Goal: Task Accomplishment & Management: Manage account settings

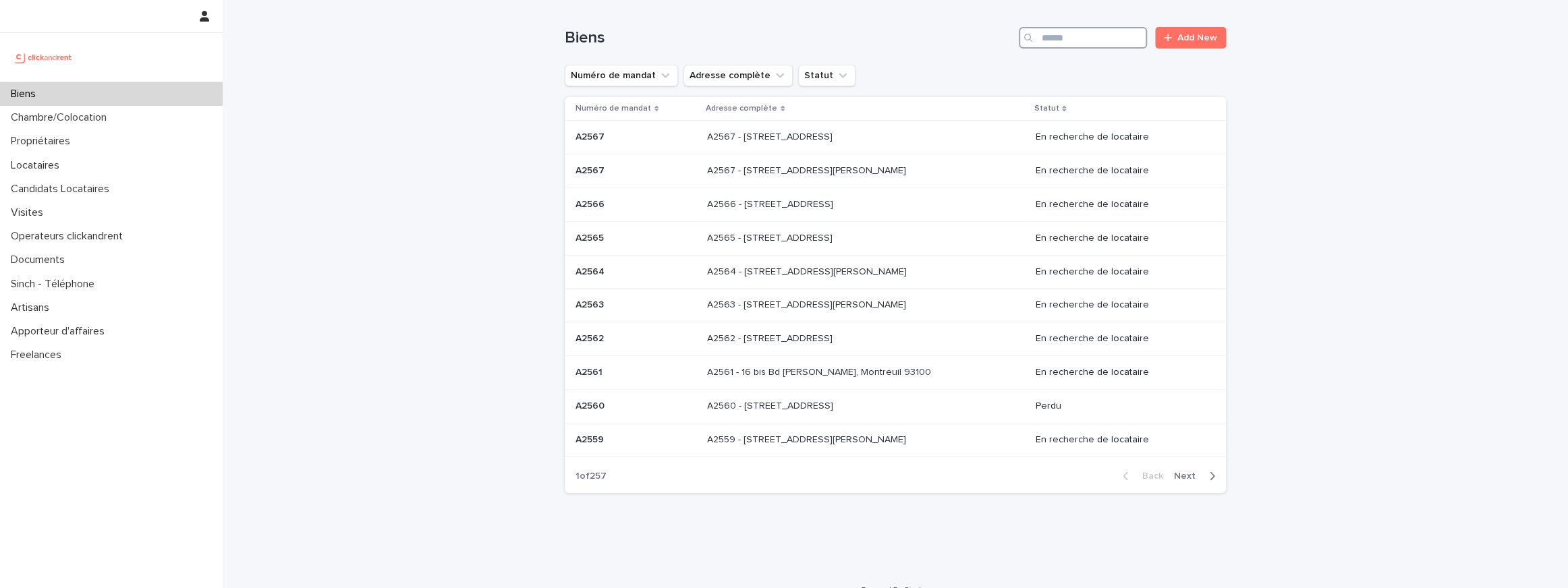
click at [1142, 38] on input "Search" at bounding box center [1083, 38] width 128 height 22
paste input "*****"
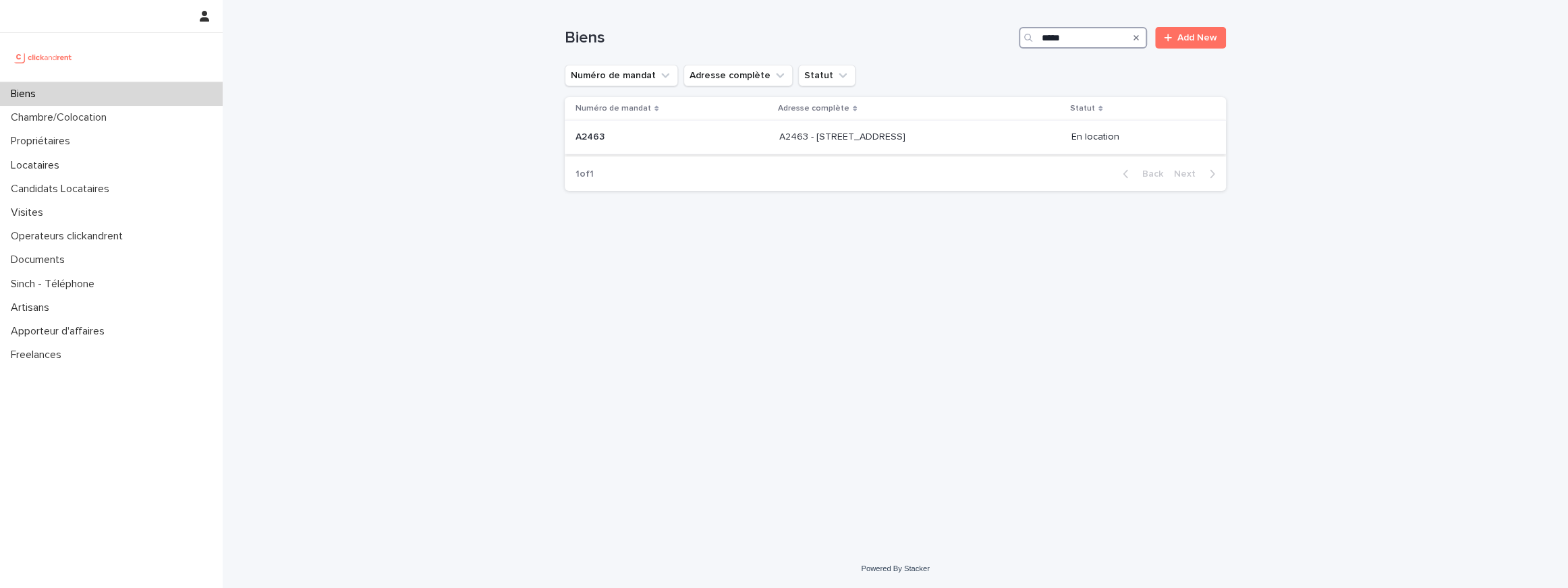
type input "*****"
click at [859, 139] on p "A2463 - 7 rue de la Solidarité, Montreuil 93100" at bounding box center [843, 136] width 129 height 14
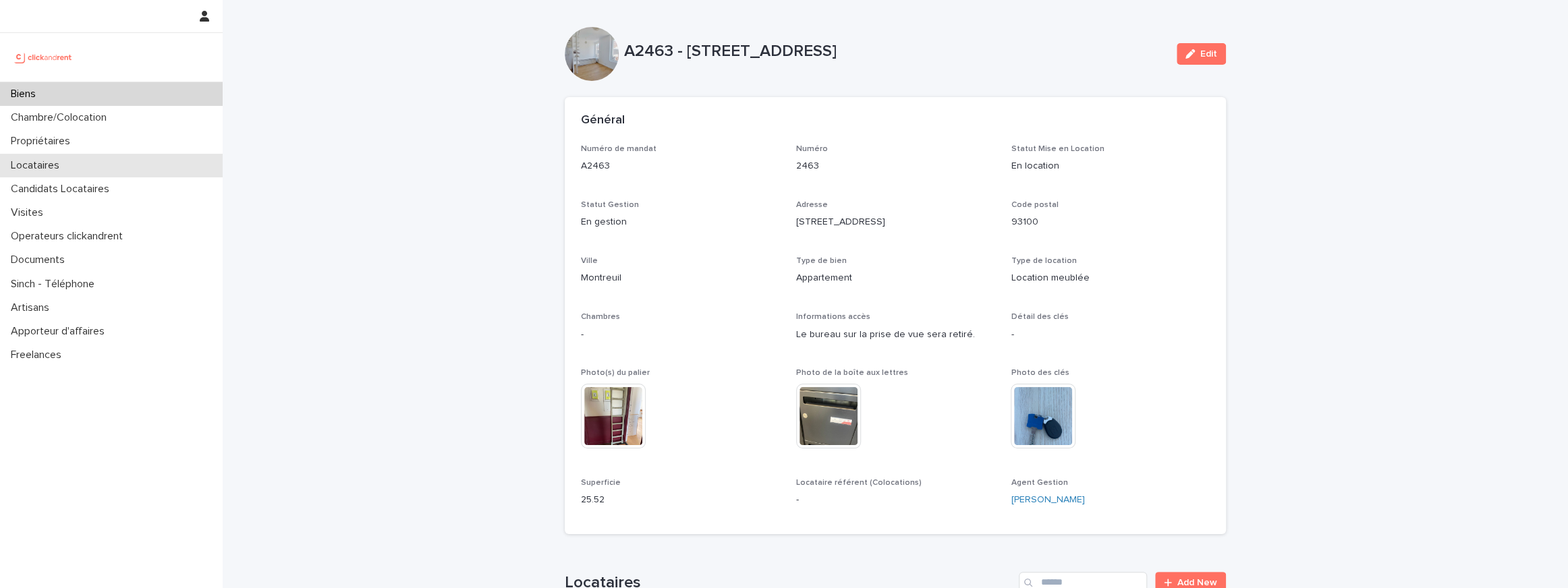
click at [67, 165] on p "Locataires" at bounding box center [38, 165] width 65 height 13
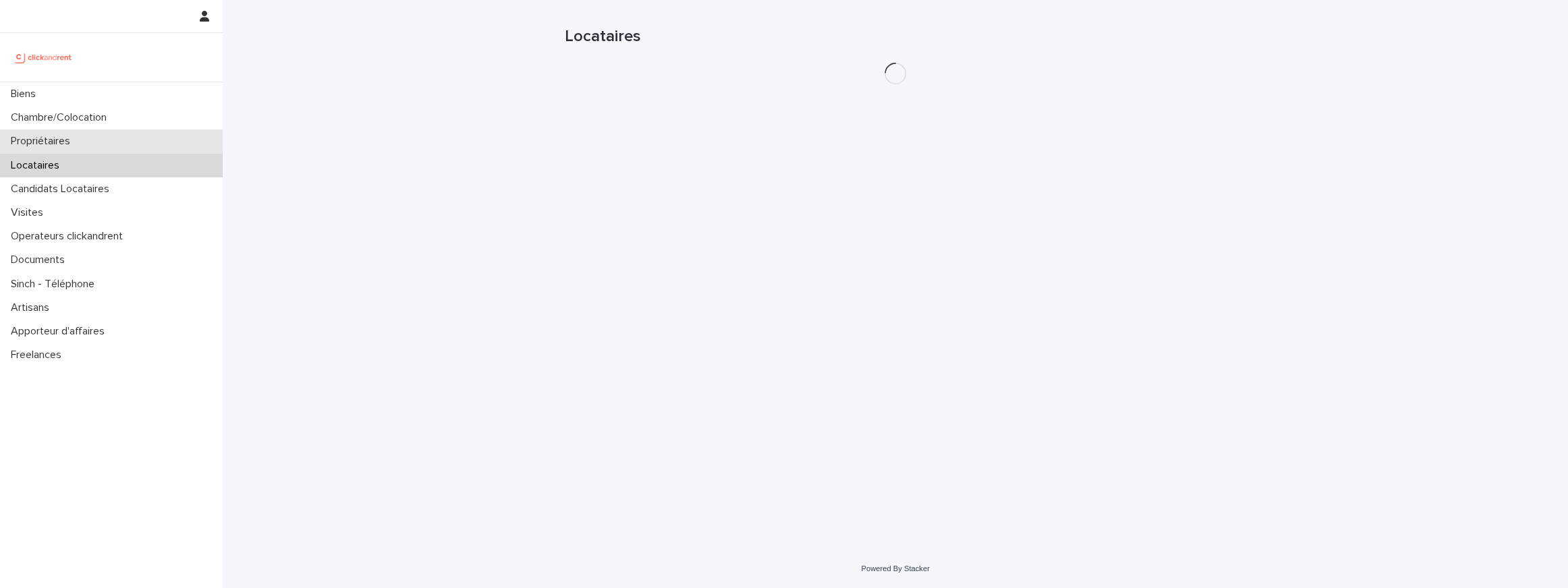
click at [69, 138] on p "Propriétaires" at bounding box center [43, 141] width 76 height 13
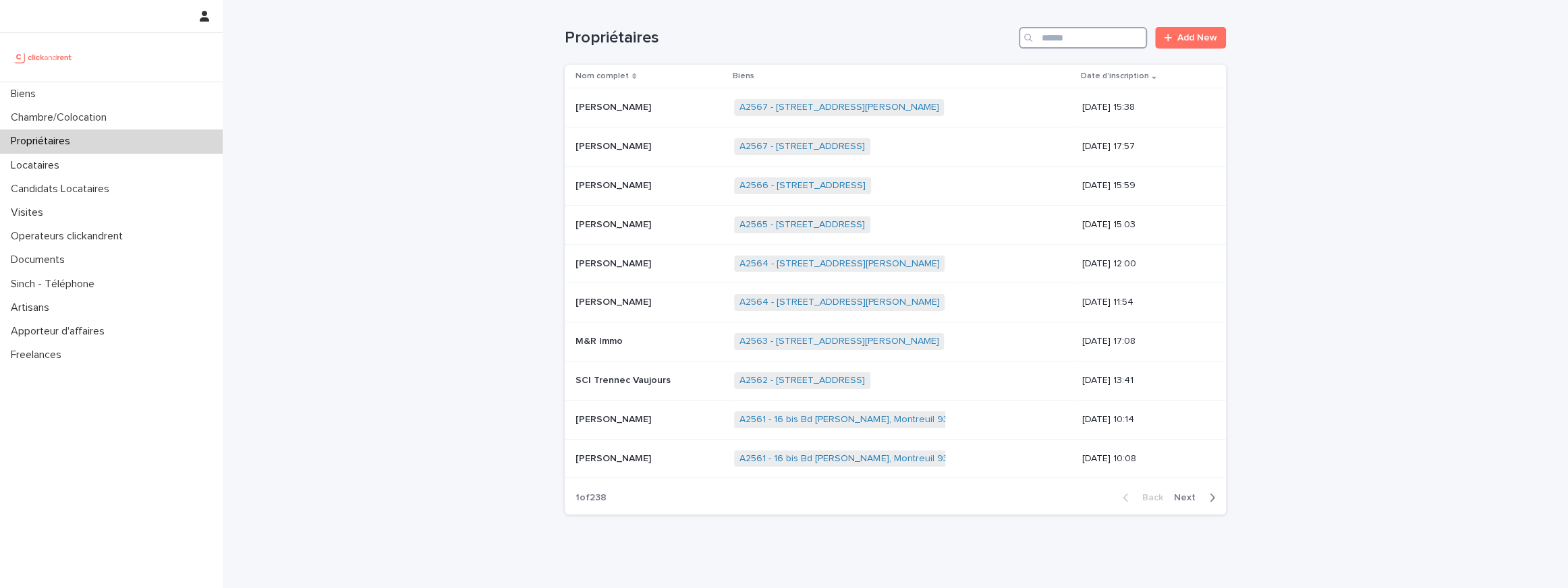
click at [1081, 31] on input "Search" at bounding box center [1083, 38] width 128 height 22
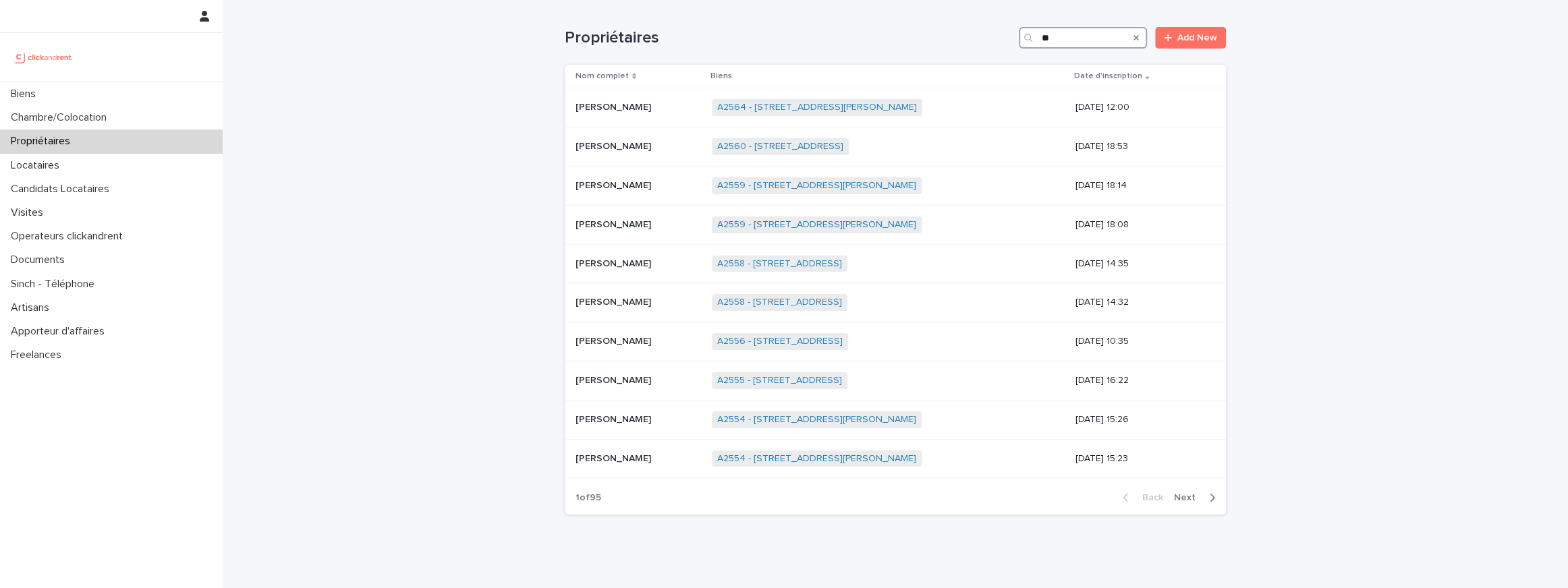
type input "*"
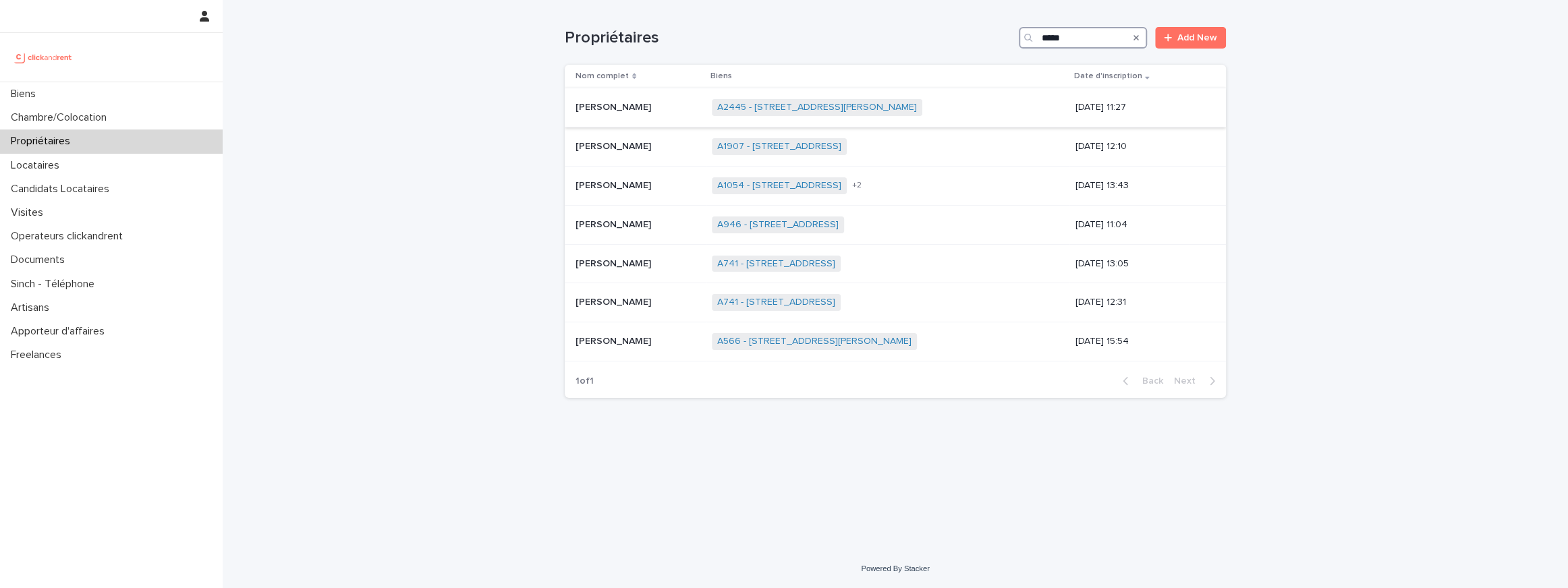
type input "*****"
click at [578, 104] on p "Sabine Chapelle" at bounding box center [614, 106] width 78 height 14
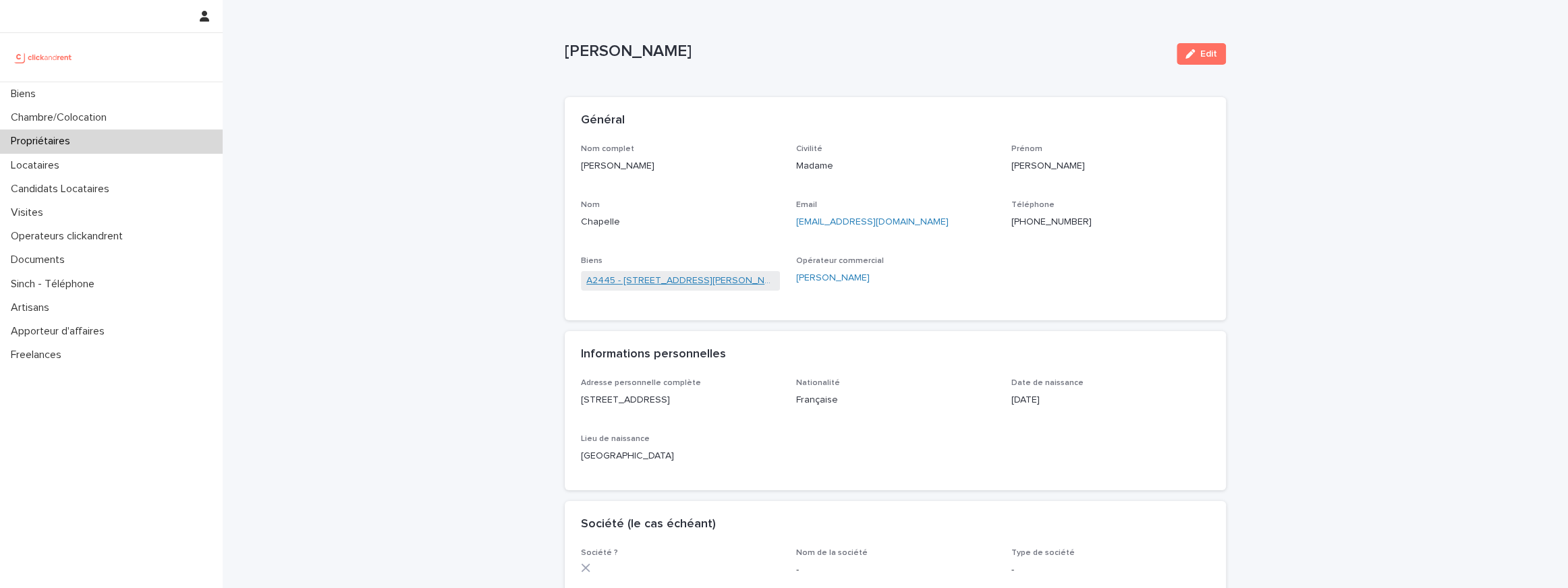
click at [637, 283] on link "A2445 - 90 avenue Raymond Poincaré, Paris 75016" at bounding box center [680, 280] width 188 height 14
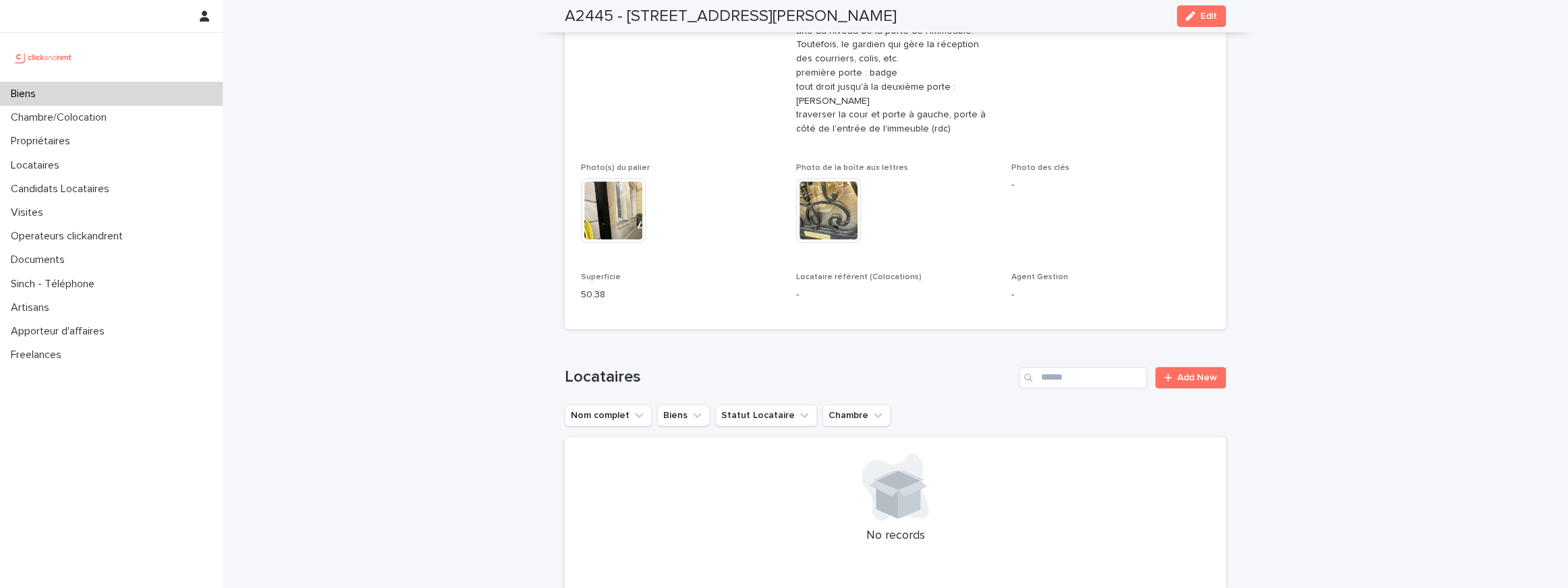
scroll to position [826, 0]
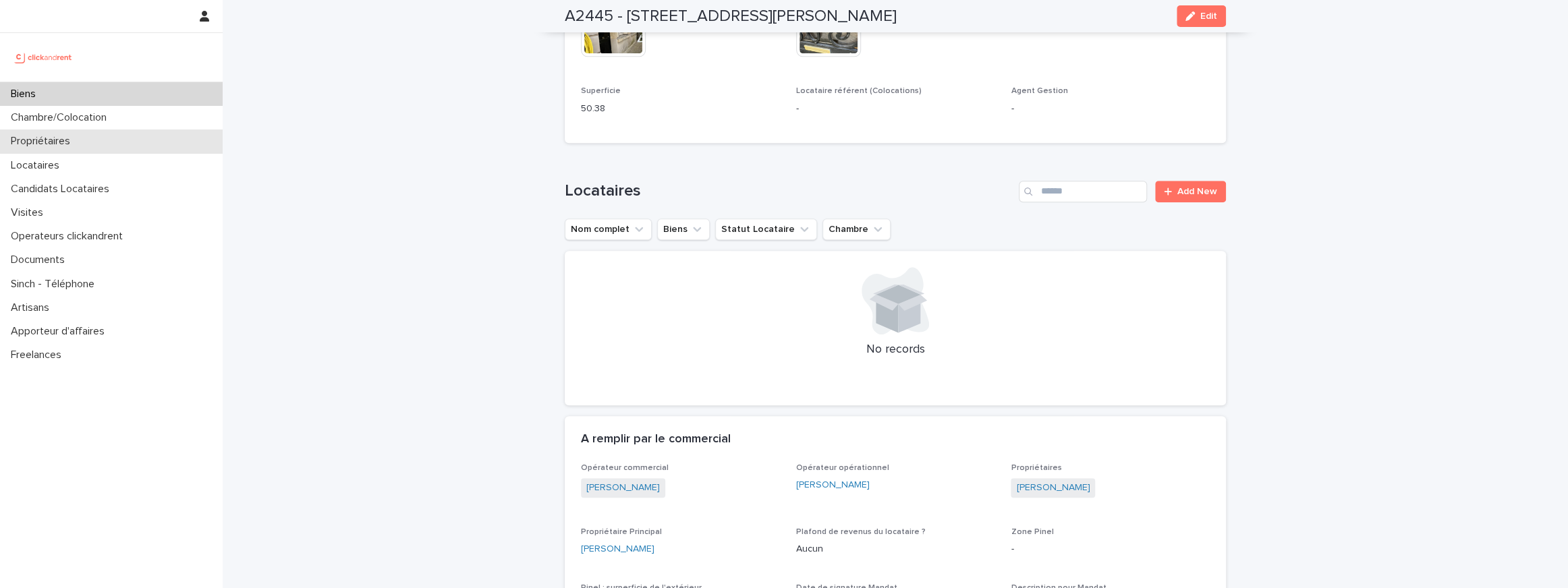
click at [51, 148] on div "Propriétaires" at bounding box center [111, 141] width 222 height 24
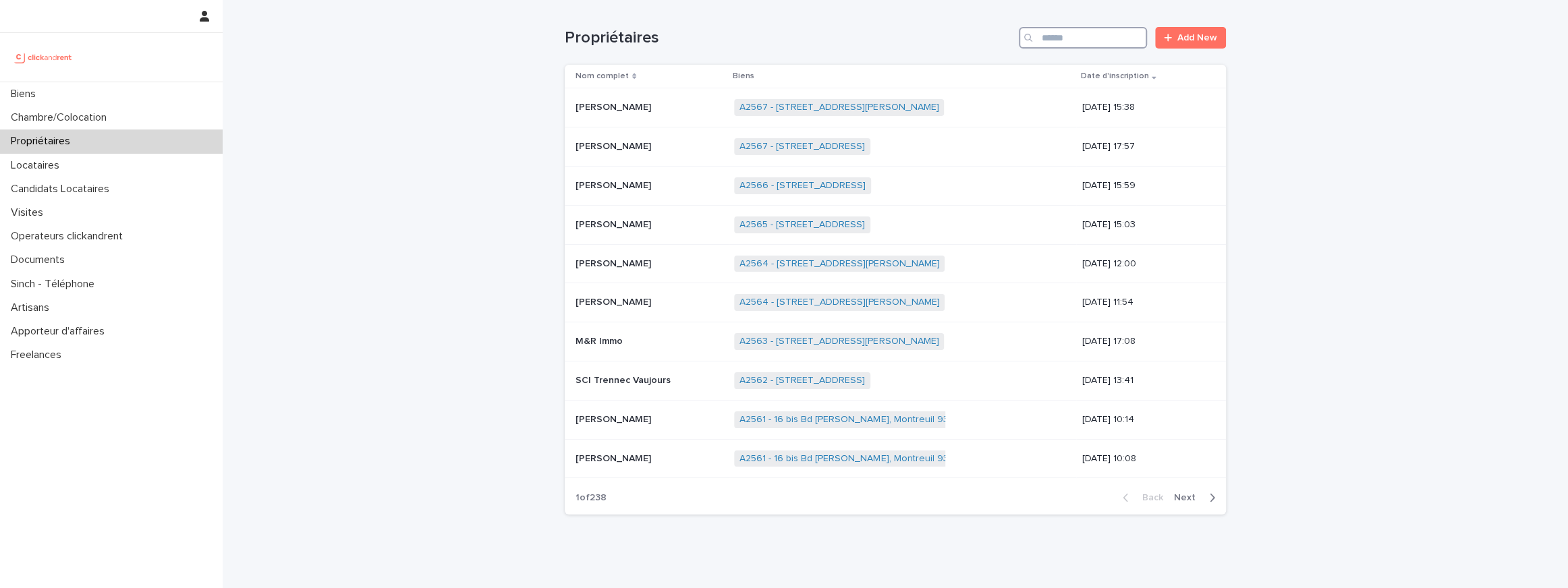
click at [1062, 37] on input "Search" at bounding box center [1083, 38] width 128 height 22
type input "*"
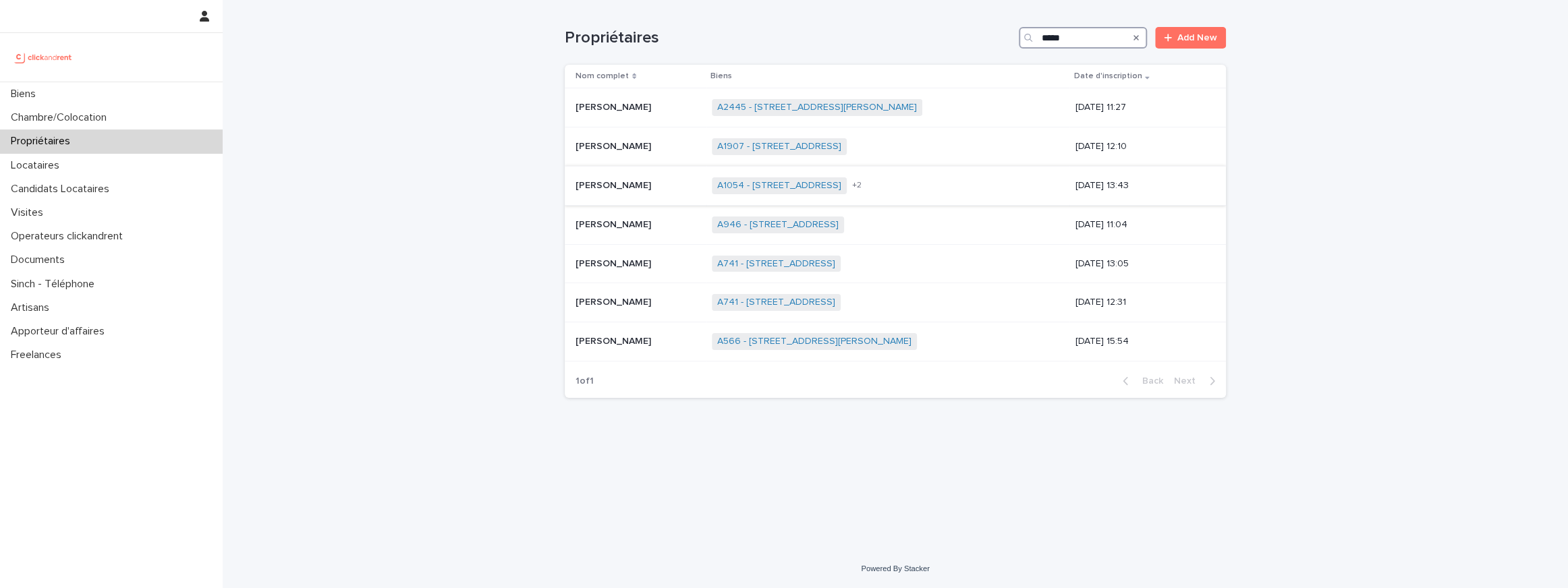
type input "*****"
click at [591, 189] on p "Jean-François Chapelle" at bounding box center [614, 184] width 78 height 14
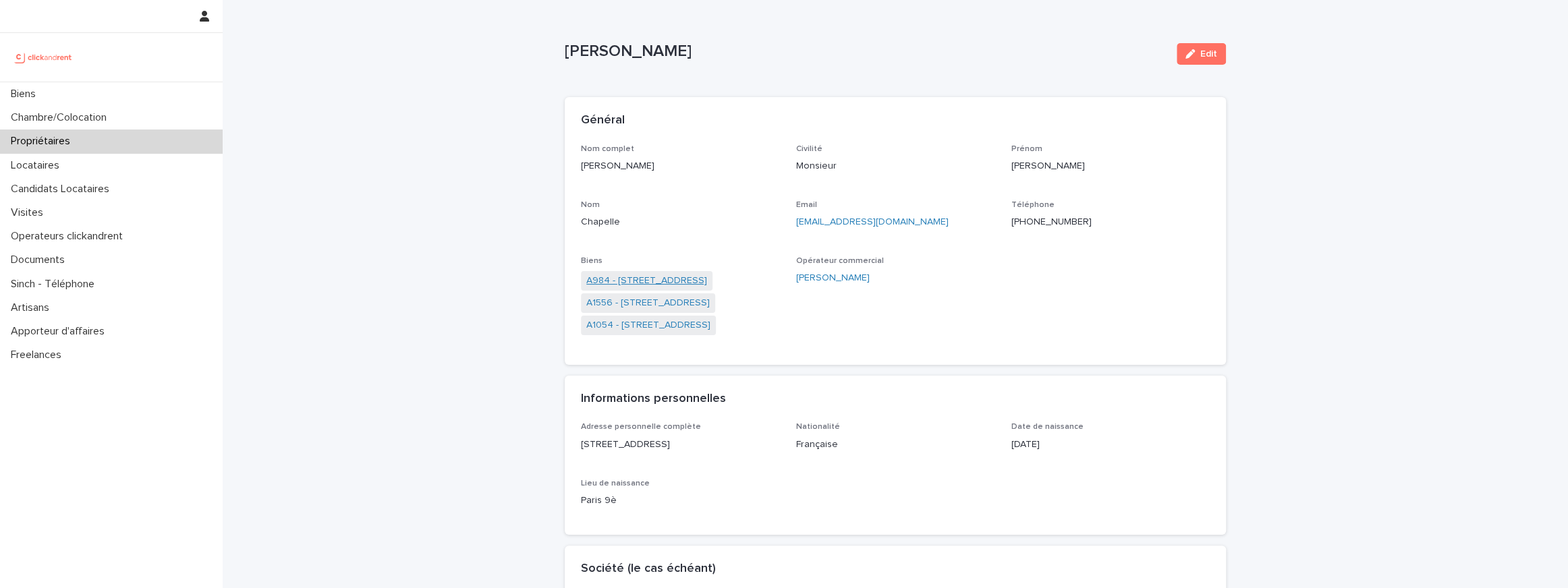
click at [624, 279] on link "A984 - 155 rue de la Pompe, Paris 75016" at bounding box center [646, 280] width 121 height 14
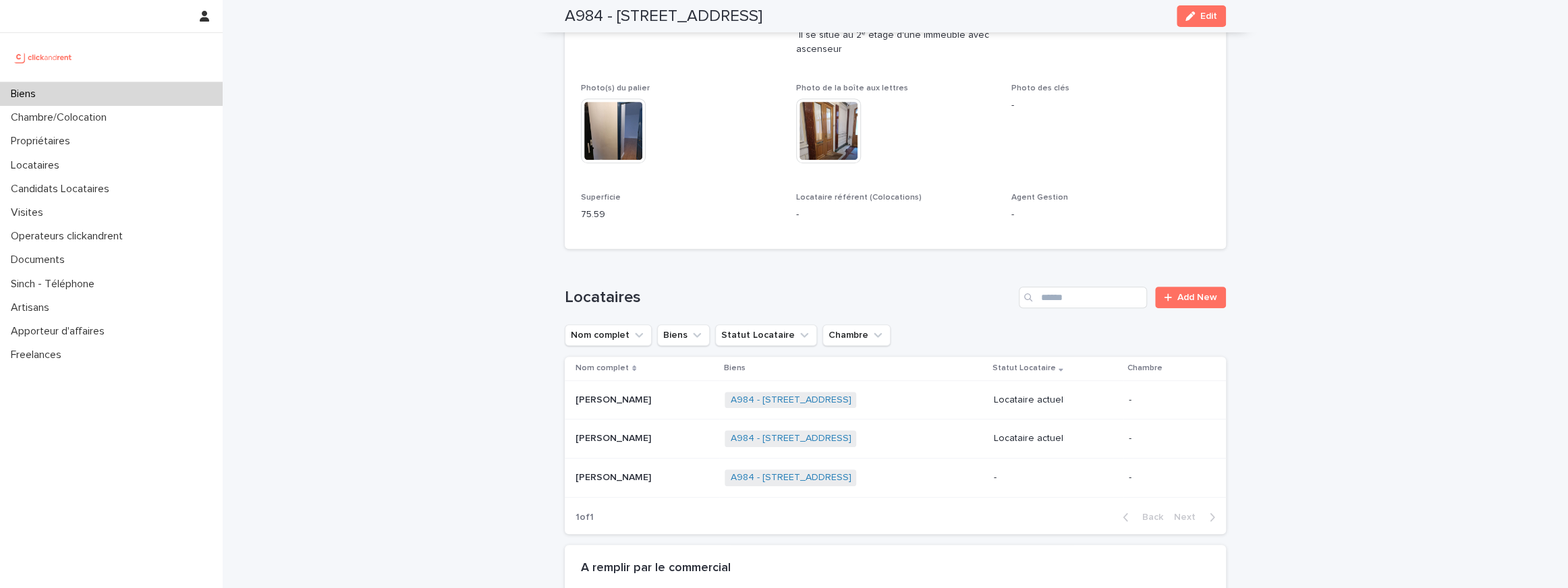
scroll to position [518, 0]
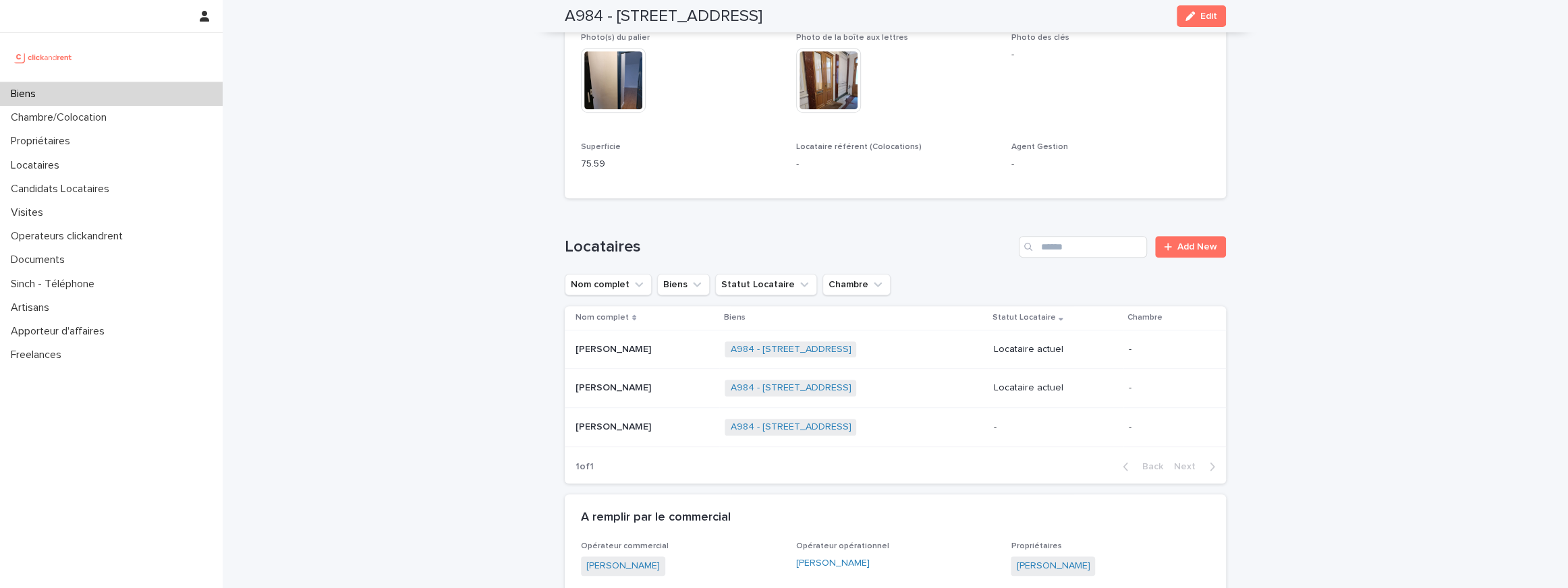
click at [588, 347] on p "Hashley Hadjadj" at bounding box center [614, 348] width 78 height 14
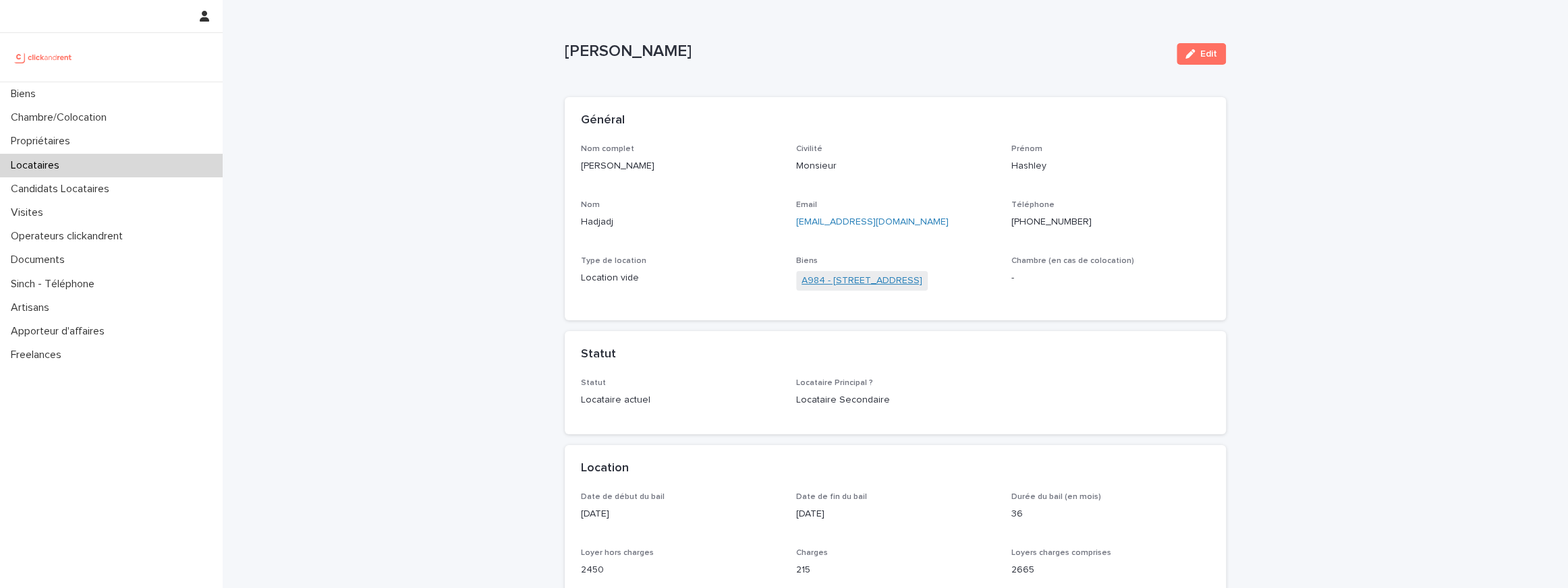
click at [854, 284] on link "A984 - 155 rue de la Pompe, Paris 75016" at bounding box center [862, 280] width 121 height 14
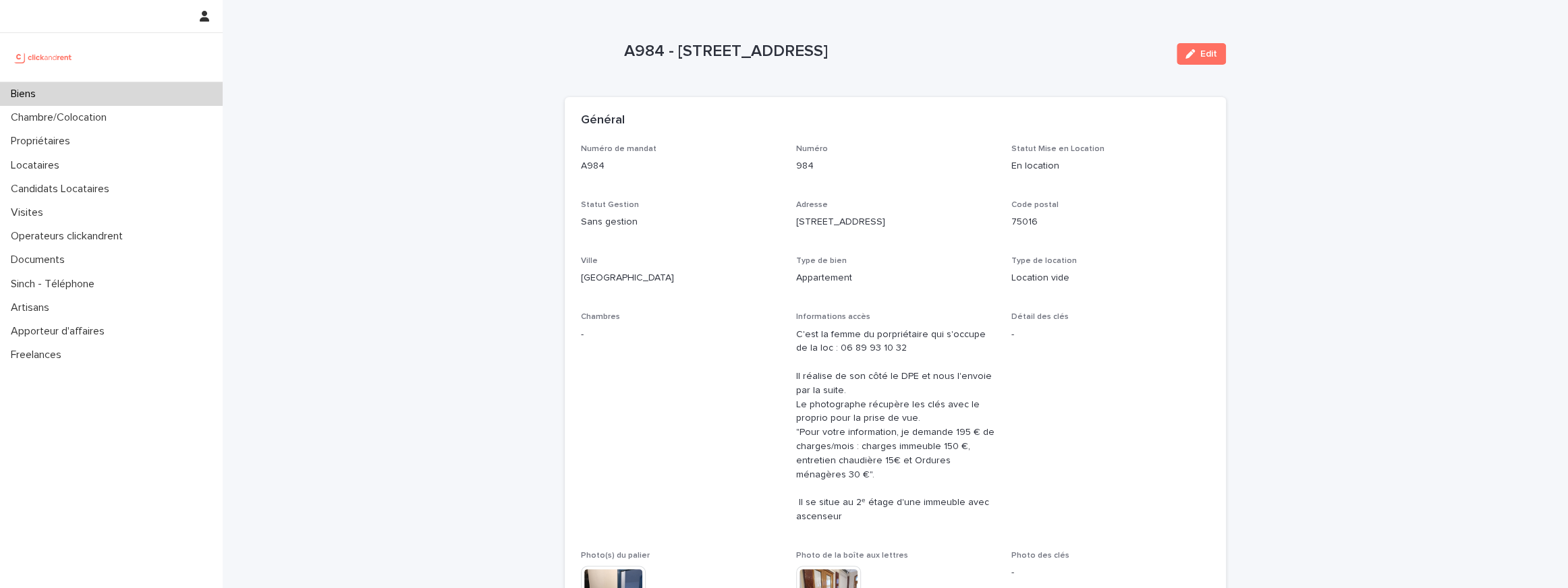
click at [645, 42] on p "A984 - 155 rue de la Pompe, Paris 75016" at bounding box center [895, 51] width 542 height 20
copy p "A984"
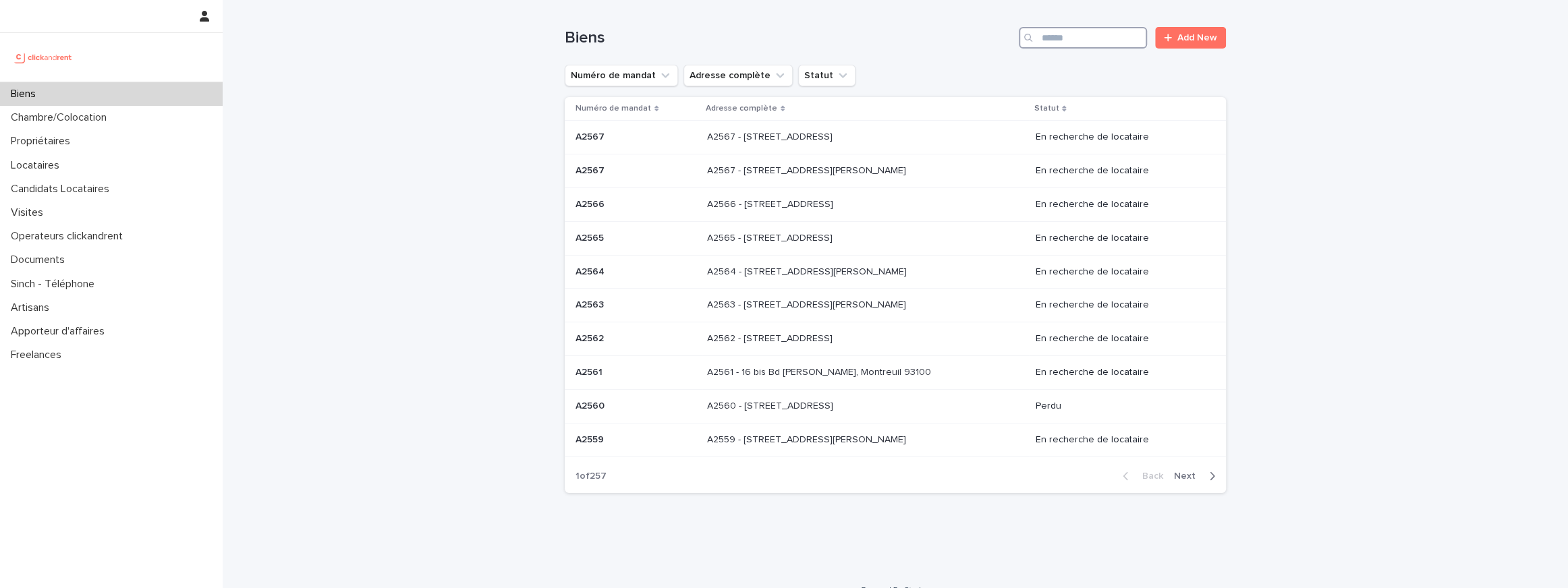
click at [1102, 40] on input "Search" at bounding box center [1083, 38] width 128 height 22
paste input "*****"
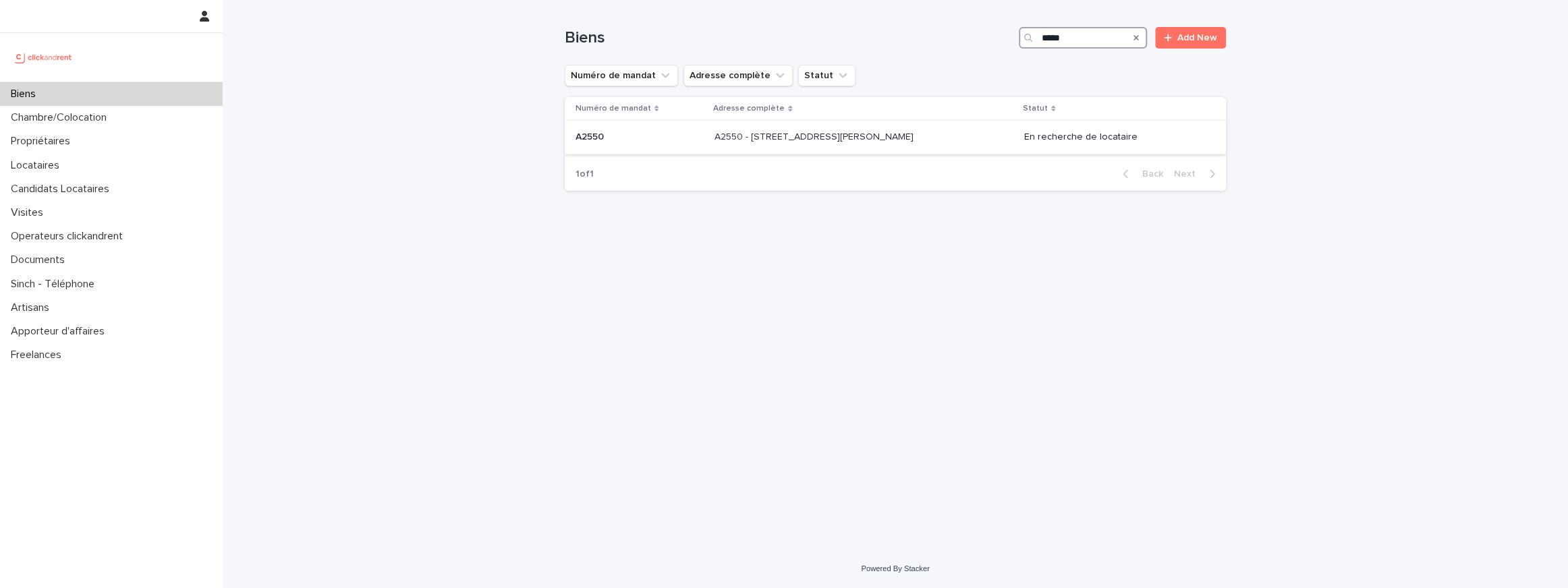
type input "*****"
click at [823, 134] on p "A2550 - 25 rue Arthur Auger, Montrouge 92120" at bounding box center [815, 136] width 202 height 14
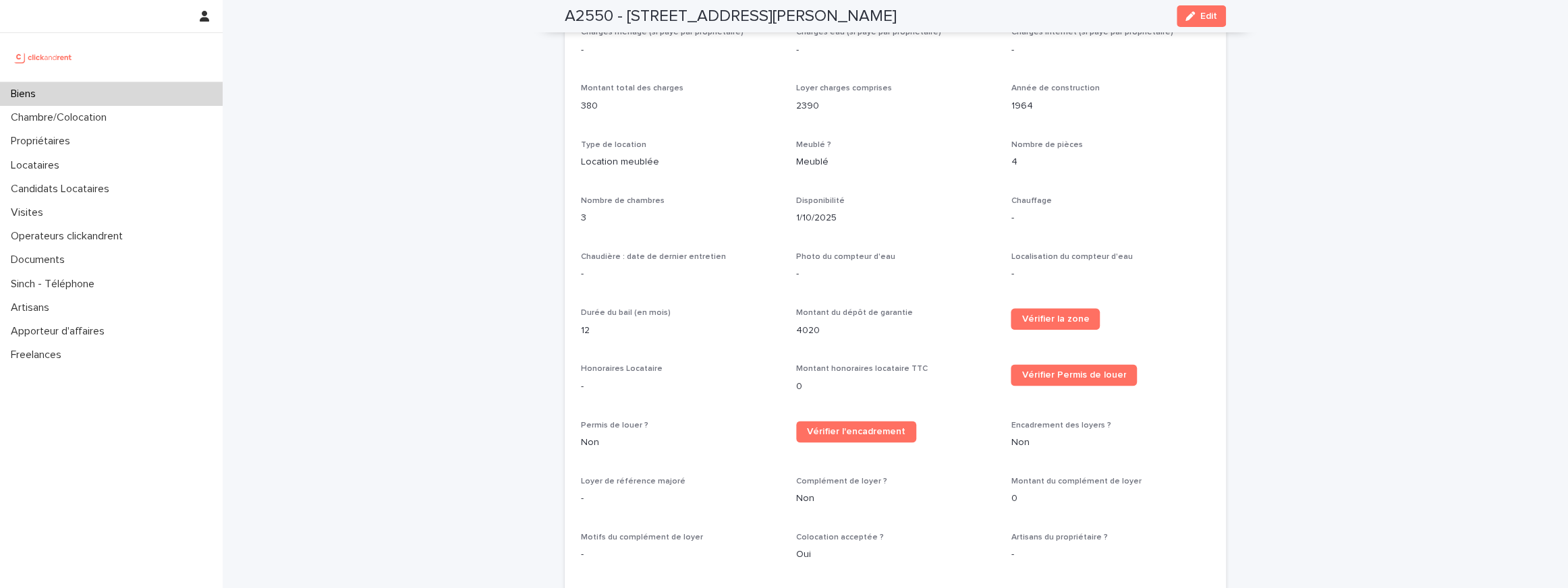
scroll to position [1593, 0]
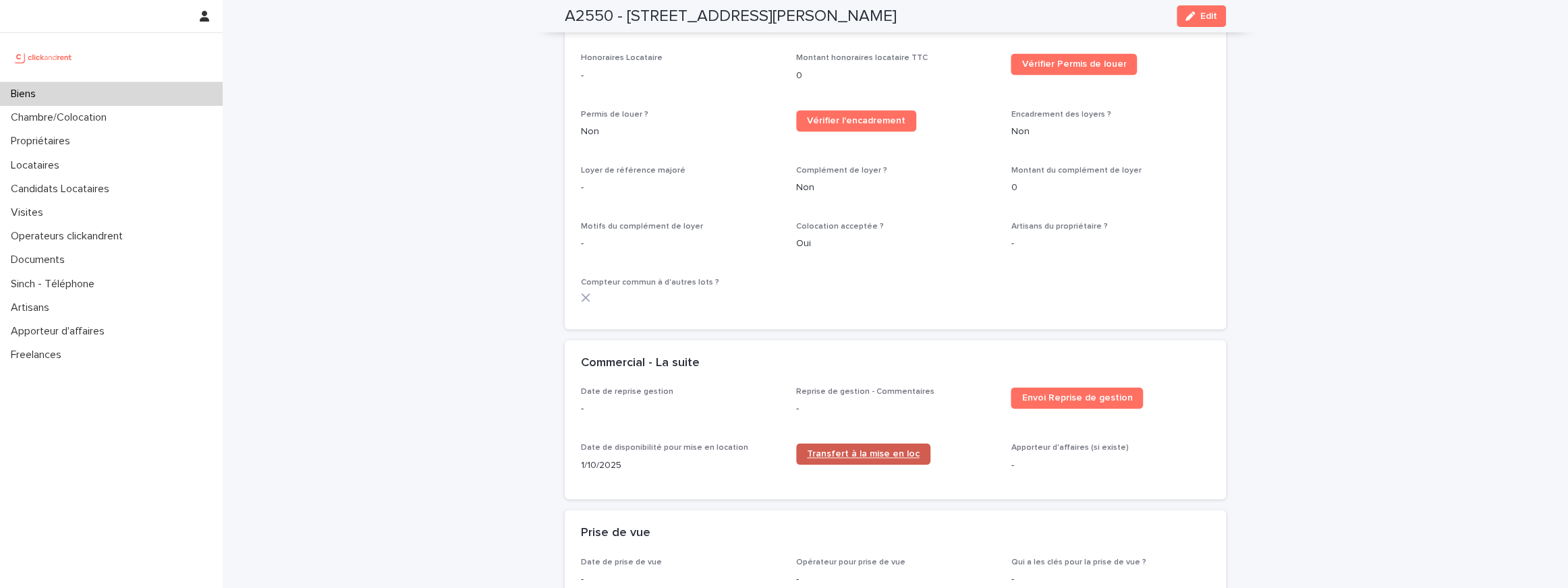
click at [878, 449] on span "Transfert à la mise en loc" at bounding box center [862, 454] width 113 height 10
click at [1197, 14] on div "button" at bounding box center [1193, 16] width 15 height 10
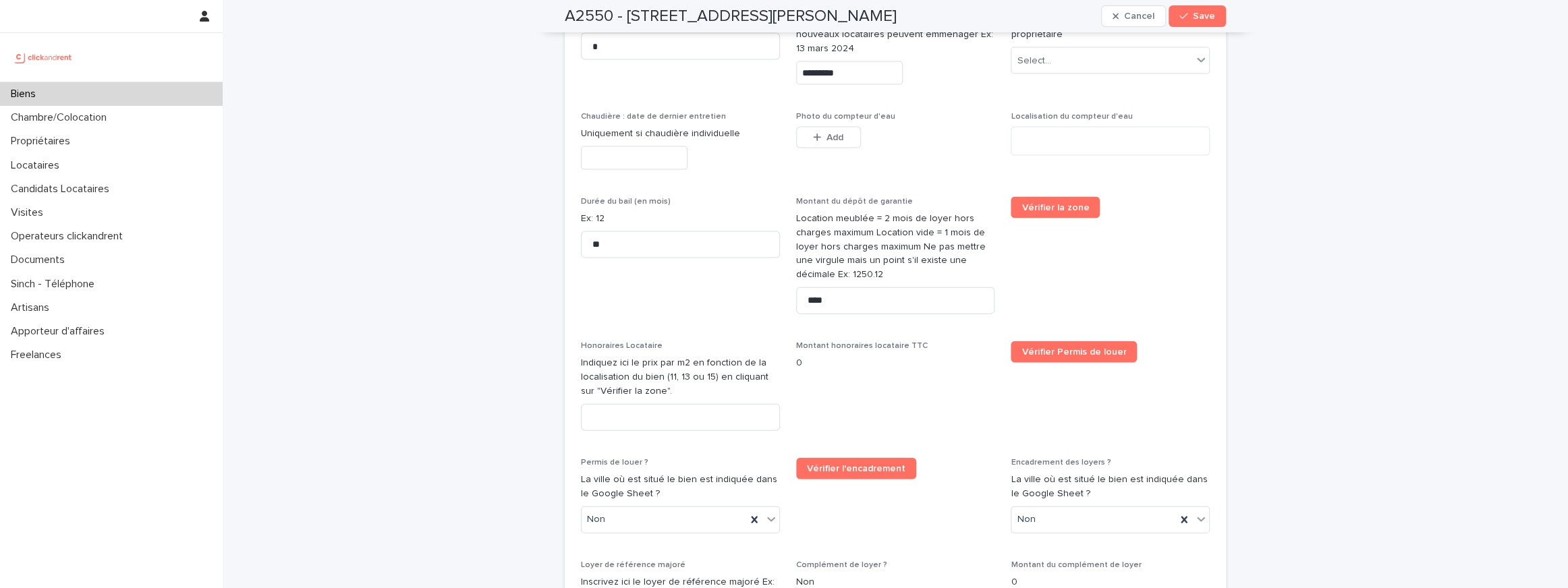
scroll to position [2461, 0]
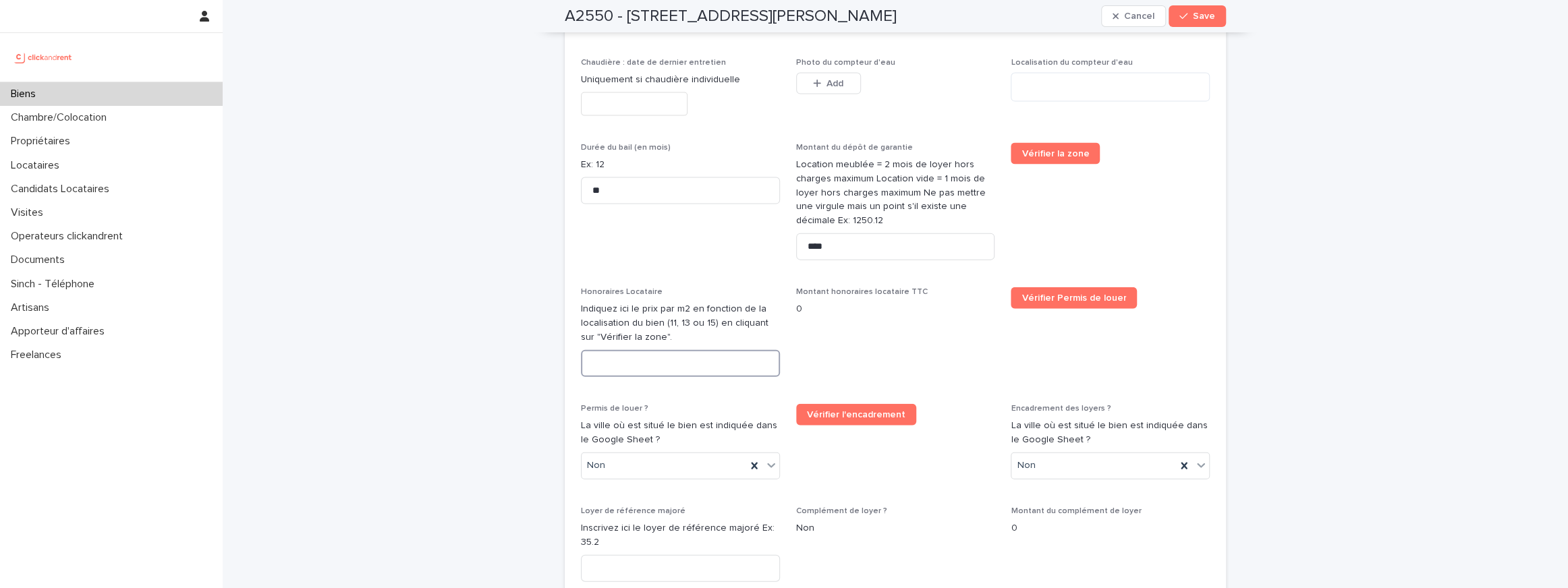
click at [598, 350] on input at bounding box center [680, 364] width 199 height 27
type input "**"
click at [1187, 23] on button "Save" at bounding box center [1197, 16] width 57 height 22
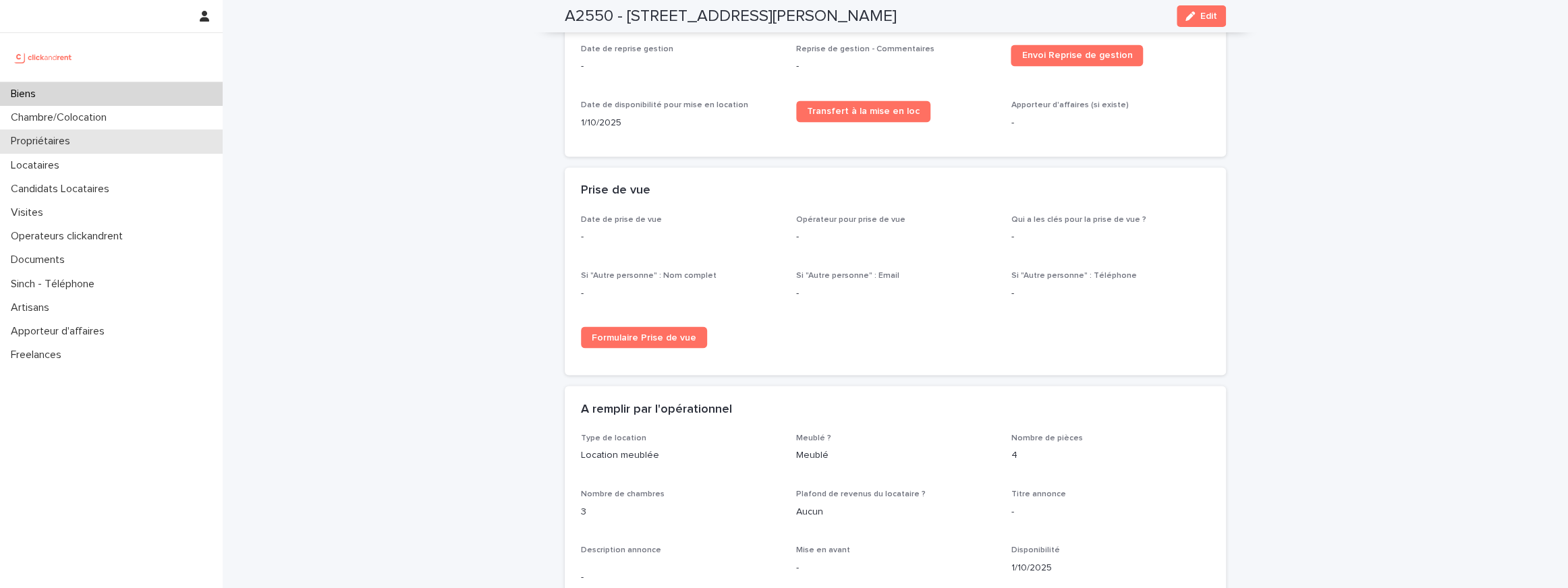
scroll to position [1749, 0]
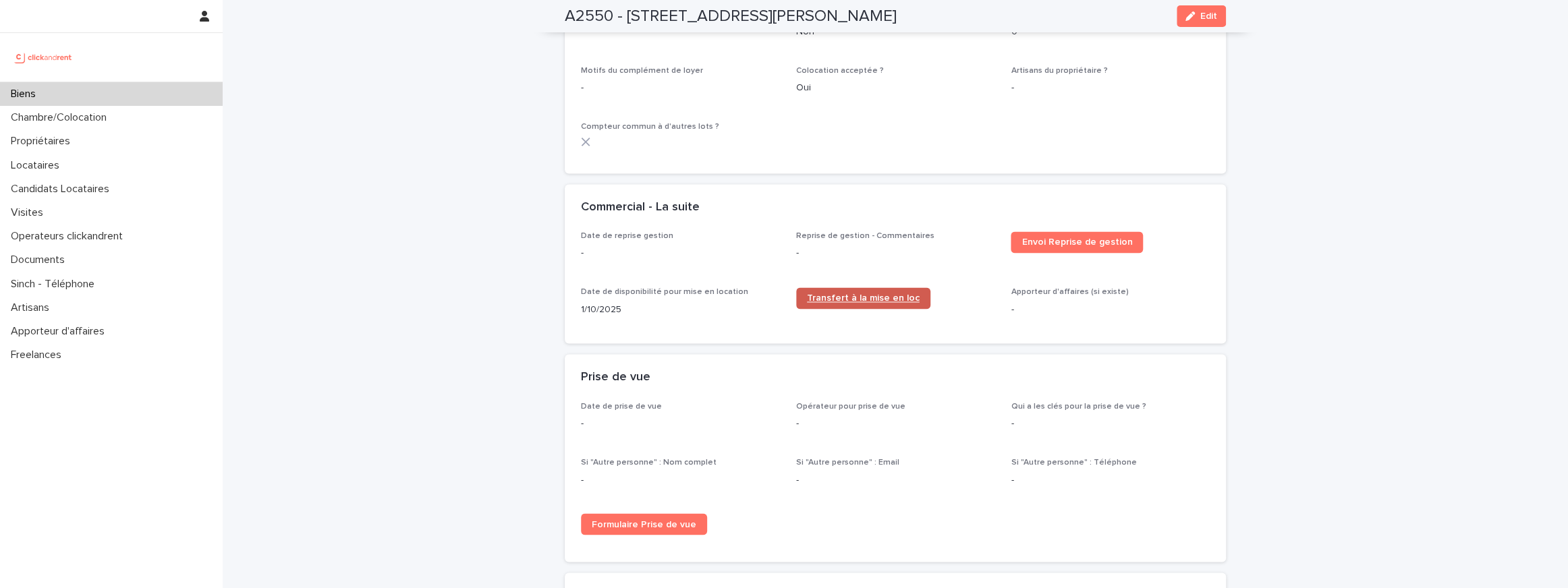
click at [844, 293] on span "Transfert à la mise en loc" at bounding box center [862, 298] width 113 height 10
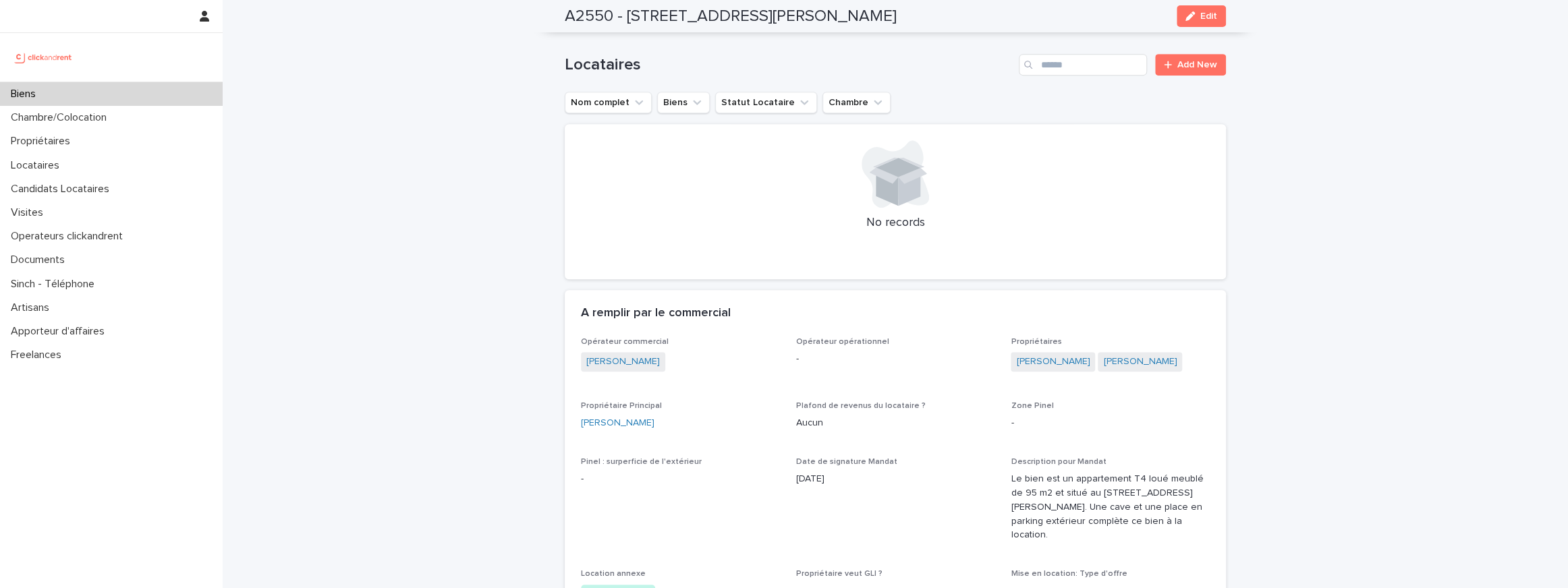
scroll to position [523, 0]
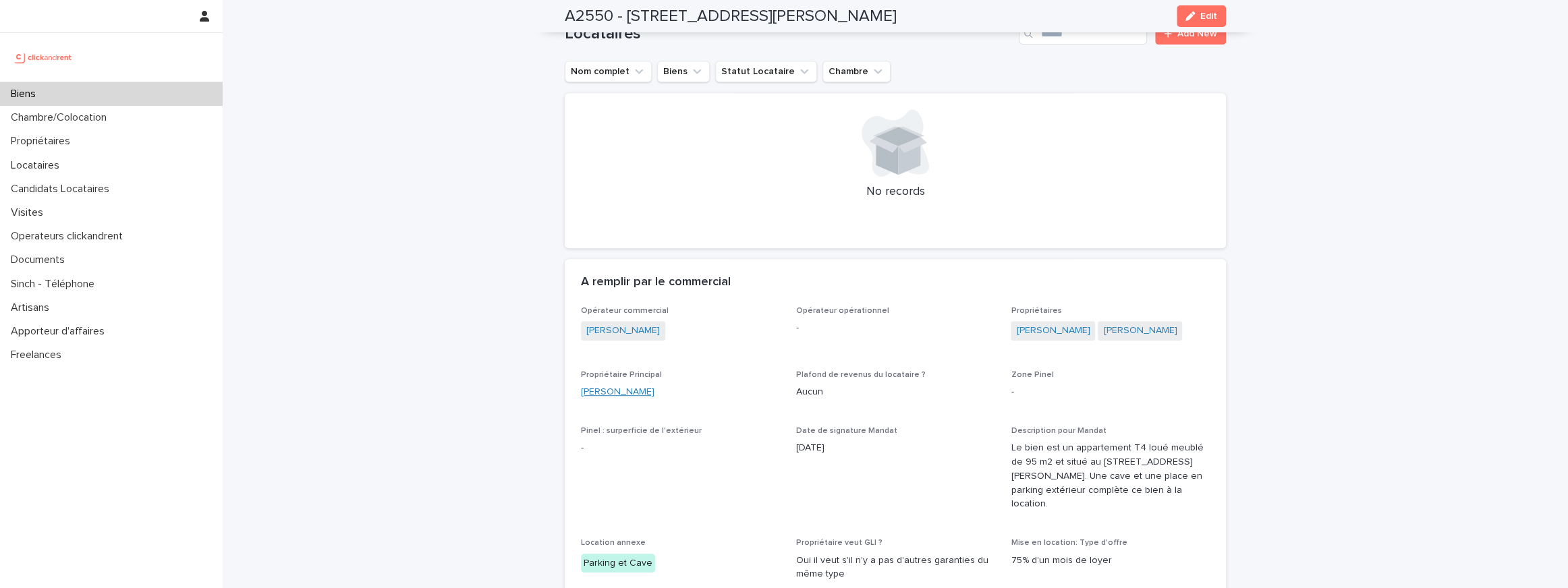
click at [649, 390] on link "Delphine Gonzales" at bounding box center [618, 392] width 74 height 14
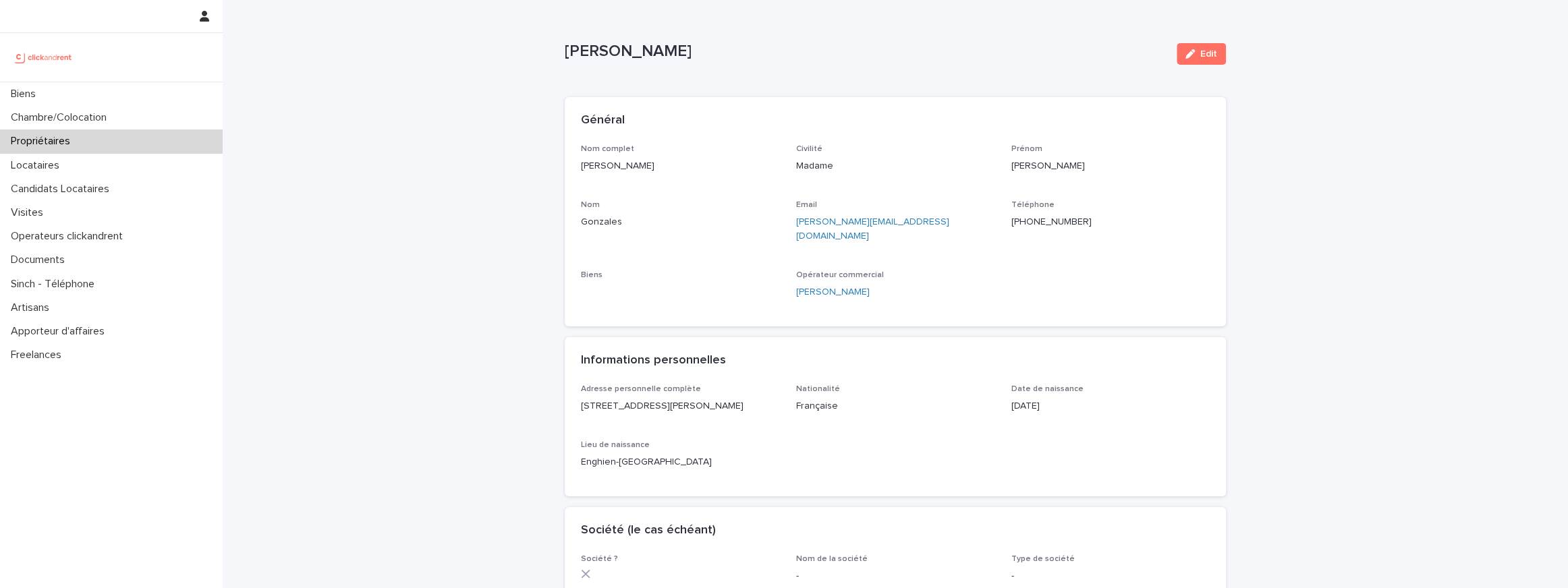
click at [875, 254] on div "Nom complet Delphine Gonzales Civilité Madame Prénom Delphine Nom Gonzales Emai…" at bounding box center [895, 227] width 628 height 166
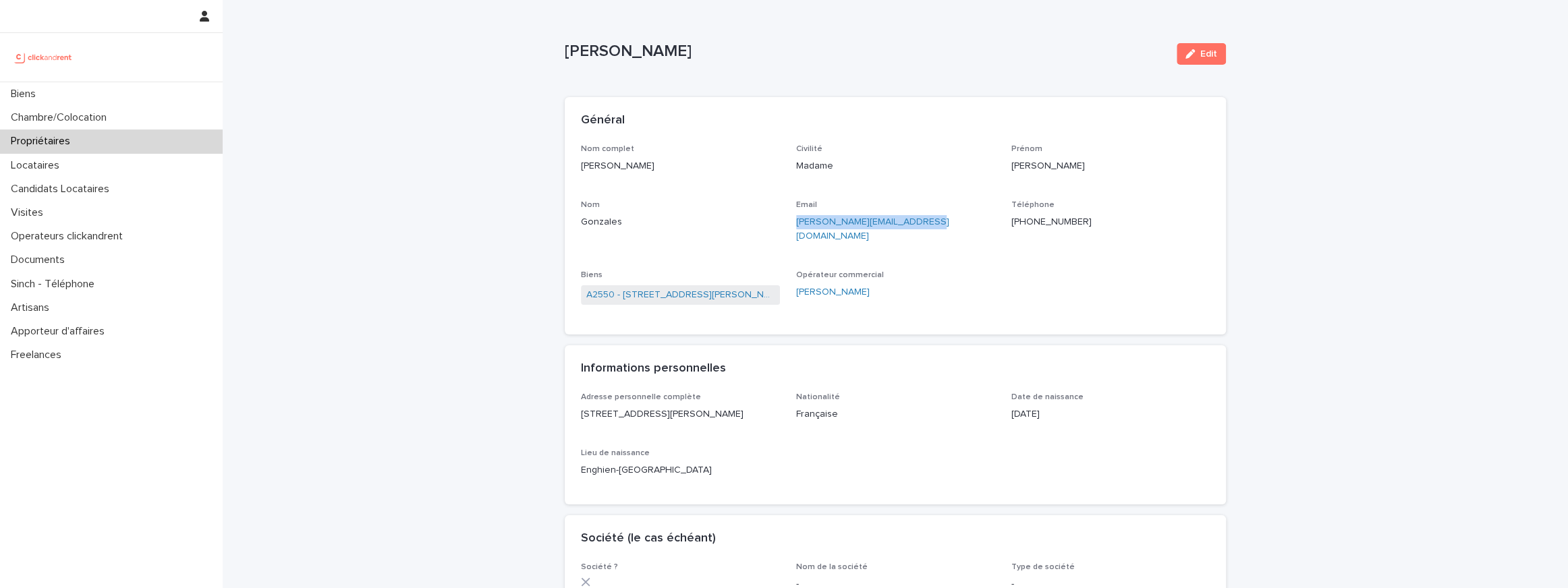
drag, startPoint x: 940, startPoint y: 238, endPoint x: 787, endPoint y: 225, distance: 153.6
click at [787, 225] on div "Nom complet Delphine Gonzales Civilité Madame Prénom Delphine Nom Gonzales Emai…" at bounding box center [895, 231] width 628 height 174
copy link "delphine.gonzales@gmail.com"
click at [706, 295] on div "Biens A2550 - 25 rue Arthur Auger, Montrouge 92120" at bounding box center [680, 294] width 199 height 48
click at [706, 288] on link "A2550 - 25 rue Arthur Auger, Montrouge 92120" at bounding box center [680, 295] width 188 height 14
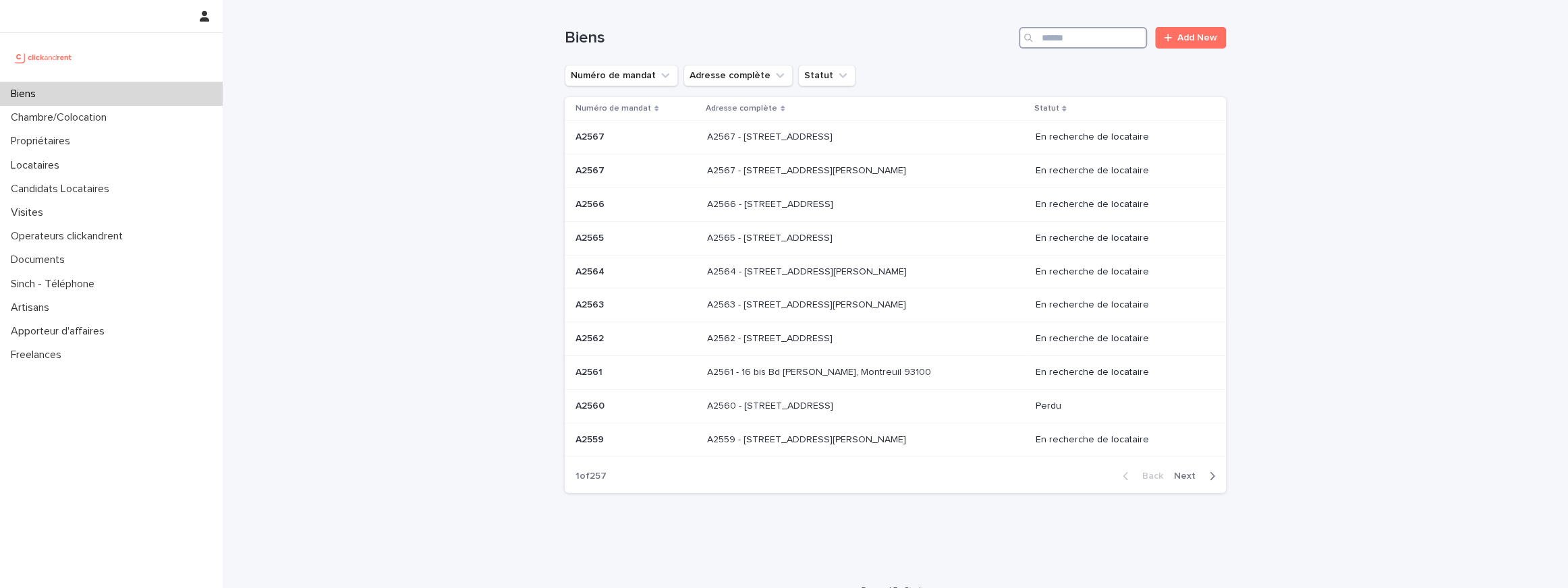
click at [1047, 32] on input "Search" at bounding box center [1083, 38] width 128 height 22
paste input "*****"
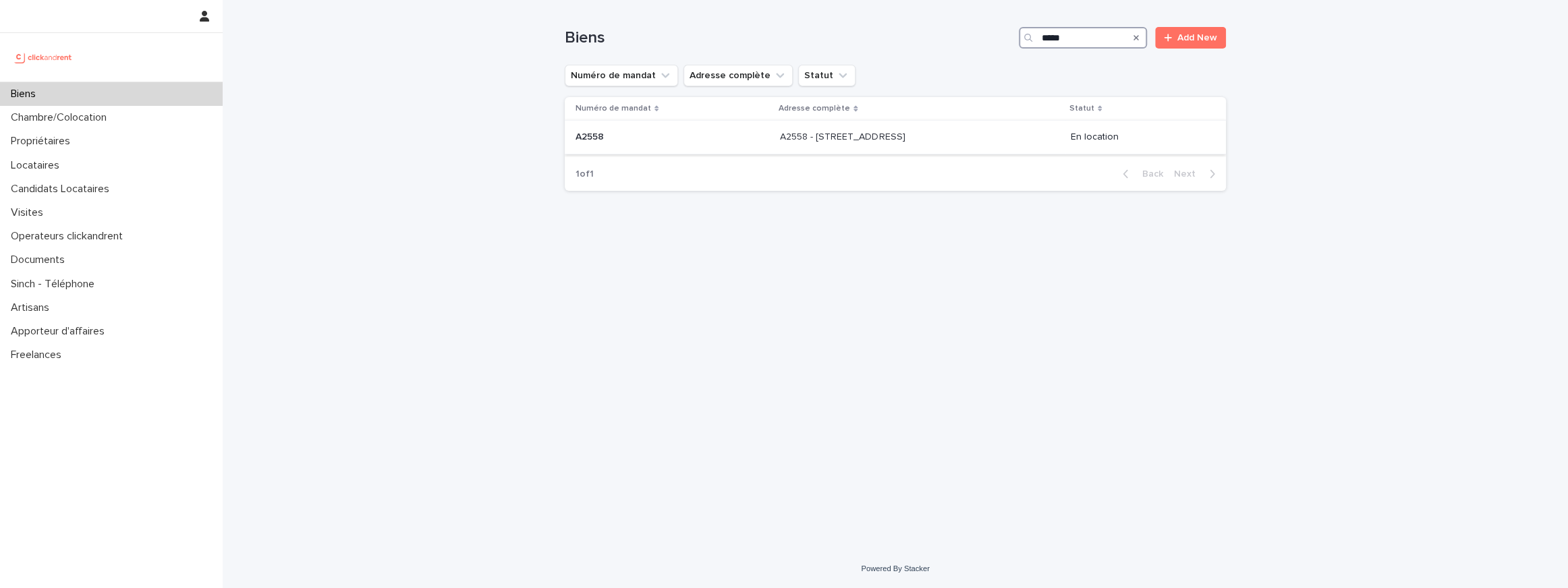
type input "*****"
click at [822, 134] on p "A2558 - [STREET_ADDRESS]" at bounding box center [843, 136] width 128 height 14
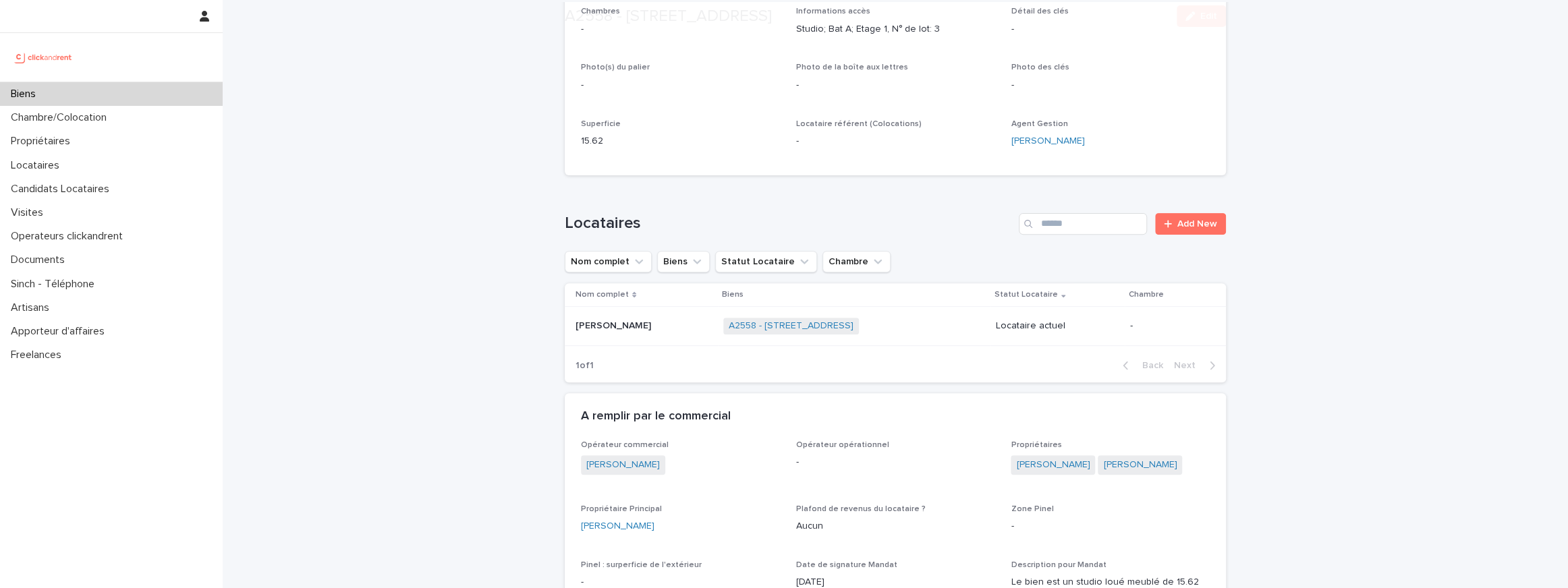
scroll to position [446, 0]
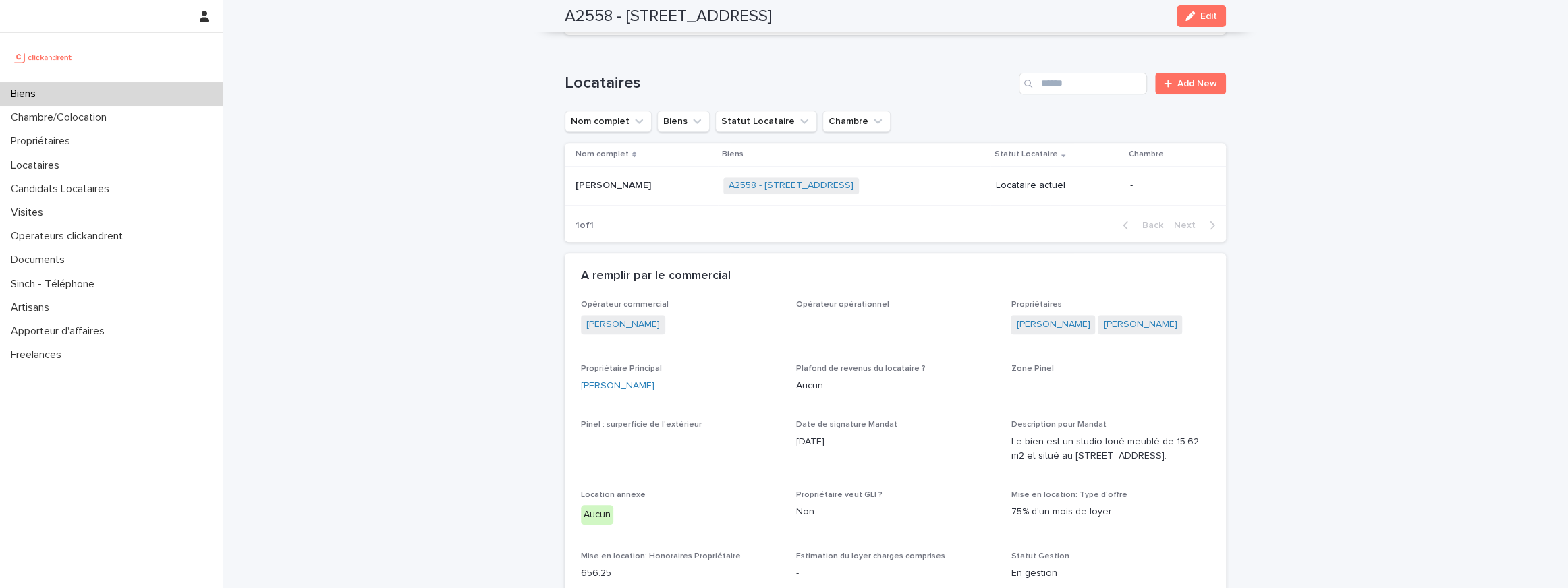
click at [590, 188] on p "Amaury Robin" at bounding box center [614, 184] width 78 height 14
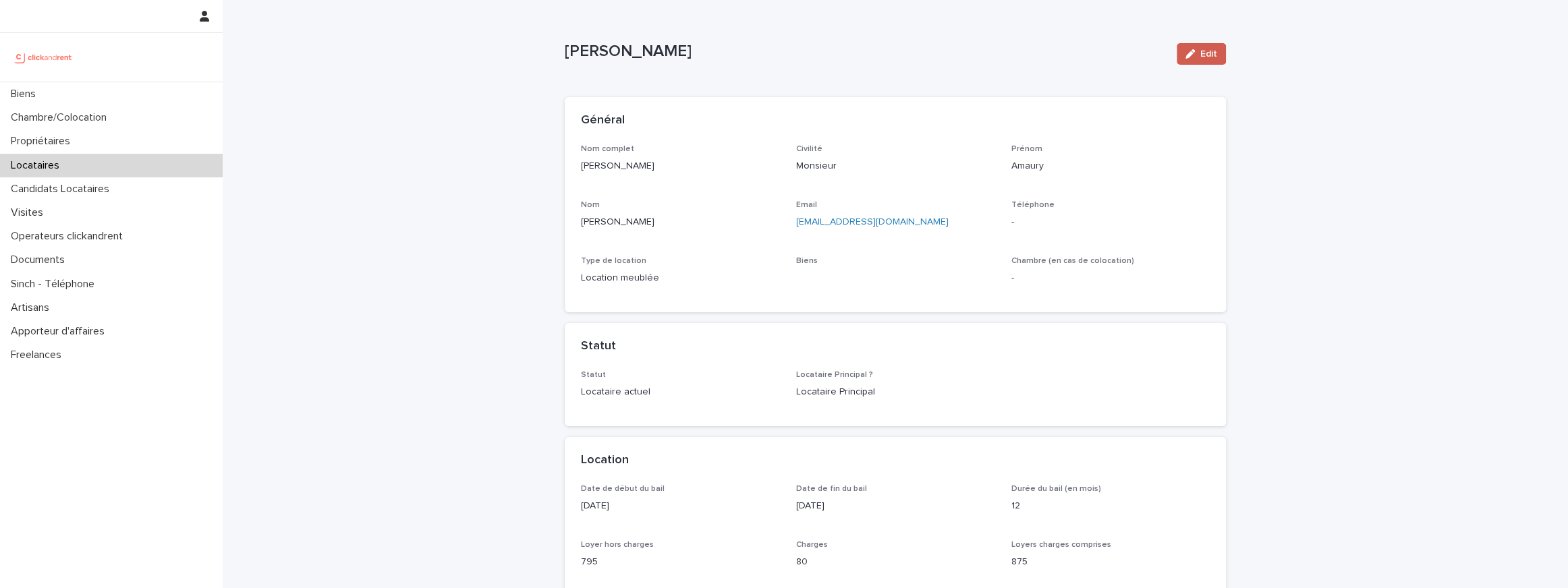
click at [1193, 60] on button "Edit" at bounding box center [1201, 54] width 49 height 22
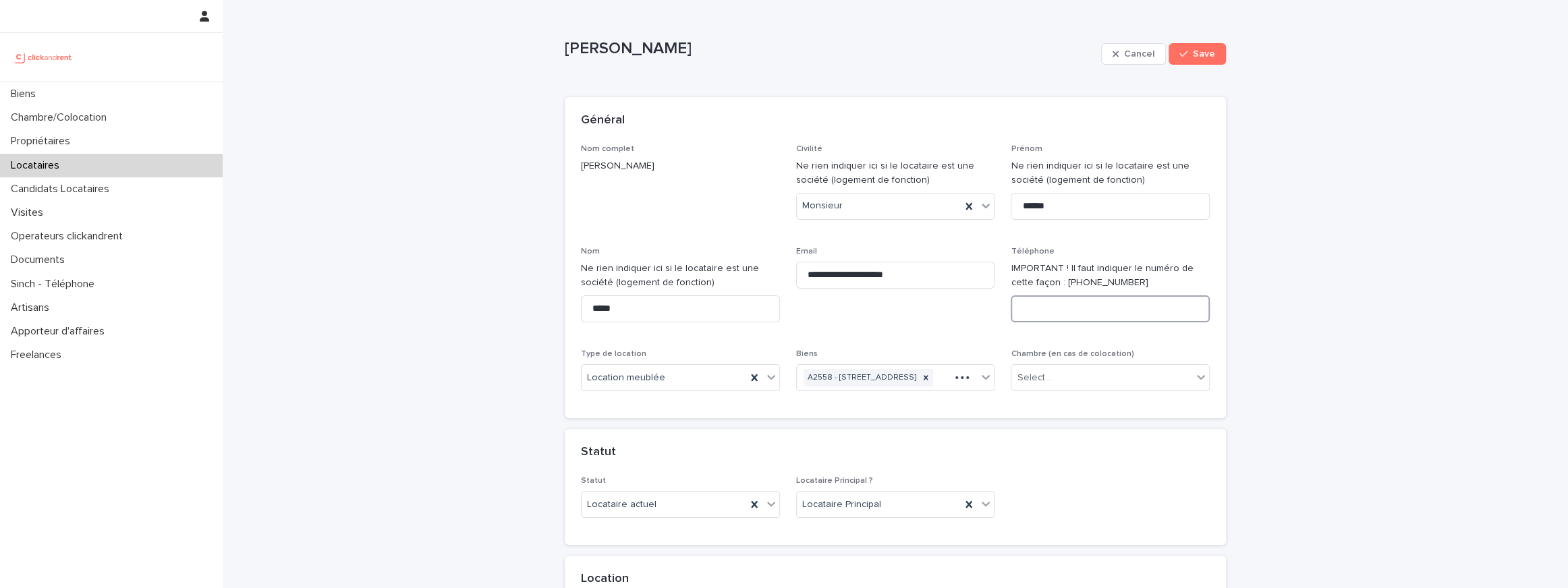
click at [1047, 304] on input at bounding box center [1110, 309] width 199 height 27
paste input "**********"
type input "**********"
click at [1193, 45] on button "Save" at bounding box center [1197, 54] width 57 height 22
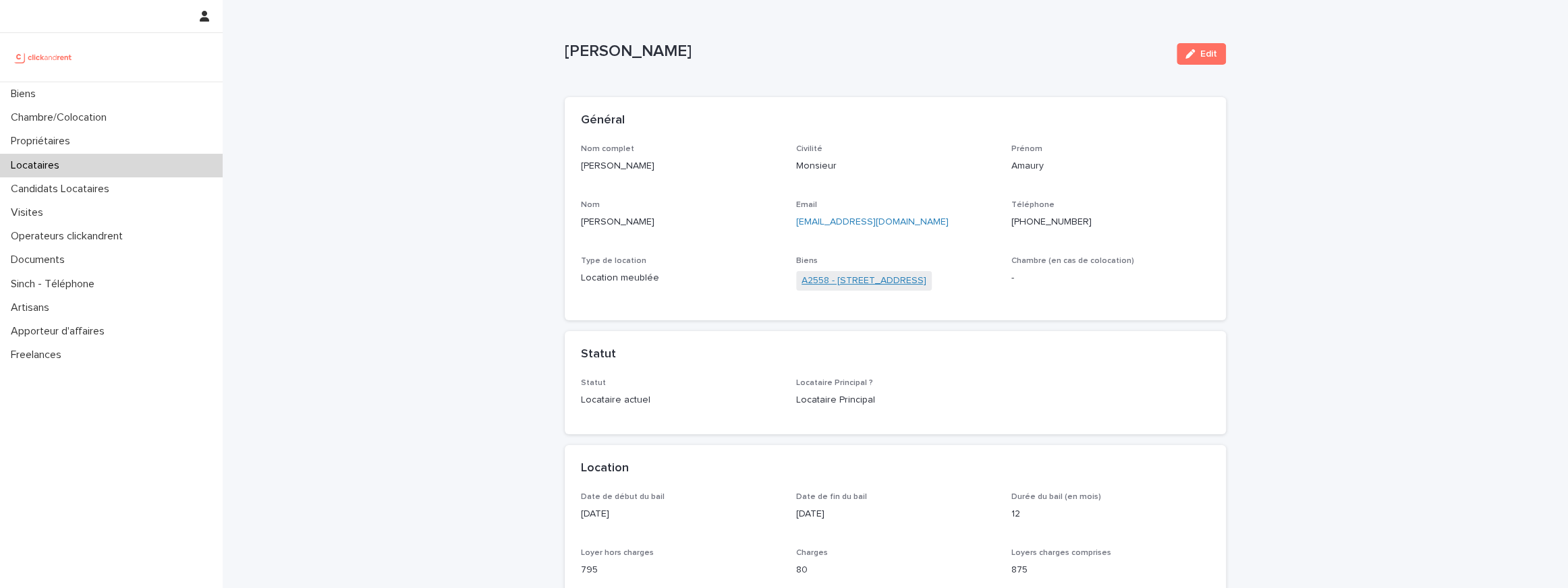
click at [862, 285] on link "A2558 - [STREET_ADDRESS]" at bounding box center [864, 280] width 125 height 14
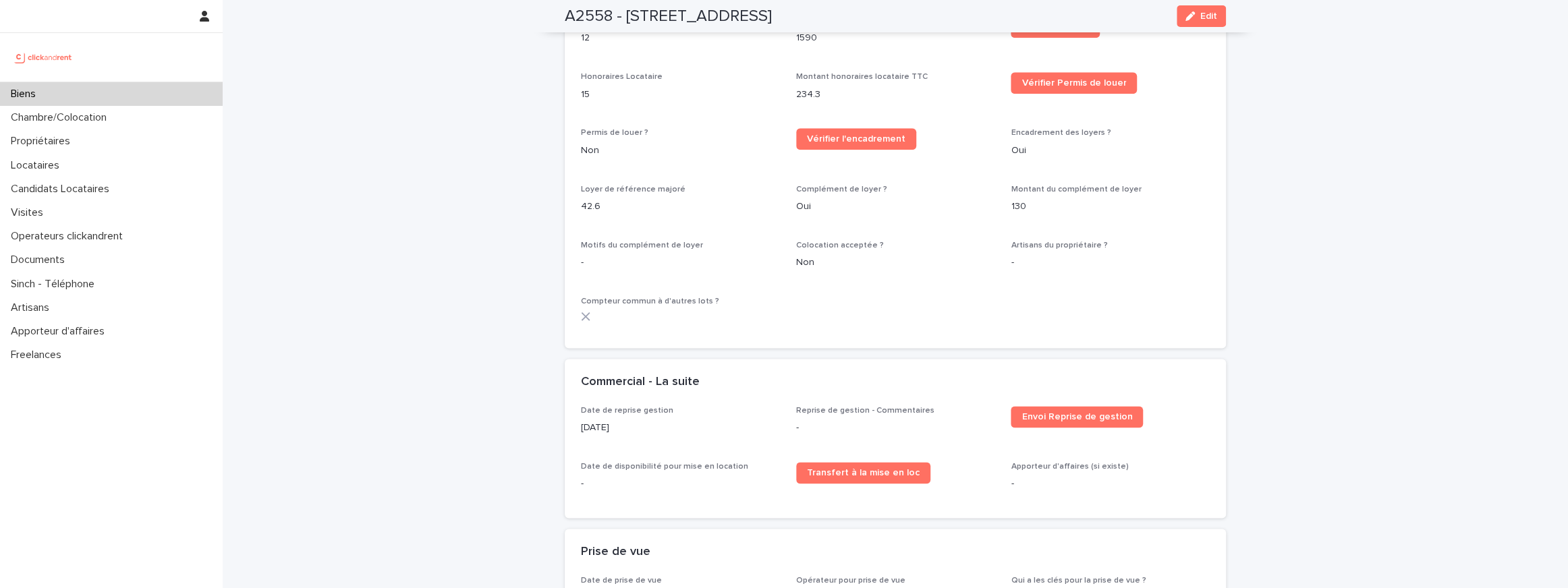
scroll to position [1749, 0]
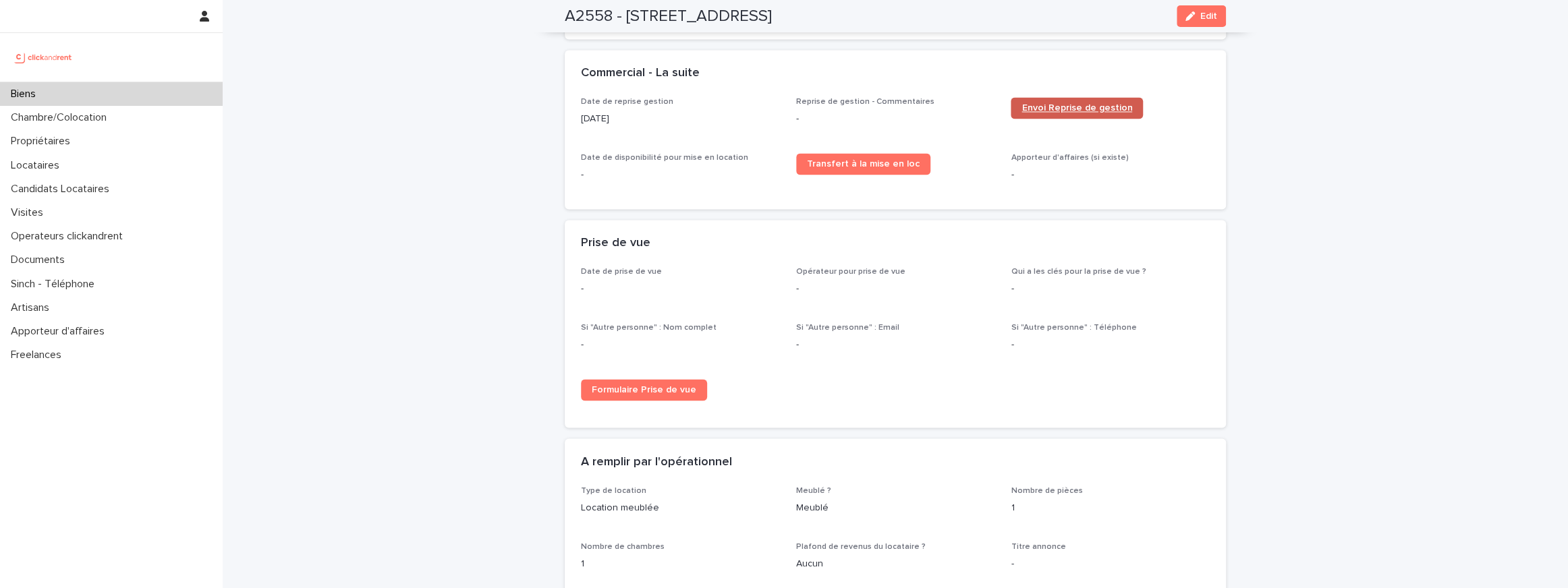
click at [1051, 106] on span "Envoi Reprise de gestion" at bounding box center [1077, 108] width 111 height 10
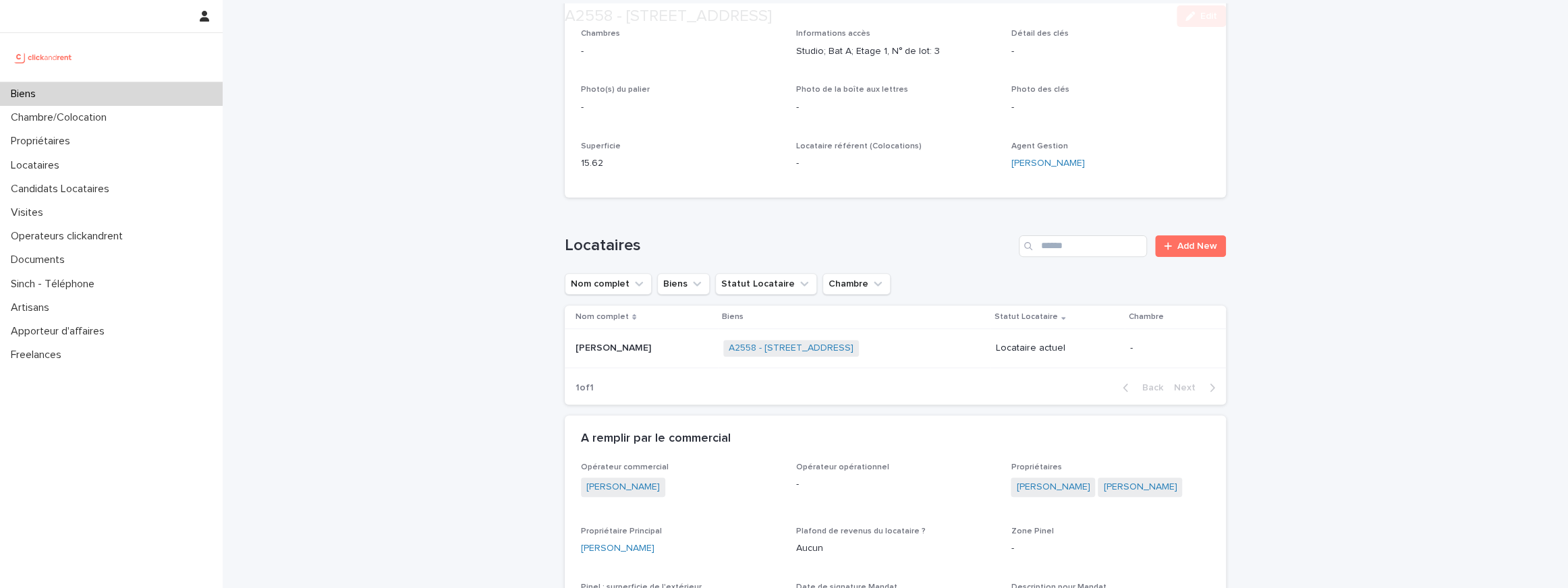
scroll to position [342, 0]
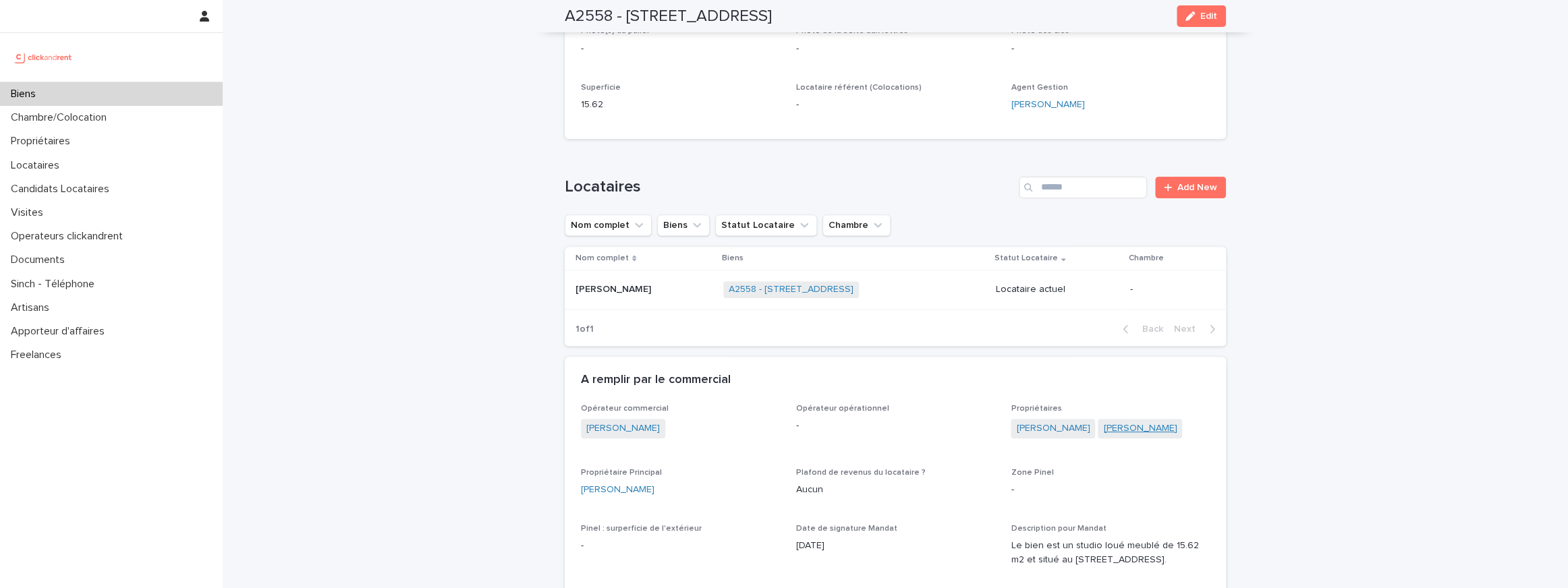
click at [1113, 426] on link "[PERSON_NAME]" at bounding box center [1140, 428] width 74 height 14
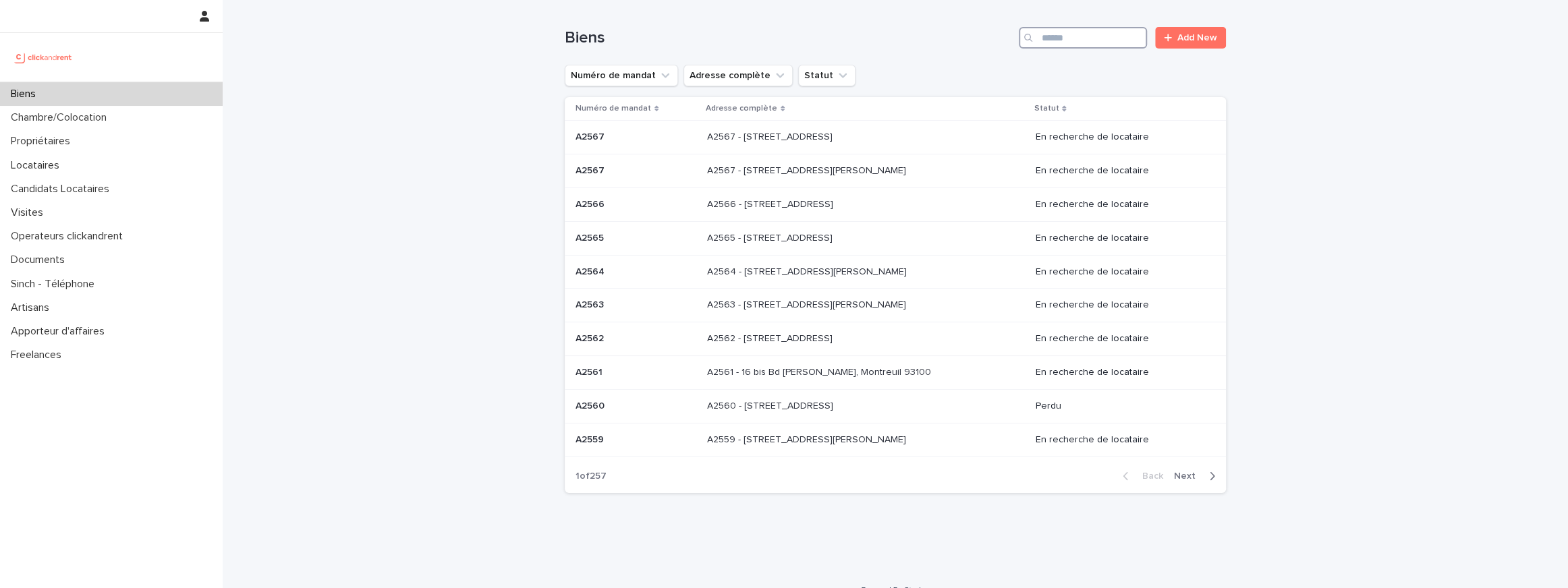
click at [1077, 46] on input "Search" at bounding box center [1083, 38] width 128 height 22
paste input "*****"
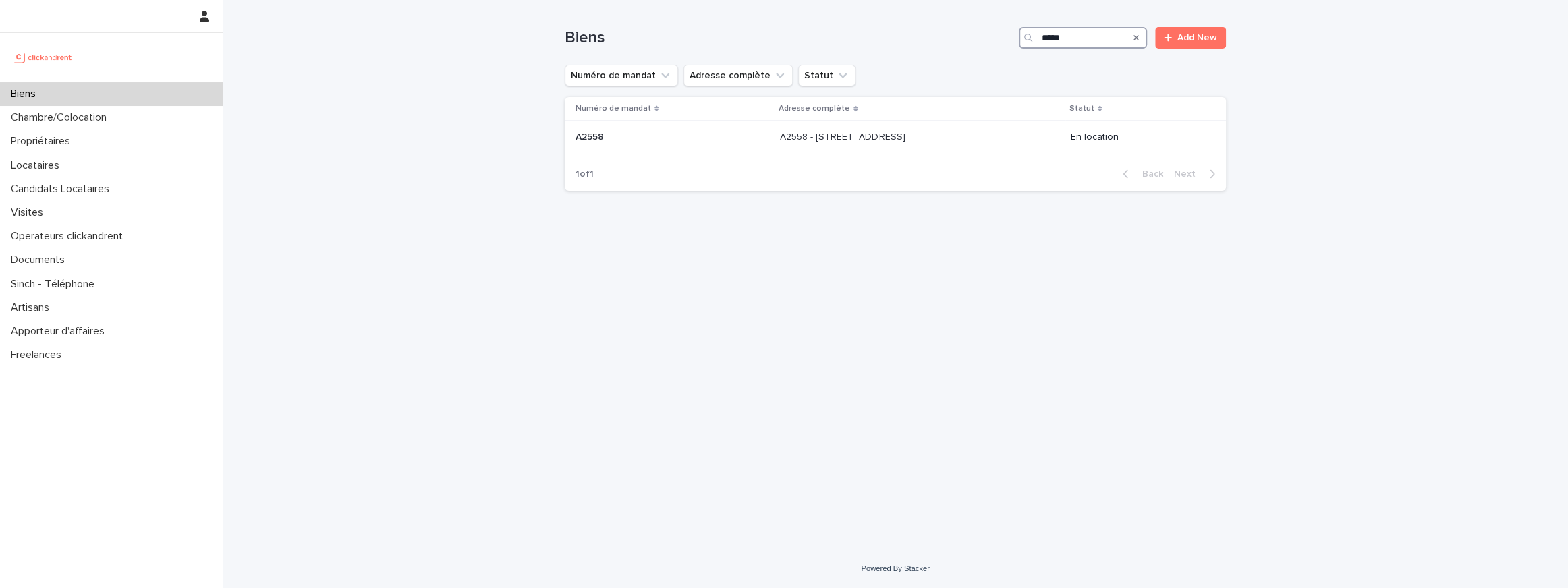
type input "*****"
click at [780, 139] on p "A2558 - [STREET_ADDRESS]" at bounding box center [843, 136] width 128 height 14
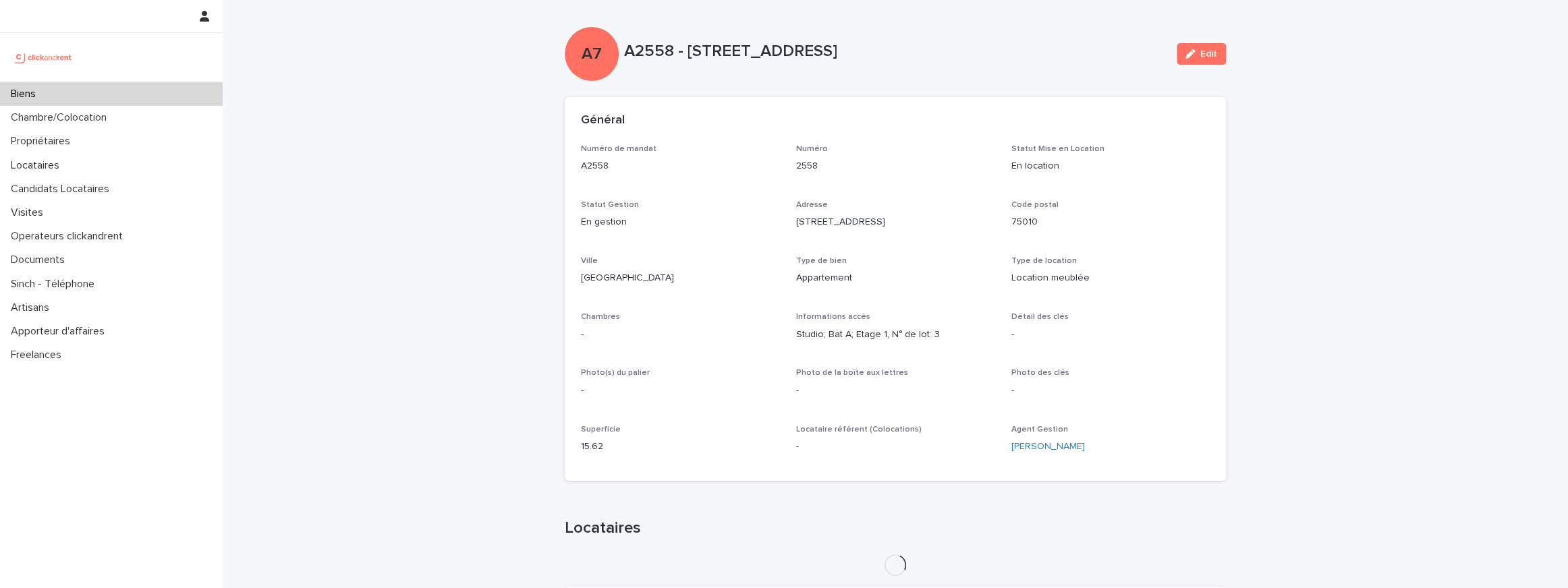
scroll to position [253, 0]
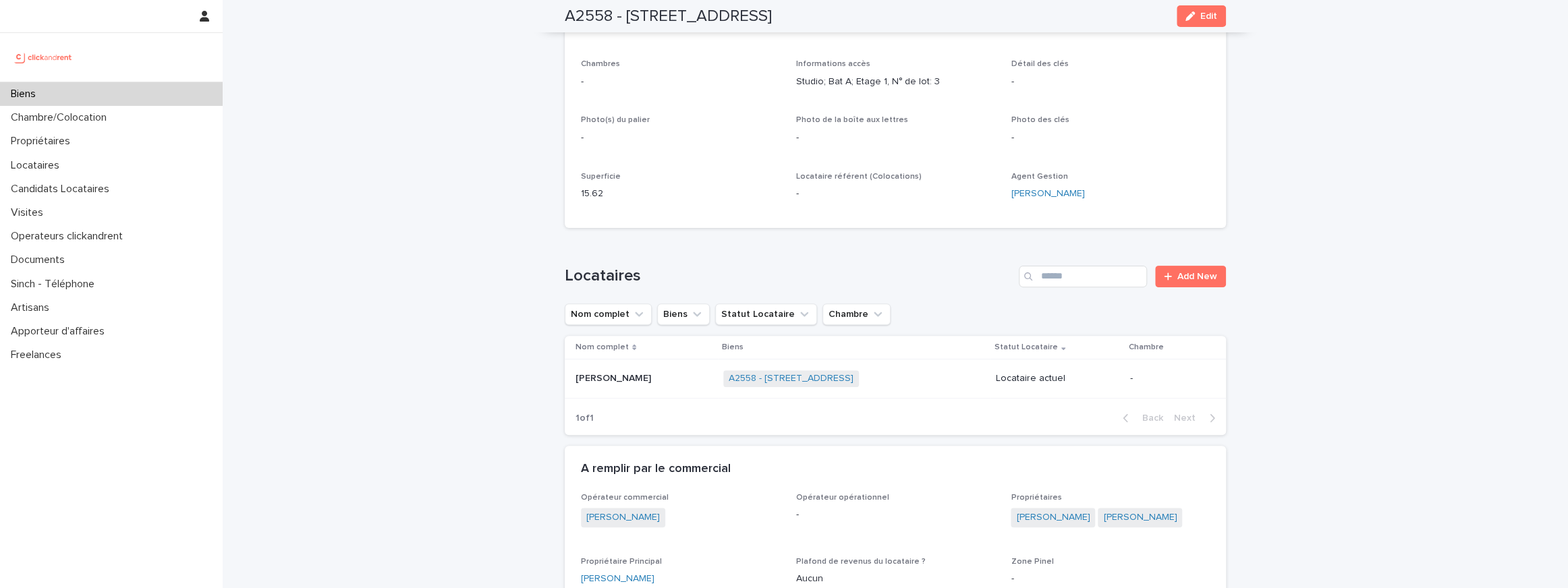
click at [581, 377] on p "[PERSON_NAME]" at bounding box center [614, 377] width 78 height 14
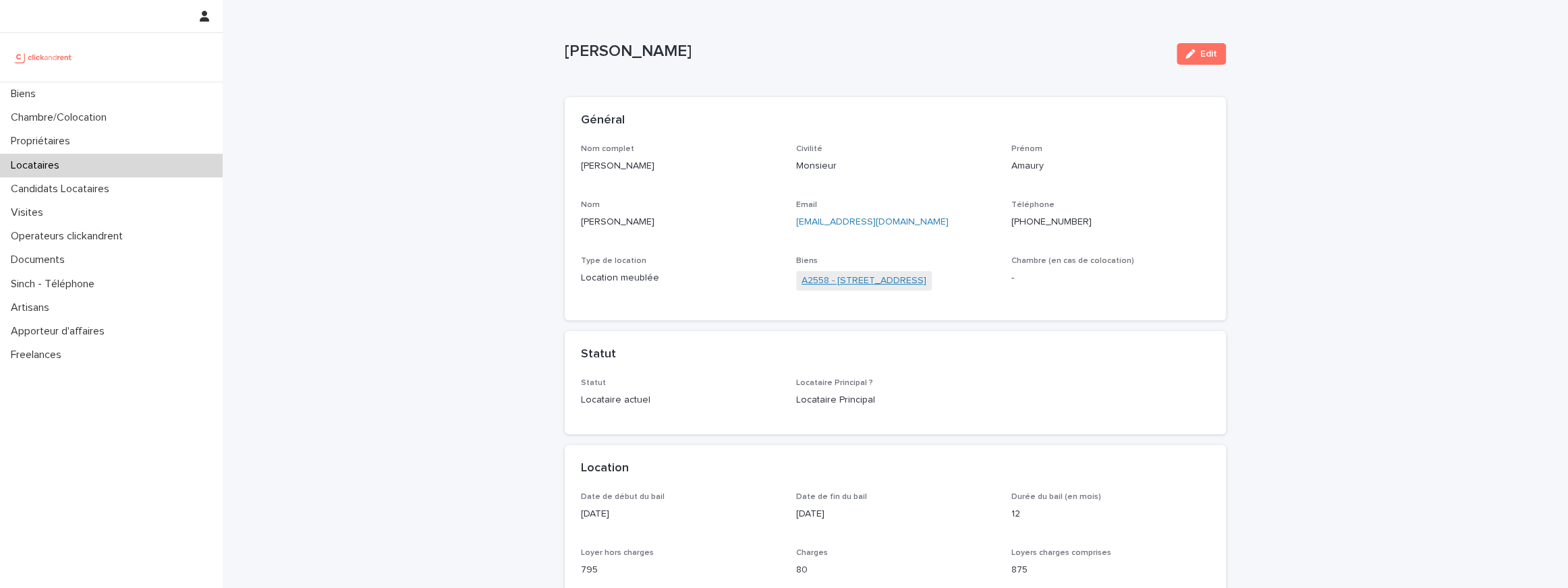
click at [877, 282] on link "A2558 - [STREET_ADDRESS]" at bounding box center [864, 280] width 125 height 14
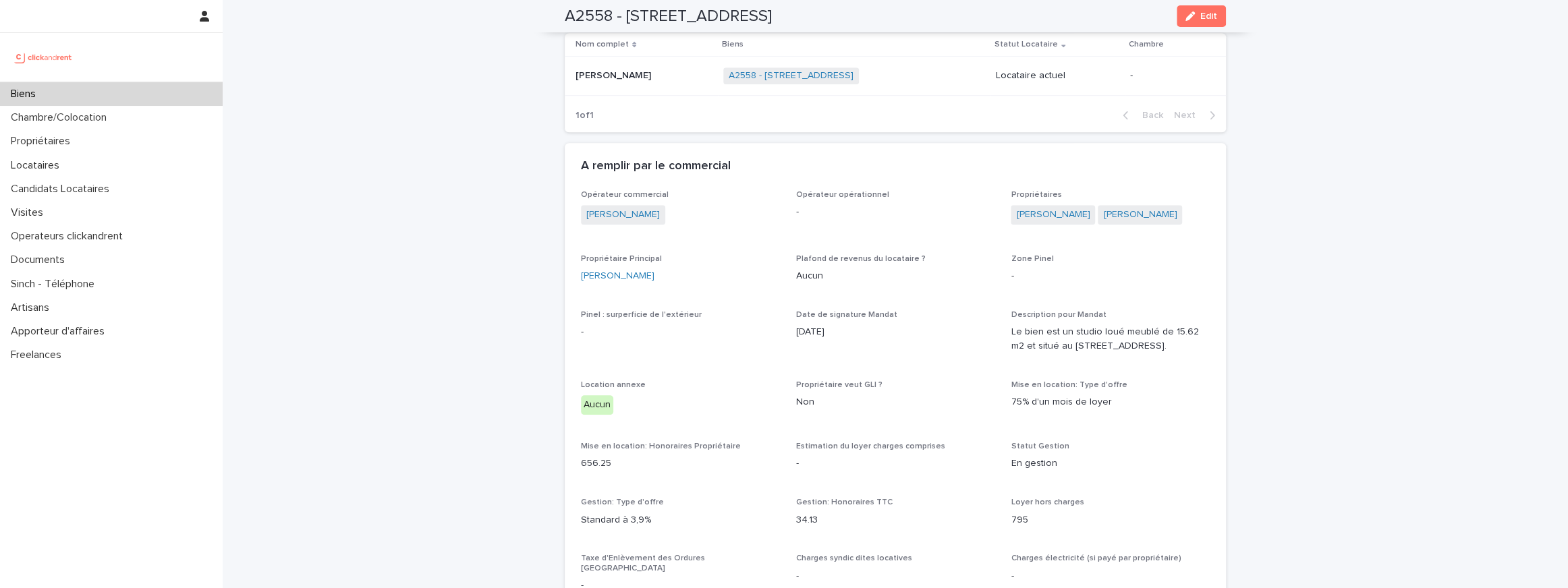
scroll to position [476, 0]
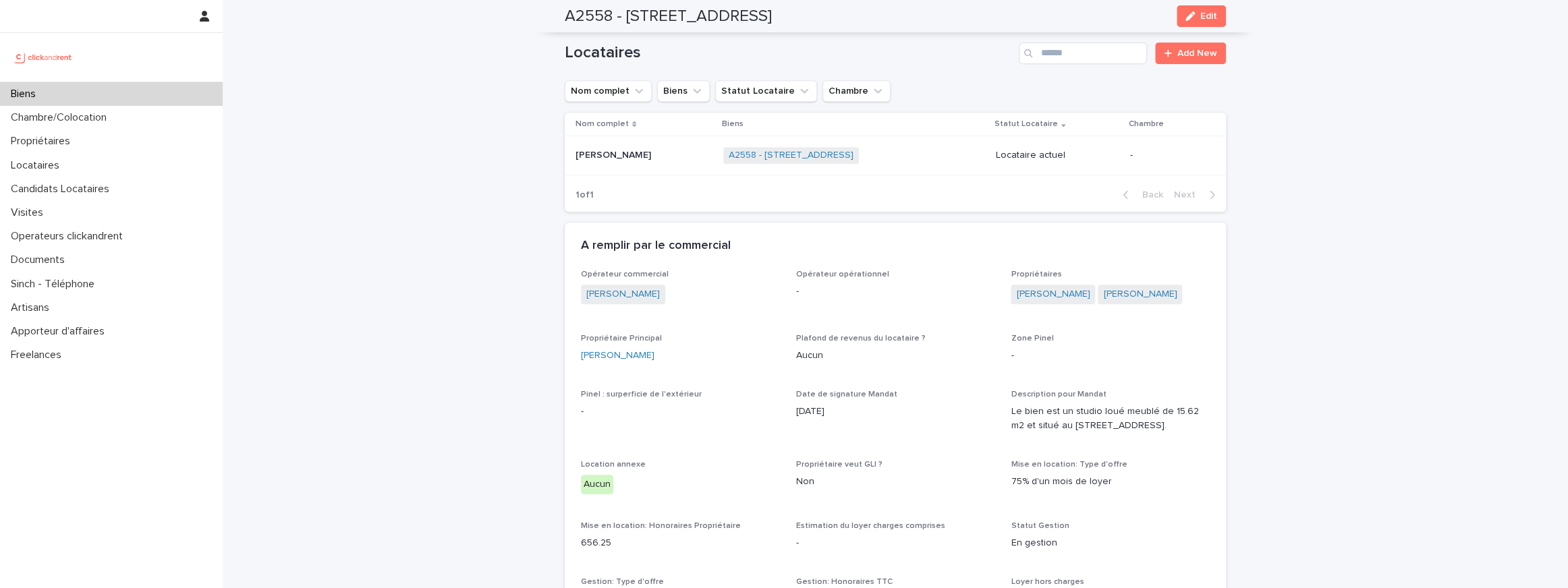
click at [616, 149] on p "[PERSON_NAME]" at bounding box center [614, 154] width 78 height 14
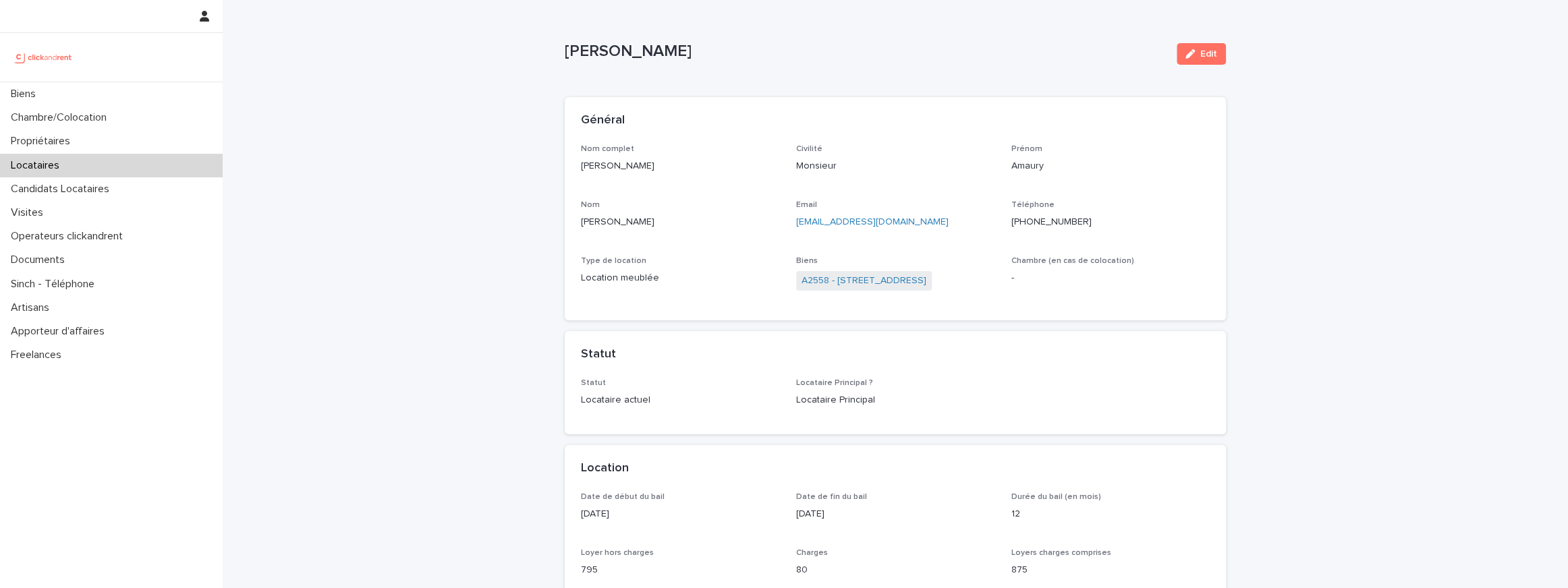
click at [916, 222] on p "[EMAIL_ADDRESS][DOMAIN_NAME]" at bounding box center [896, 222] width 199 height 14
drag, startPoint x: 916, startPoint y: 222, endPoint x: 796, endPoint y: 221, distance: 120.0
click at [796, 221] on p "[EMAIL_ADDRESS][DOMAIN_NAME]" at bounding box center [896, 222] width 199 height 14
copy link "[EMAIL_ADDRESS][DOMAIN_NAME]"
click at [884, 285] on link "A2558 - [STREET_ADDRESS]" at bounding box center [864, 280] width 125 height 14
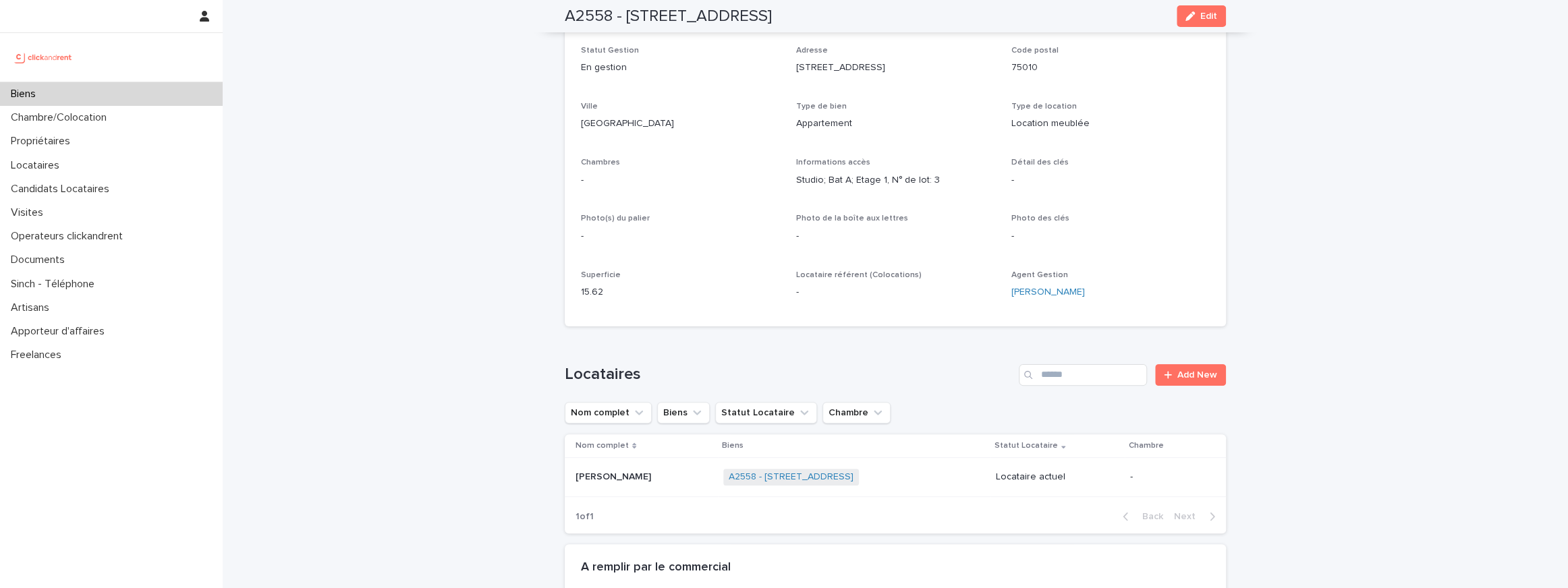
scroll to position [343, 0]
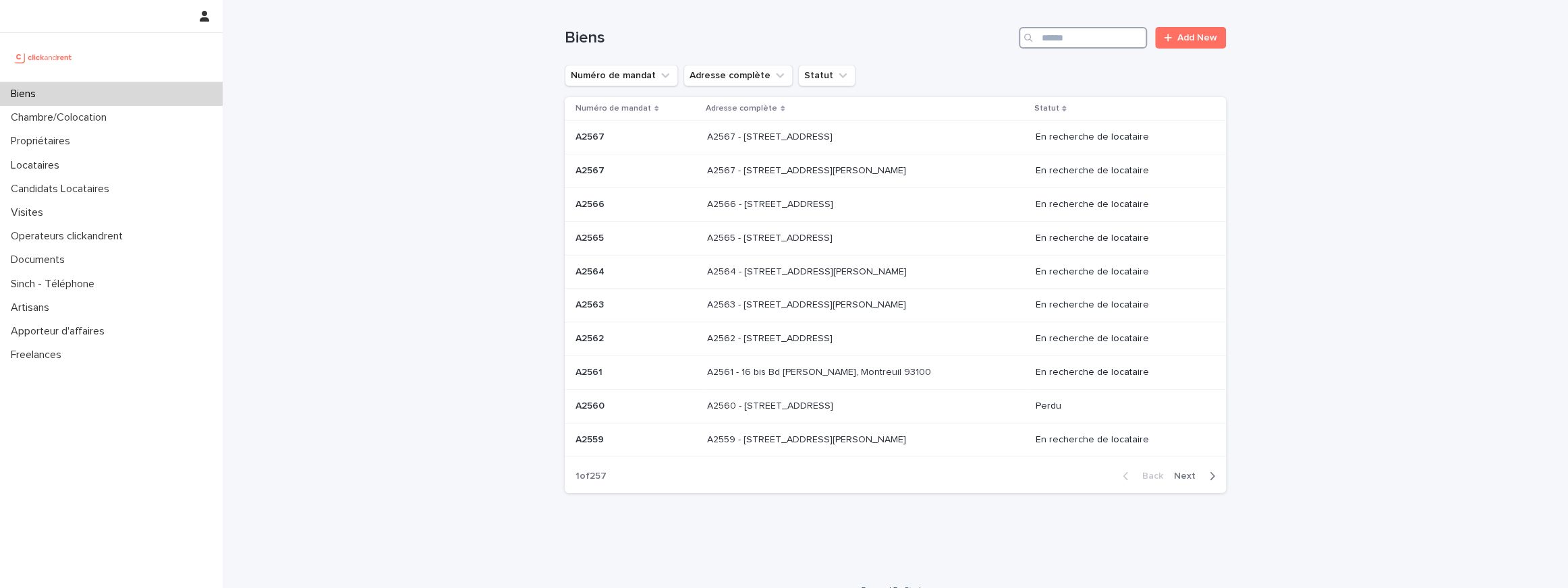
click at [1062, 30] on input "Search" at bounding box center [1083, 38] width 128 height 22
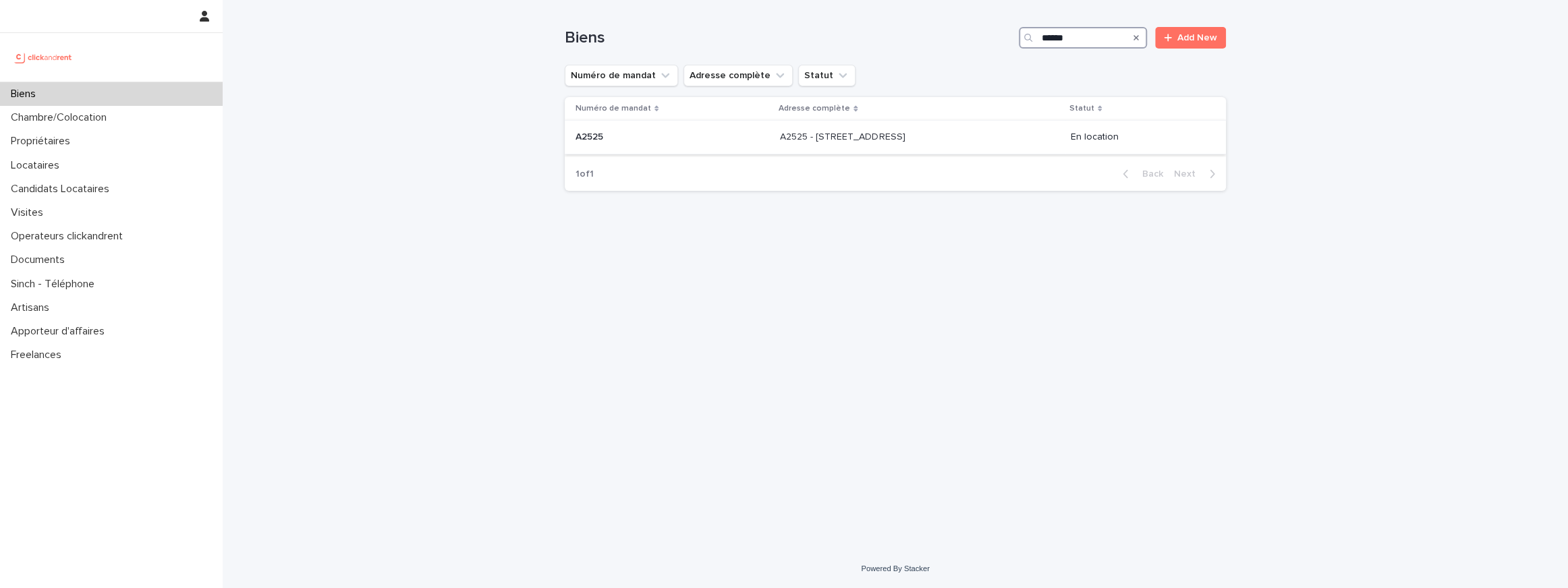
type input "******"
click at [788, 144] on div "A2525 - 36 rue Monlogis, Angoulême 16000 A2525 - 36 rue Monlogis, Angoulême 160…" at bounding box center [920, 137] width 280 height 23
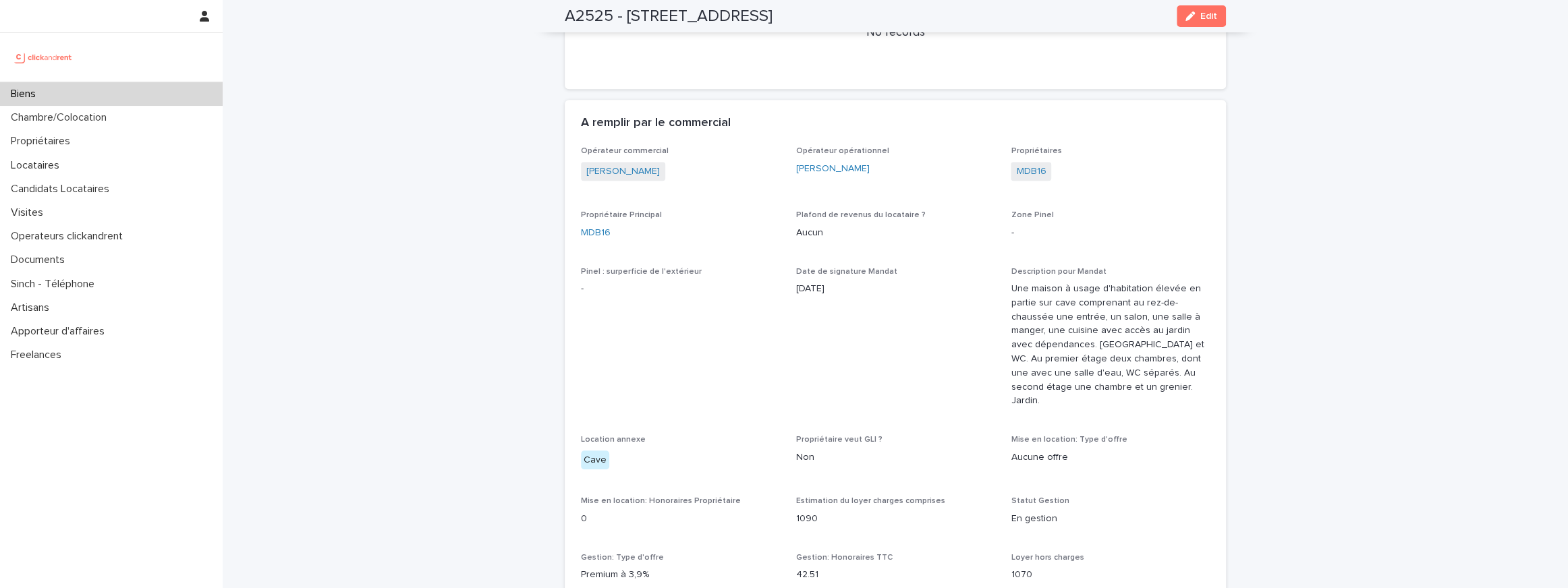
scroll to position [834, 0]
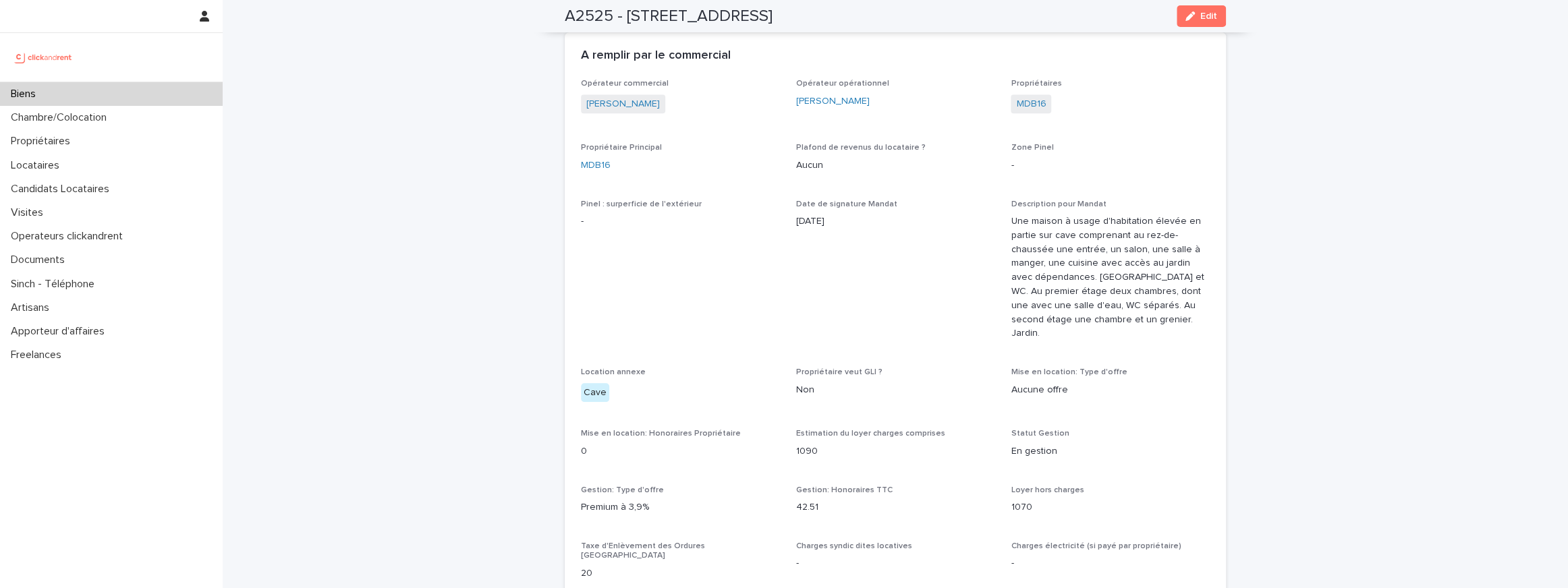
click at [1044, 115] on div "MDB16" at bounding box center [1110, 105] width 199 height 23
click at [1038, 109] on link "MDB16" at bounding box center [1031, 104] width 30 height 14
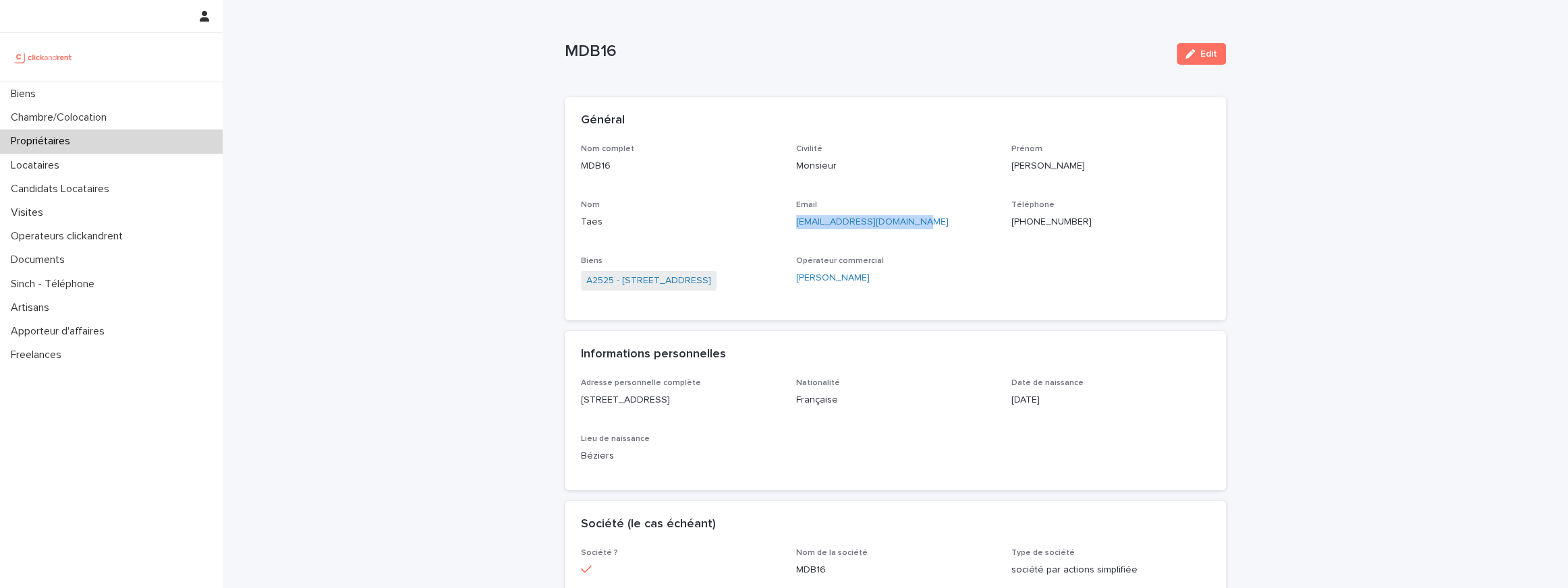
drag, startPoint x: 946, startPoint y: 226, endPoint x: 798, endPoint y: 223, distance: 148.0
click at [798, 223] on p "mdb16@hygie-consulting.fr" at bounding box center [896, 222] width 199 height 14
copy link "mdb16@hygie-consulting.fr"
click at [652, 280] on link "A2525 - 36 rue Monlogis, Angoulême 16000" at bounding box center [648, 280] width 125 height 14
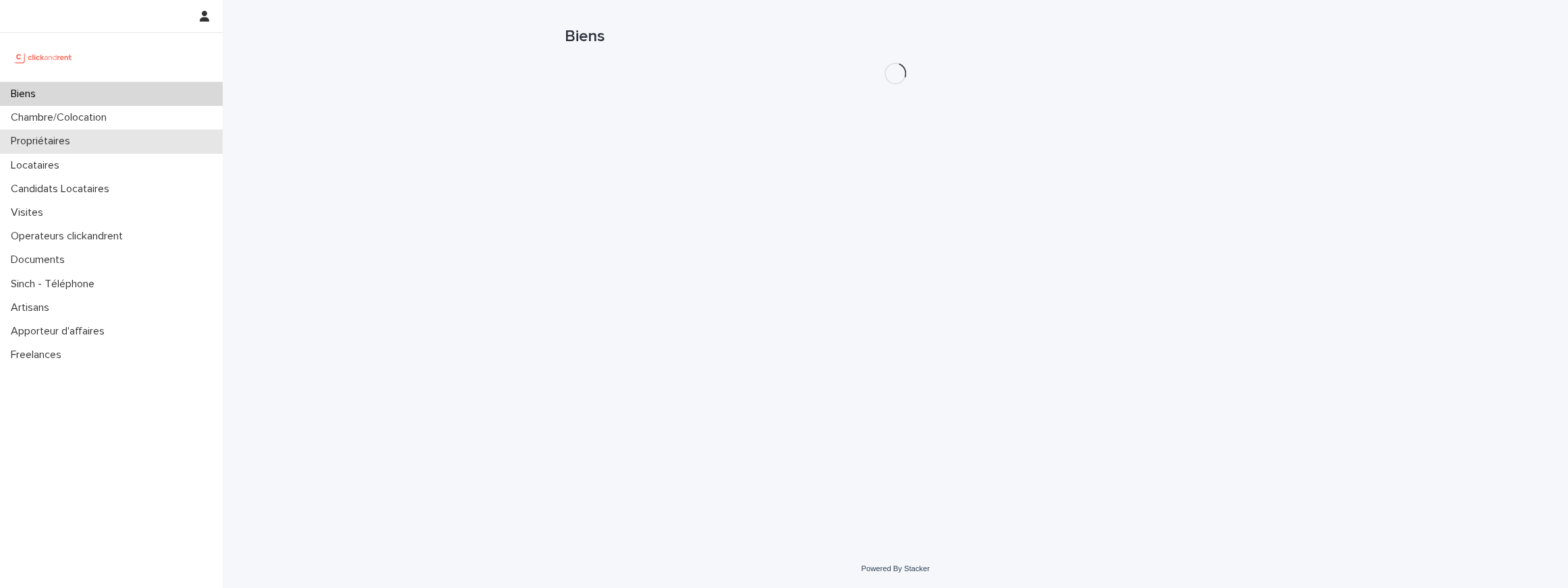
click at [68, 138] on p "Propriétaires" at bounding box center [43, 141] width 76 height 13
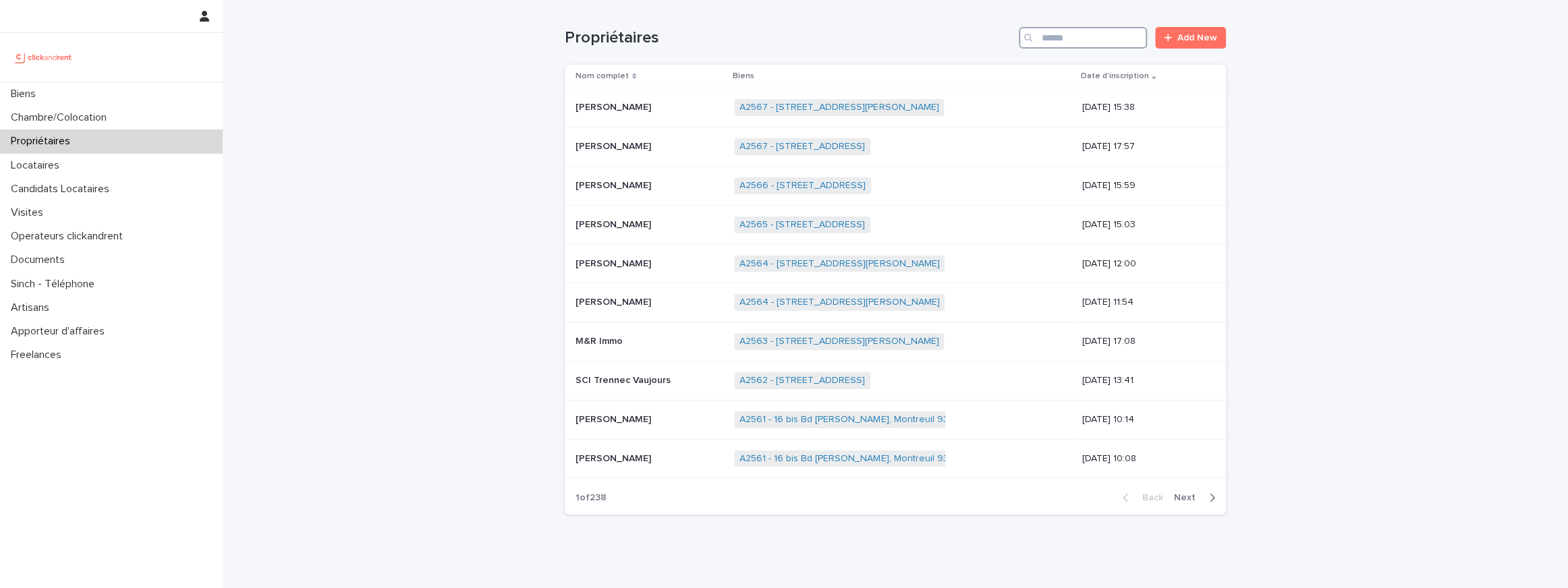
click at [1073, 42] on input "Search" at bounding box center [1083, 38] width 128 height 22
paste input "**********"
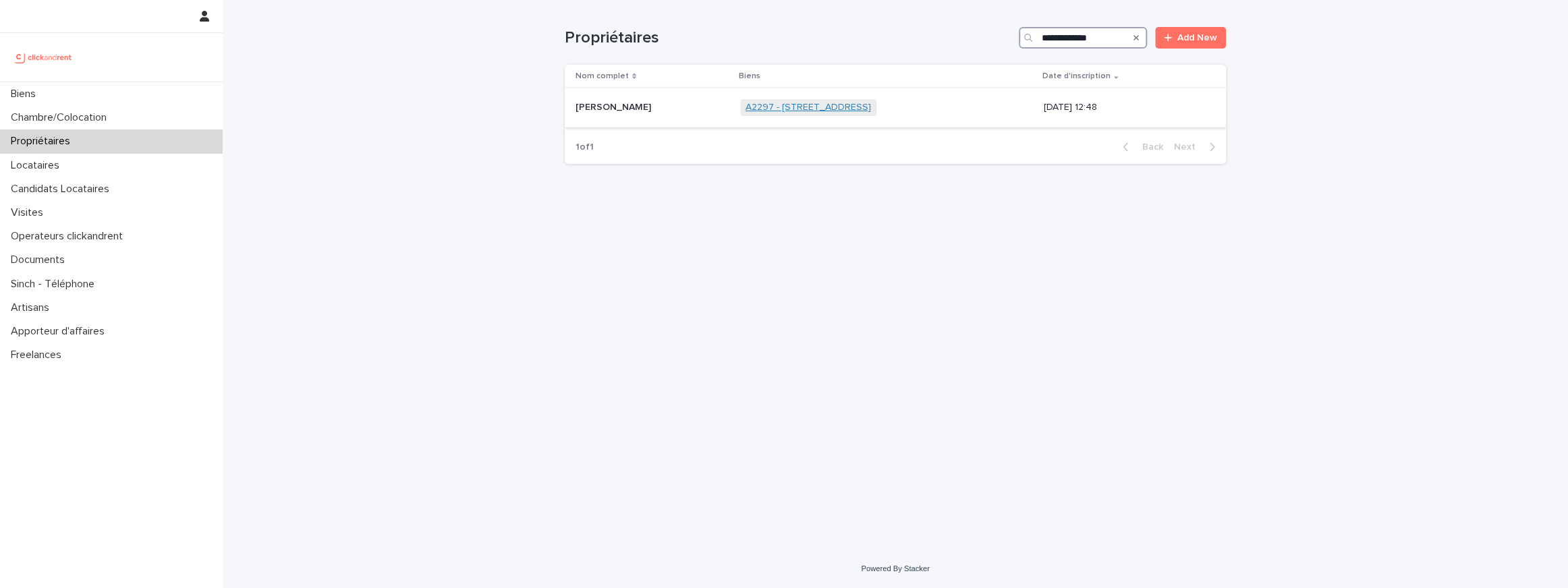
type input "**********"
click at [746, 105] on link "A2297 - [STREET_ADDRESS]" at bounding box center [809, 107] width 126 height 12
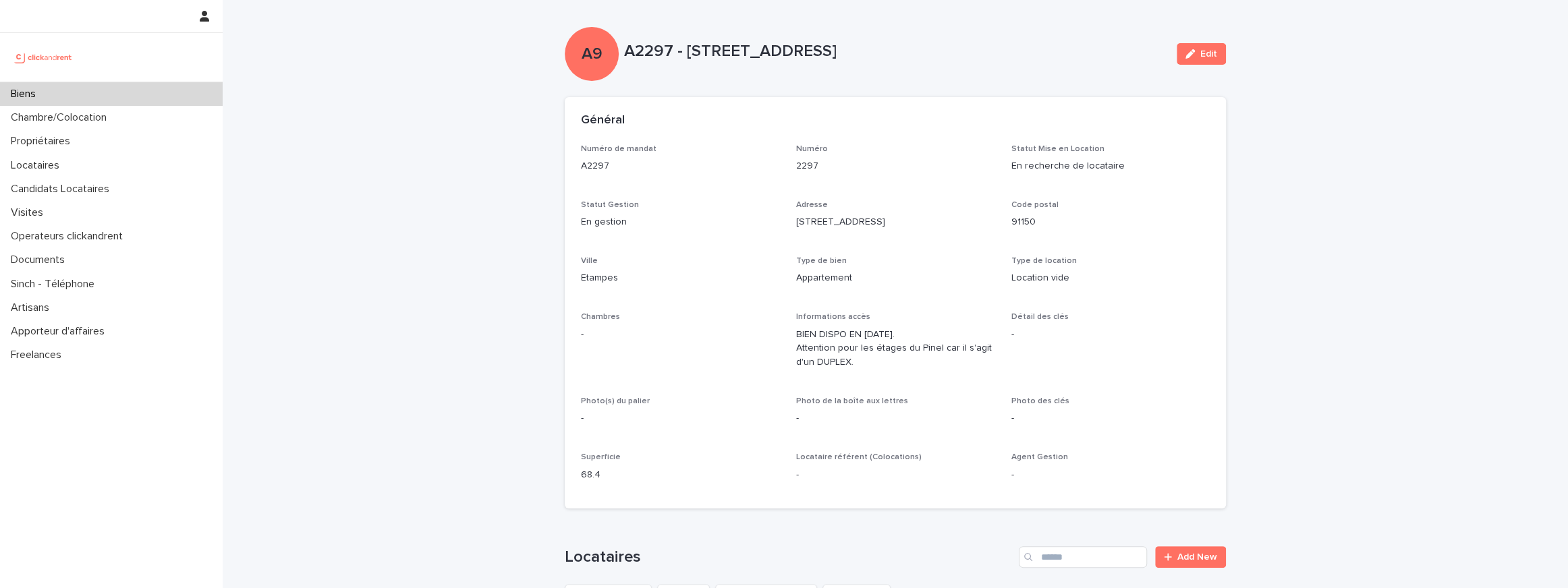
drag, startPoint x: 865, startPoint y: 362, endPoint x: 813, endPoint y: 337, distance: 57.7
click at [813, 337] on p "BIEN DISPO EN SEPTEMBRE 2025. Attention pour les étages du Pinel car il s'agit …" at bounding box center [896, 349] width 199 height 42
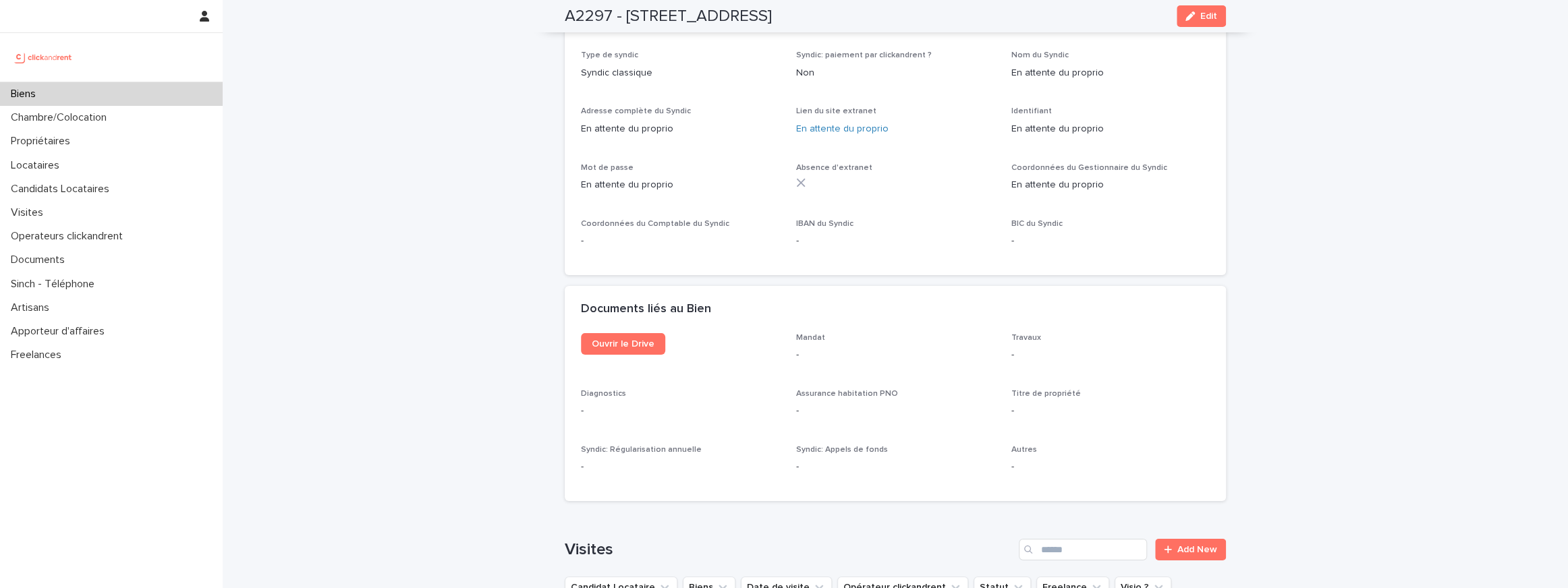
scroll to position [3754, 0]
click at [620, 340] on span "Ouvrir le Drive" at bounding box center [623, 345] width 63 height 10
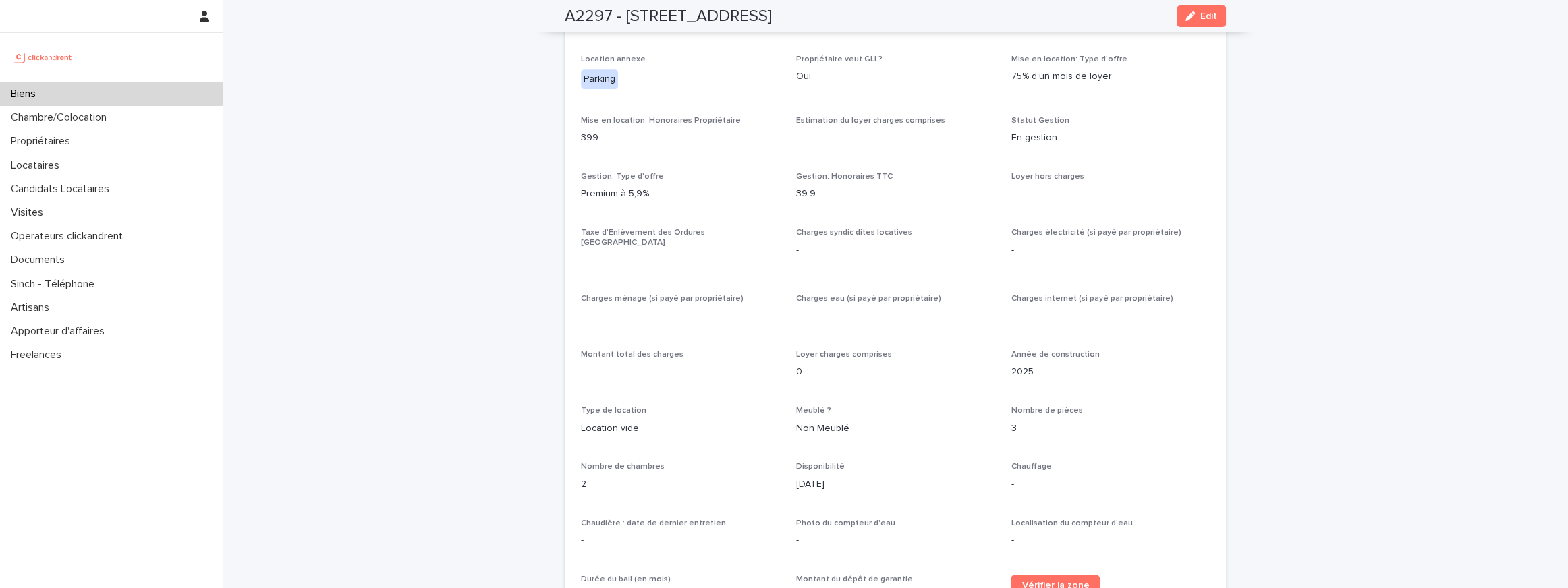
scroll to position [546, 0]
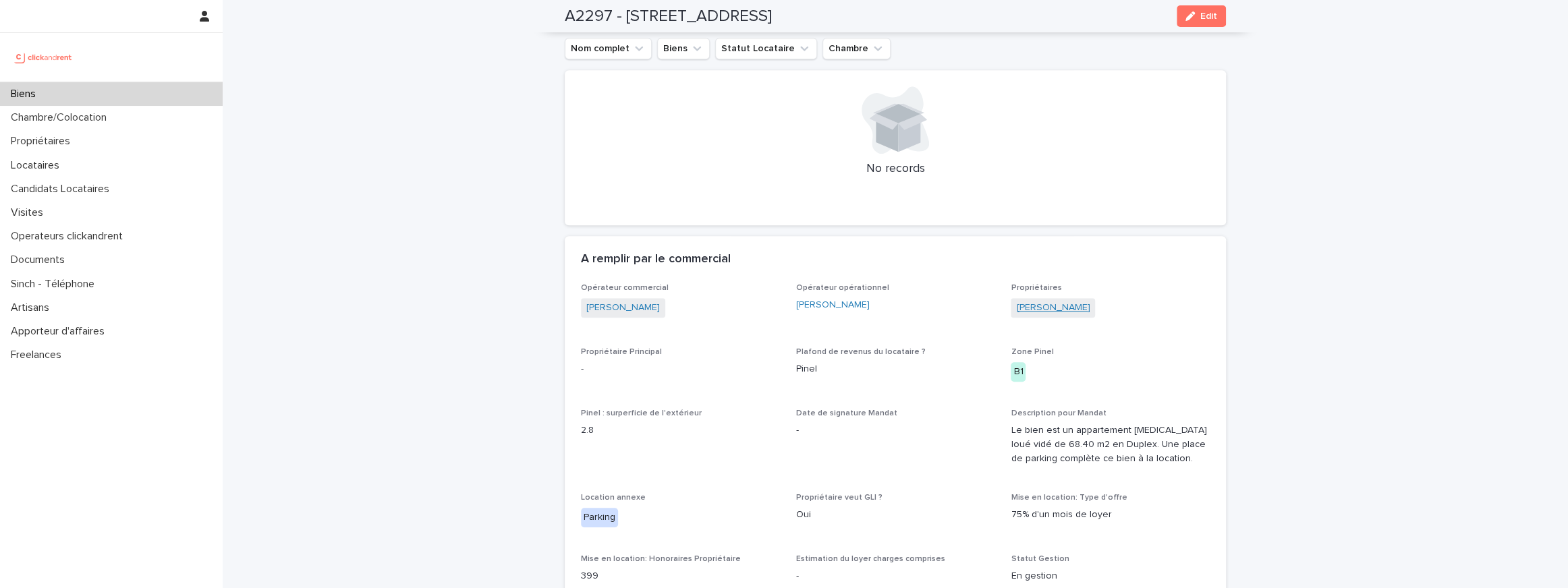
click at [1051, 312] on link "Chloé Dreyfus" at bounding box center [1053, 308] width 74 height 14
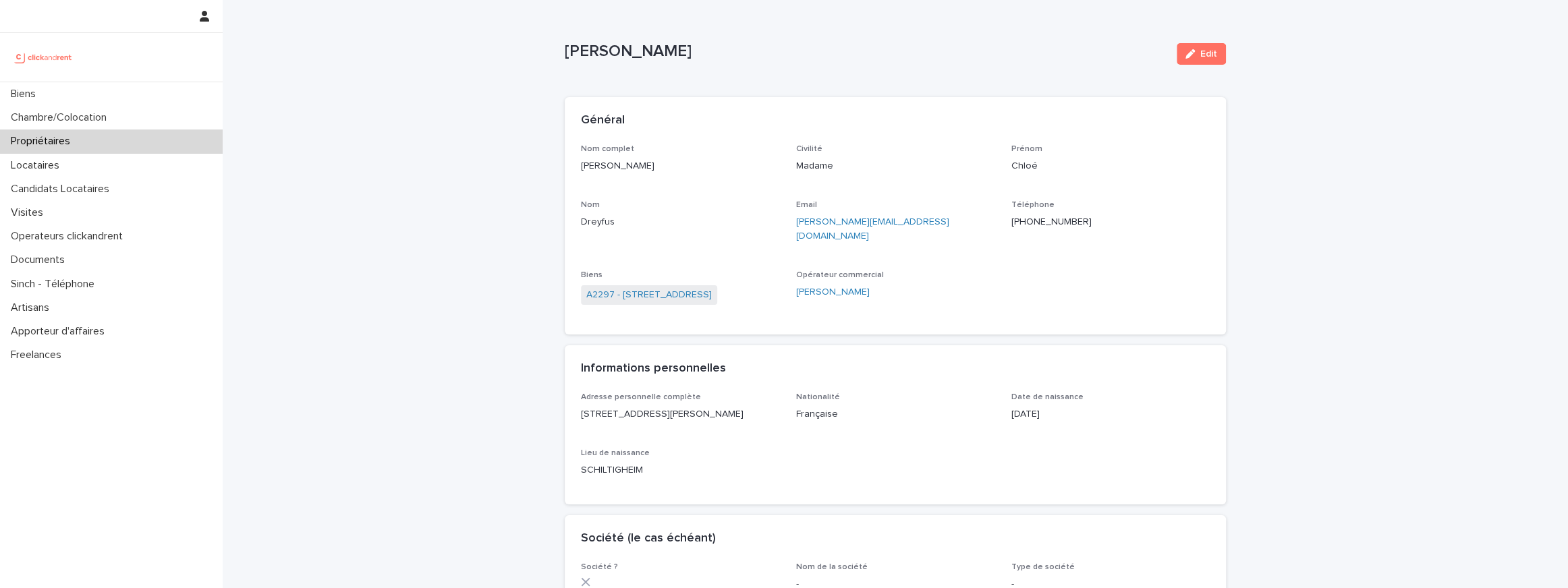
scroll to position [568, 0]
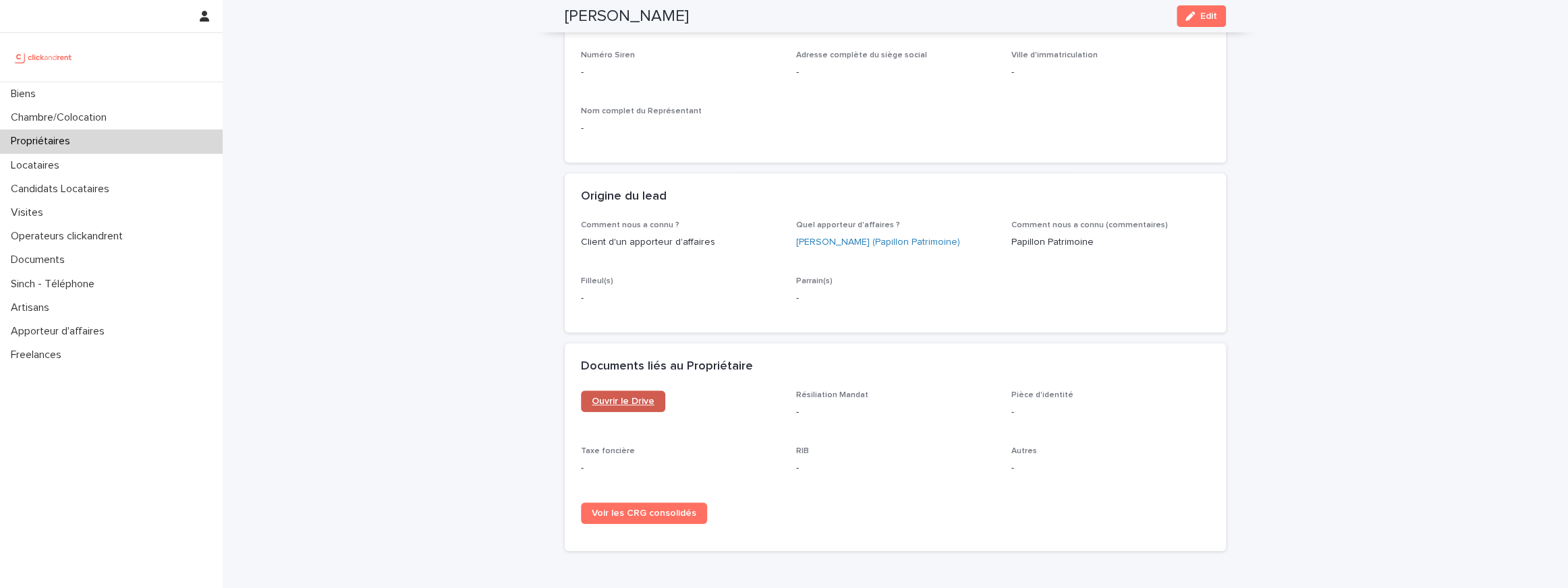
click at [626, 394] on link "Ouvrir le Drive" at bounding box center [623, 401] width 85 height 22
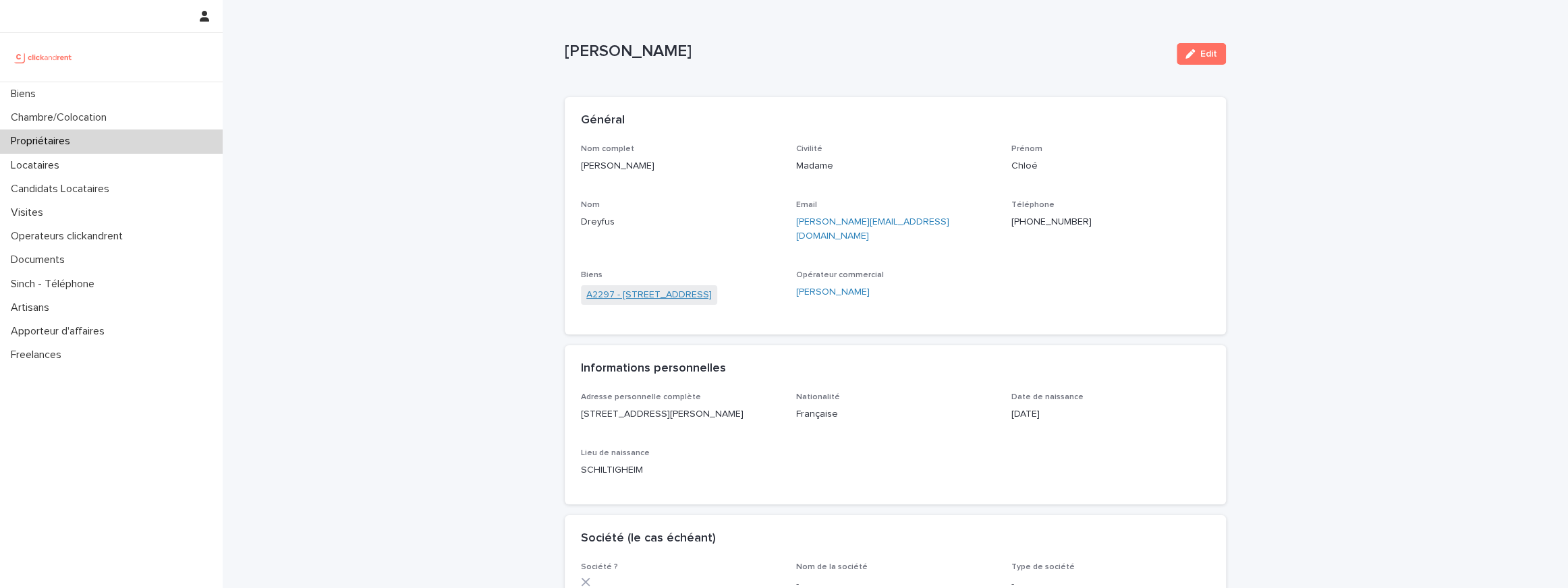
click at [712, 288] on link "A2297 - [STREET_ADDRESS]" at bounding box center [649, 295] width 126 height 14
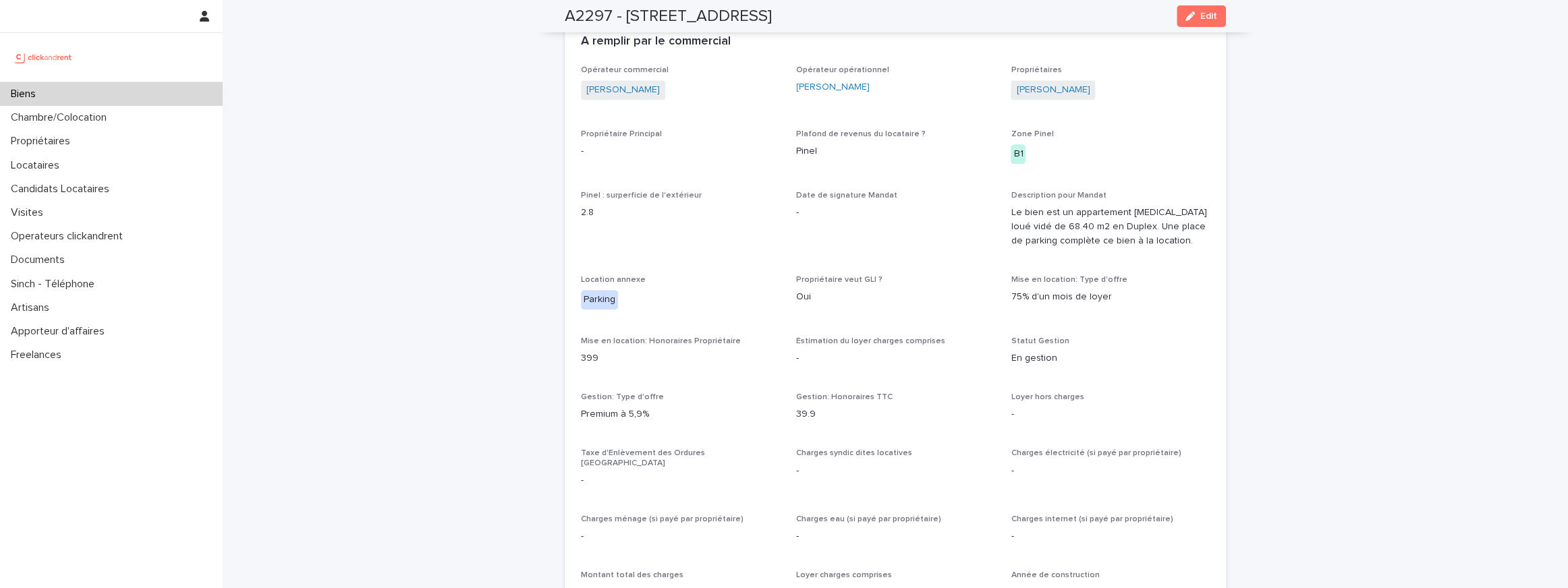
scroll to position [596, 0]
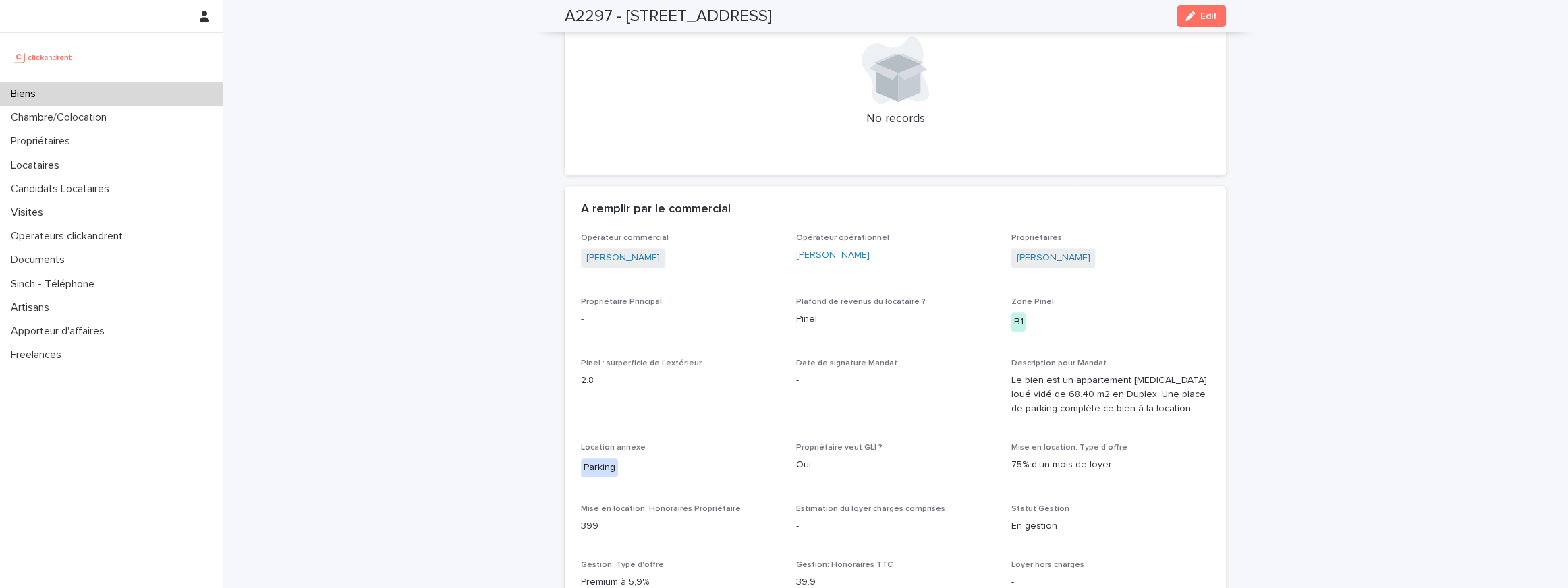
click at [591, 16] on h2 "A2297 - [STREET_ADDRESS]" at bounding box center [669, 16] width 207 height 20
copy h2 "A2297"
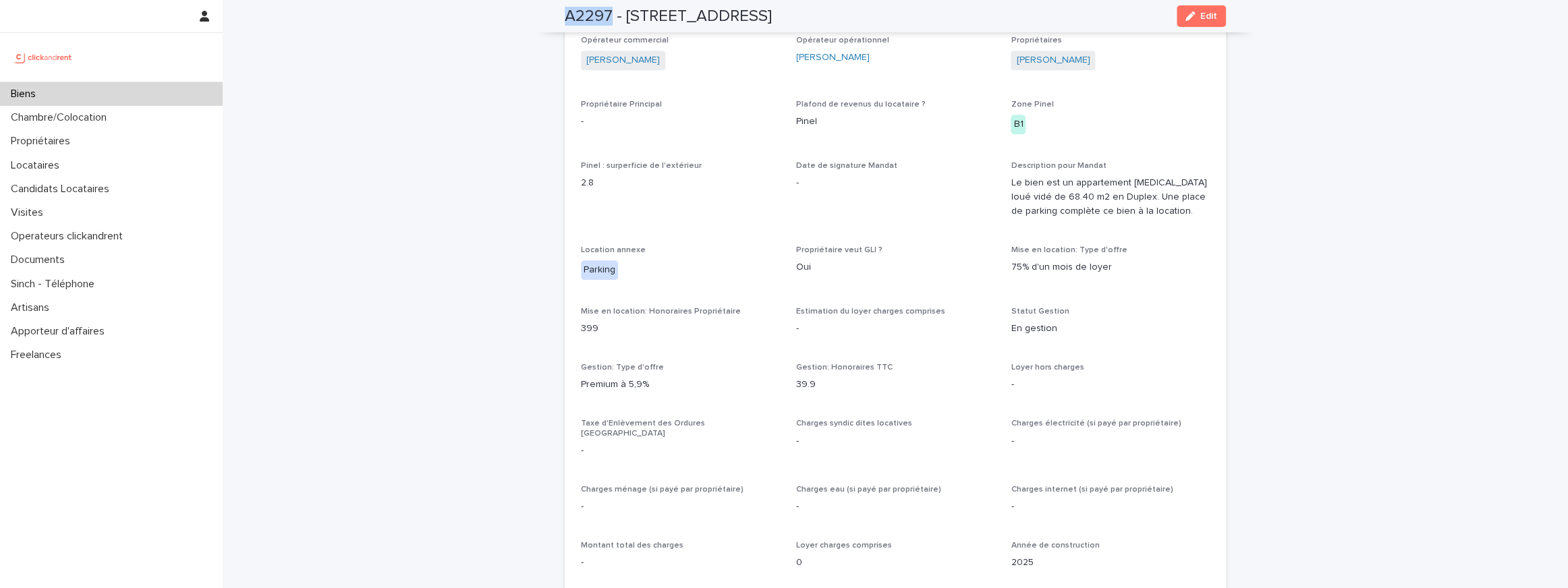
scroll to position [847, 0]
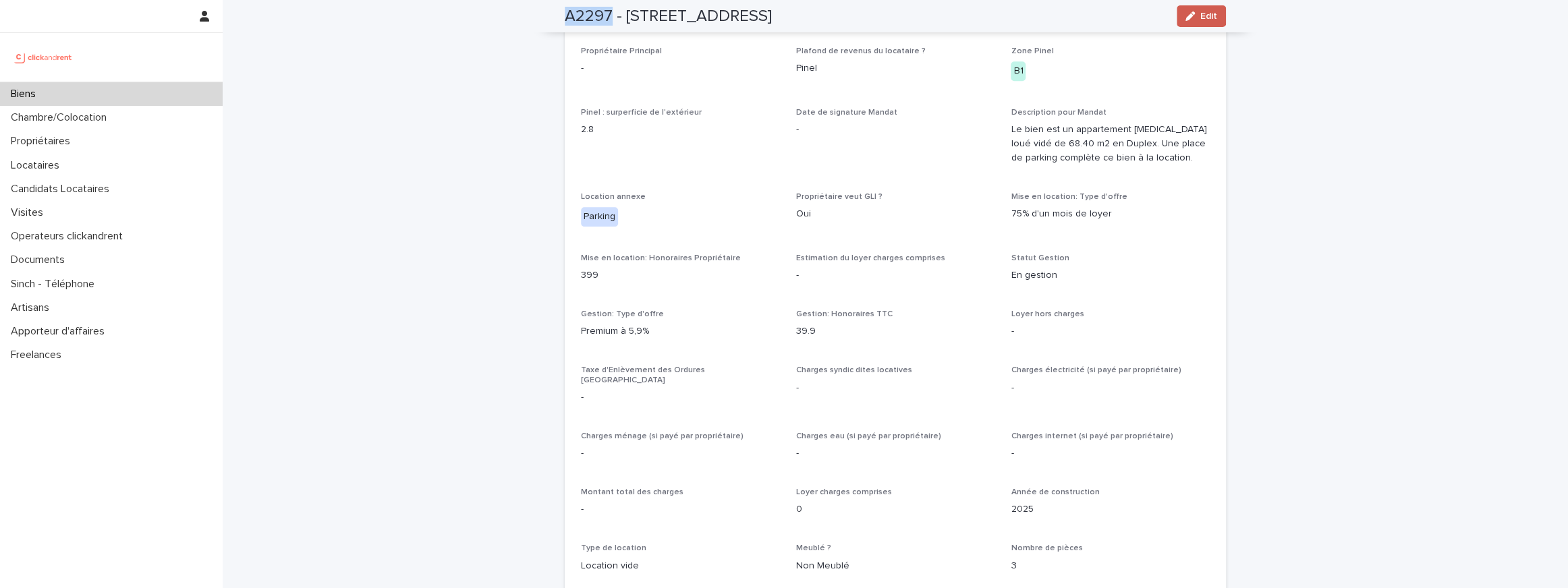
click at [1207, 19] on span "Edit" at bounding box center [1208, 16] width 17 height 10
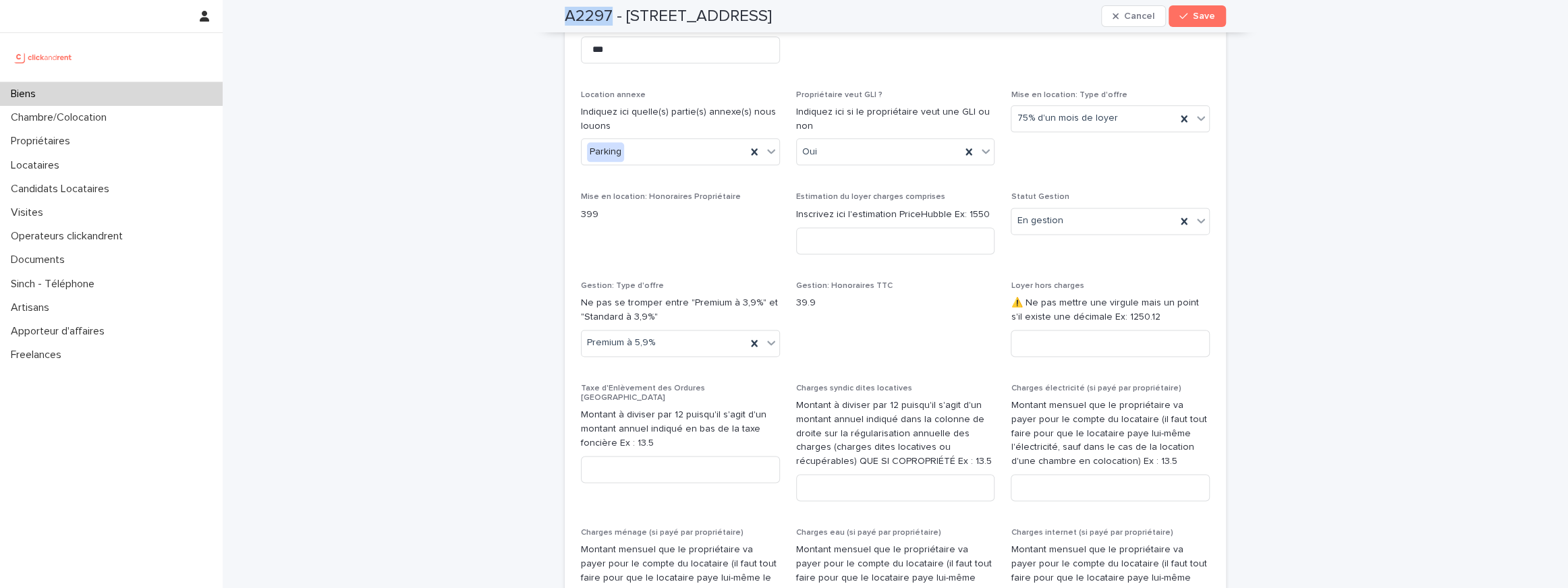
scroll to position [1498, 0]
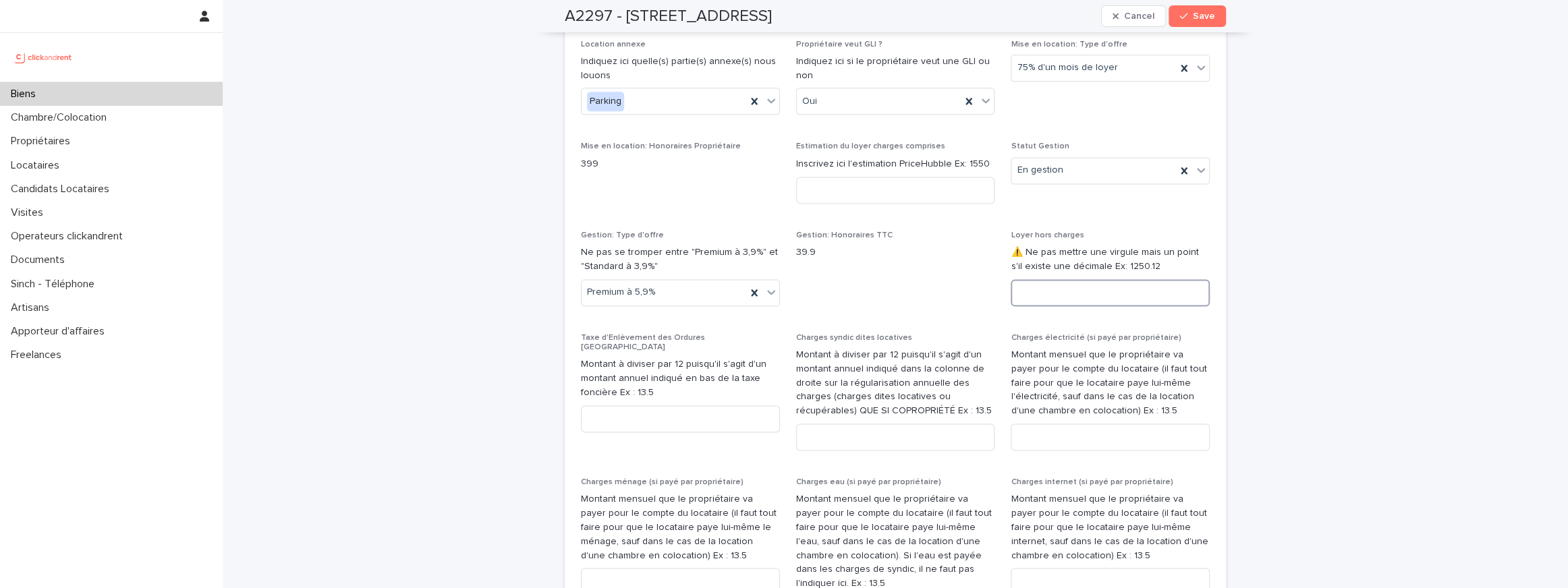
click at [1041, 304] on input at bounding box center [1110, 293] width 199 height 27
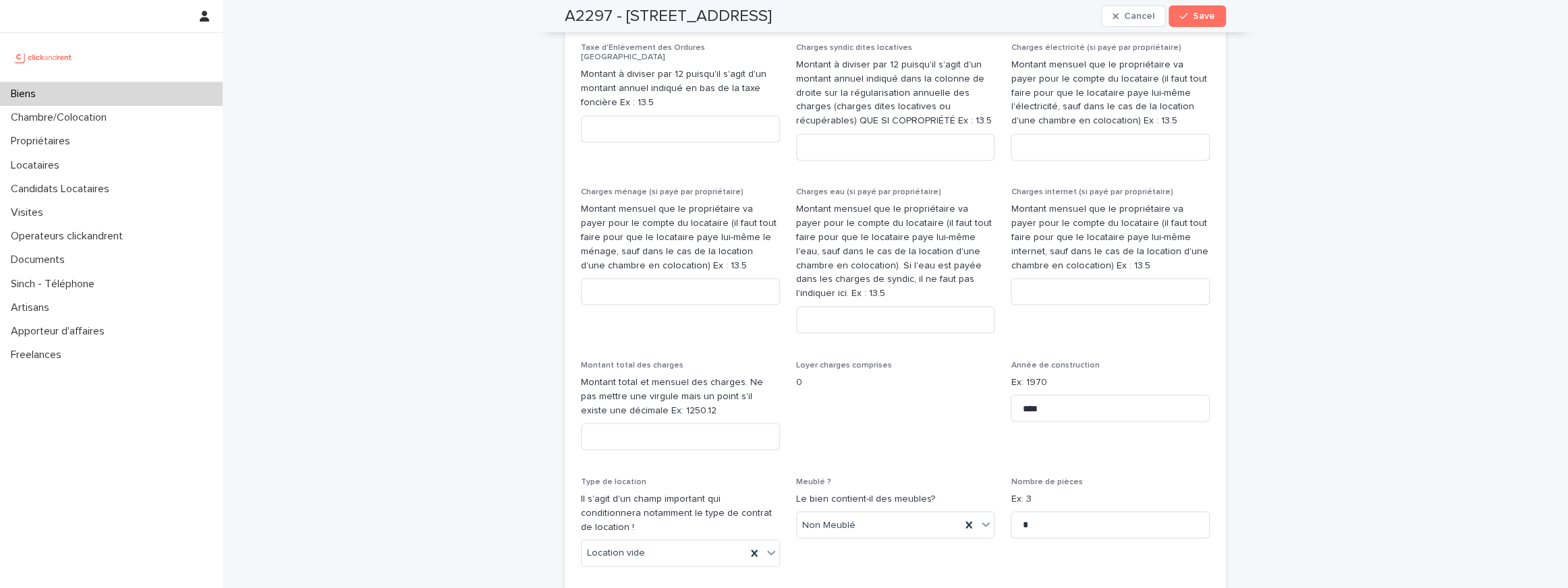
scroll to position [1793, 0]
type input "***"
click at [660, 432] on input at bounding box center [680, 432] width 199 height 27
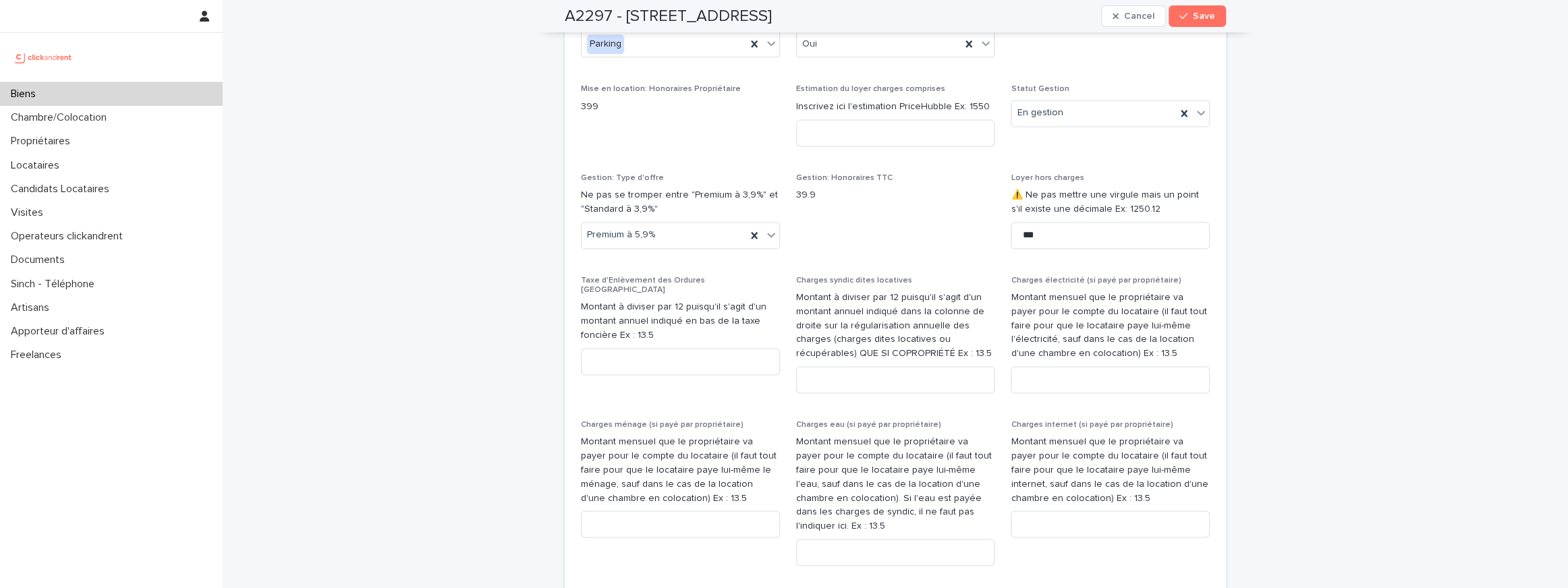
scroll to position [1546, 0]
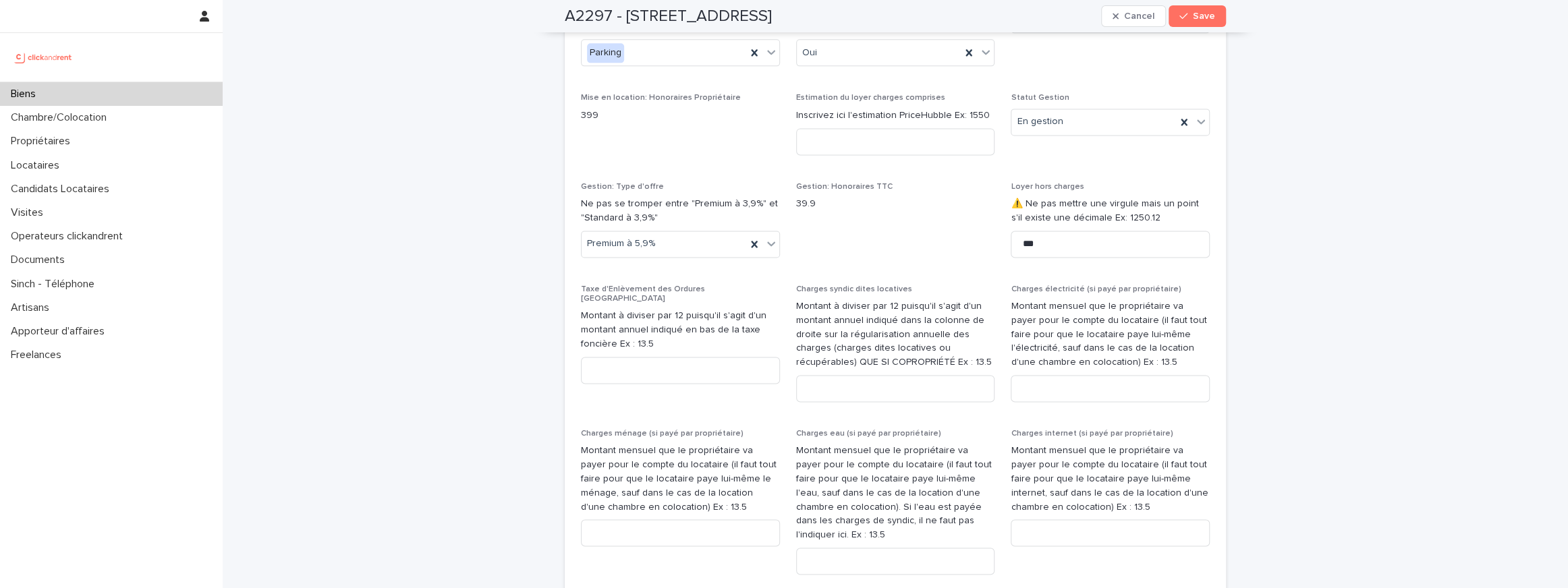
type input "***"
click at [830, 165] on div "Estimation du loyer charges comprises Inscrivez ici l'estimation PriceHubble Ex…" at bounding box center [896, 129] width 199 height 72
click at [830, 155] on input at bounding box center [896, 142] width 199 height 27
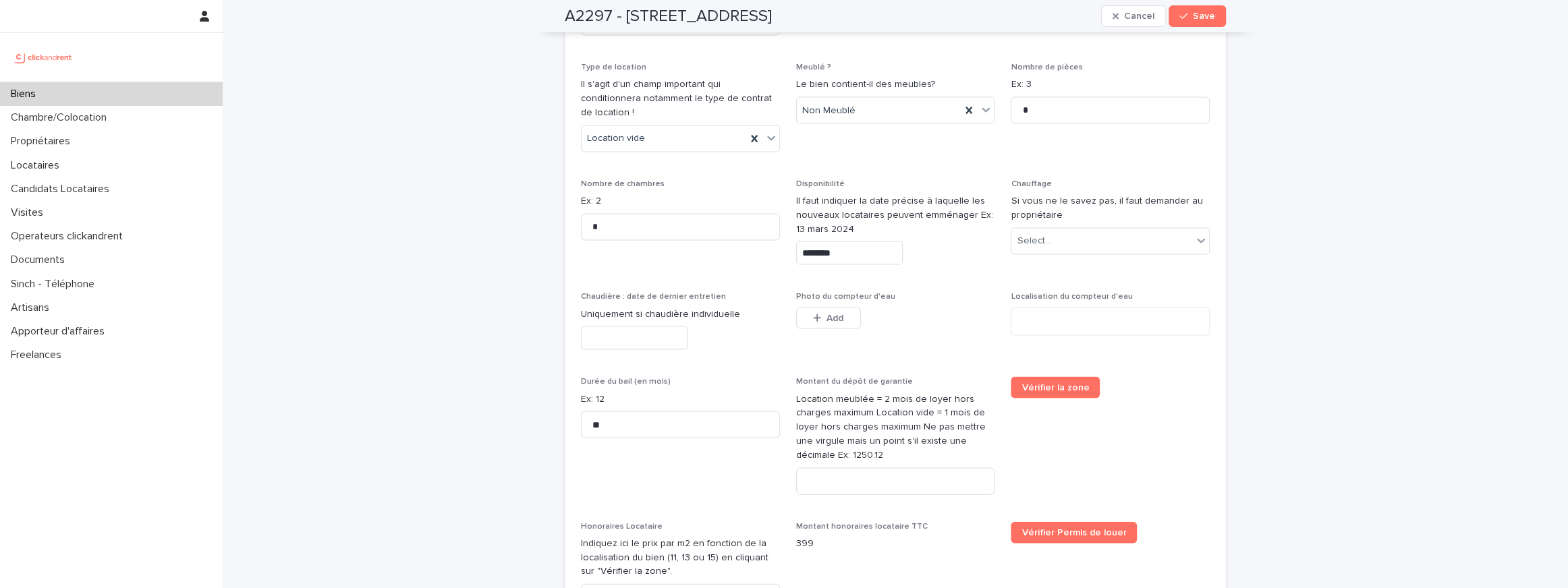
scroll to position [2203, 0]
type input "***"
click at [843, 467] on input at bounding box center [896, 481] width 199 height 27
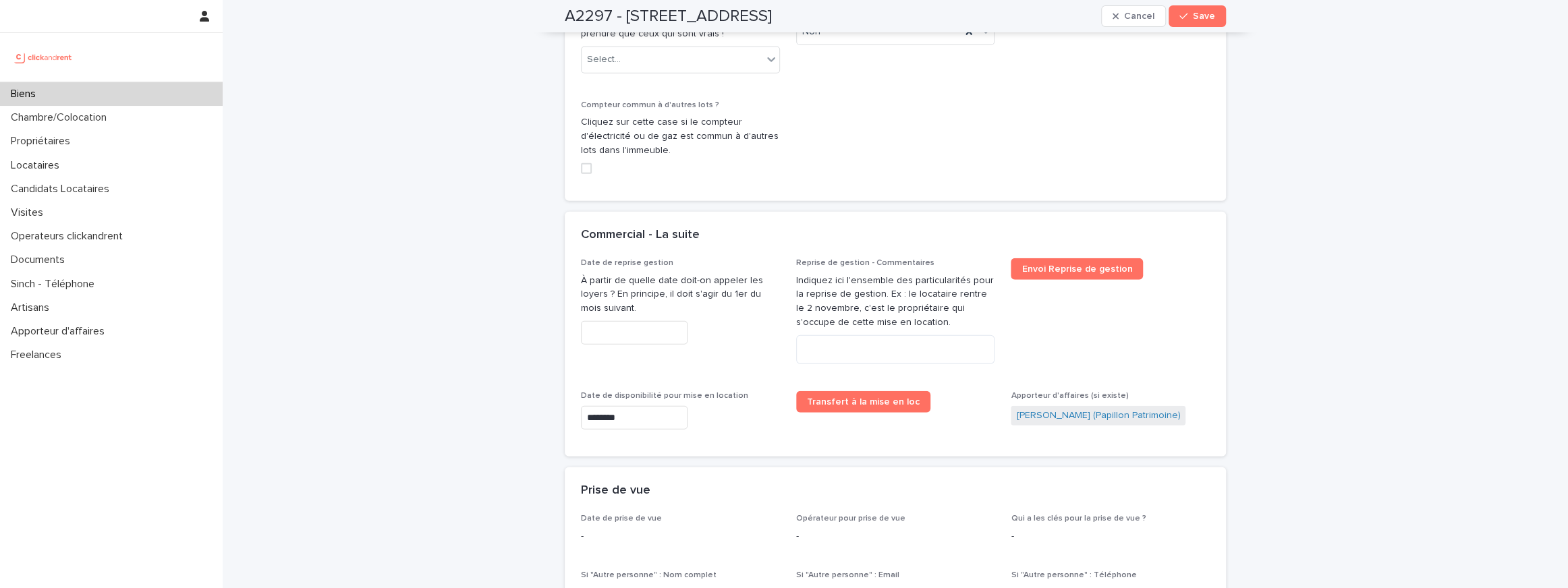
scroll to position [3139, 0]
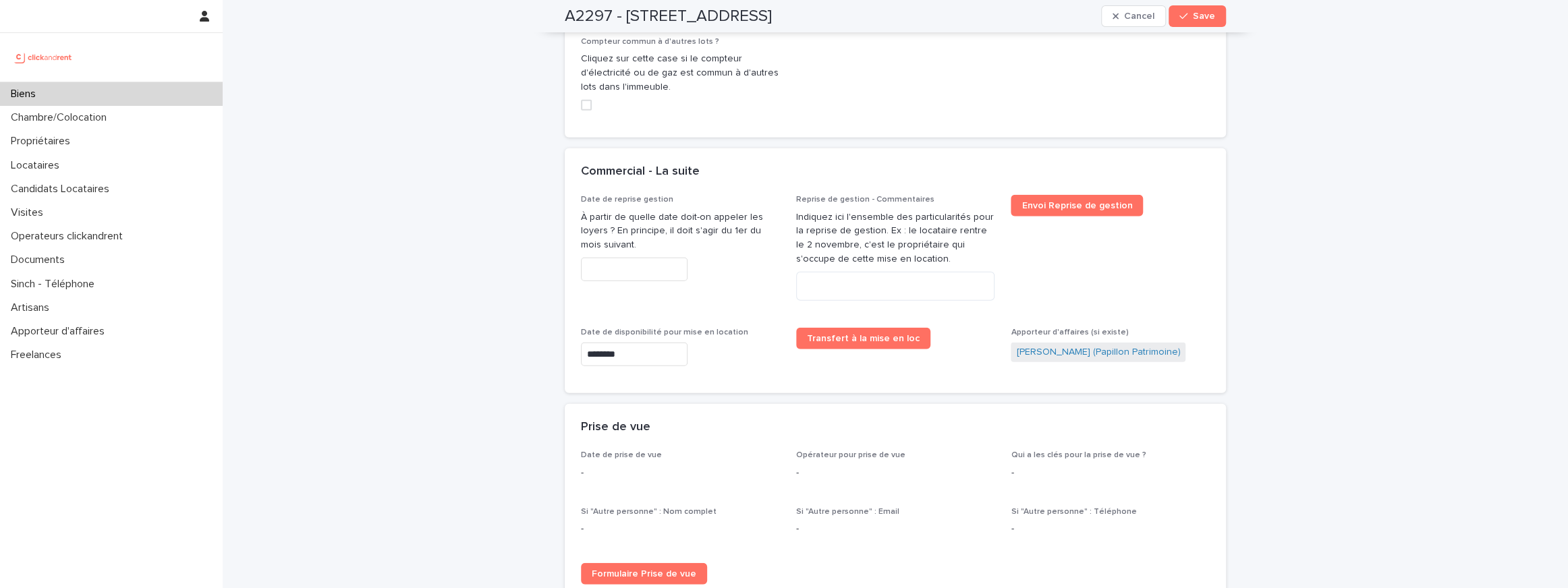
type input "***"
click at [648, 344] on input "********" at bounding box center [634, 354] width 106 height 24
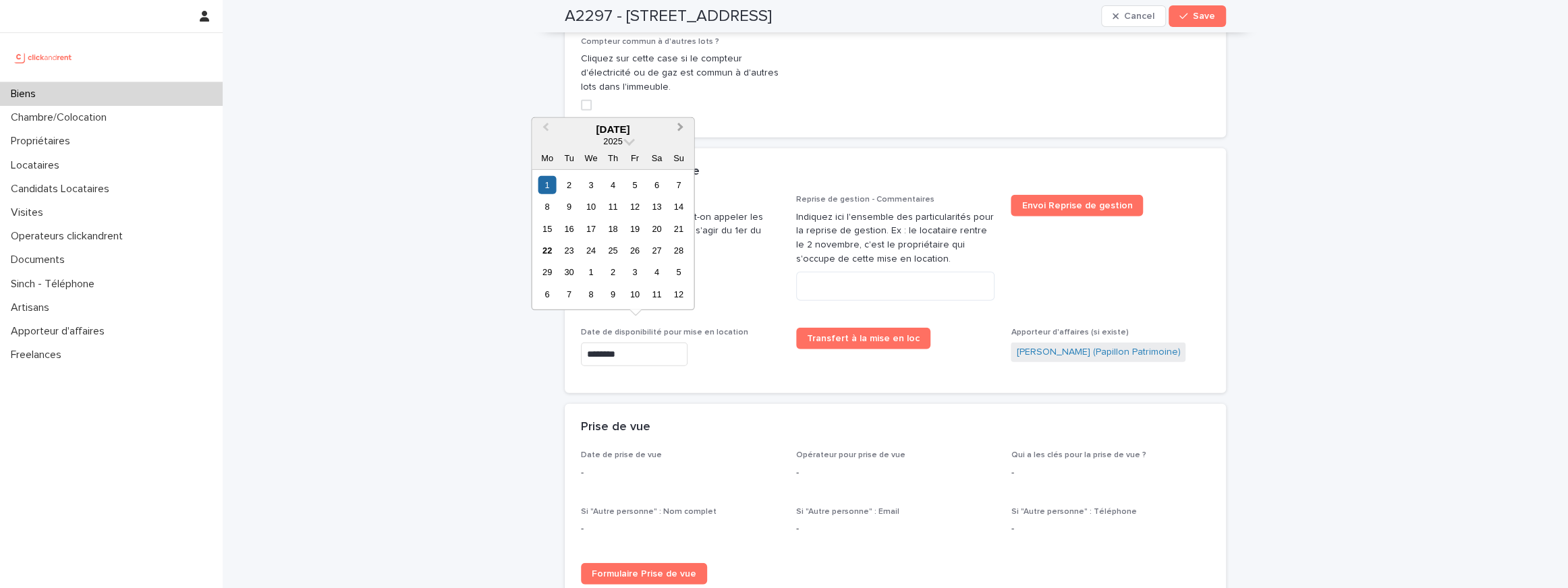
click at [680, 128] on span "Next Month" at bounding box center [680, 129] width 0 height 18
click at [661, 181] on div "1" at bounding box center [656, 184] width 18 height 18
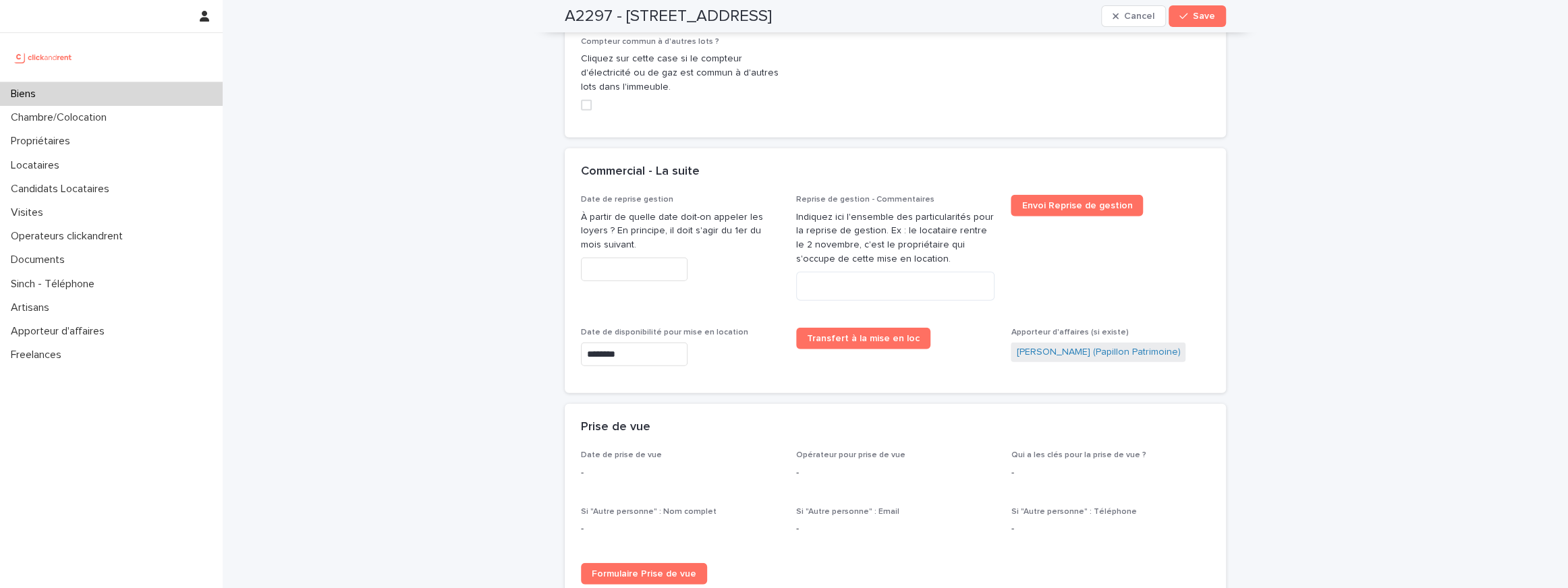
type input "*********"
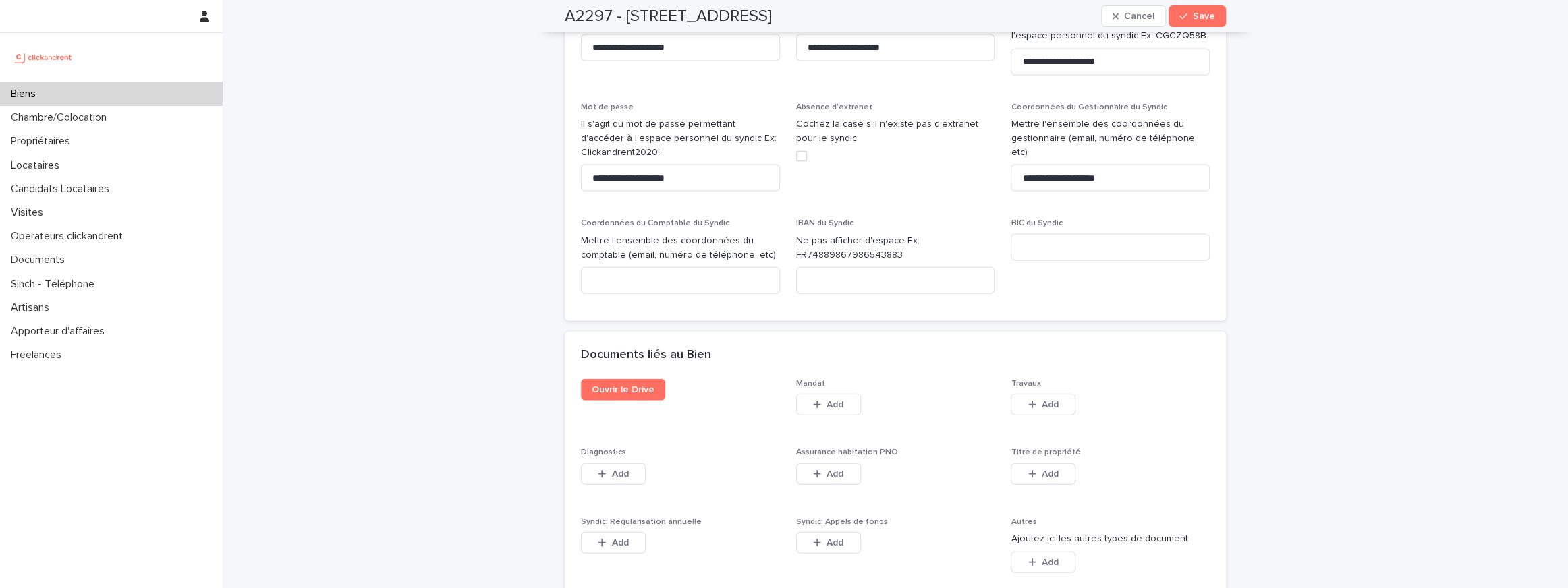
scroll to position [6775, 0]
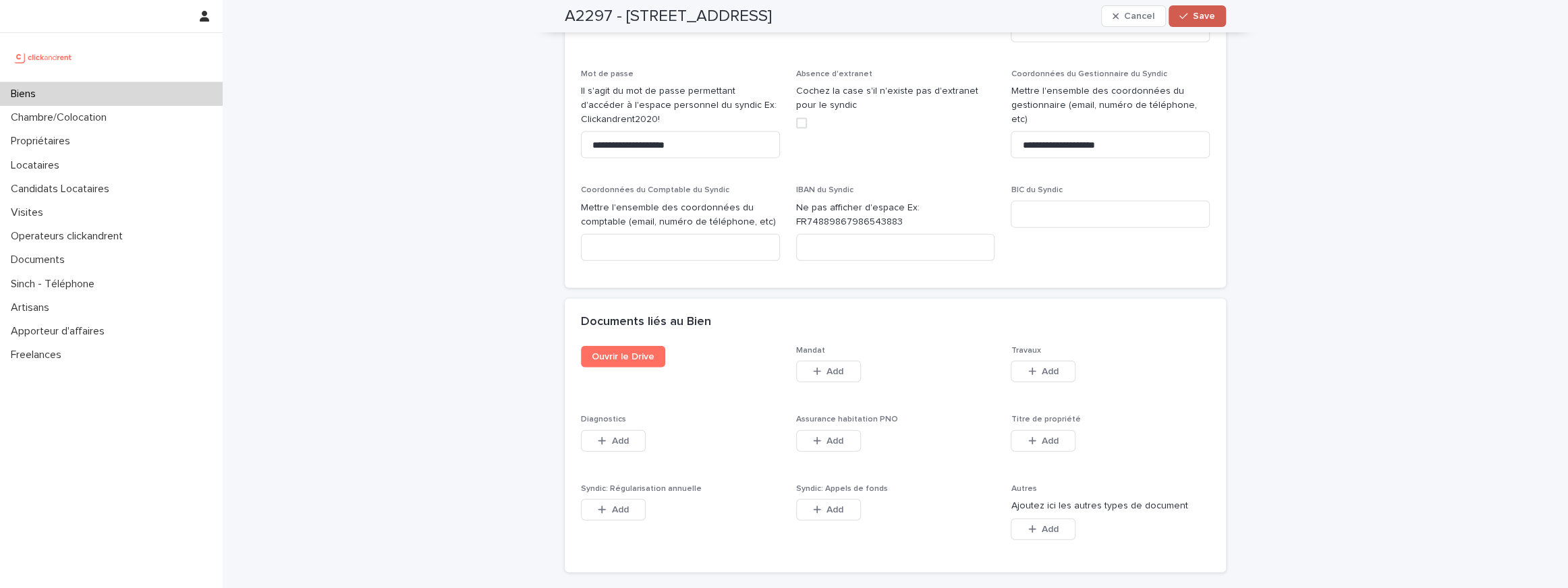
click at [1186, 16] on icon "button" at bounding box center [1183, 16] width 8 height 10
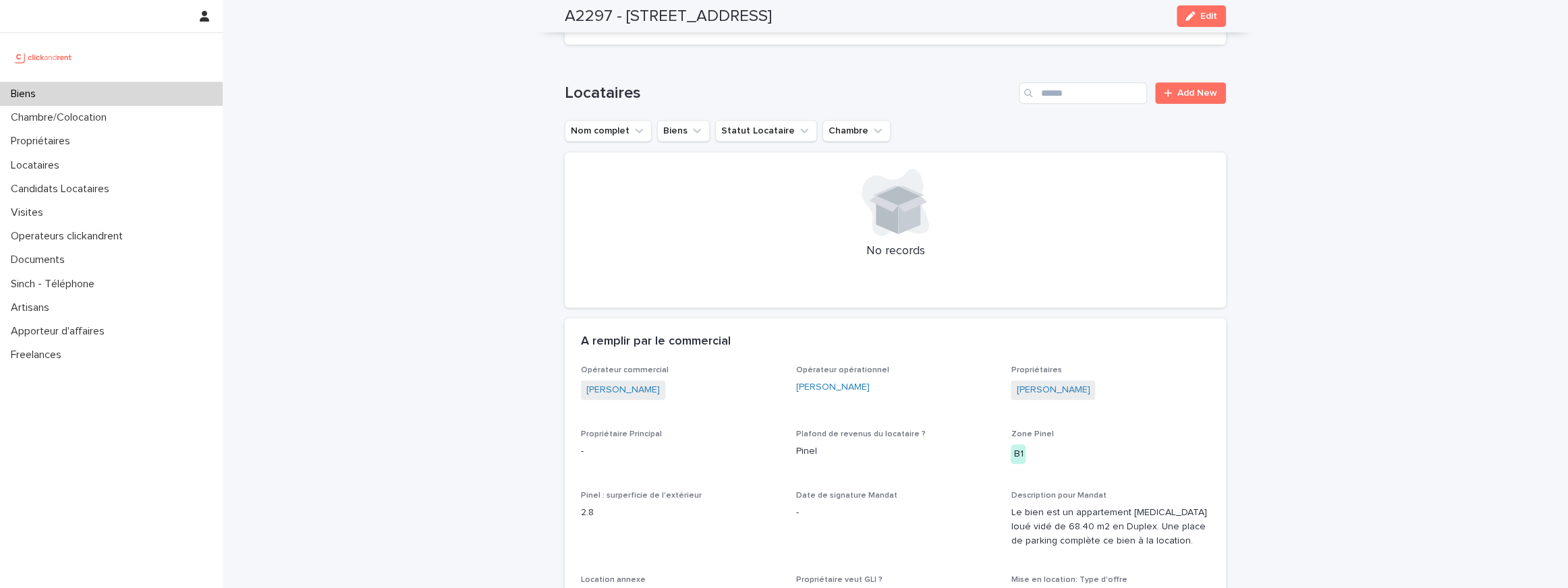
scroll to position [462, 0]
click at [1055, 394] on link "Chloé Dreyfus" at bounding box center [1053, 392] width 74 height 14
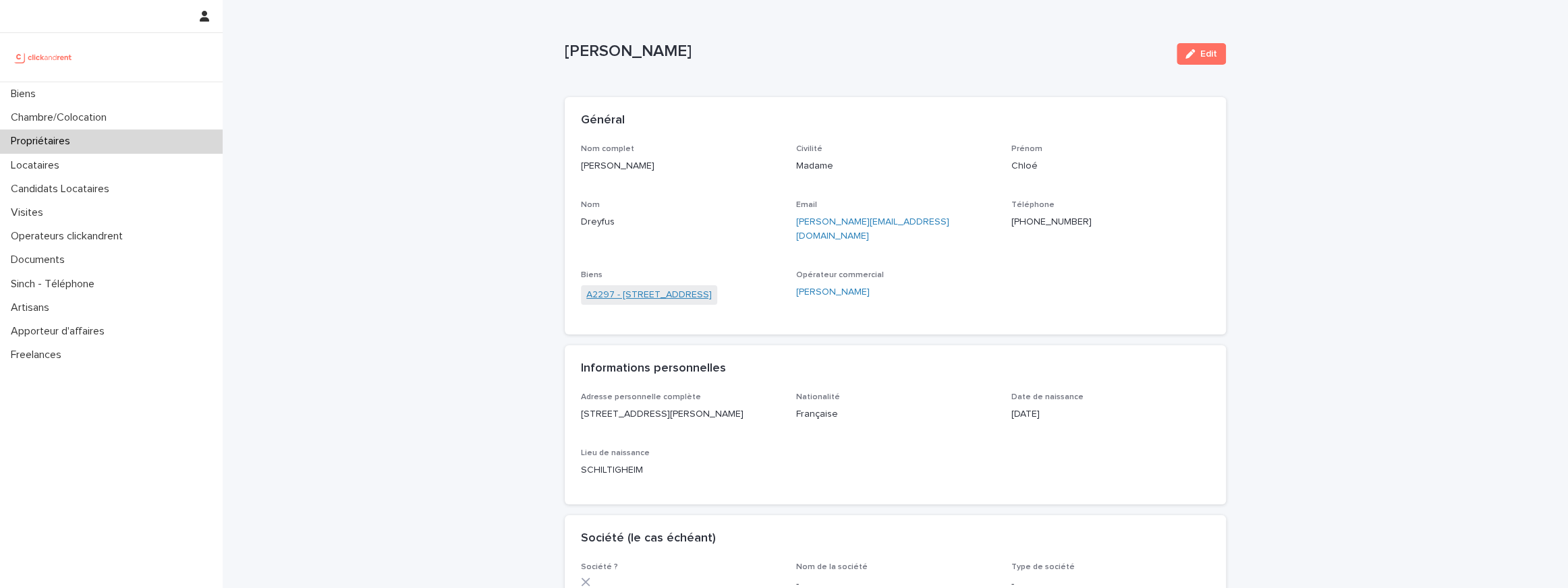
click at [663, 288] on link "A2297 - [STREET_ADDRESS]" at bounding box center [649, 295] width 126 height 14
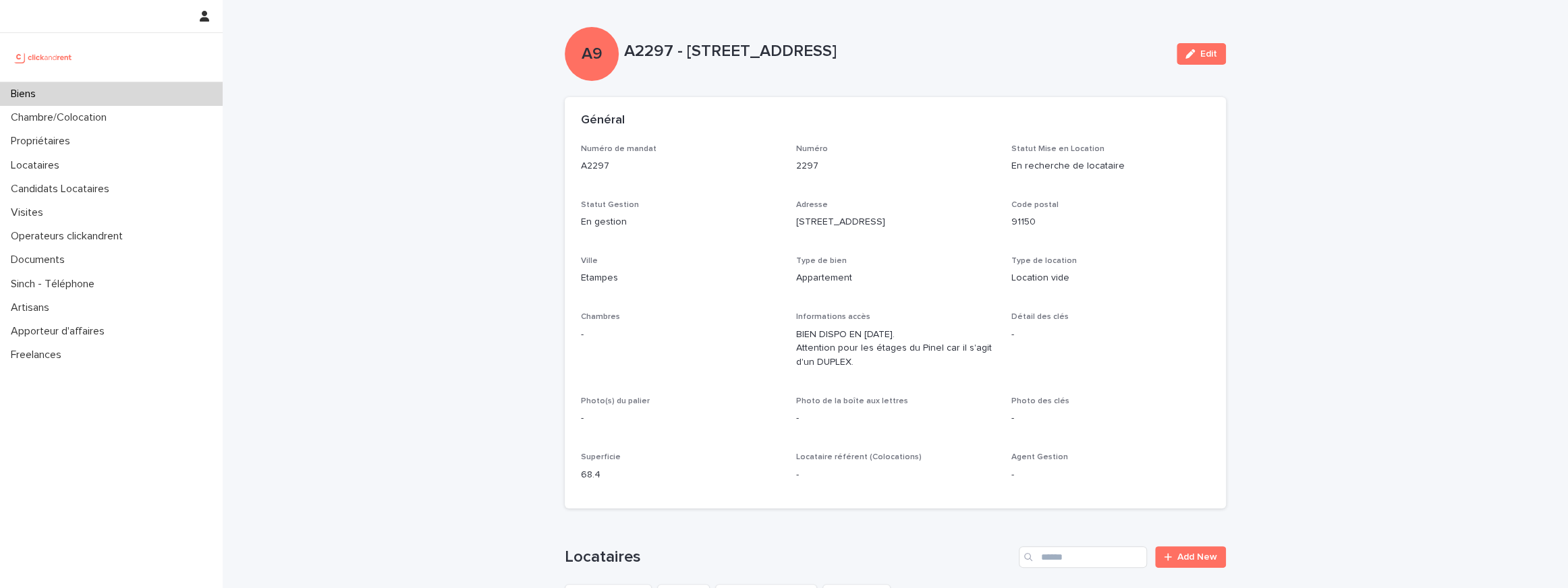
click at [693, 50] on p "A2297 - [STREET_ADDRESS]" at bounding box center [895, 51] width 542 height 20
copy div "A2297 - 3 Rue Damoise, Etampes 91150 Edit Sorry, there was an error saving your…"
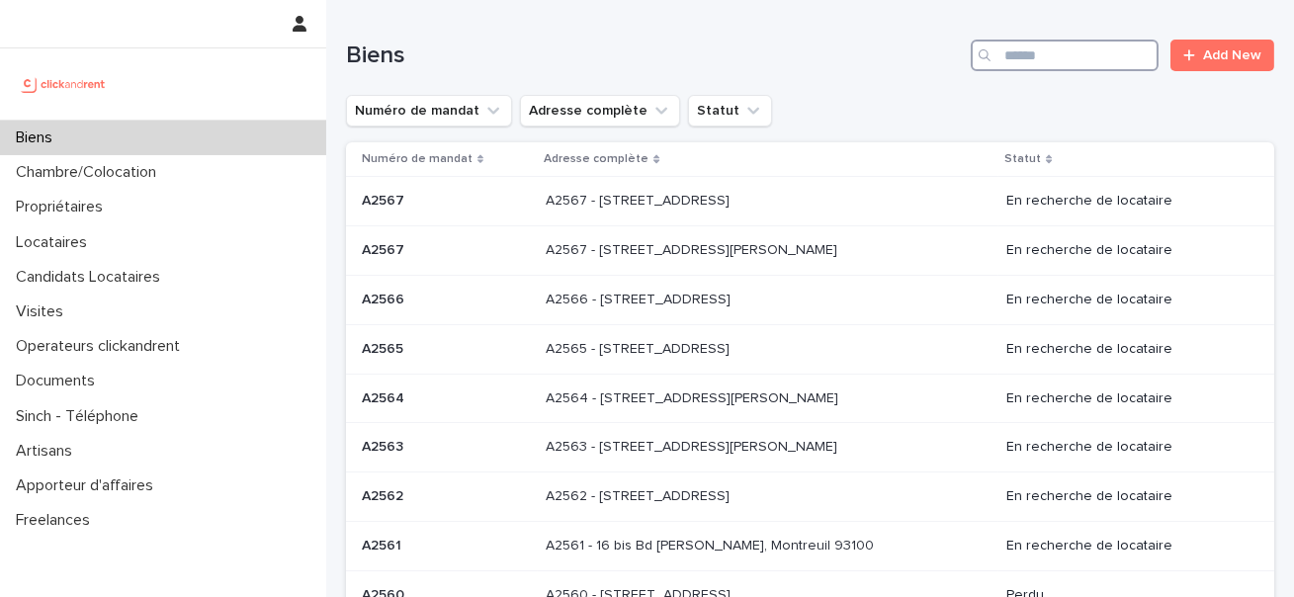
click at [1008, 59] on input "Search" at bounding box center [1065, 56] width 188 height 32
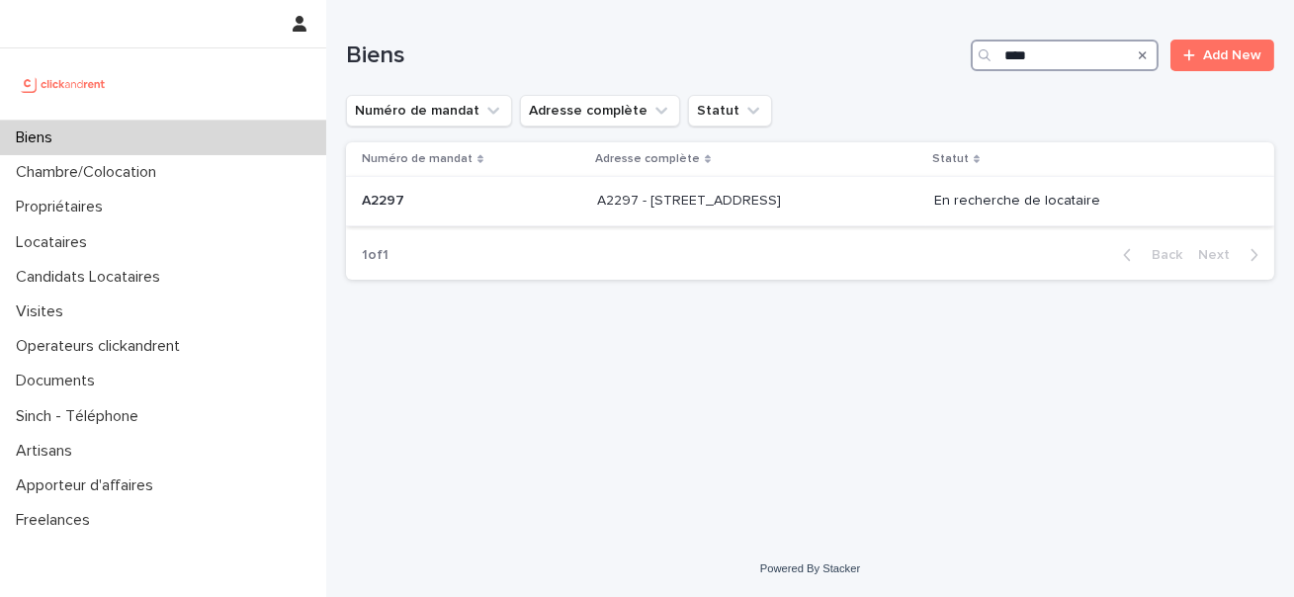
type input "****"
click at [738, 196] on p "A2297 - [STREET_ADDRESS]" at bounding box center [691, 199] width 188 height 21
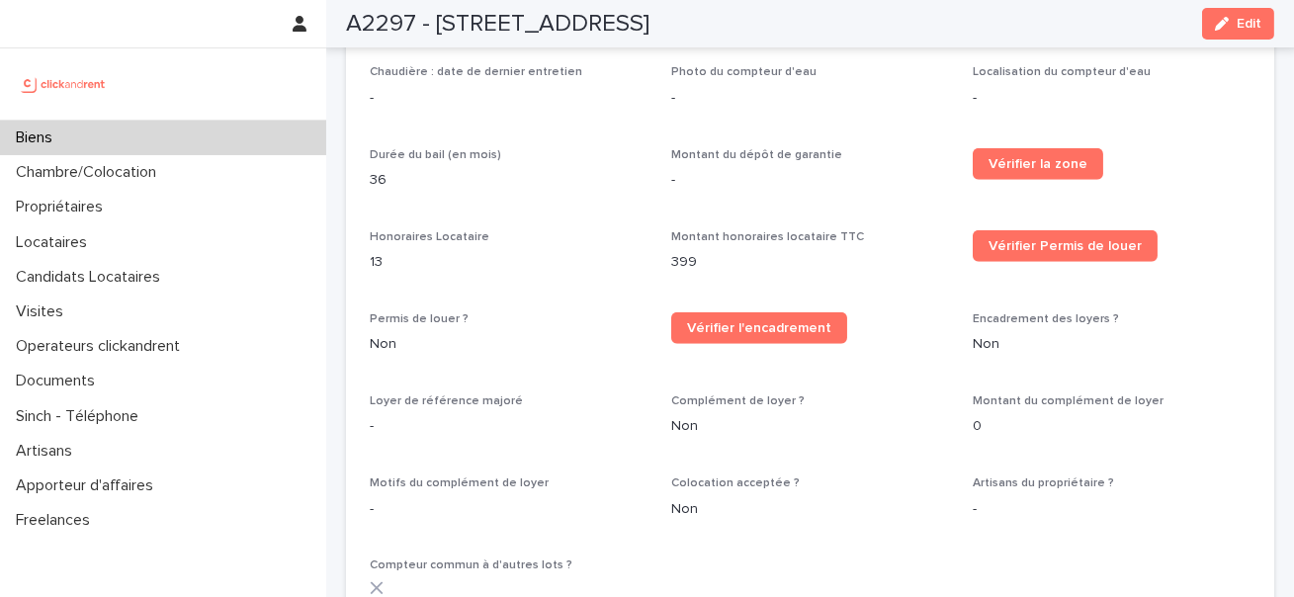
scroll to position [2288, 0]
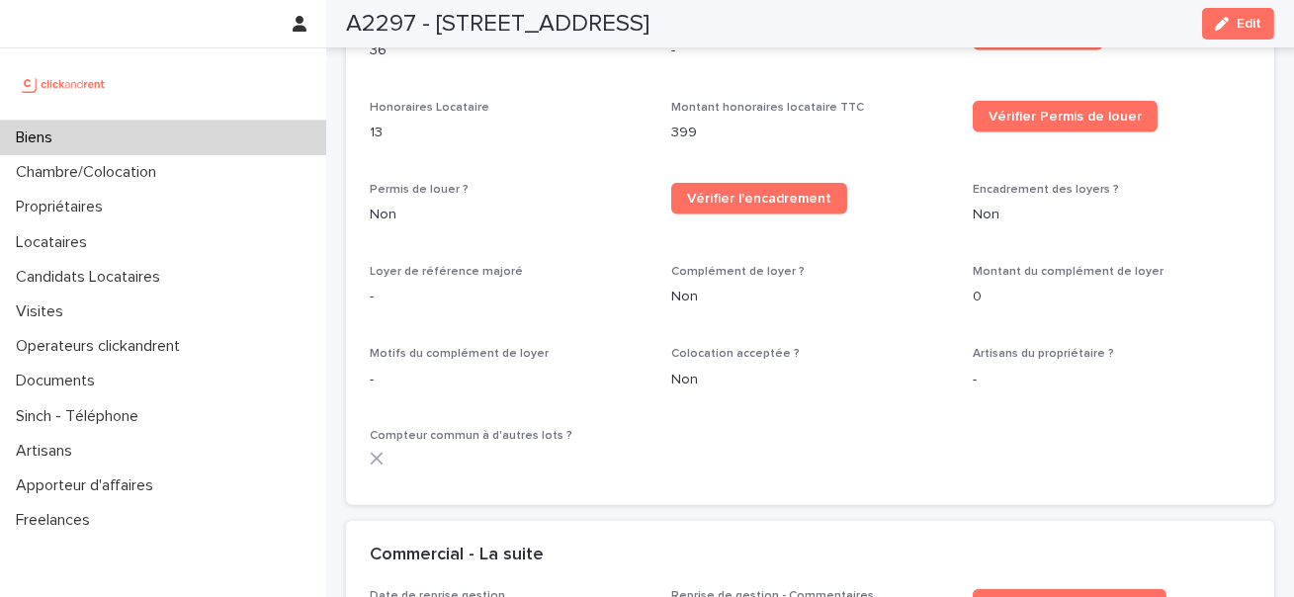
click at [712, 348] on span "Colocation acceptée ?" at bounding box center [735, 354] width 129 height 12
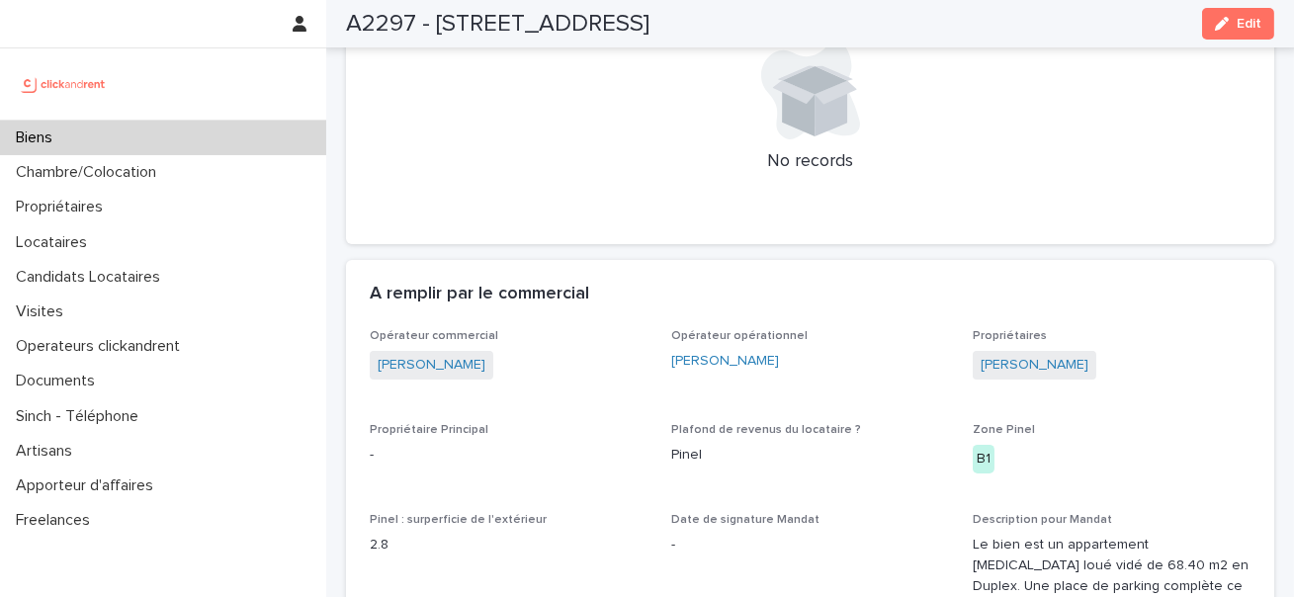
scroll to position [1275, 0]
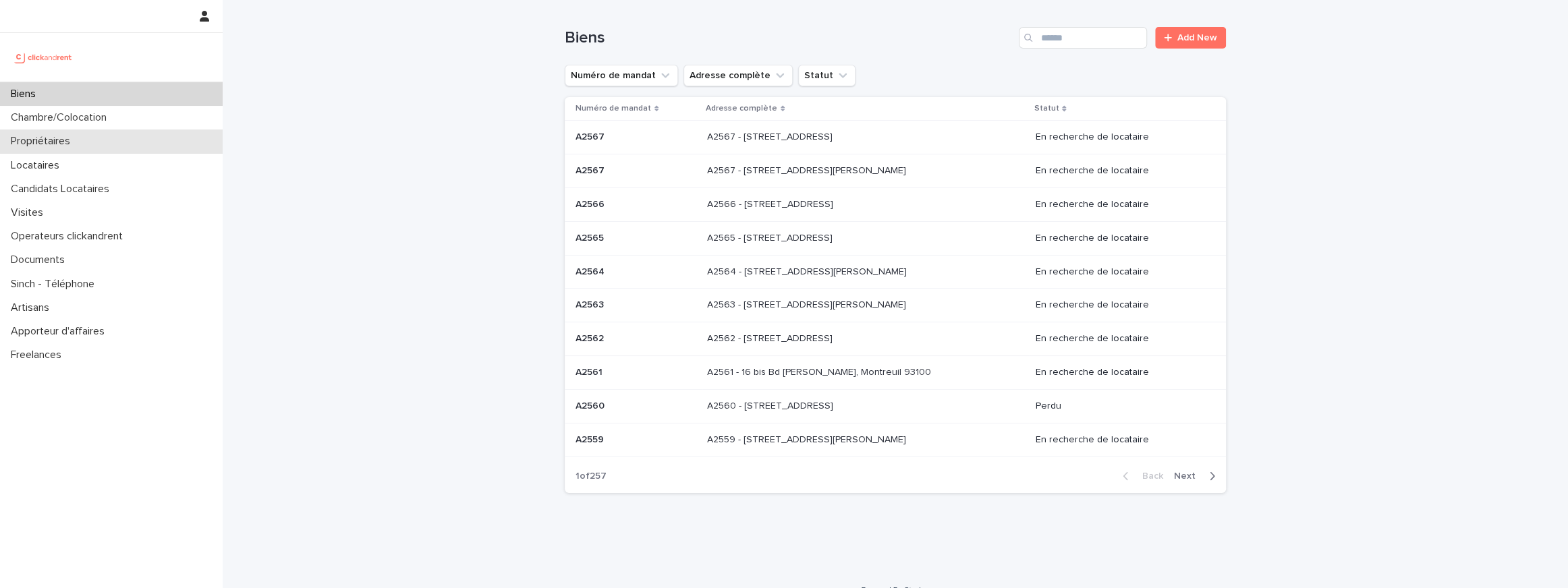
click at [83, 140] on div "Propriétaires" at bounding box center [111, 141] width 222 height 24
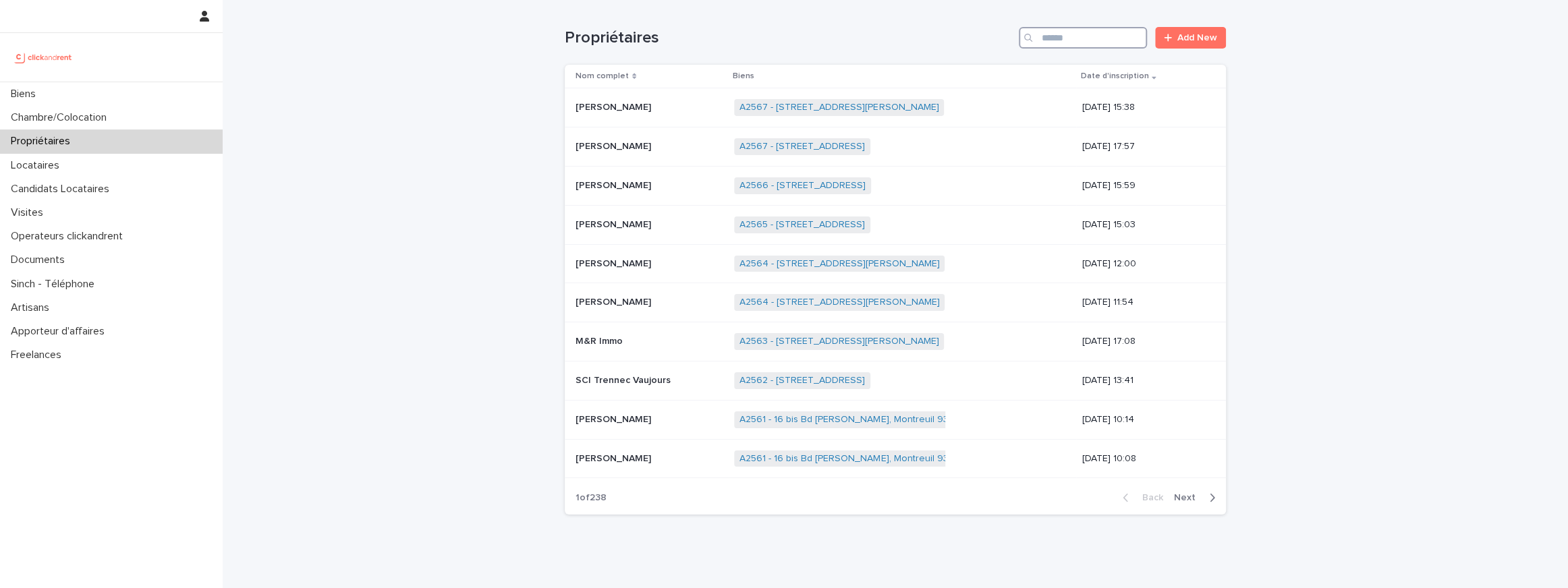
click at [1062, 44] on input "Search" at bounding box center [1083, 38] width 128 height 22
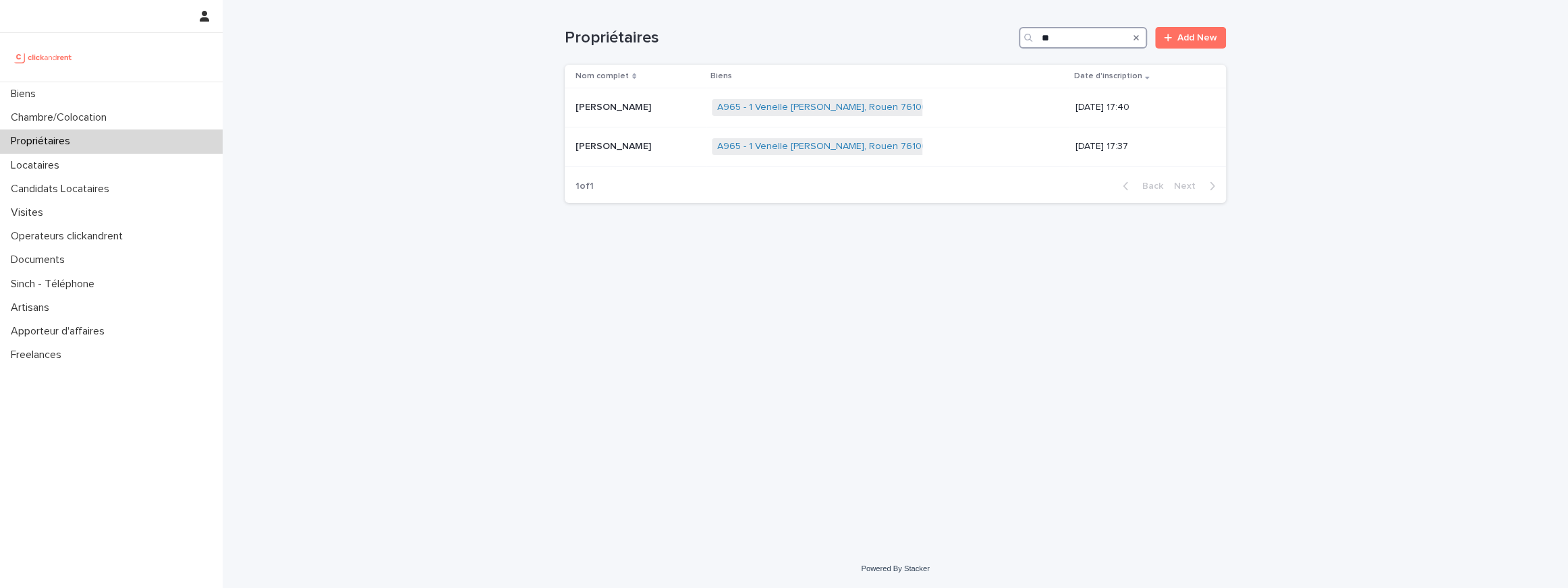
type input "*"
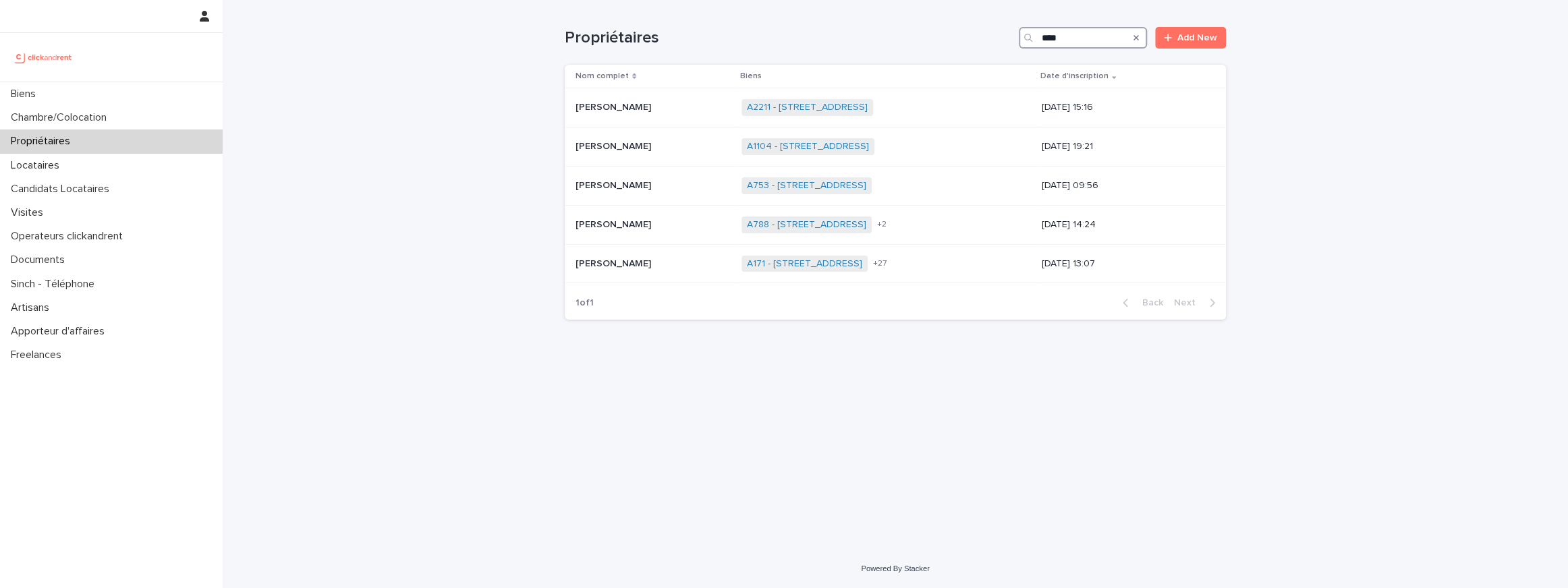
click at [1055, 29] on input "****" at bounding box center [1083, 38] width 128 height 22
paste input "*"
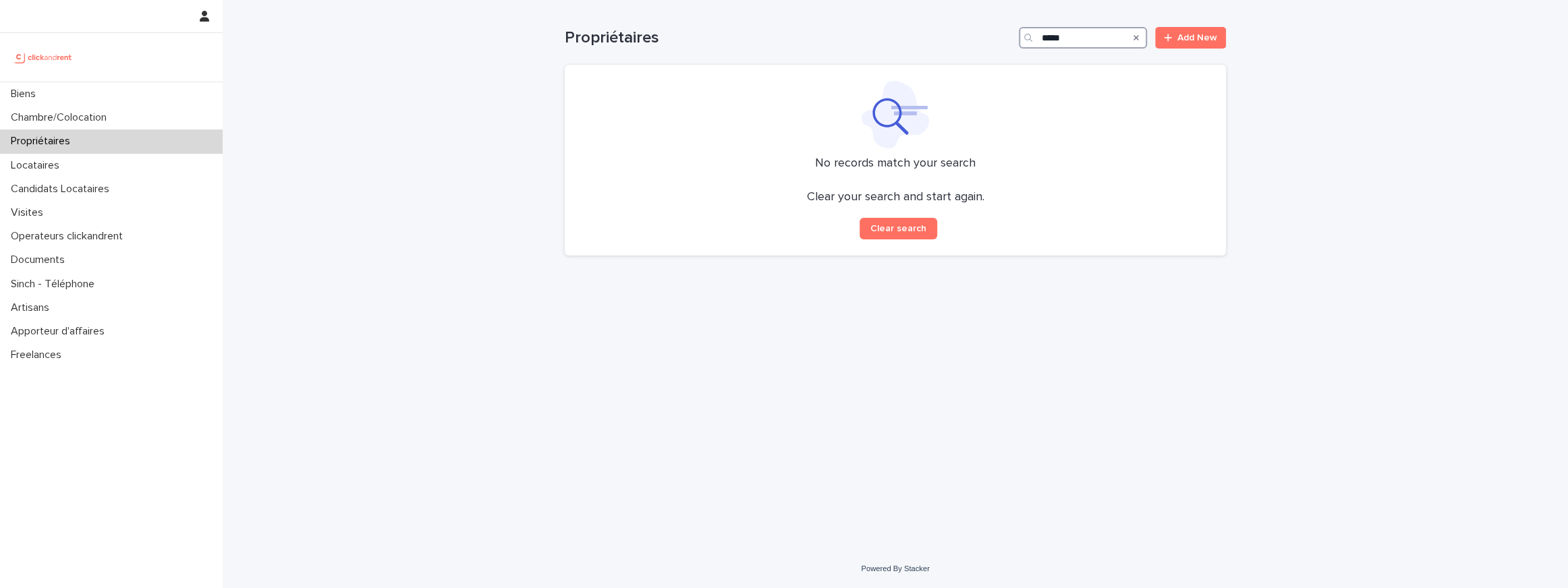
type input "*****"
click at [1057, 37] on input "*****" at bounding box center [1083, 38] width 128 height 22
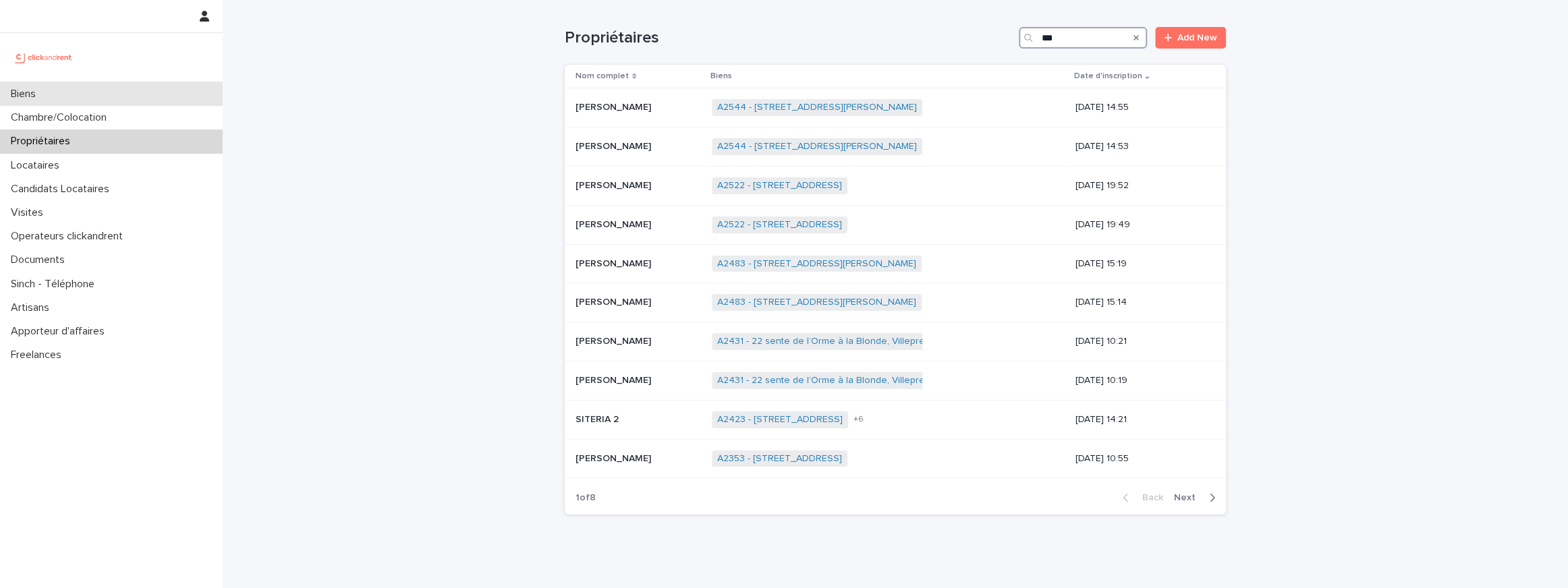
type input "**"
click at [217, 89] on div "Biens" at bounding box center [111, 94] width 222 height 24
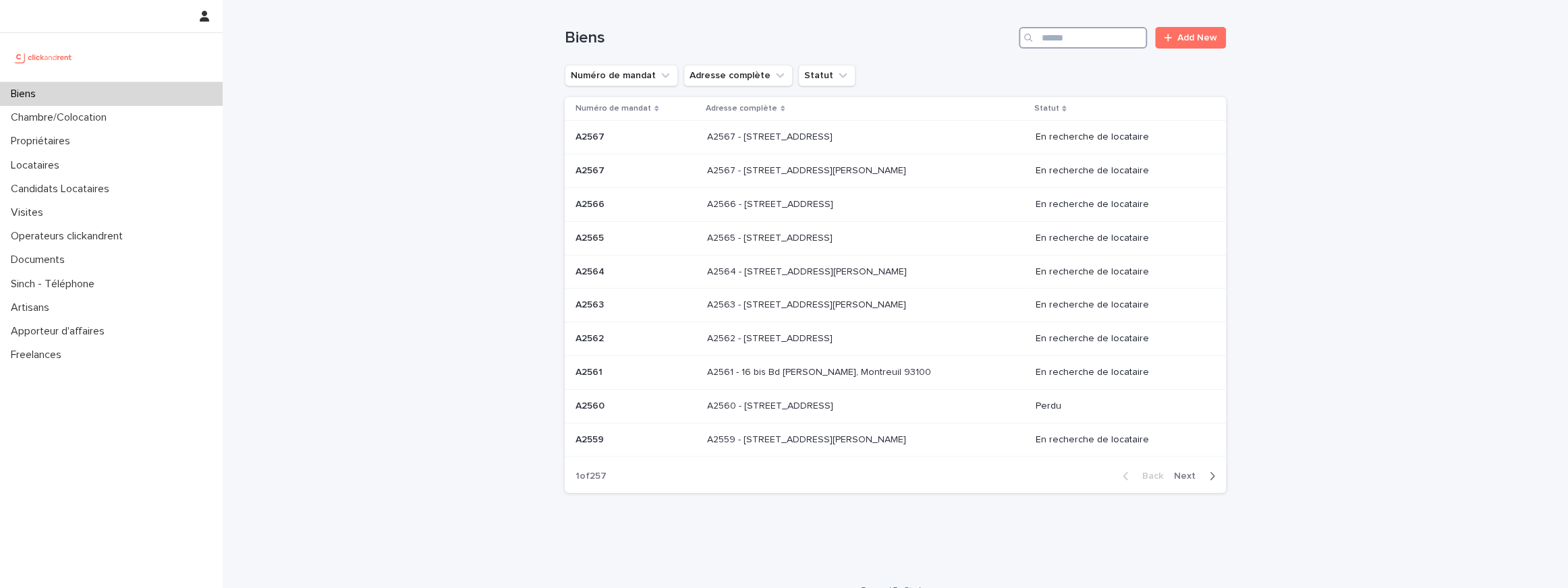
click at [1084, 39] on input "Search" at bounding box center [1083, 38] width 128 height 22
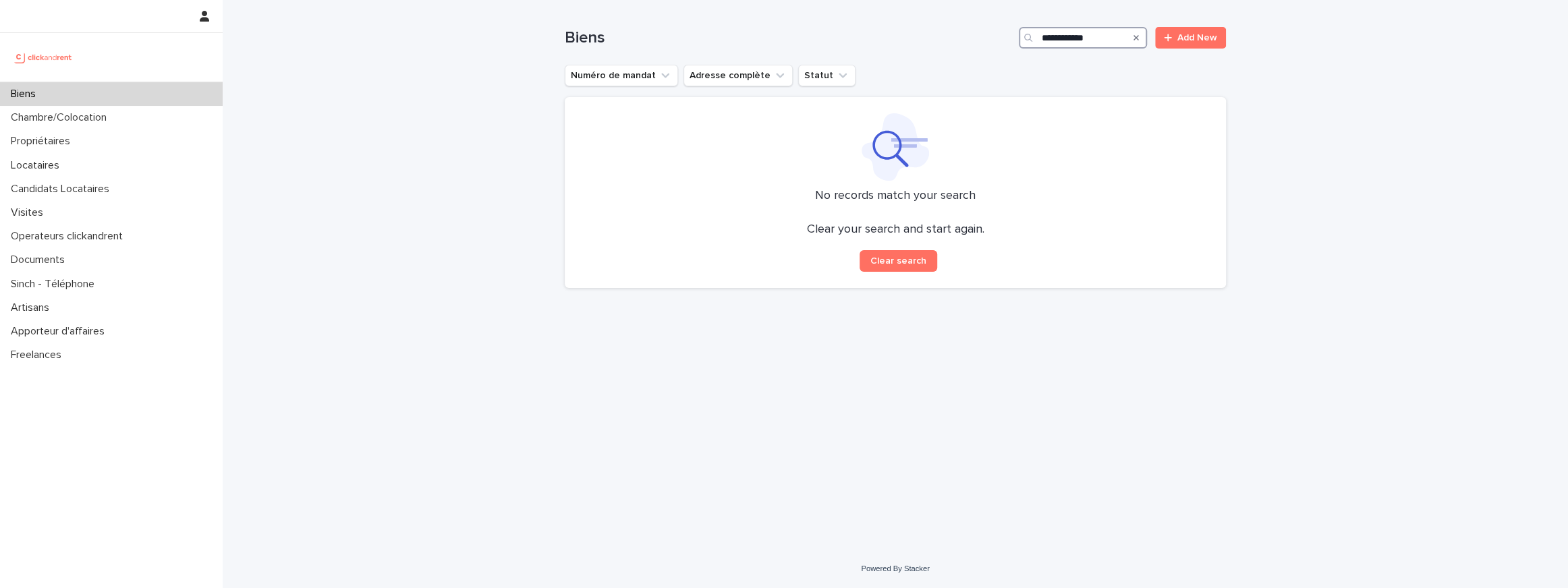
type input "**********"
click at [1084, 35] on input "**********" at bounding box center [1083, 38] width 128 height 22
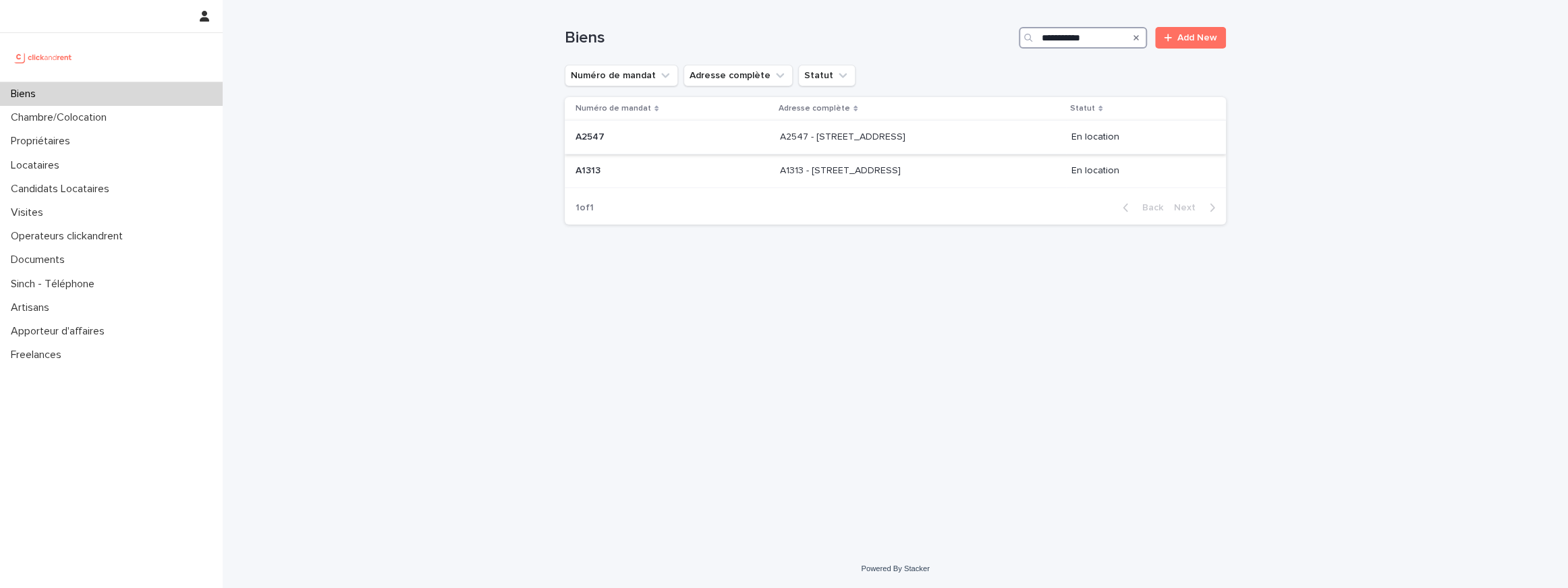
type input "**********"
click at [802, 134] on p "A2547 - 9 Rue du Château d'Eau, Ris-Orangis 91130" at bounding box center [844, 136] width 128 height 14
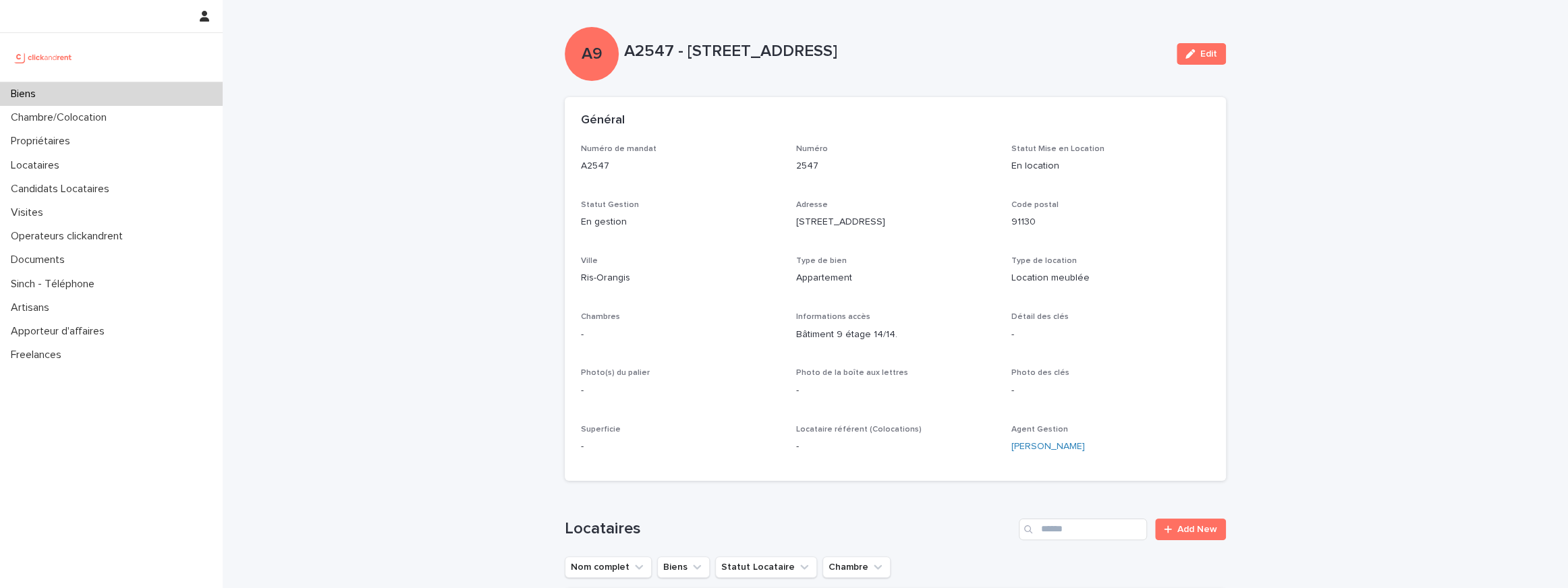
scroll to position [25, 0]
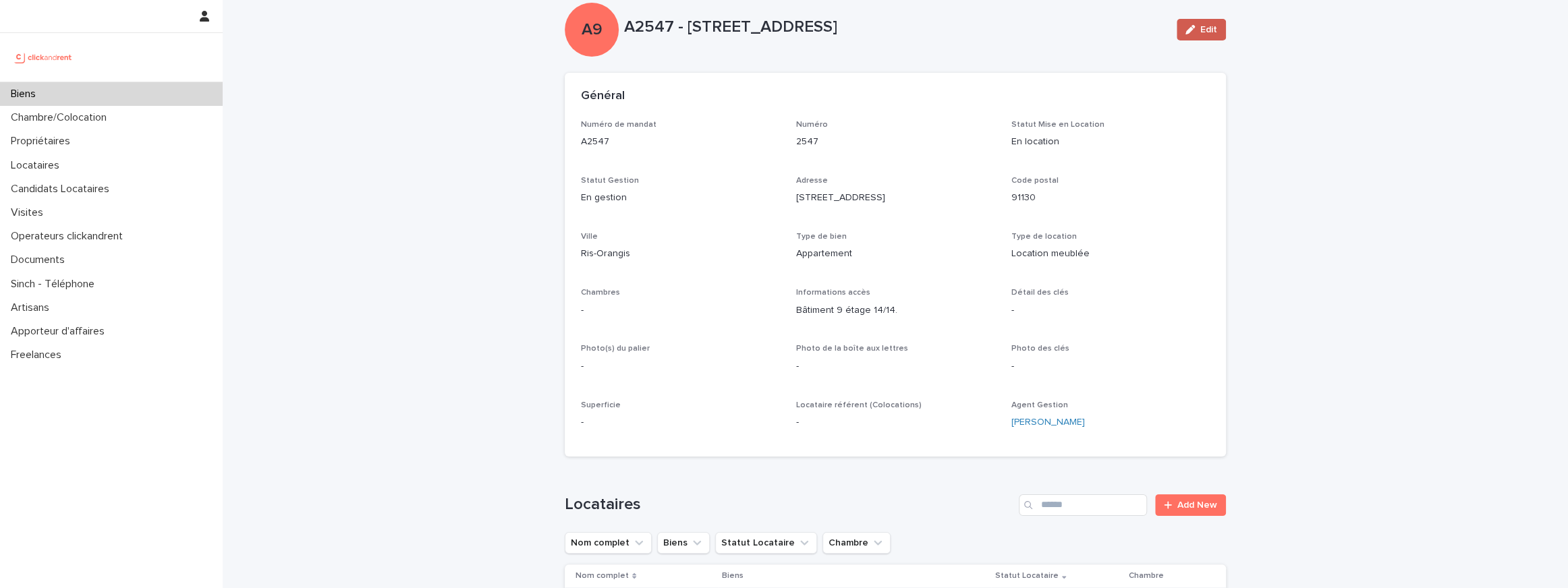
click at [1189, 36] on button "Edit" at bounding box center [1201, 30] width 49 height 22
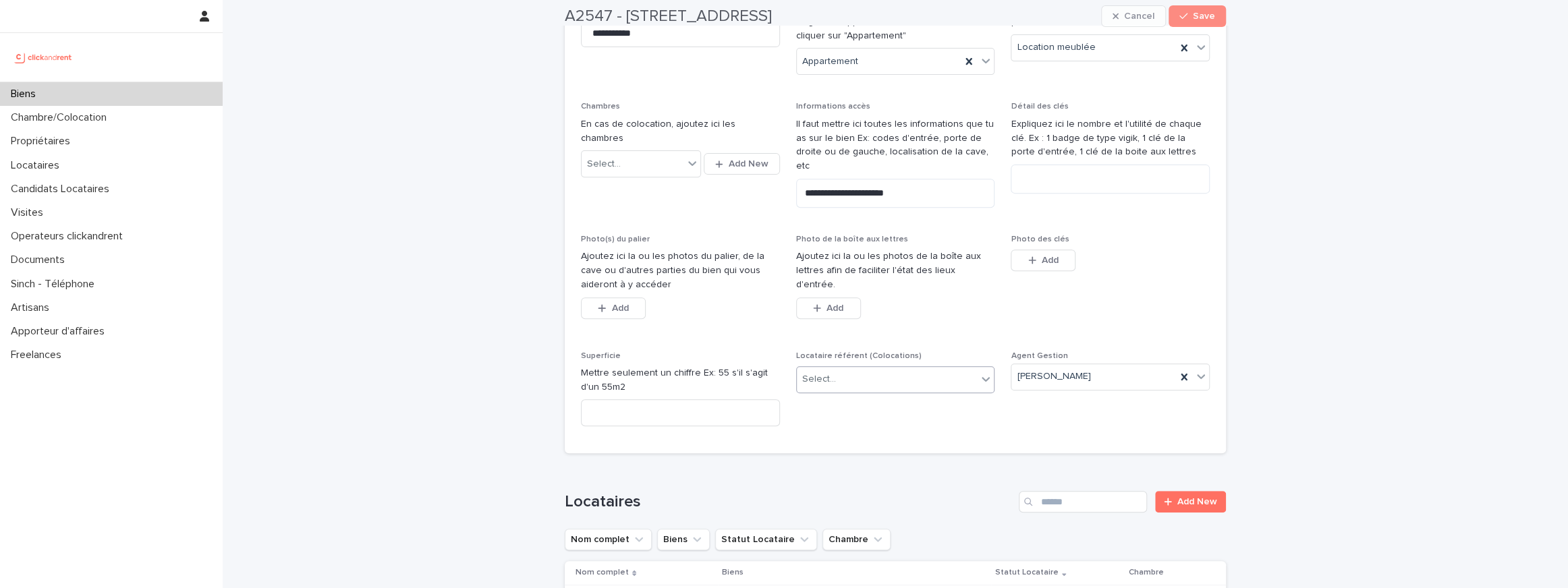
scroll to position [412, 0]
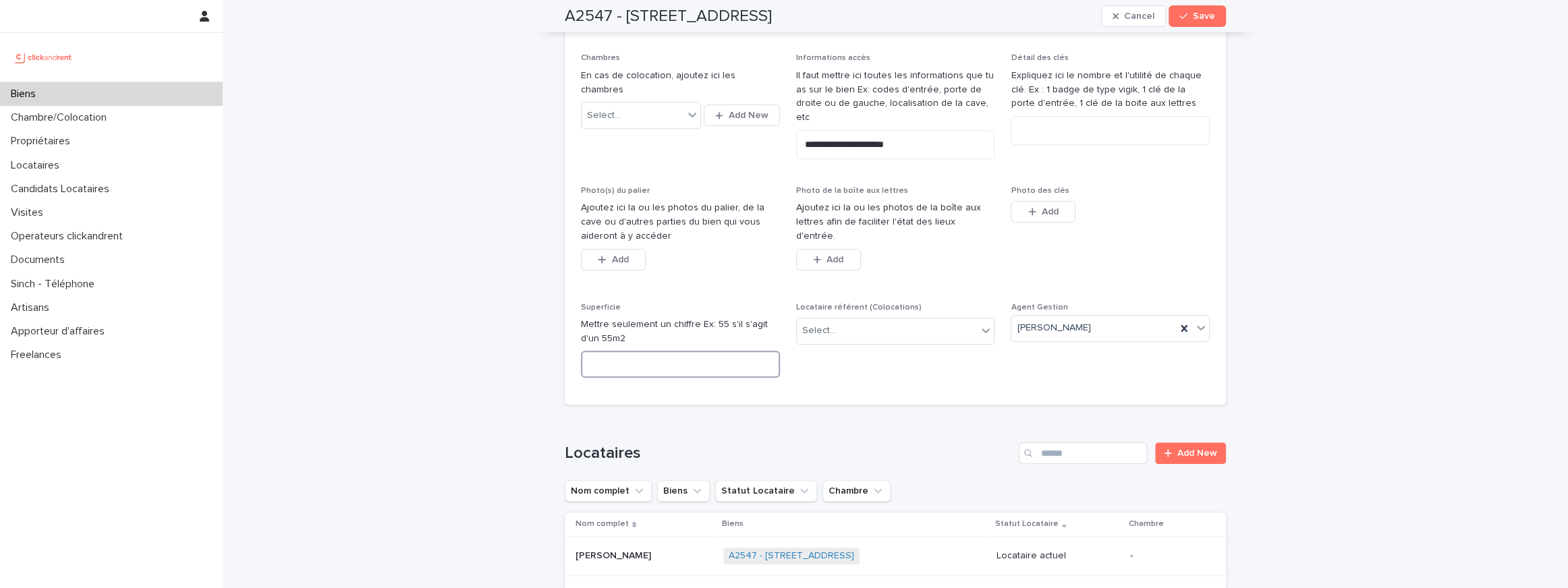
click at [709, 351] on input at bounding box center [680, 364] width 199 height 27
type input "**"
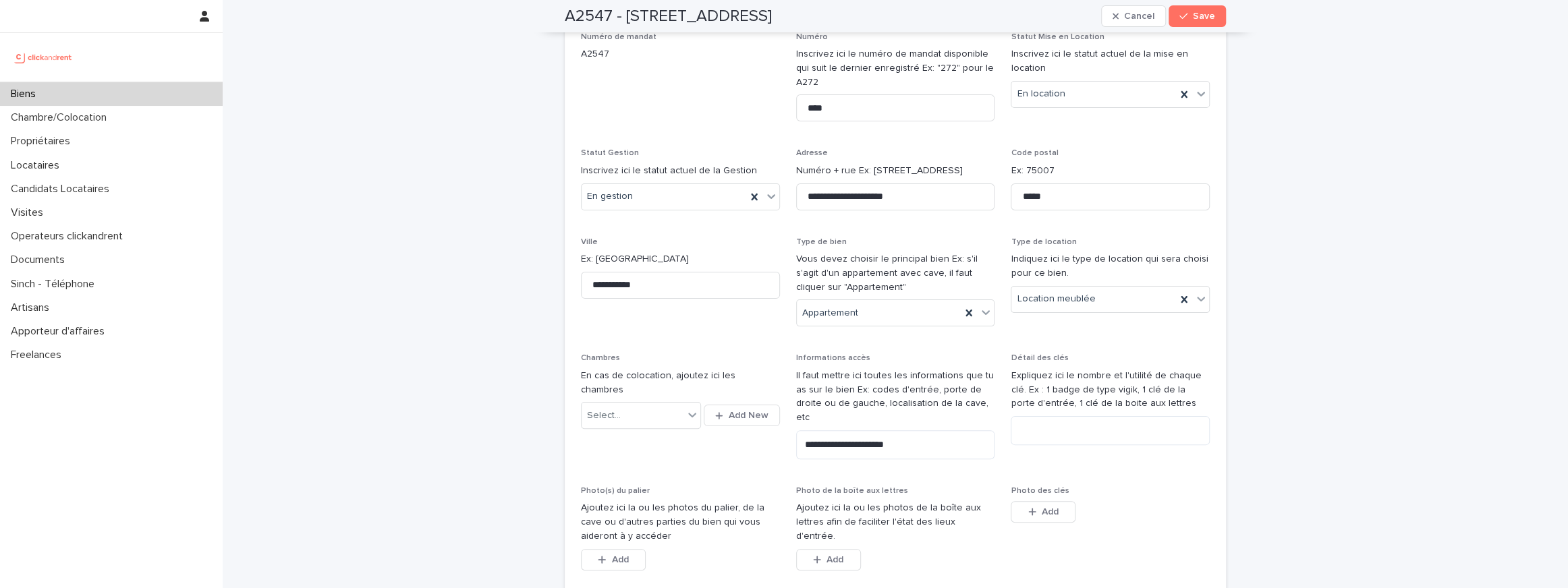
scroll to position [0, 0]
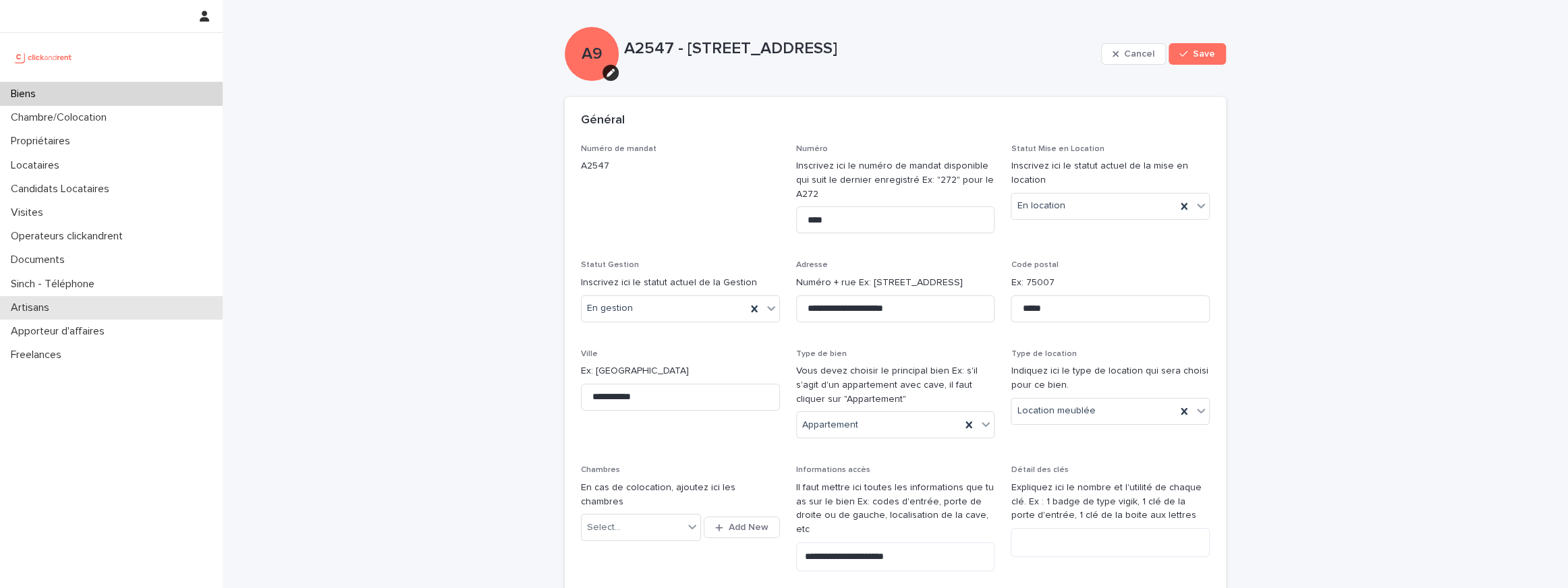
type input "**"
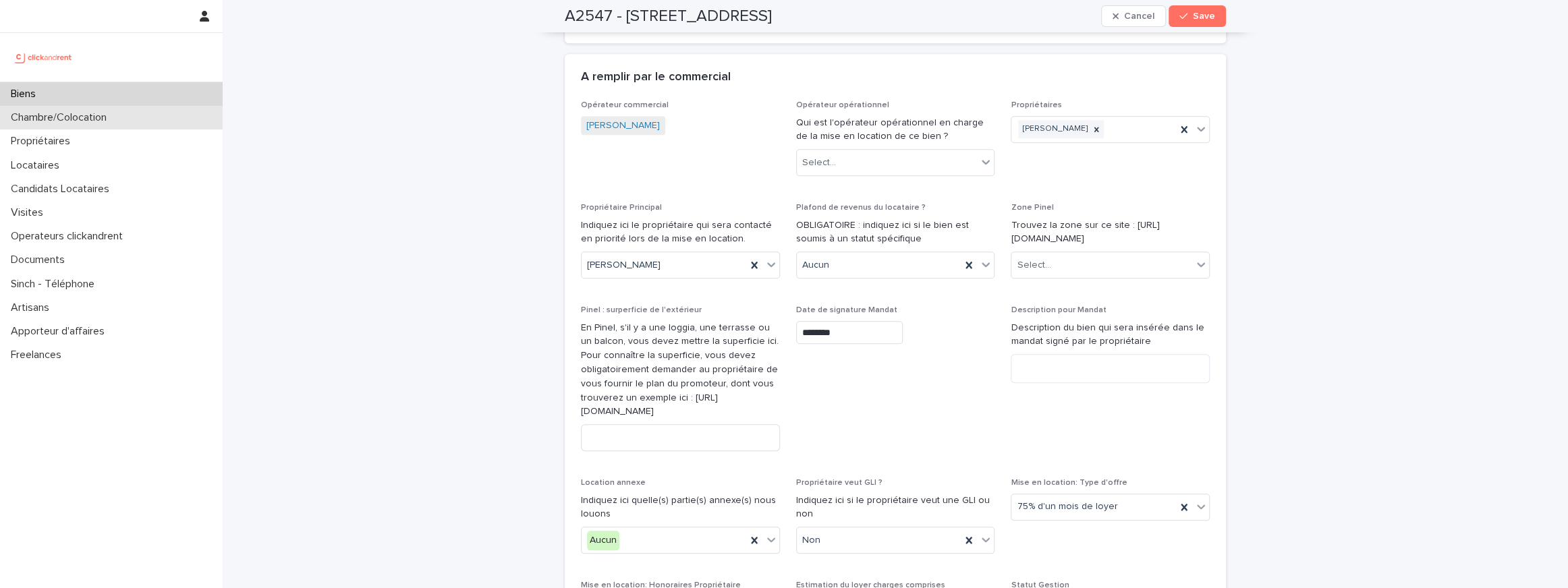
scroll to position [992, 0]
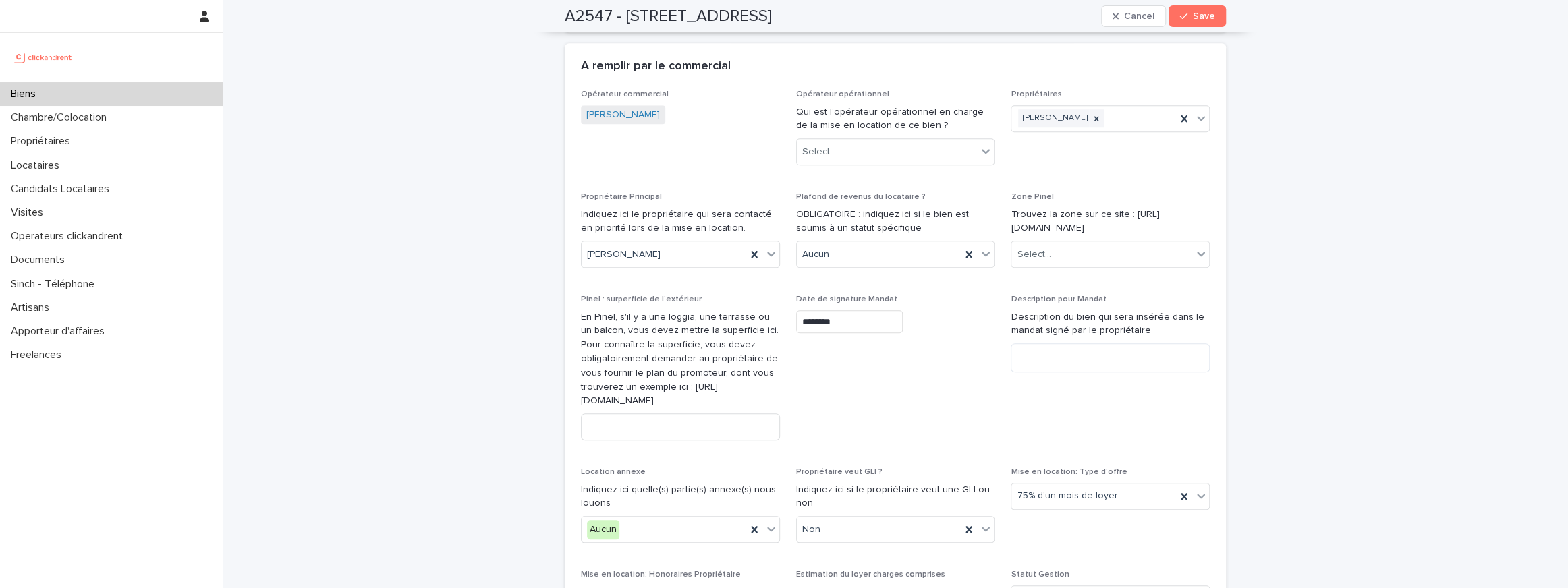
click at [768, 351] on p "En Pinel, s'il y a une loggia, une terrasse ou un balcon, vous devez mettre la …" at bounding box center [680, 359] width 199 height 98
click at [1047, 370] on textarea at bounding box center [1110, 357] width 199 height 29
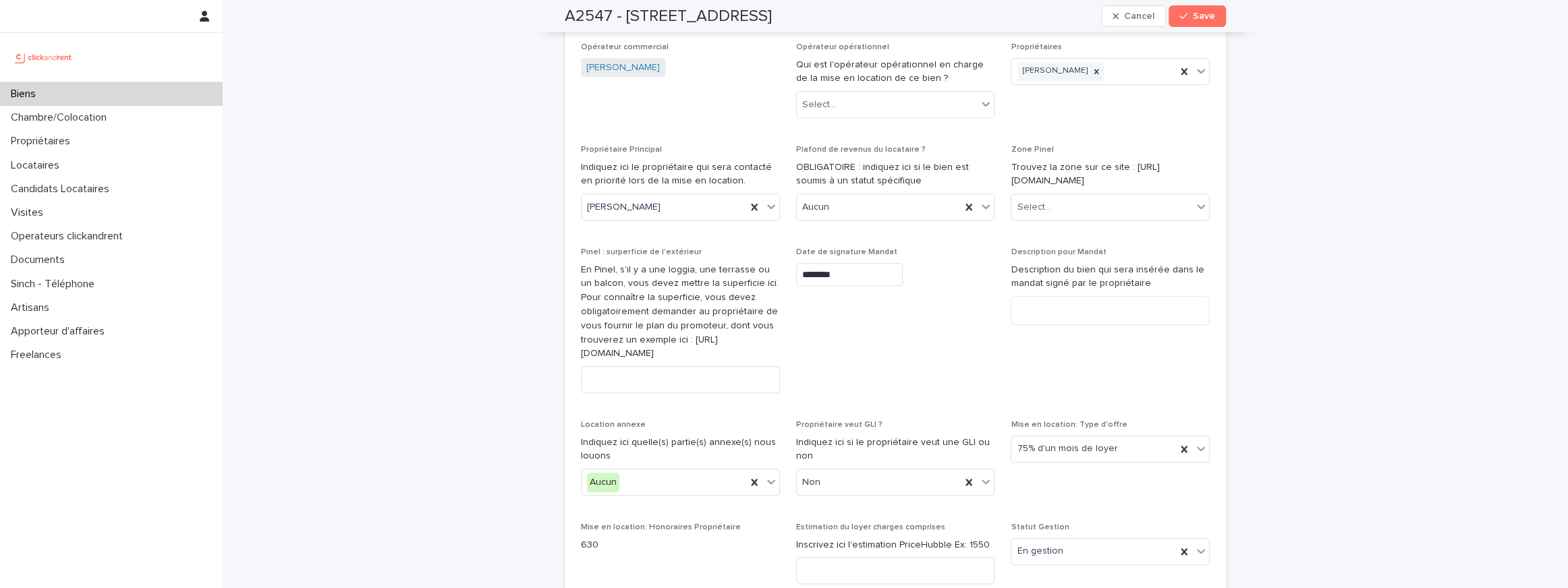
scroll to position [1059, 0]
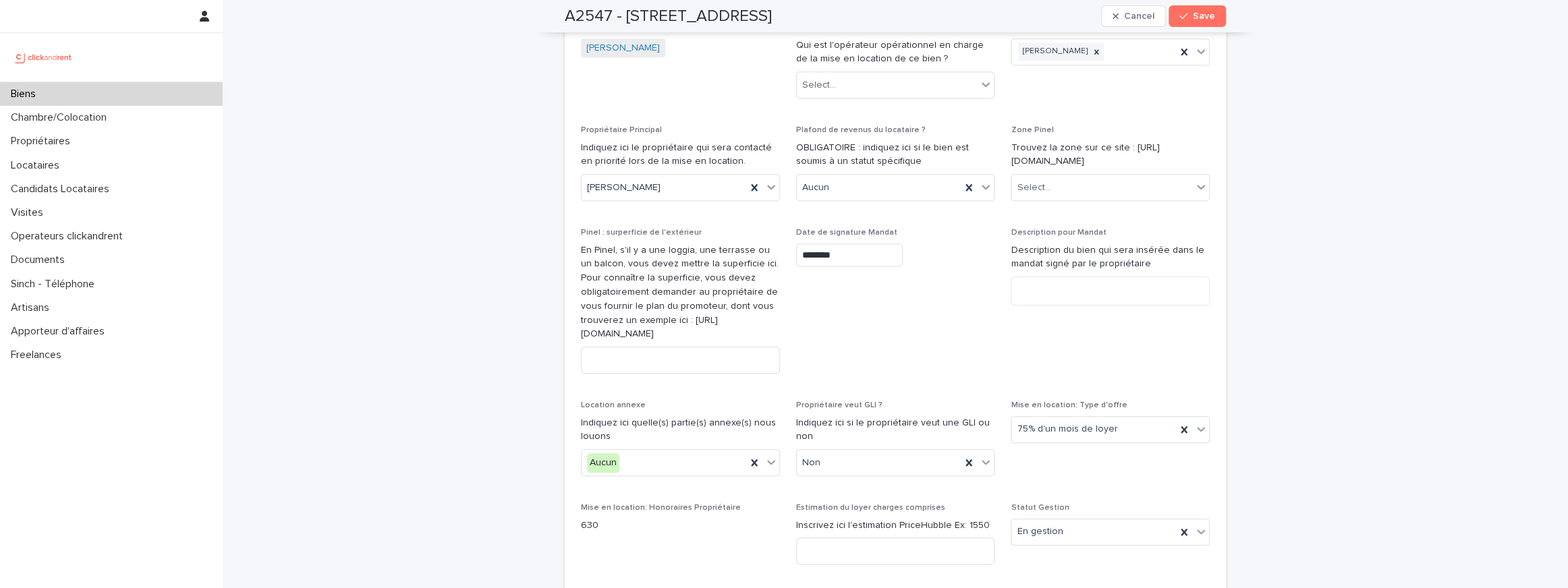
click at [651, 284] on p "En Pinel, s'il y a une loggia, une terrasse ou un balcon, vous devez mettre la …" at bounding box center [680, 293] width 199 height 98
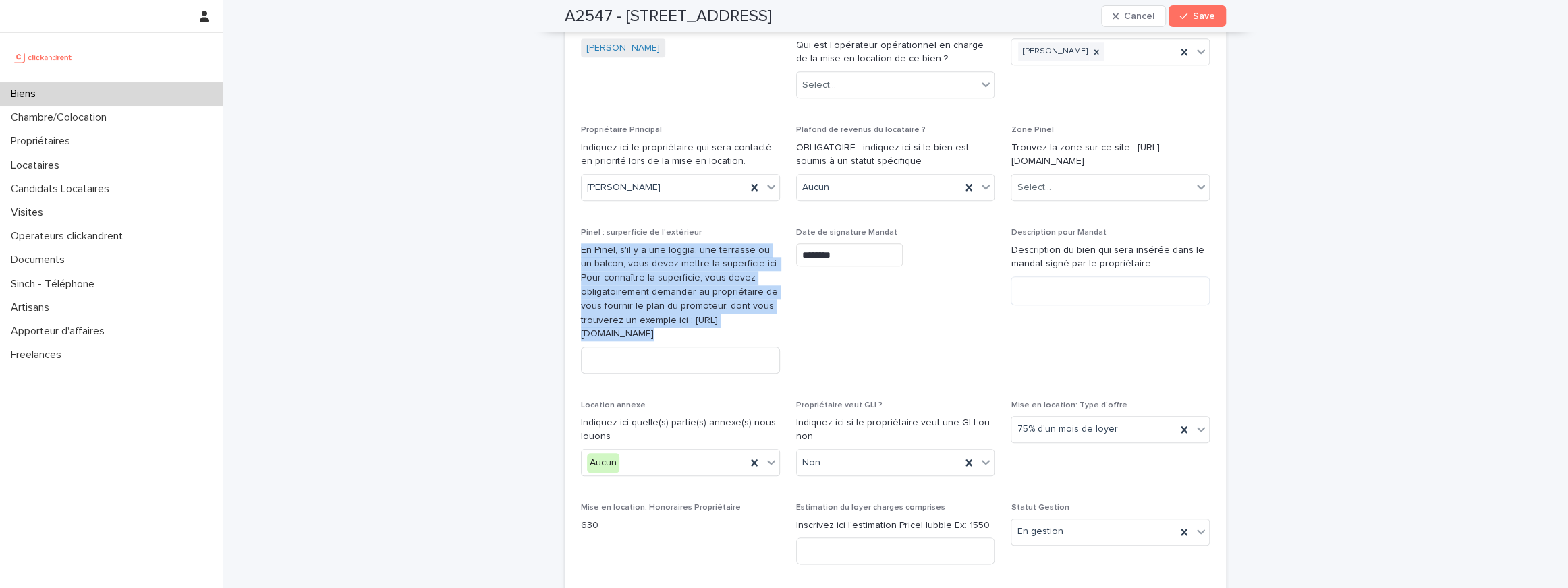
click at [651, 284] on p "En Pinel, s'il y a une loggia, une terrasse ou un balcon, vous devez mettre la …" at bounding box center [680, 293] width 199 height 98
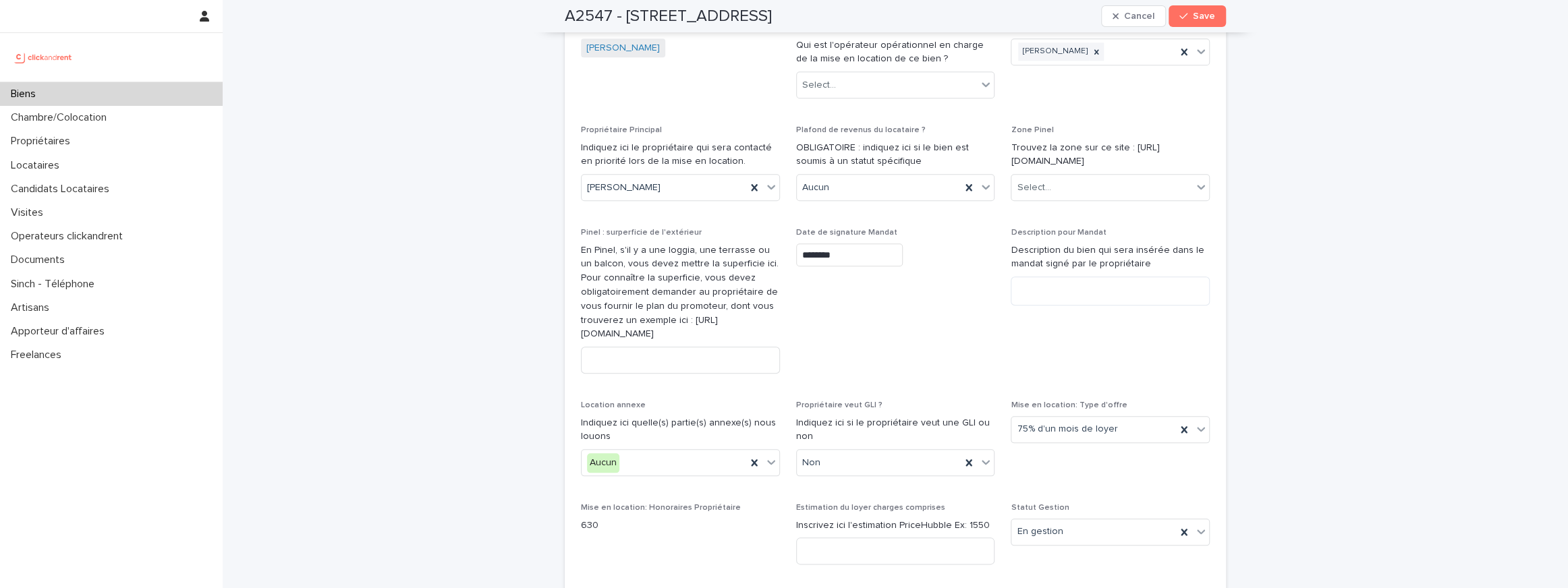
click at [818, 323] on span "Date de signature Mandat ********" at bounding box center [896, 306] width 199 height 156
click at [1035, 295] on textarea at bounding box center [1110, 291] width 199 height 29
click at [674, 271] on p "En Pinel, s'il y a une loggia, une terrasse ou un balcon, vous devez mettre la …" at bounding box center [680, 293] width 199 height 98
click at [624, 474] on div "Aucun" at bounding box center [663, 462] width 164 height 23
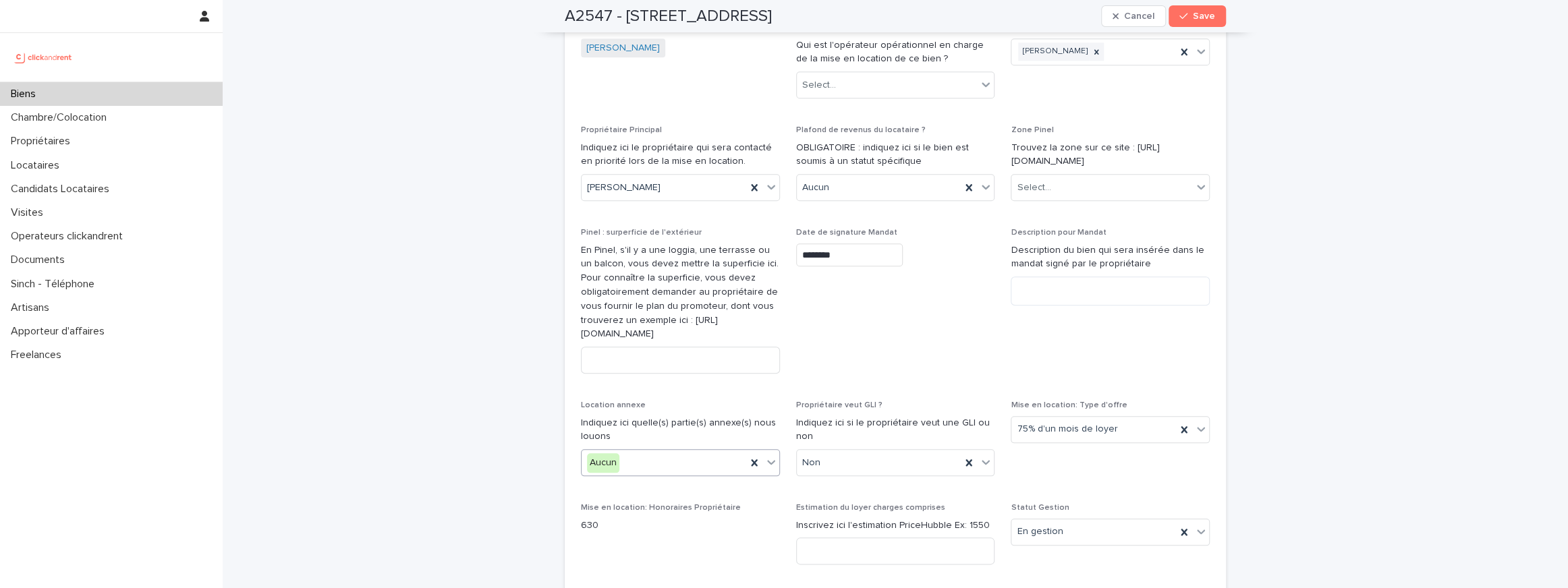
click at [624, 474] on div "Aucun" at bounding box center [663, 462] width 164 height 23
click at [618, 497] on span "Parking" at bounding box center [605, 501] width 37 height 15
click at [662, 487] on div "Location annexe Indiquez ici quelle(s) partie(s) annexe(s) nous louons Parking" at bounding box center [680, 443] width 199 height 87
click at [648, 474] on div "Parking" at bounding box center [663, 462] width 164 height 23
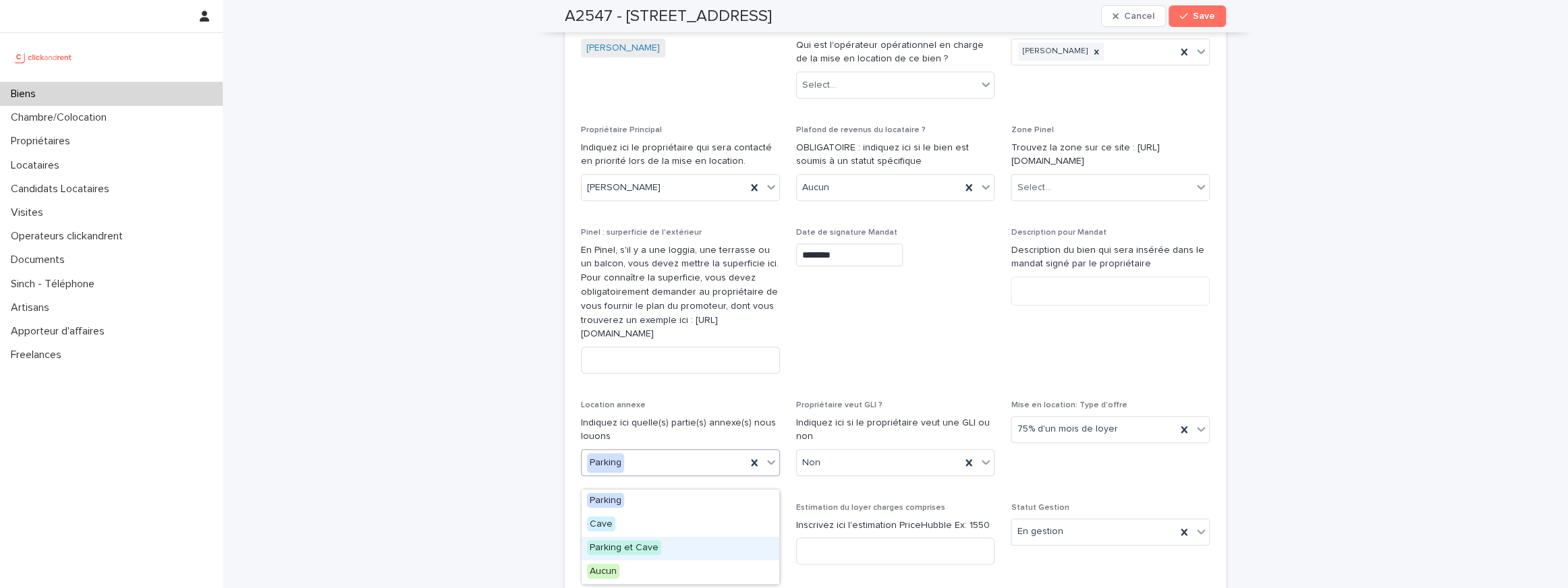
click at [628, 540] on span "Parking et Cave" at bounding box center [624, 548] width 74 height 15
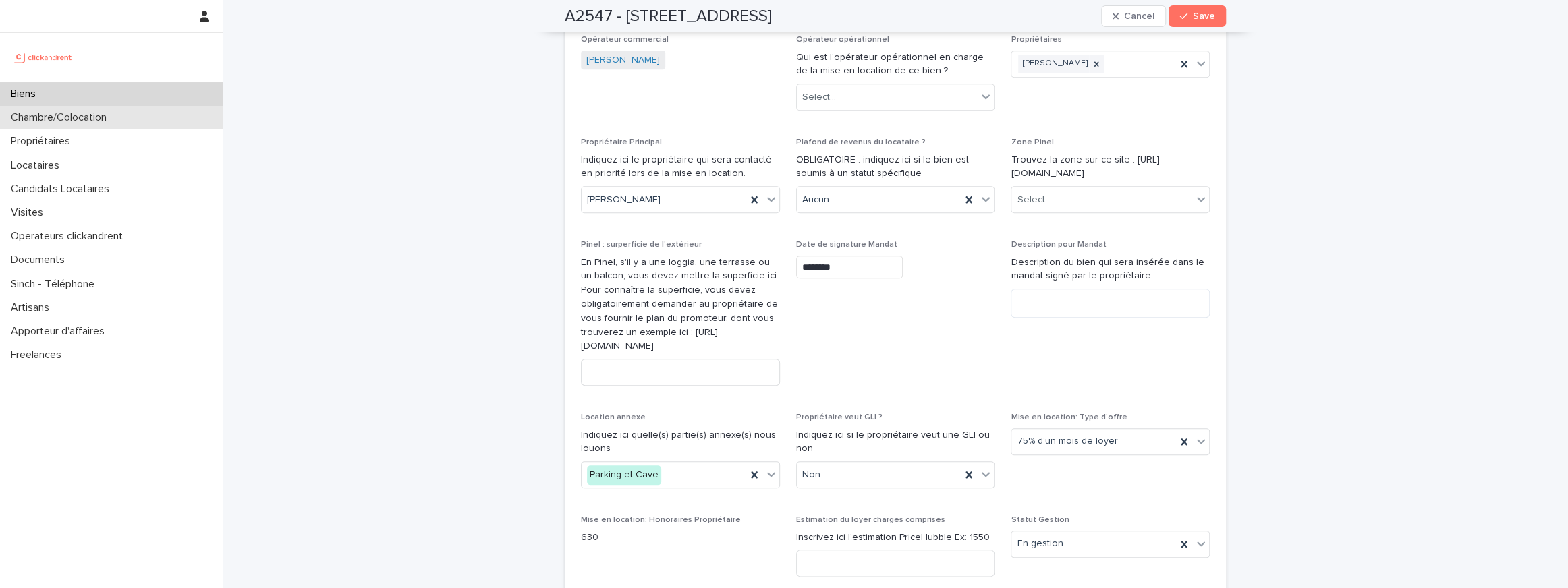
scroll to position [1072, 0]
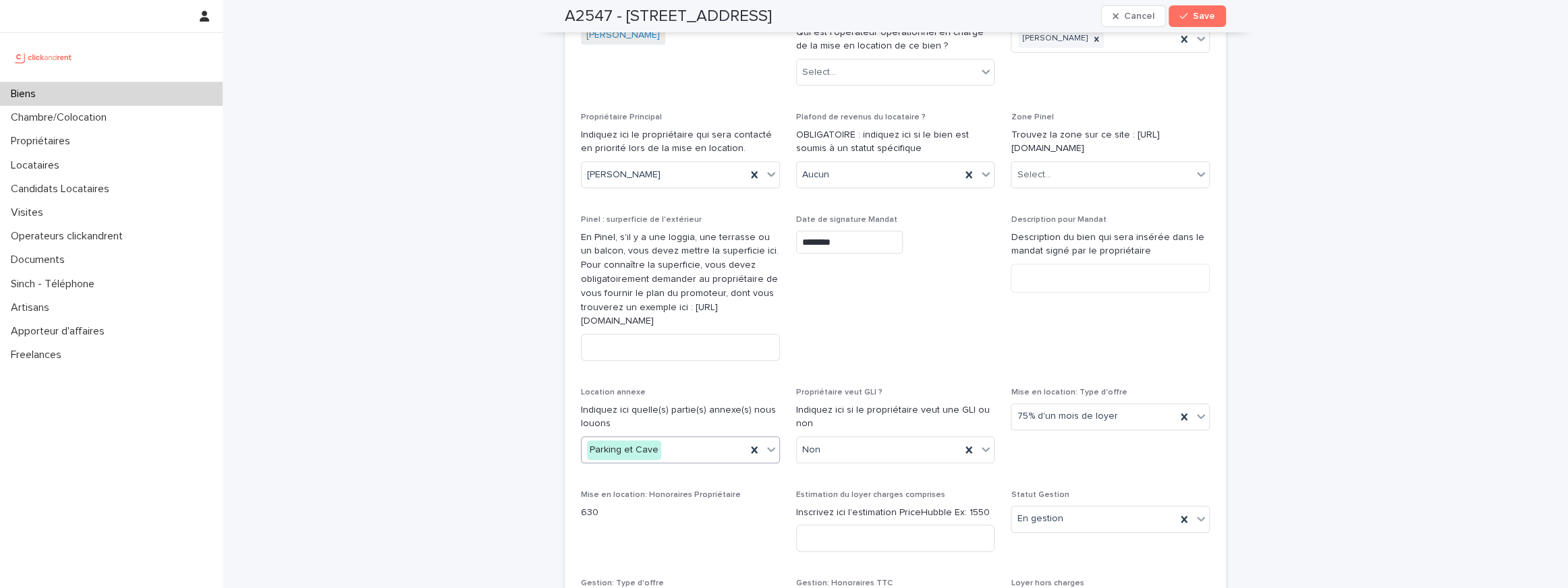
click at [928, 293] on span "Date de signature Mandat ********" at bounding box center [896, 293] width 199 height 156
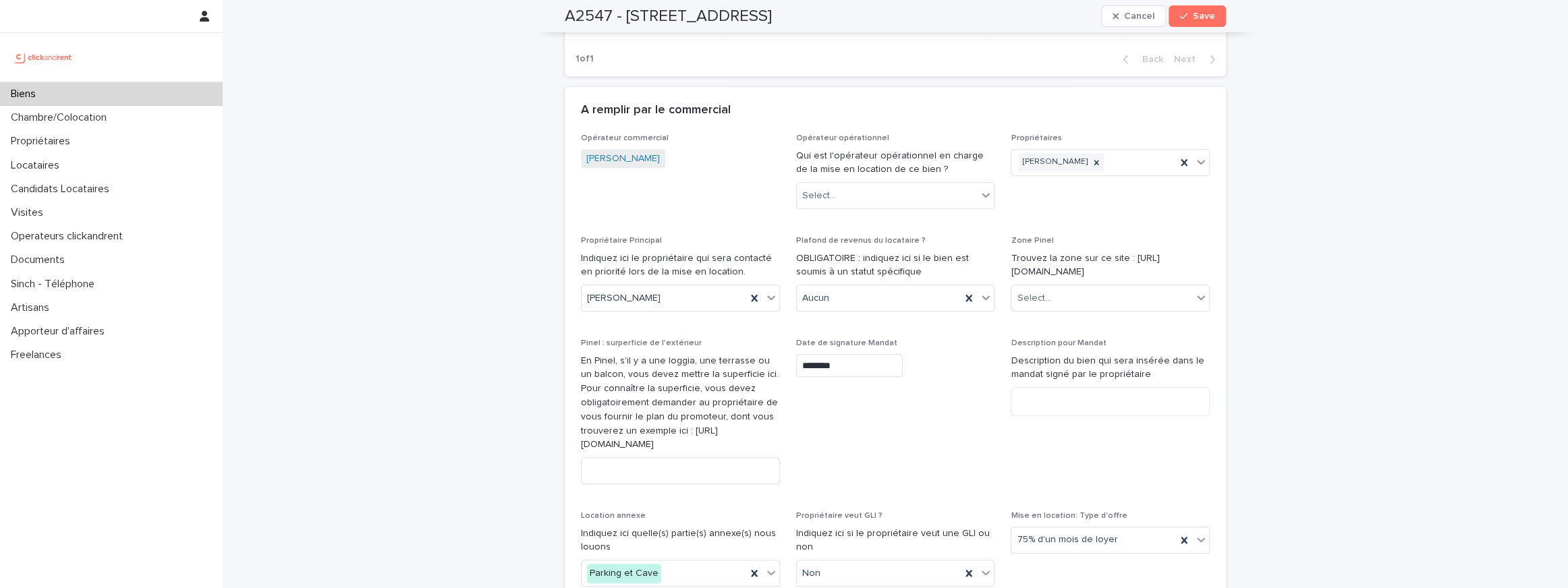
scroll to position [1089, 0]
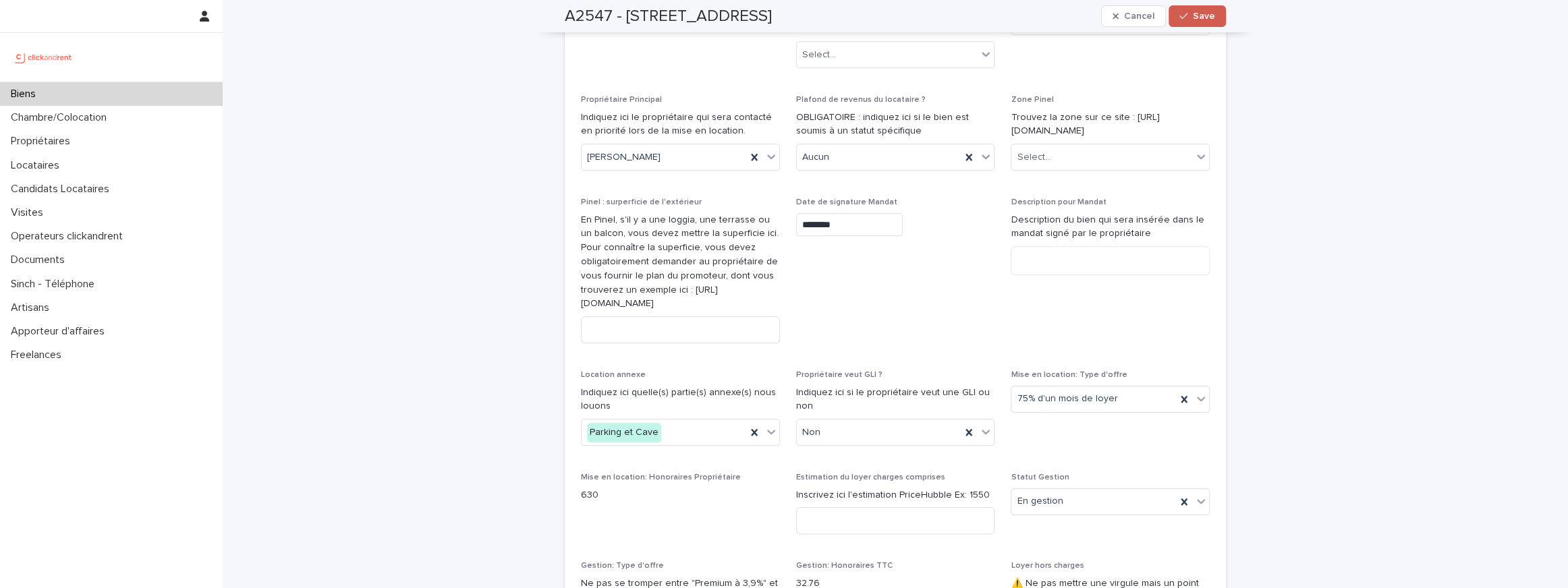
click at [1203, 16] on span "Save" at bounding box center [1204, 16] width 23 height 10
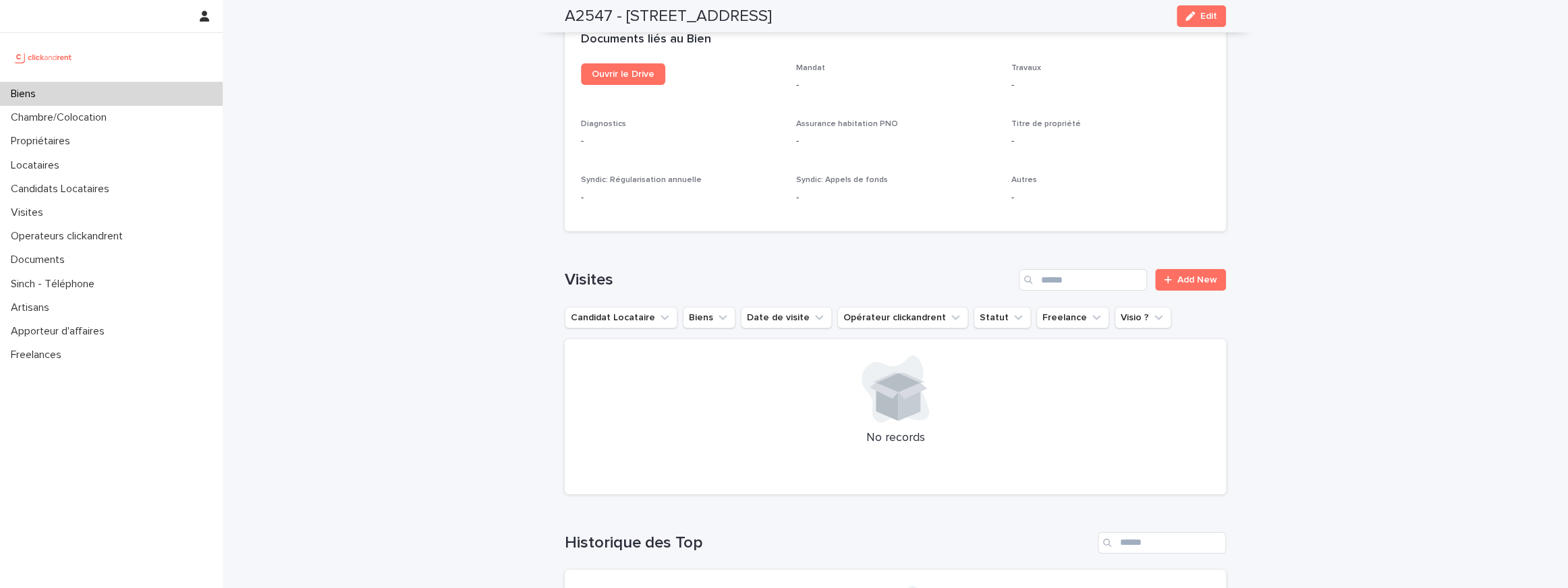
scroll to position [3770, 0]
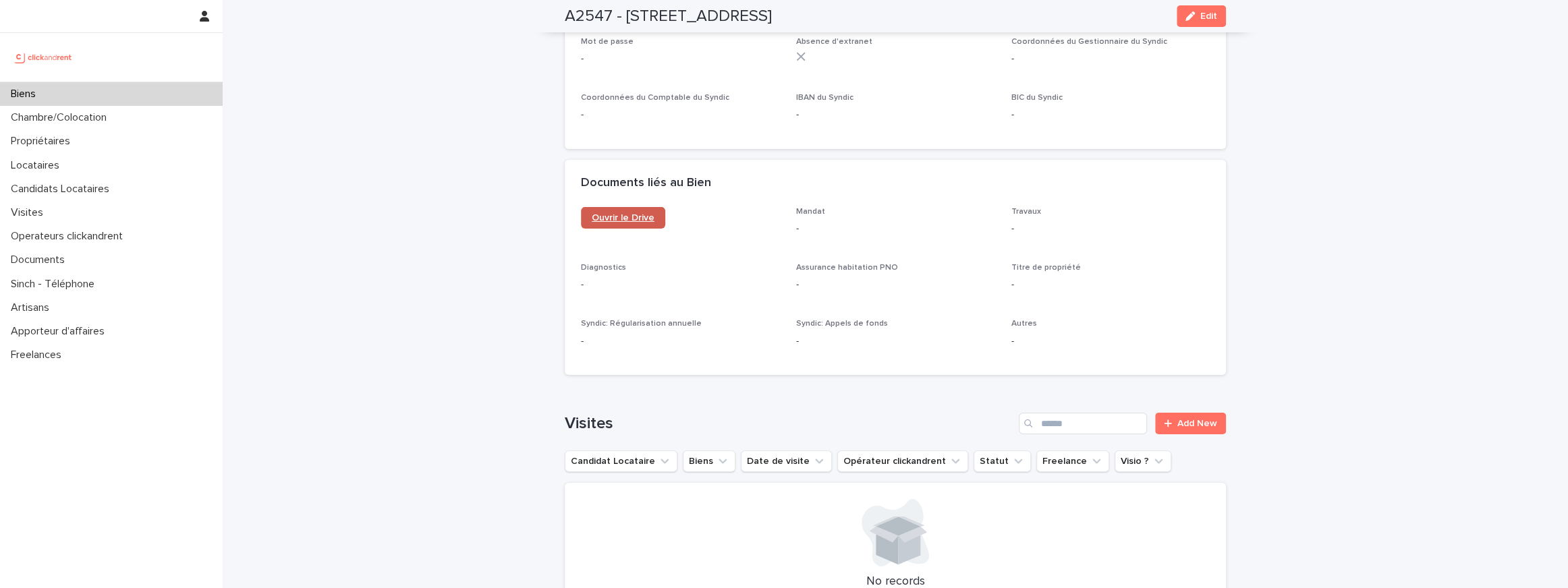
click at [614, 213] on span "Ouvrir le Drive" at bounding box center [623, 218] width 63 height 10
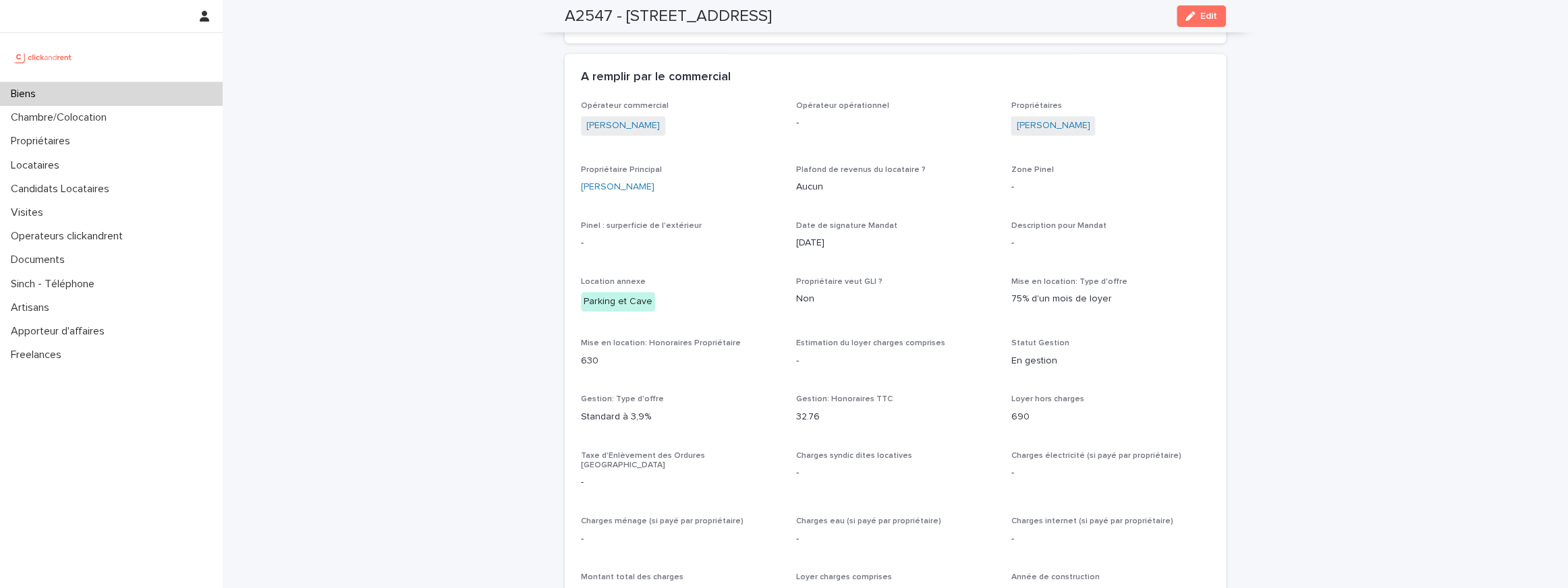
scroll to position [782, 0]
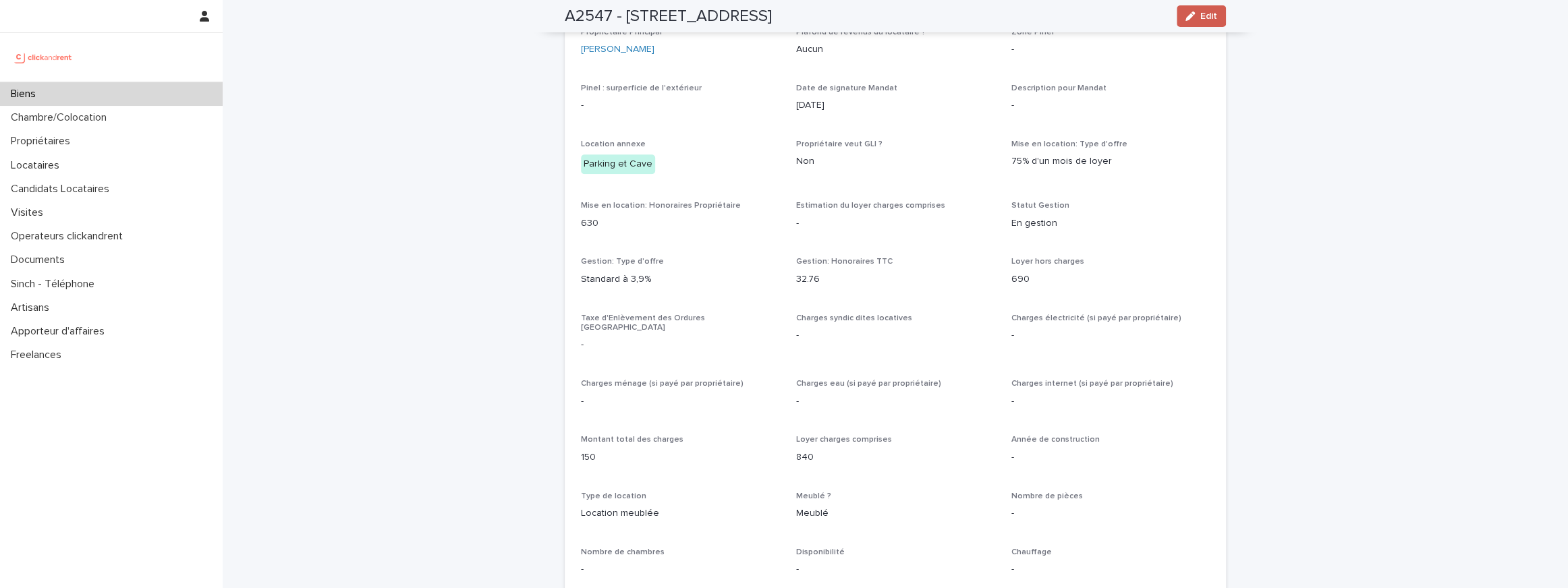
click at [1197, 22] on button "Edit" at bounding box center [1201, 16] width 49 height 22
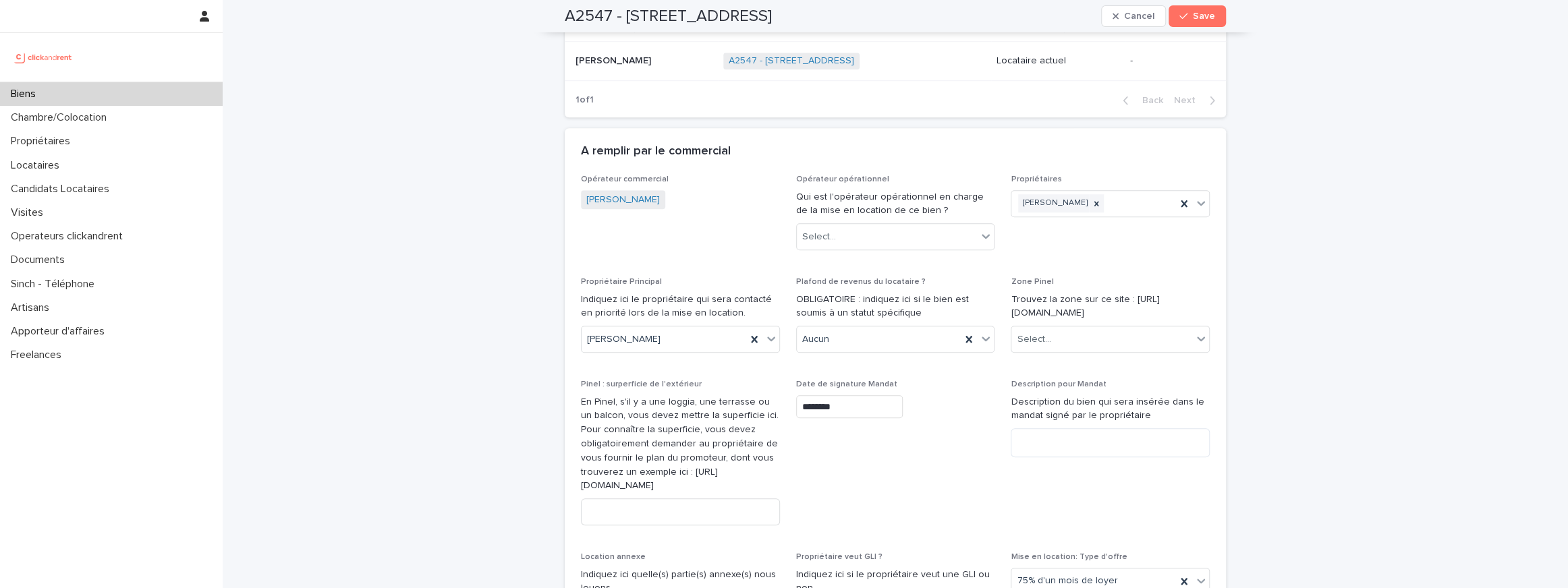
scroll to position [1141, 0]
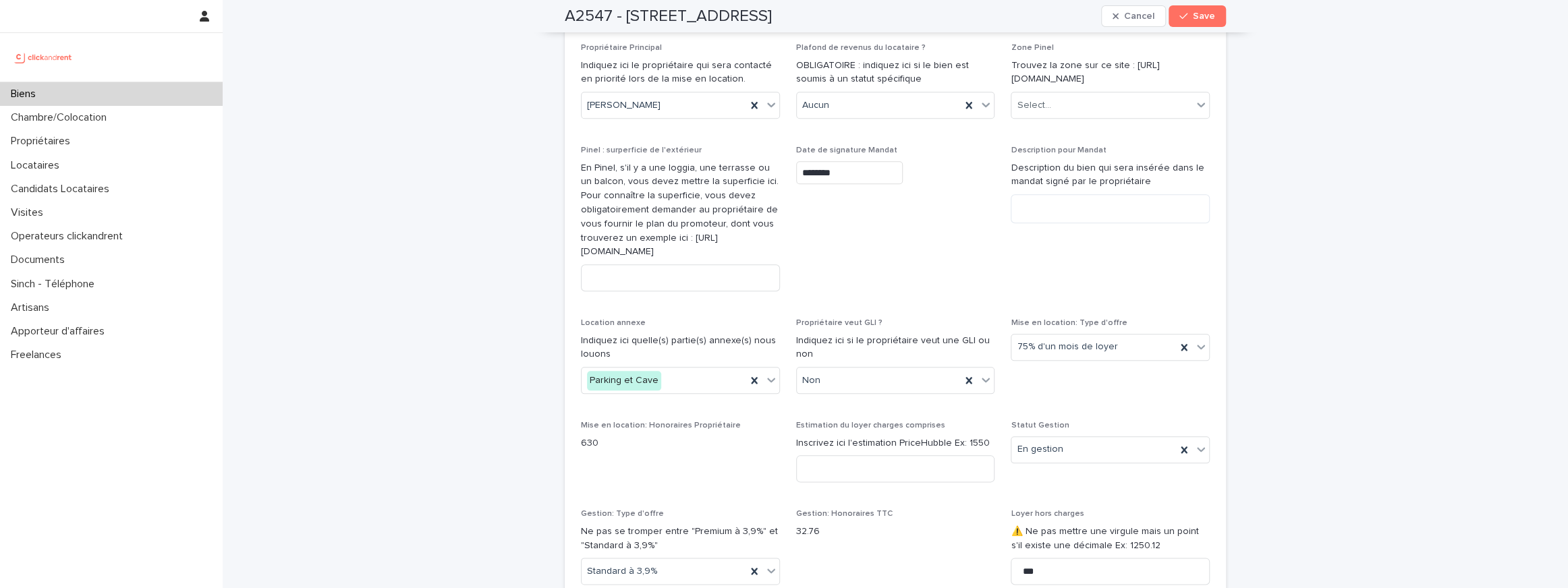
click at [1040, 227] on div "Description pour Mandat Description du bien qui sera insérée dans le mandat sig…" at bounding box center [1110, 190] width 199 height 89
click at [1040, 209] on textarea at bounding box center [1110, 209] width 199 height 29
click at [1146, 205] on textarea "**********" at bounding box center [1110, 214] width 199 height 40
click at [1082, 227] on textarea "**********" at bounding box center [1110, 214] width 199 height 40
drag, startPoint x: 625, startPoint y: 14, endPoint x: 959, endPoint y: 26, distance: 334.2
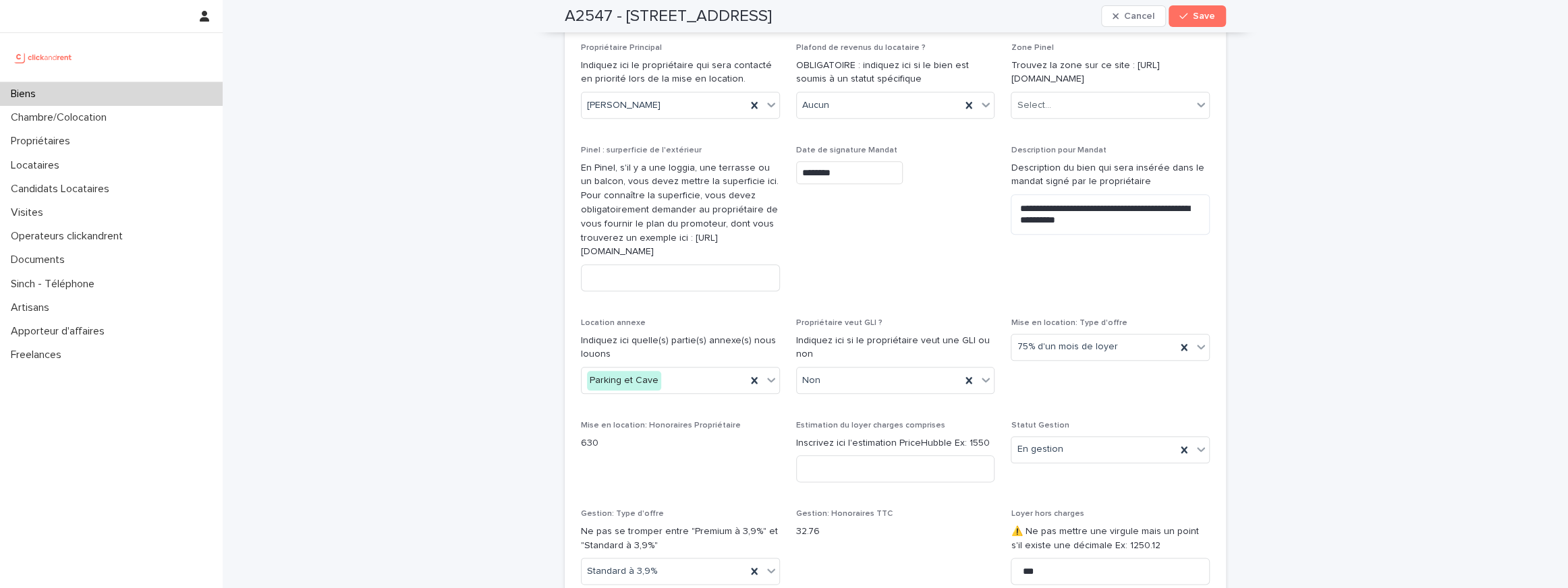
click at [959, 26] on div "A2547 - 9 Rue du Château d'Eau, Ris-Orangis 91130 Cancel Save" at bounding box center [895, 16] width 661 height 32
copy h2 "9 Rue du Château d'Eau, Ris-Orangis 91130"
click at [1124, 221] on textarea "**********" at bounding box center [1110, 214] width 199 height 40
paste textarea "**********"
click at [1105, 236] on textarea "**********" at bounding box center [1110, 231] width 199 height 74
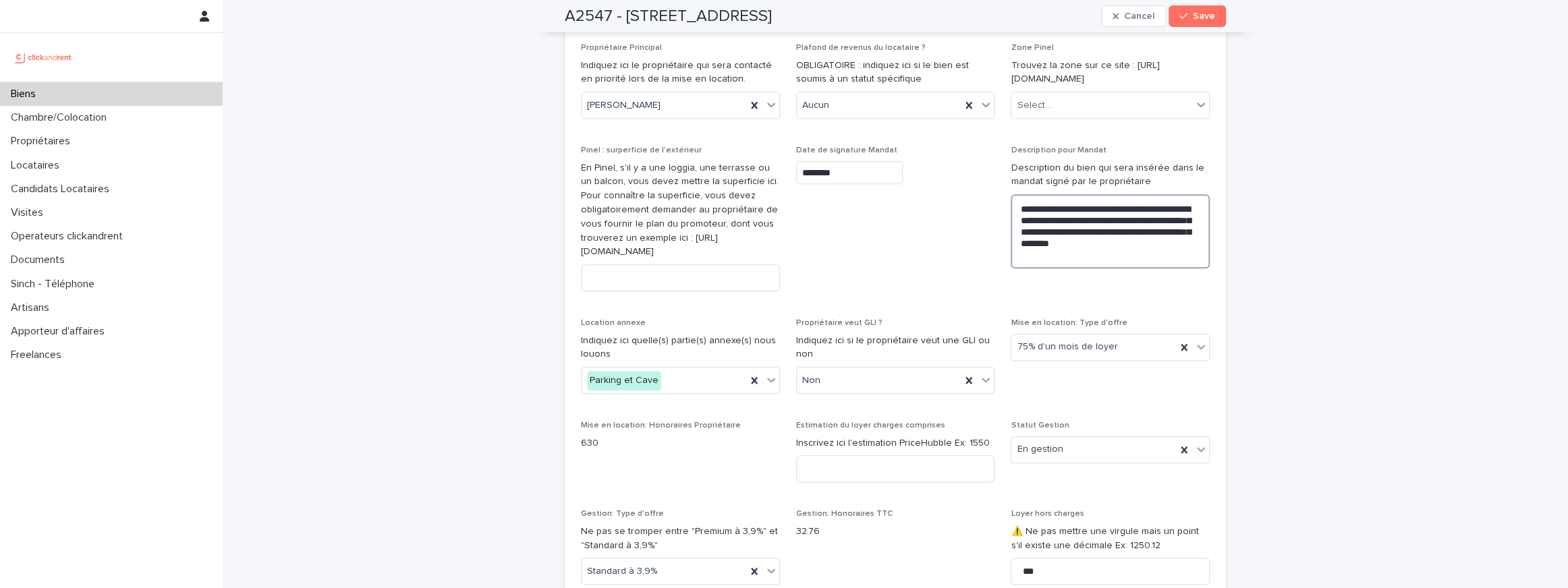
click at [1114, 247] on textarea "**********" at bounding box center [1110, 231] width 199 height 74
click at [1118, 241] on textarea "**********" at bounding box center [1110, 231] width 199 height 74
click at [0, 0] on lt-span "******** **" at bounding box center [0, 0] width 0 height 0
type textarea "**********"
click at [938, 292] on span "Date de signature Mandat ********" at bounding box center [896, 224] width 199 height 156
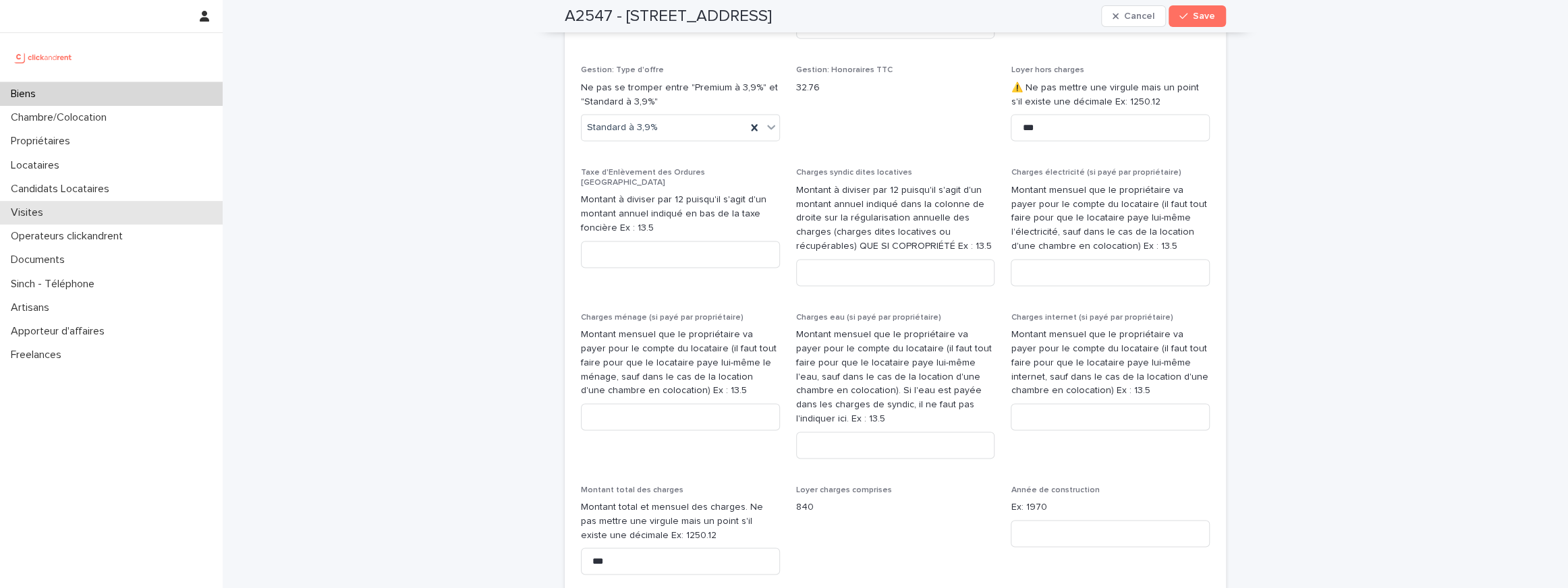
scroll to position [1614, 0]
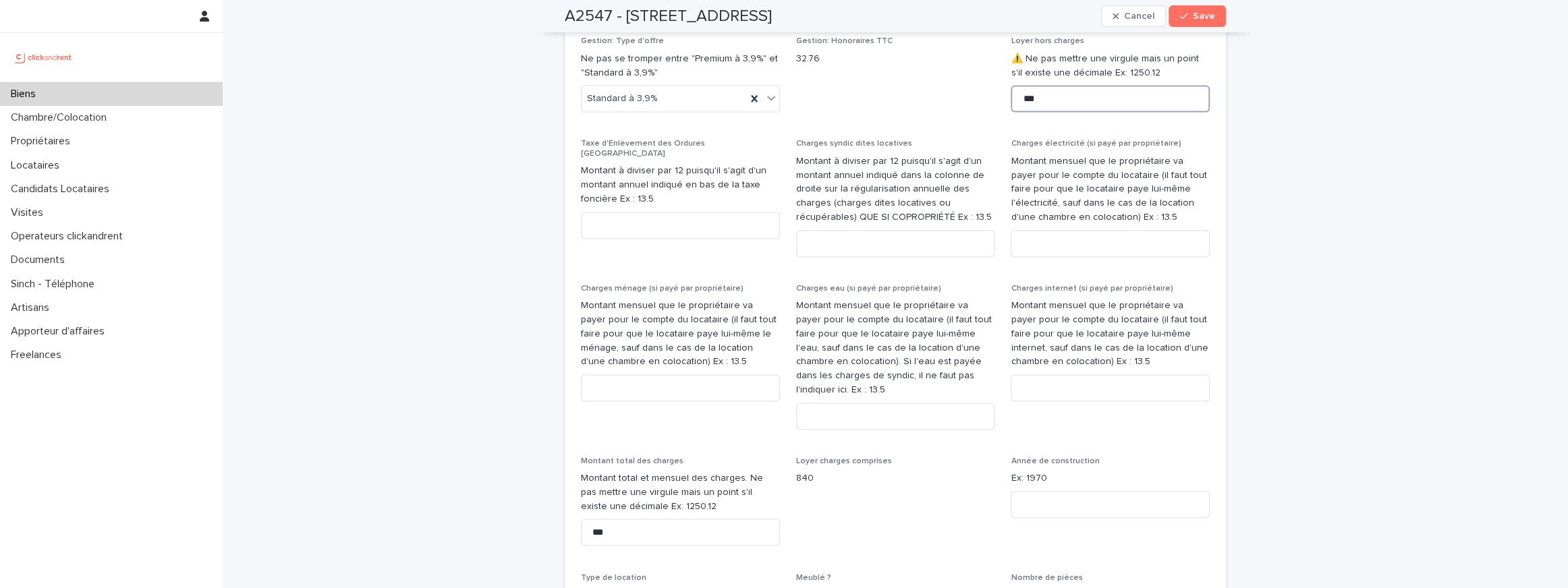
click at [1075, 111] on input "***" at bounding box center [1110, 99] width 199 height 27
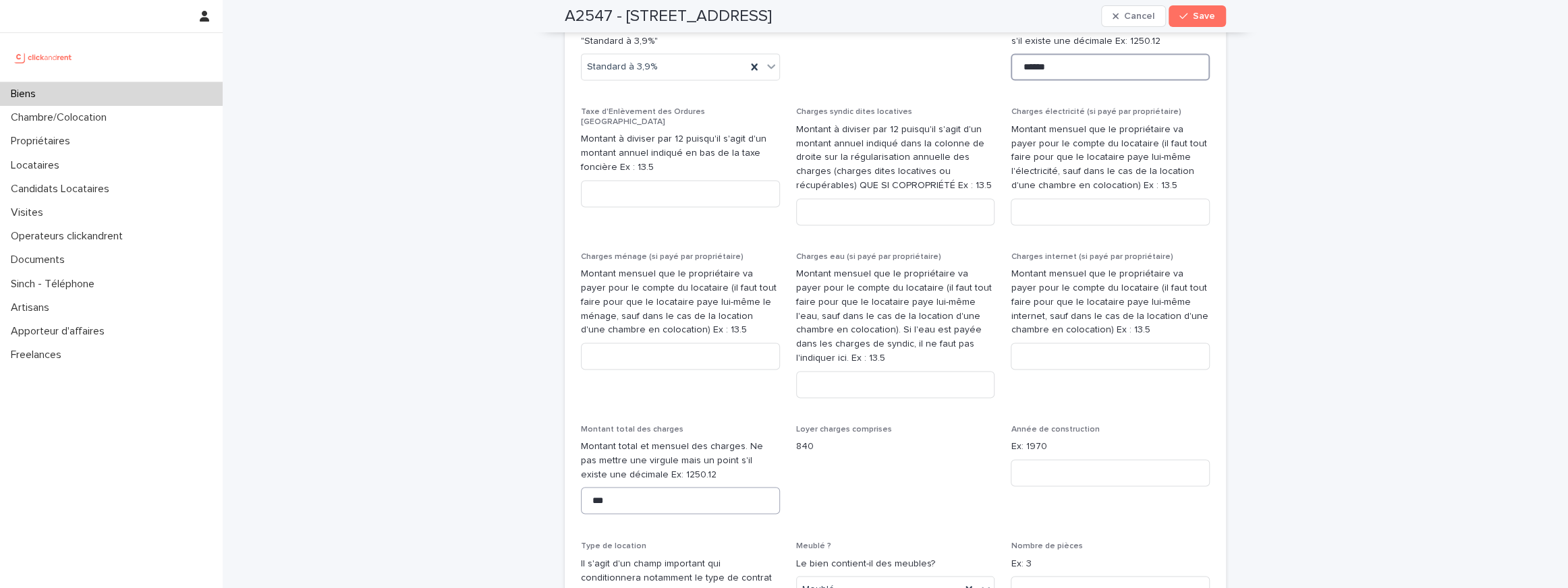
type input "******"
click at [611, 498] on input "***" at bounding box center [680, 501] width 199 height 27
type input "*"
type input "******"
click at [691, 444] on p "Montant total et mensuel des charges. Ne pas mettre une virgule mais un point s…" at bounding box center [680, 460] width 199 height 42
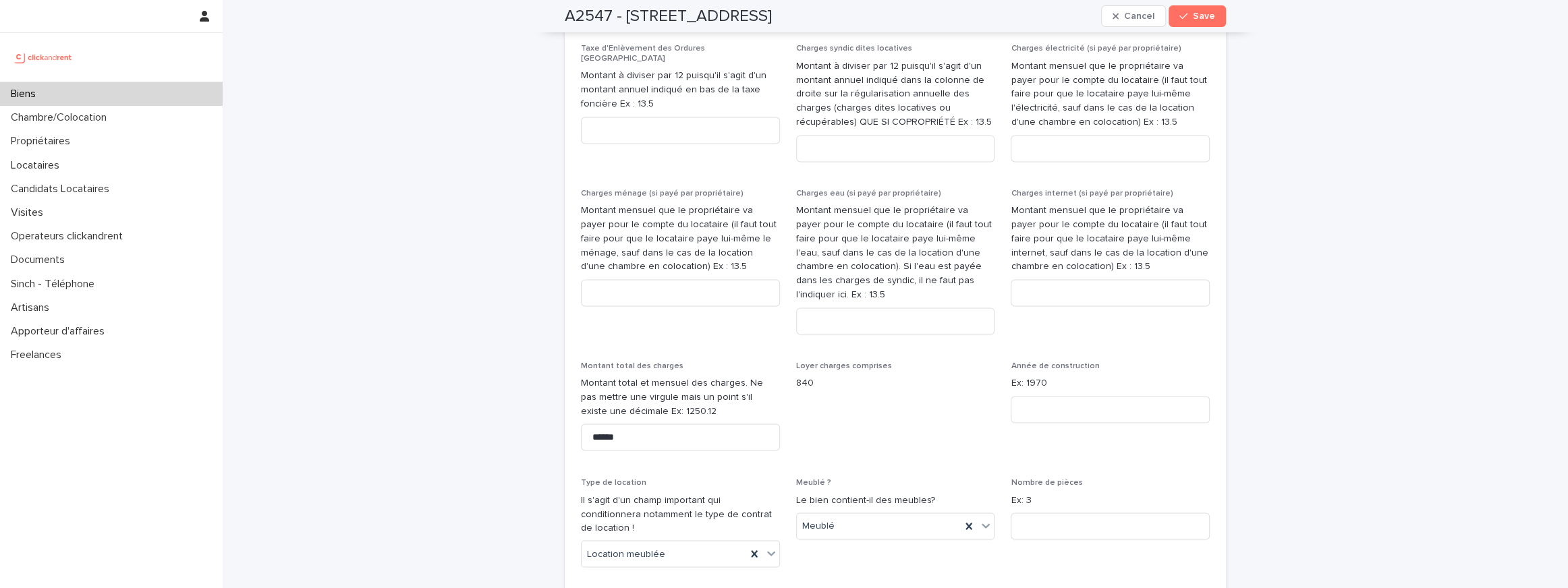
scroll to position [1707, 0]
click at [1208, 23] on button "Save" at bounding box center [1197, 16] width 57 height 22
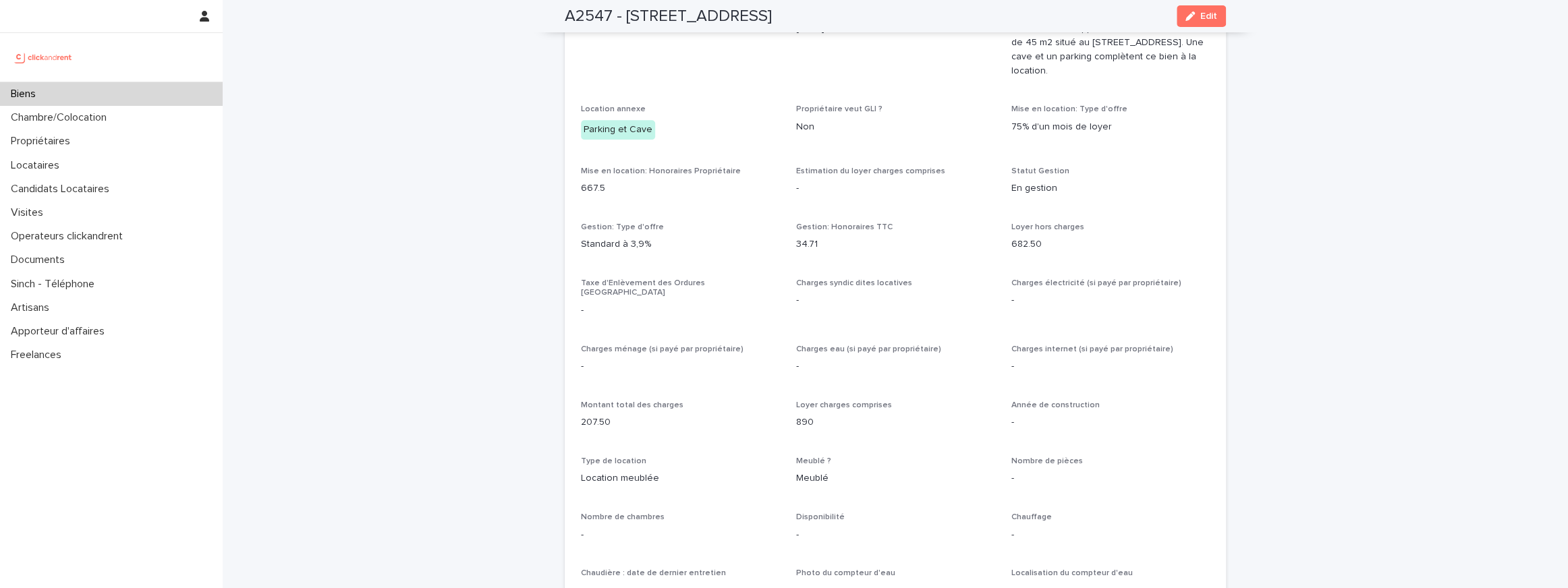
scroll to position [865, 0]
click at [1198, 18] on div "button" at bounding box center [1193, 16] width 15 height 10
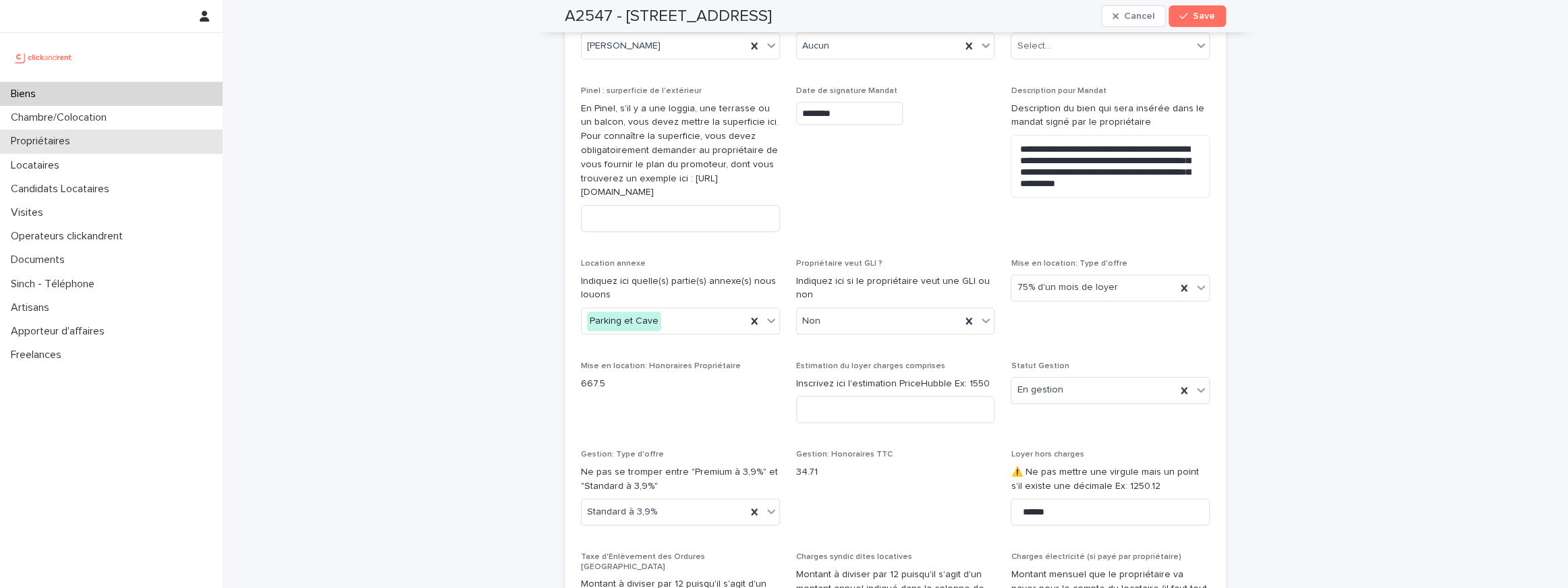
scroll to position [1342, 0]
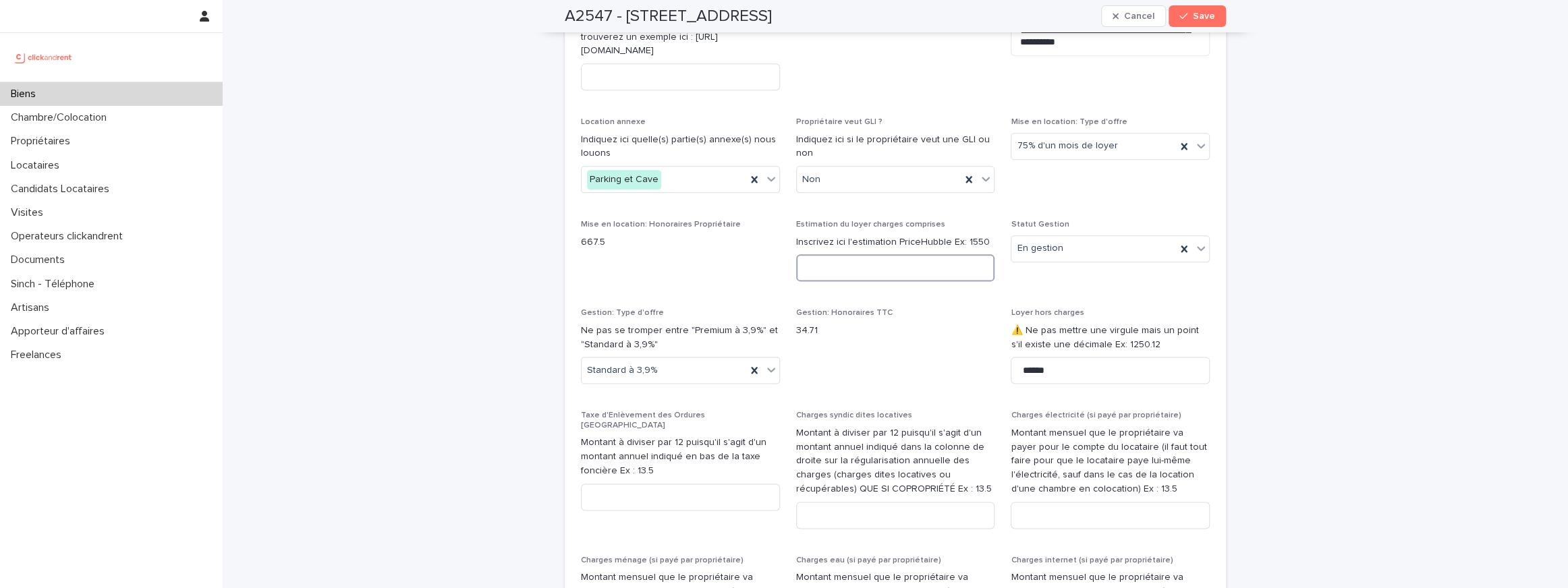
click at [854, 281] on input at bounding box center [896, 268] width 199 height 27
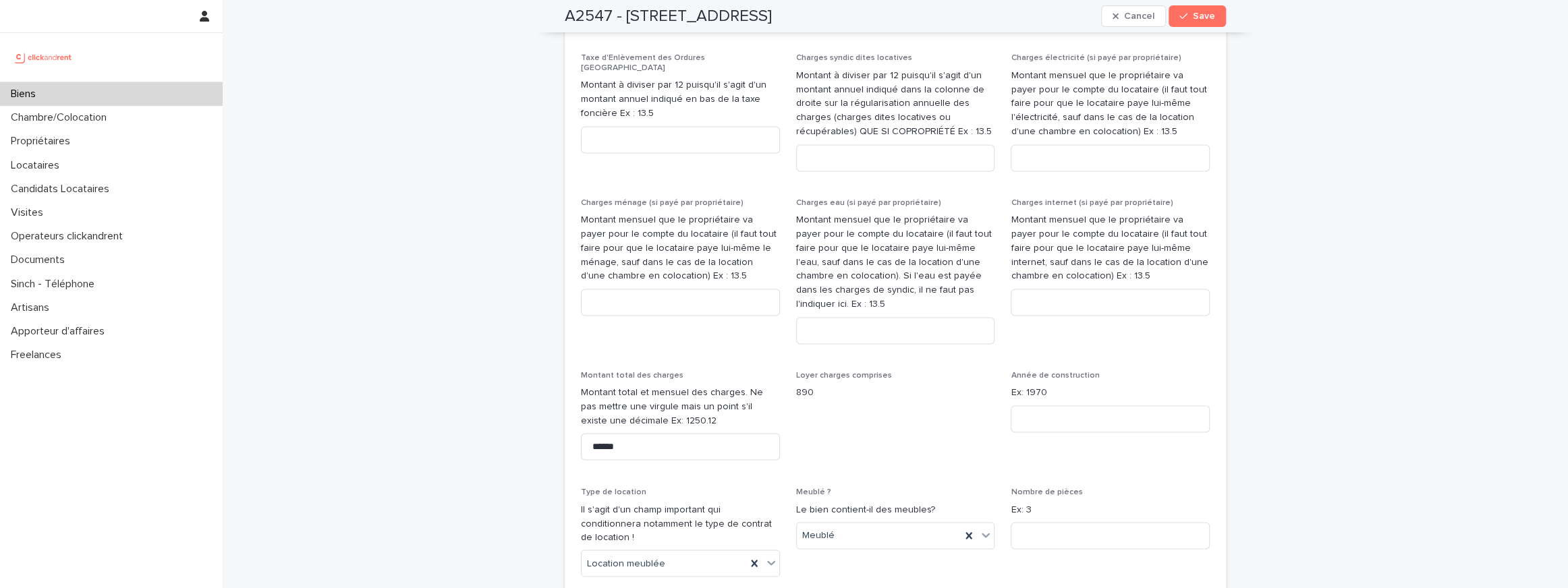
scroll to position [1776, 0]
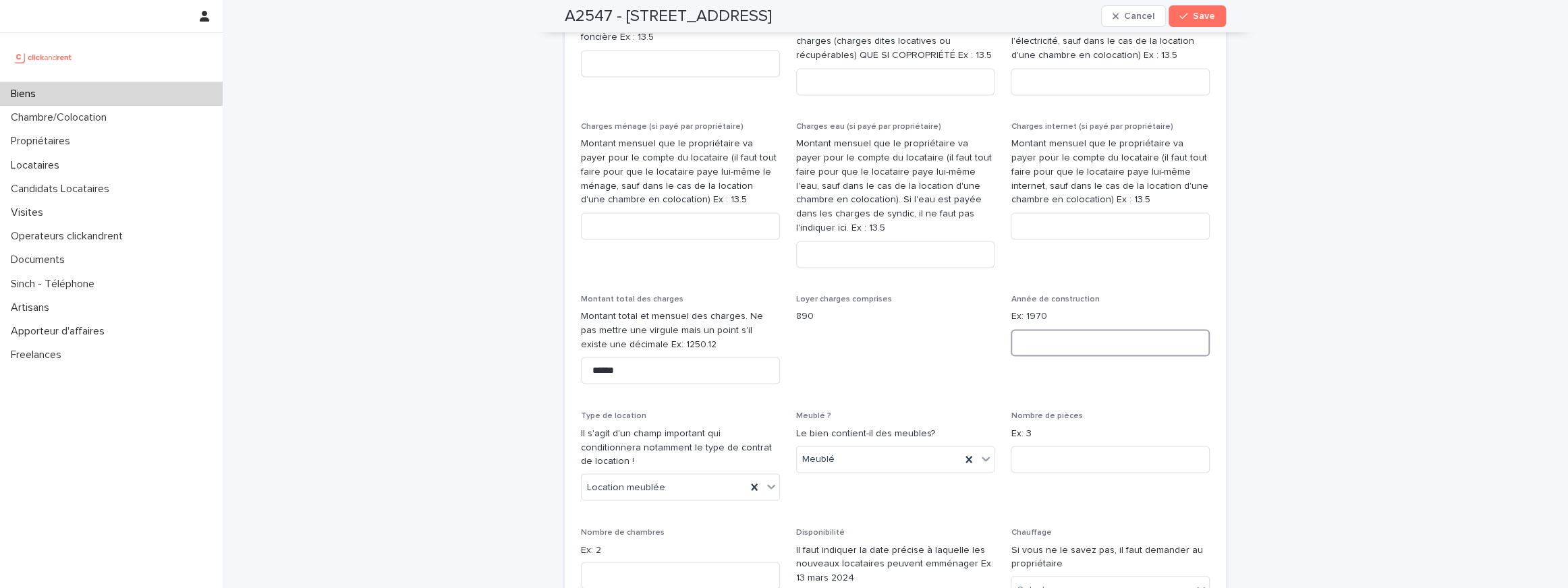
click at [1034, 354] on input at bounding box center [1110, 342] width 199 height 27
click at [1211, 12] on span "Save" at bounding box center [1204, 16] width 23 height 10
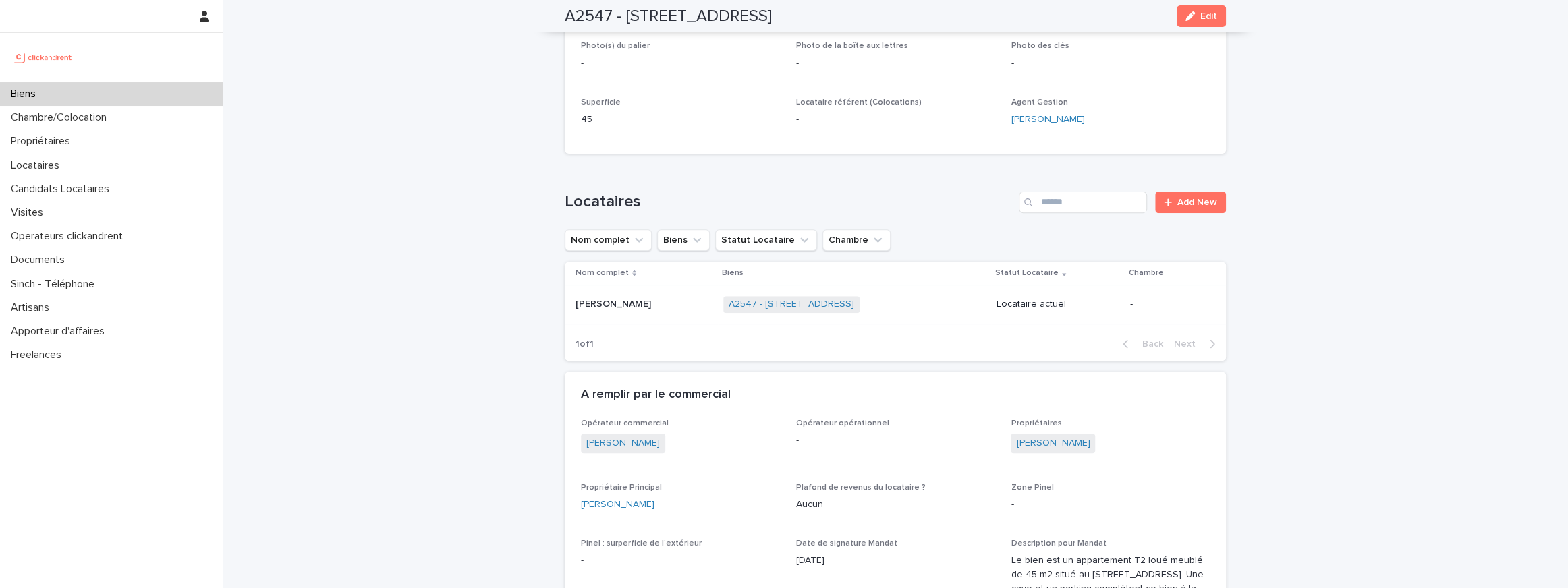
scroll to position [196, 0]
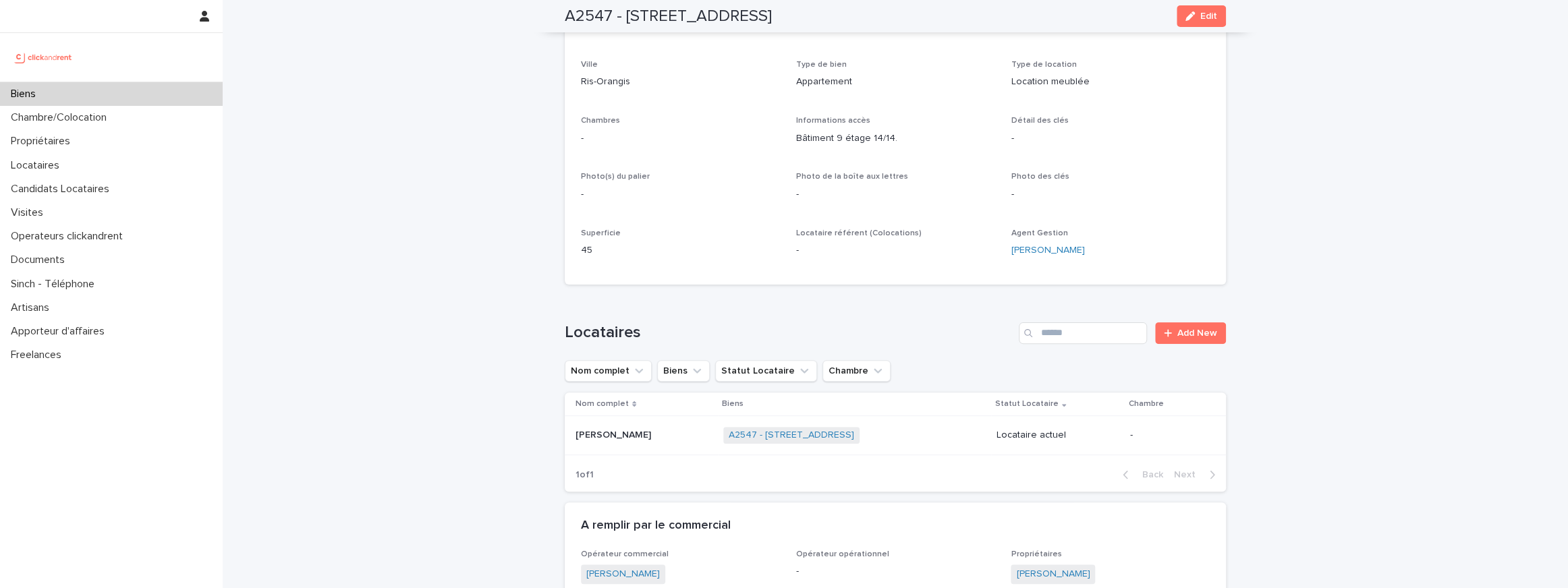
click at [581, 440] on div "Louane Hautcoeur Louane Hautcoeur" at bounding box center [643, 435] width 137 height 23
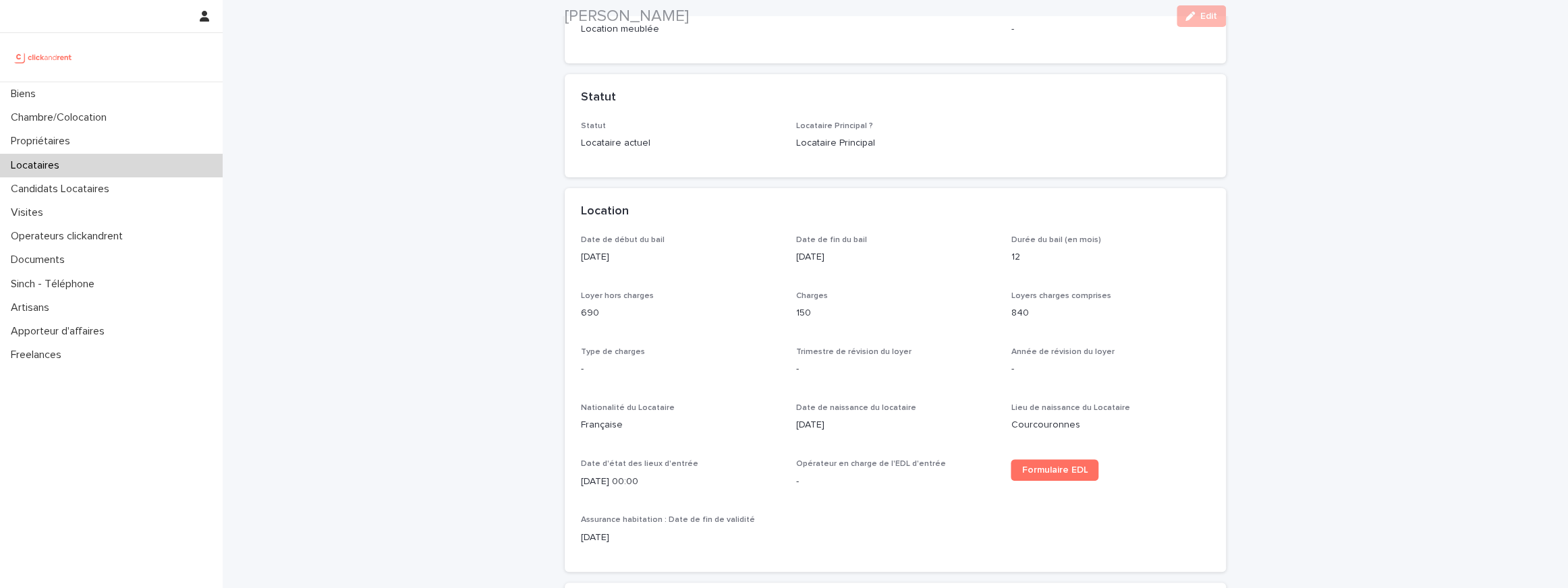
scroll to position [319, 0]
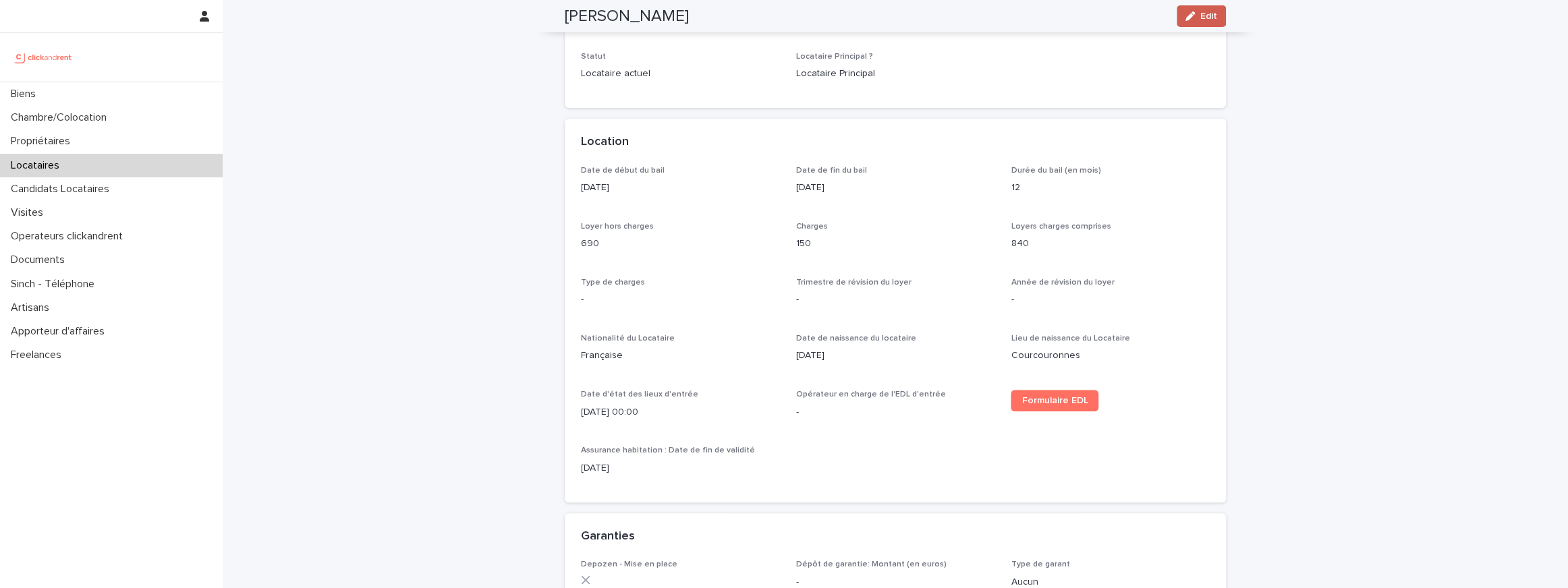
click at [1207, 24] on button "Edit" at bounding box center [1201, 16] width 49 height 22
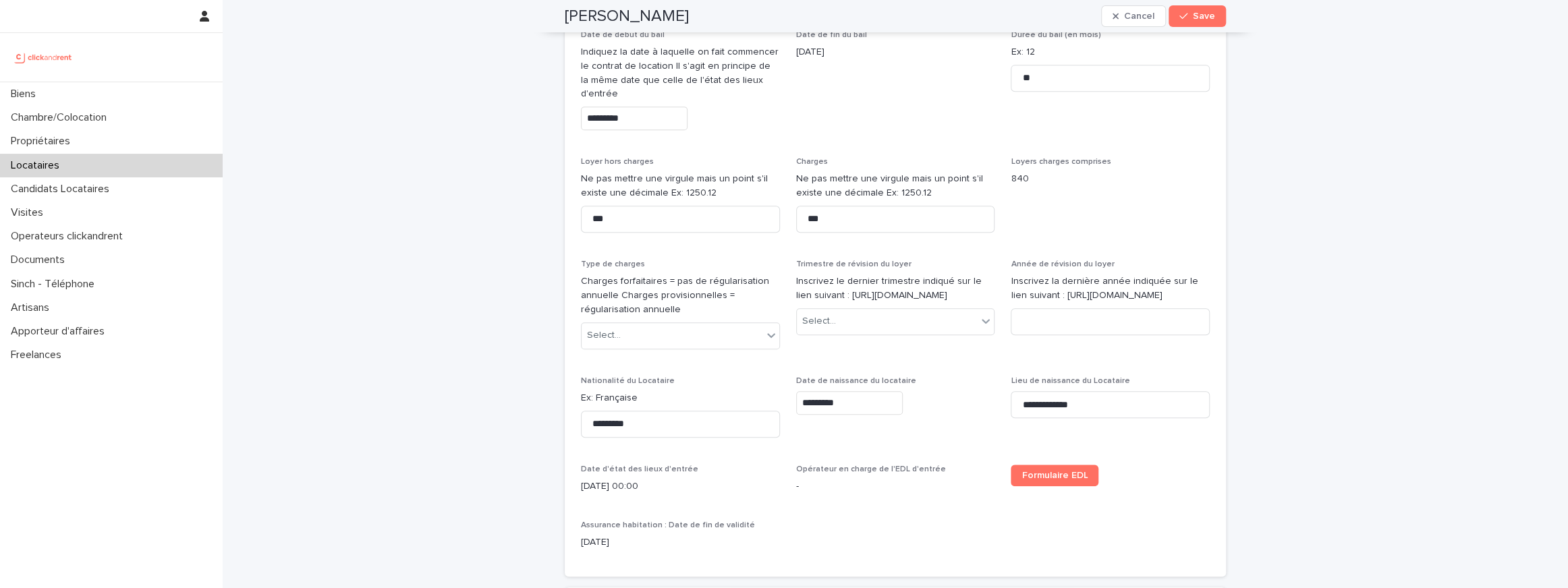
scroll to position [593, 0]
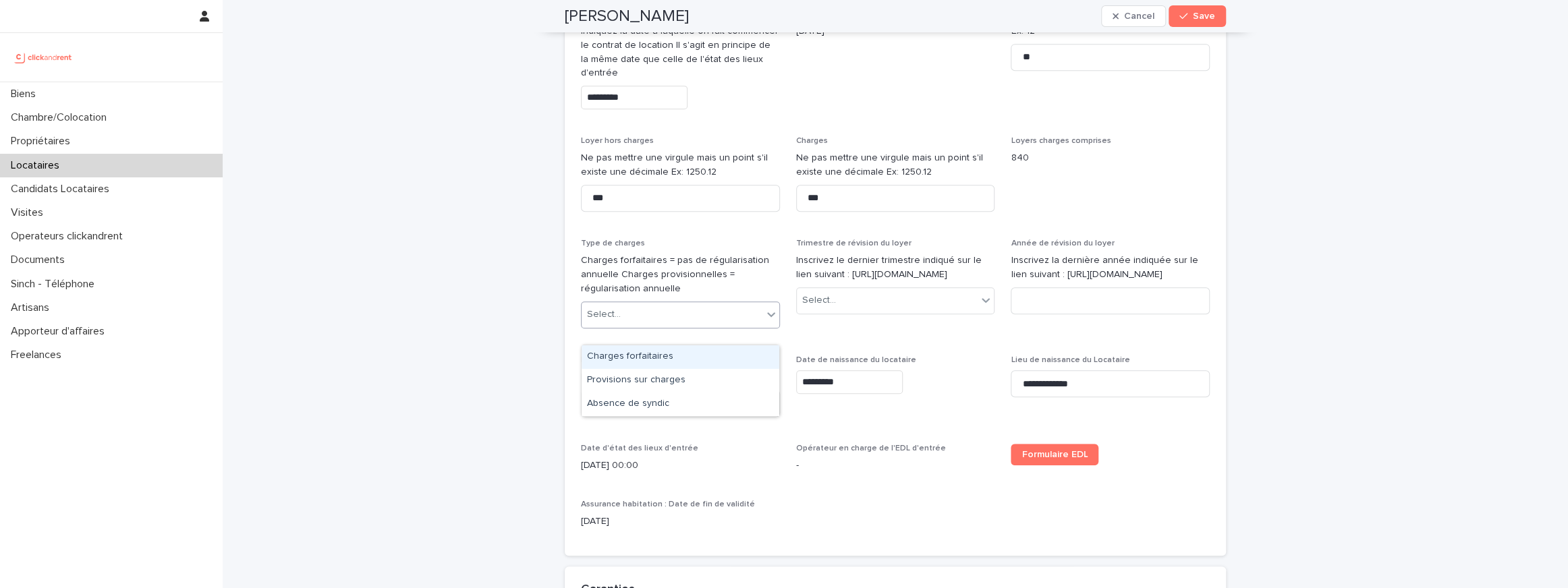
click at [592, 322] on div "Select..." at bounding box center [603, 314] width 33 height 14
click at [655, 360] on div "Charges forfaitaires" at bounding box center [680, 357] width 198 height 24
click at [1206, 22] on button "Save" at bounding box center [1197, 16] width 57 height 22
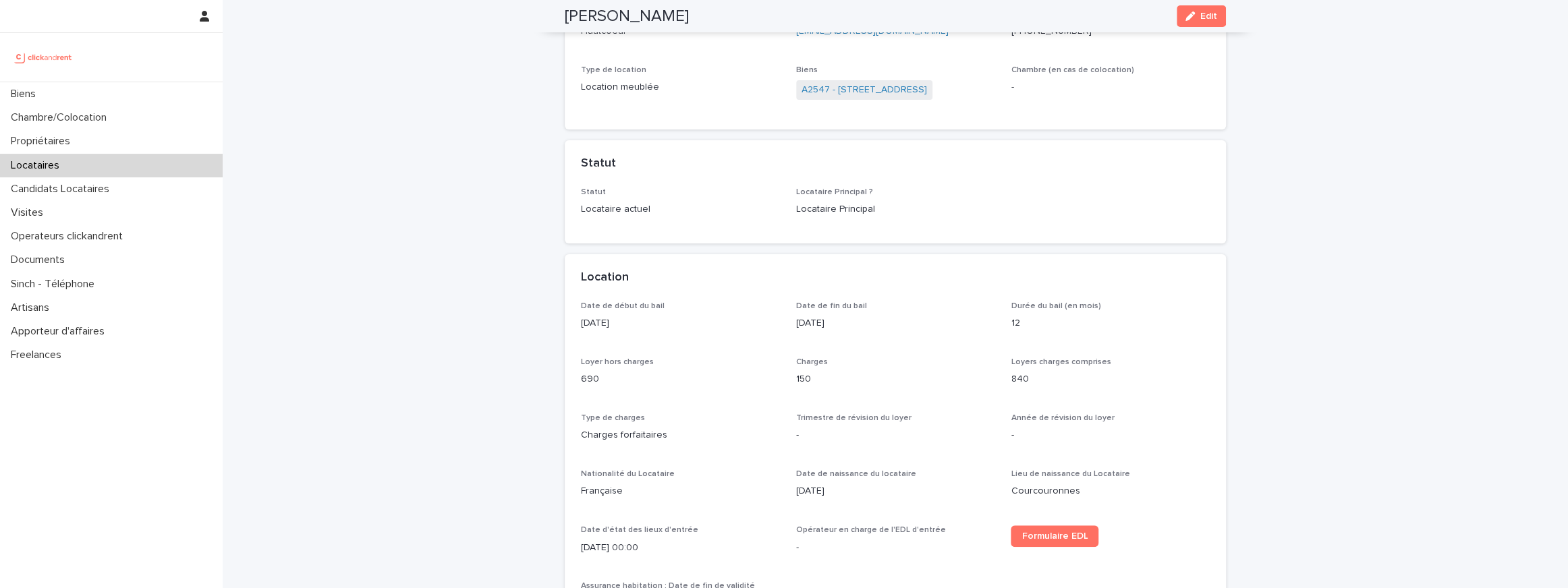
scroll to position [0, 0]
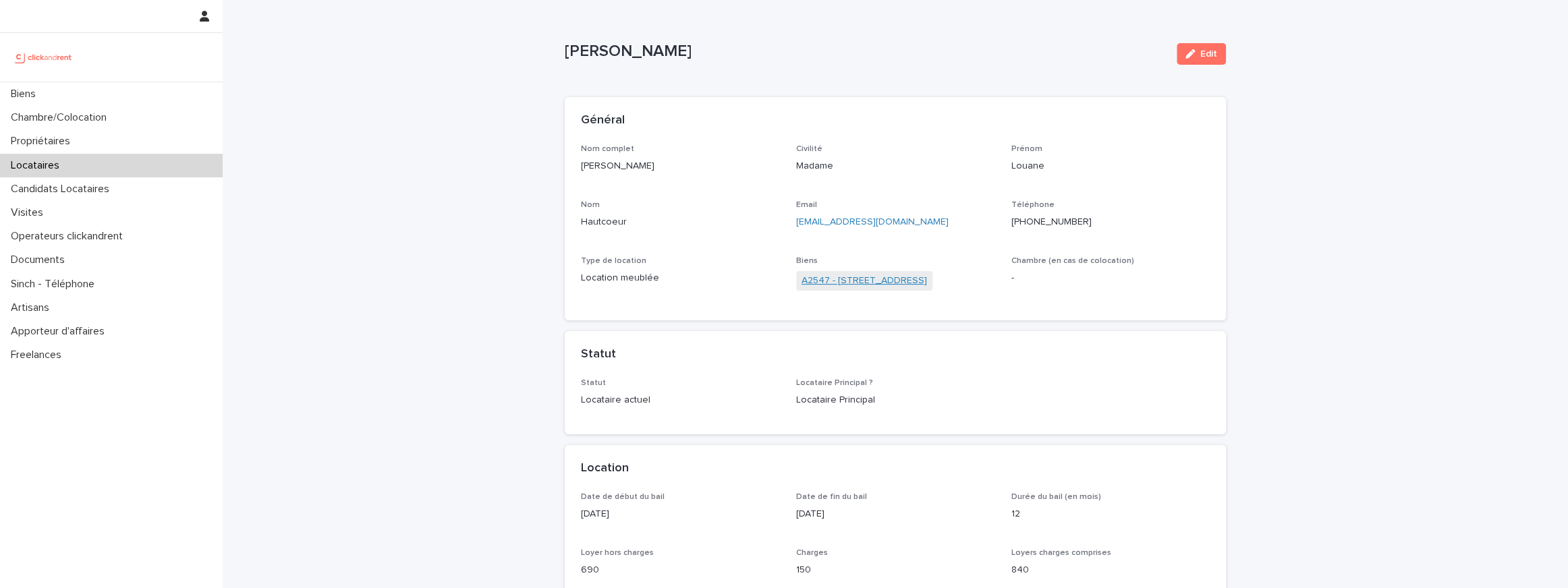
click at [852, 281] on link "A2547 - 9 Rue du Château d'Eau, Ris-Orangis 91130" at bounding box center [865, 280] width 126 height 14
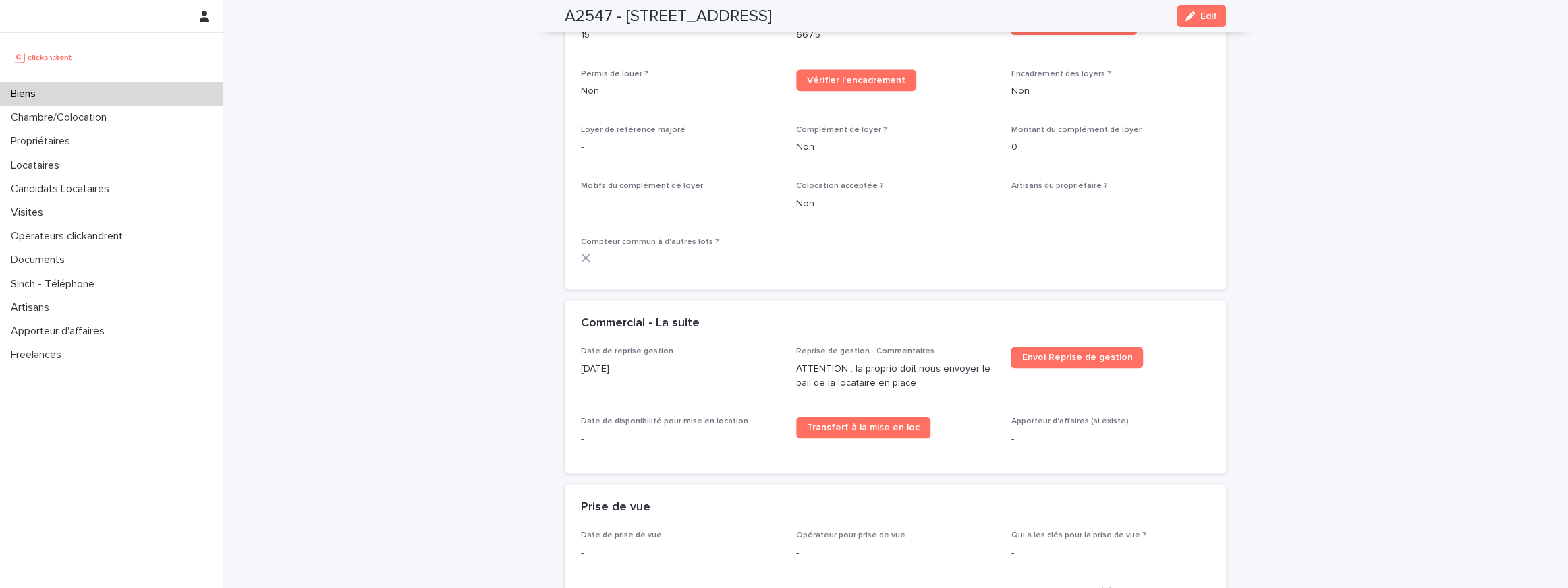
scroll to position [1481, 0]
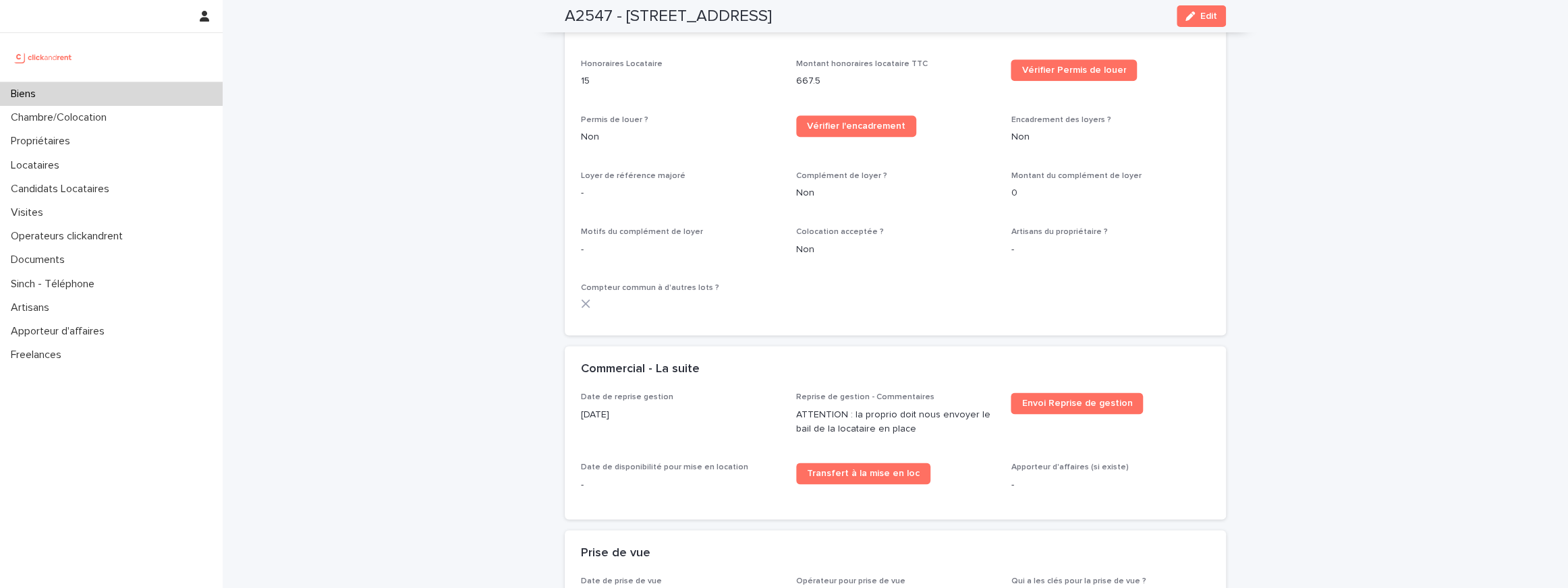
click at [898, 409] on p "ATTENTION : la proprio doit nous envoyer le bail de la locataire en place" at bounding box center [896, 422] width 199 height 29
click at [879, 408] on p "ATTENTION : la proprio doit nous envoyer le bail de la locataire en place" at bounding box center [896, 422] width 199 height 29
drag, startPoint x: 879, startPoint y: 402, endPoint x: 905, endPoint y: 415, distance: 29.1
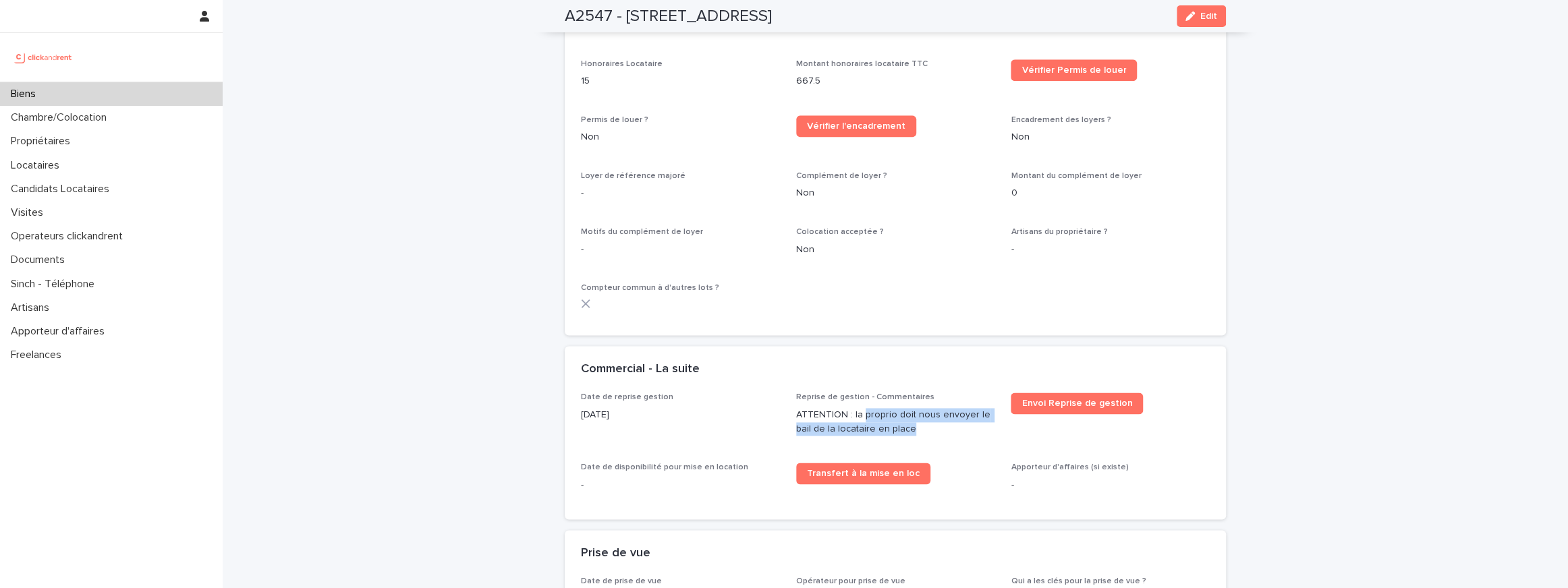
click at [905, 415] on p "ATTENTION : la proprio doit nous envoyer le bail de la locataire en place" at bounding box center [896, 422] width 199 height 29
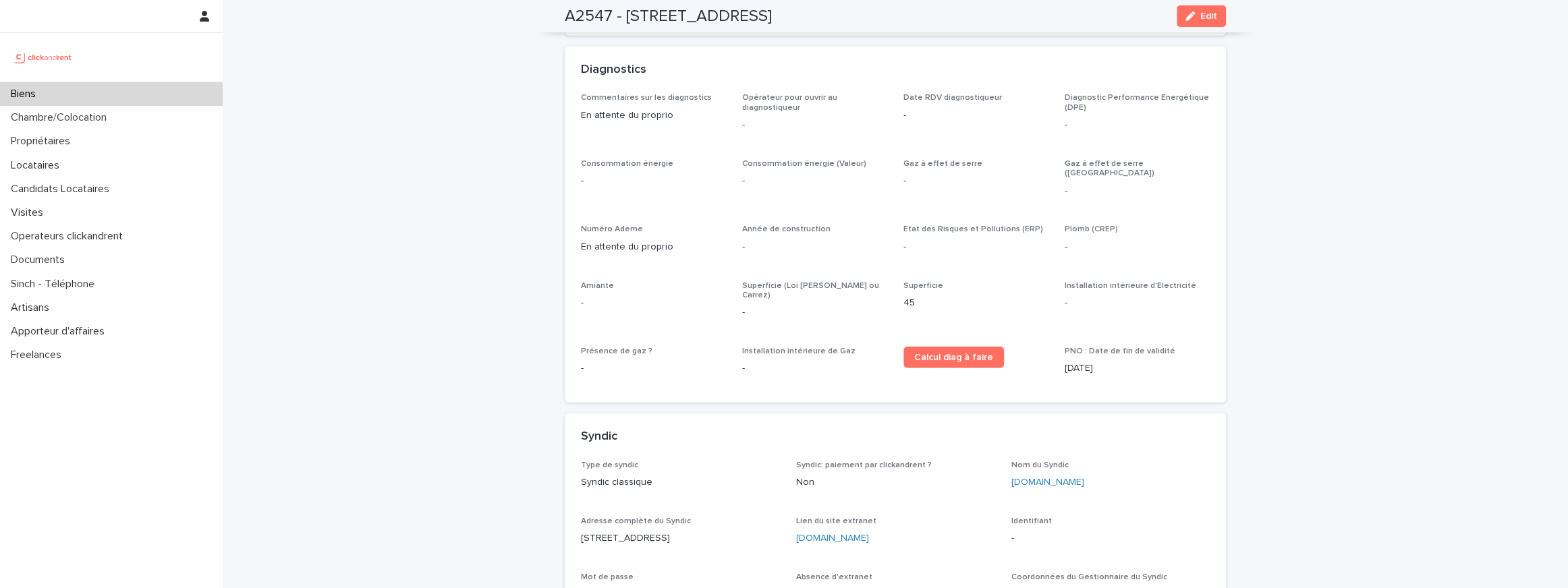
scroll to position [3136, 0]
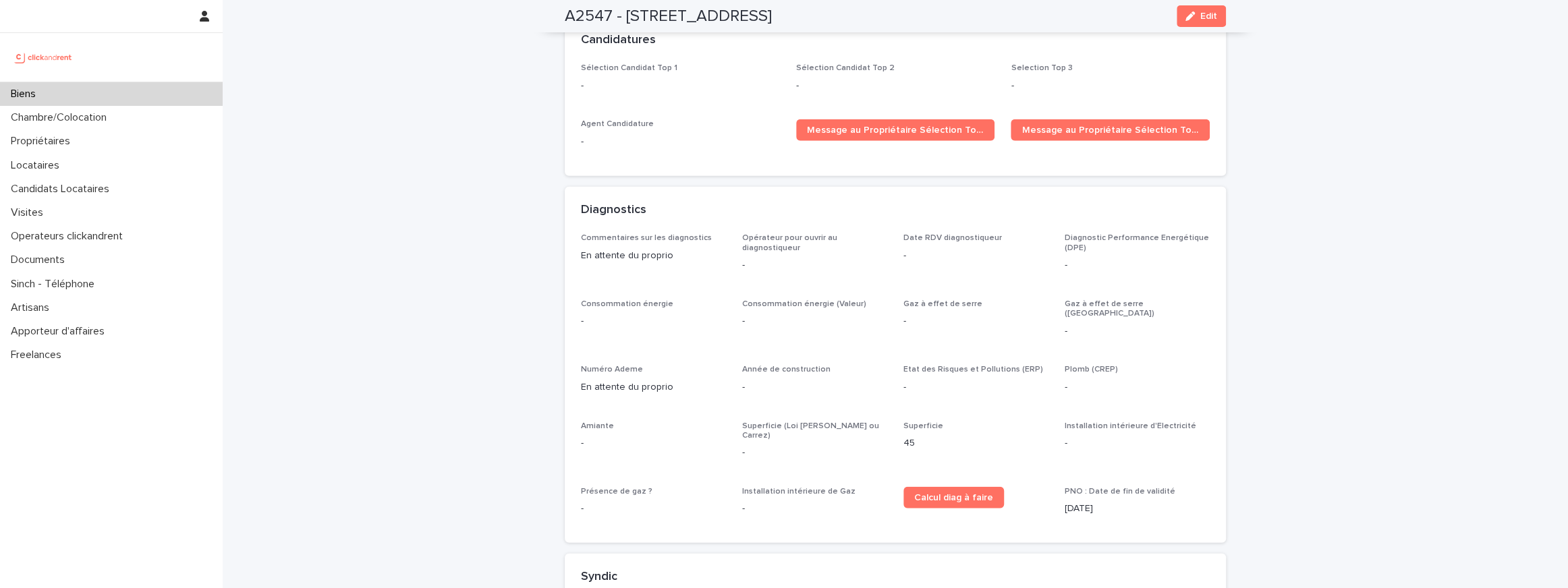
click at [1212, 17] on span "Edit" at bounding box center [1208, 16] width 17 height 10
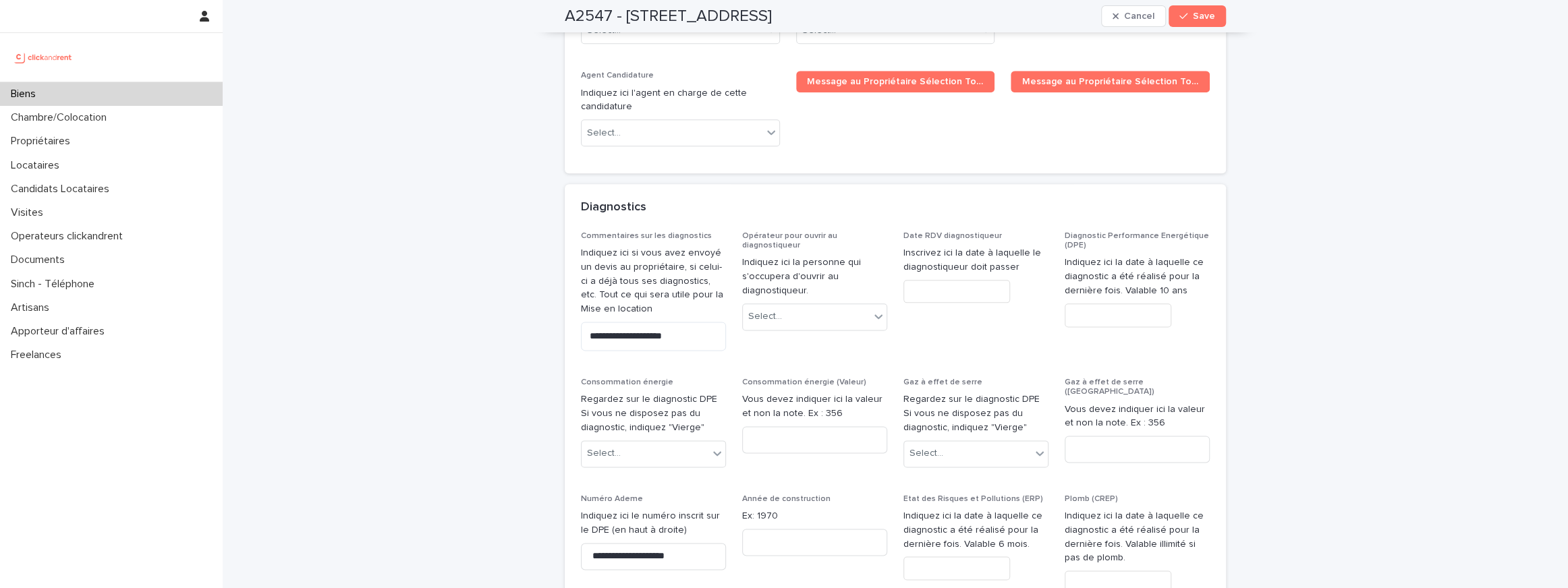
scroll to position [5602, 0]
click at [626, 323] on textarea "**********" at bounding box center [653, 337] width 145 height 29
click at [1211, 23] on button "Save" at bounding box center [1197, 16] width 57 height 22
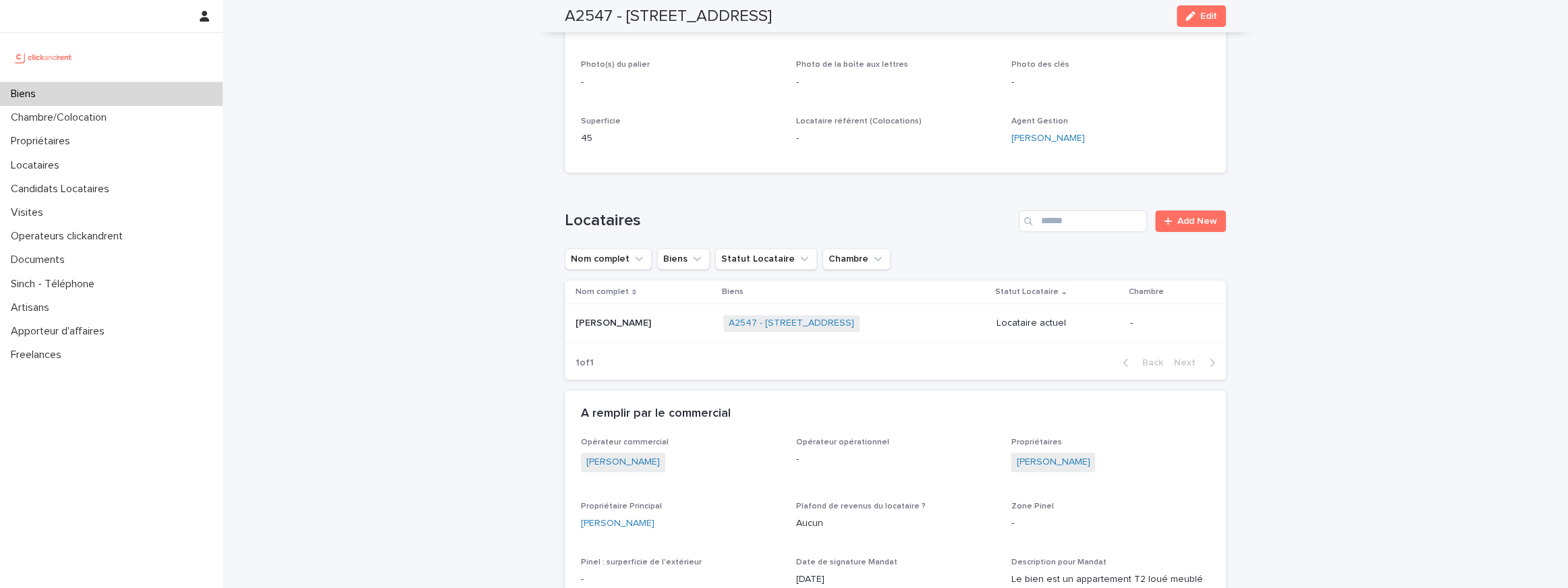
scroll to position [240, 0]
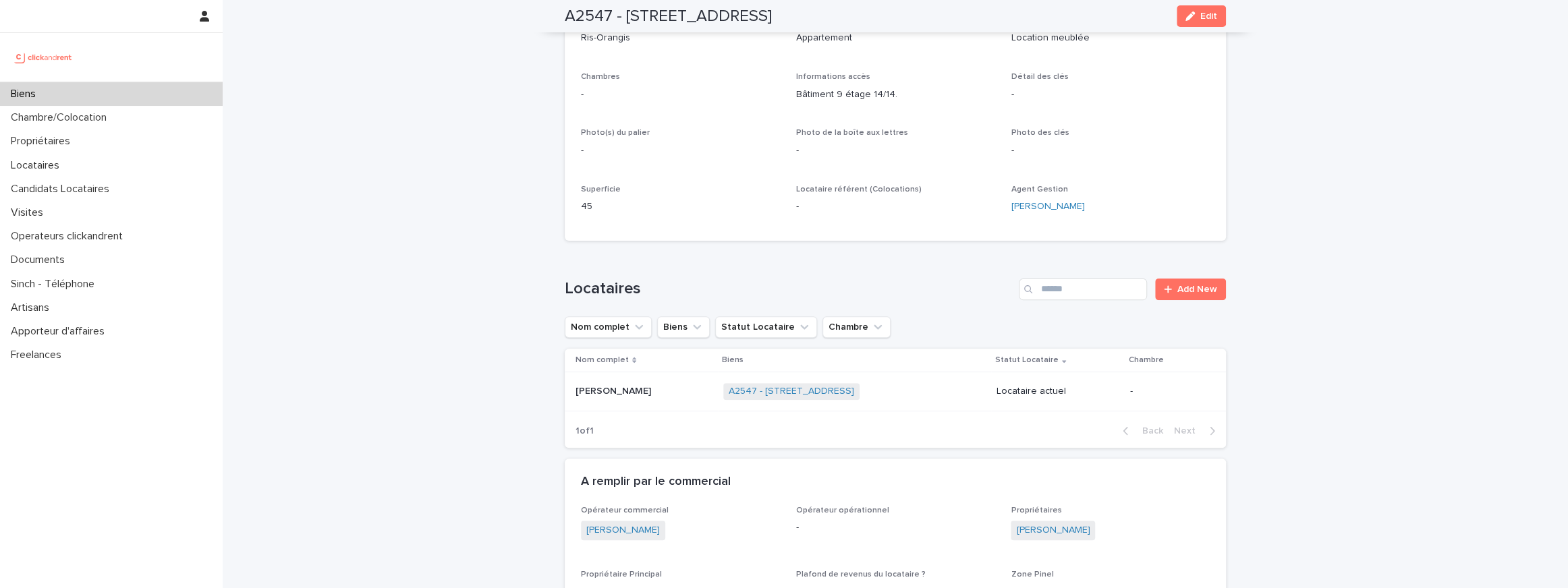
click at [588, 387] on p "Louane Hautcoeur" at bounding box center [614, 390] width 78 height 14
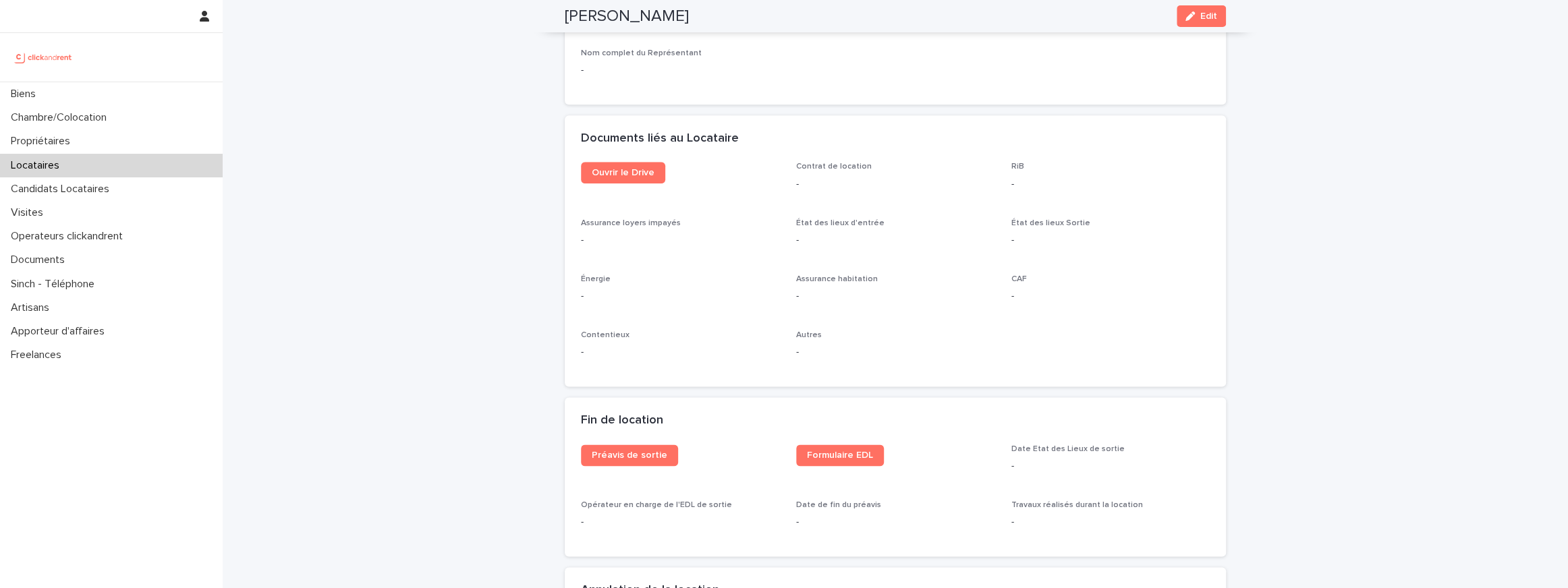
scroll to position [1082, 0]
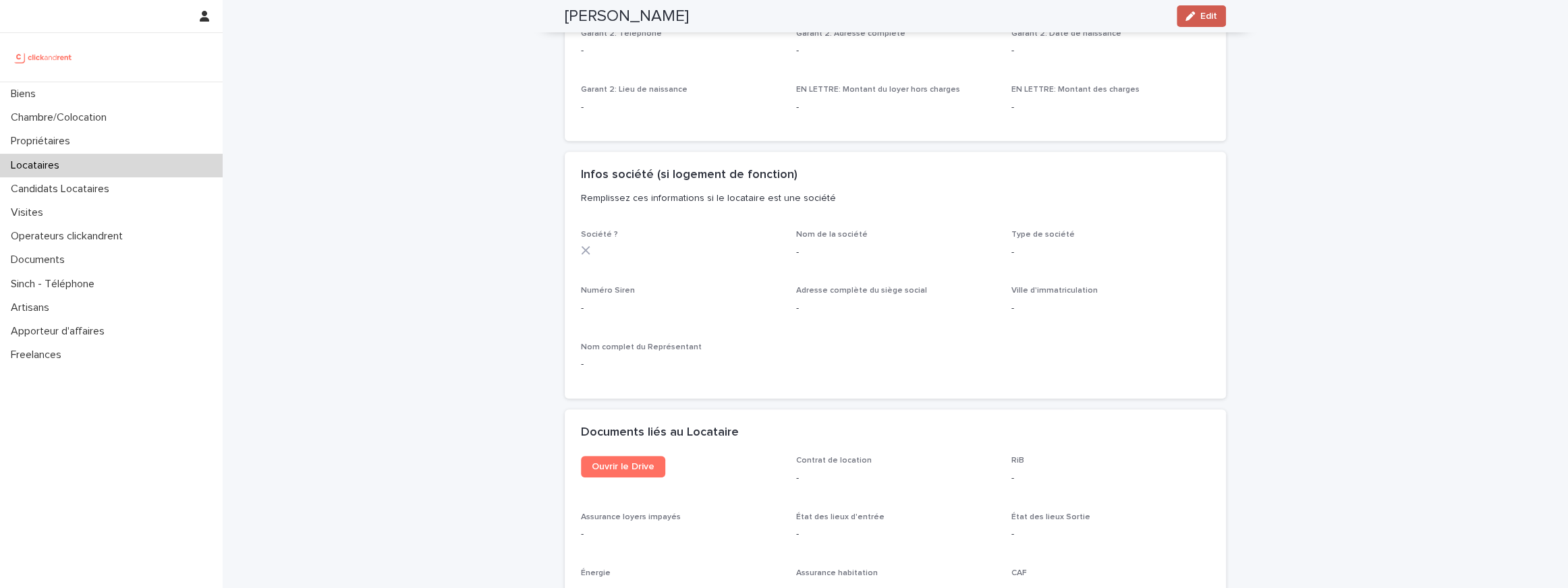
click at [1199, 18] on div "button" at bounding box center [1193, 16] width 15 height 10
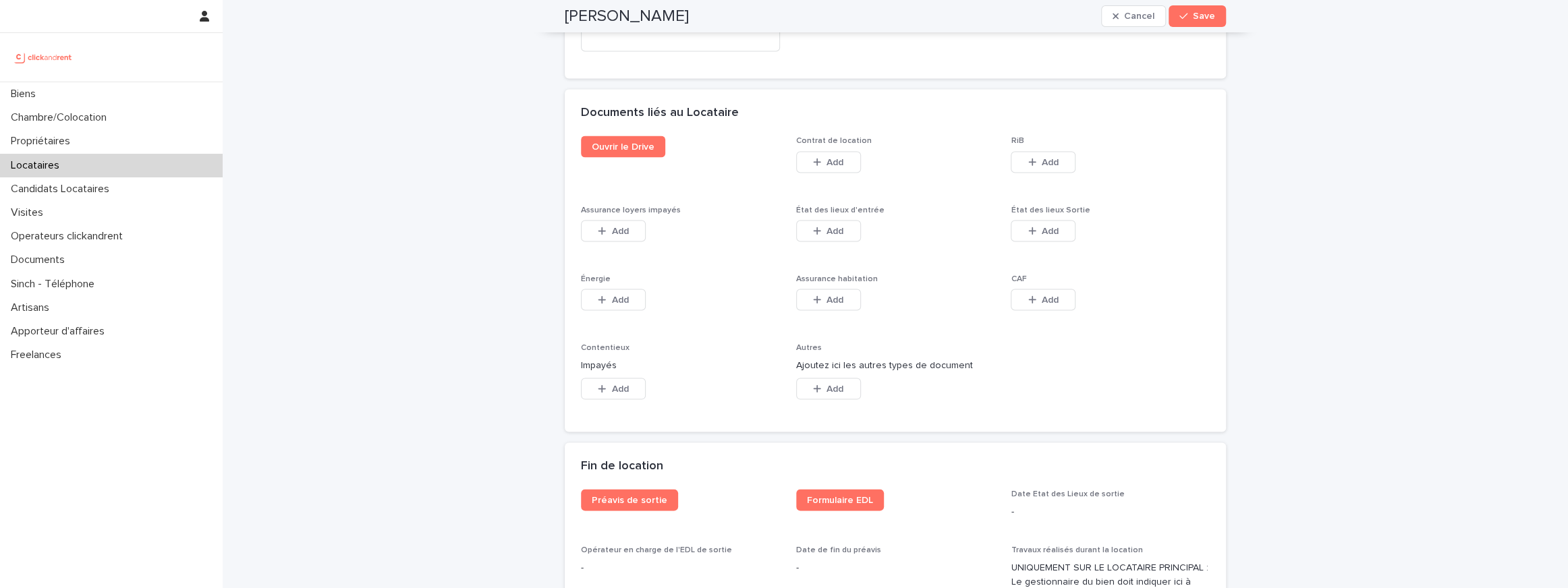
scroll to position [2107, 0]
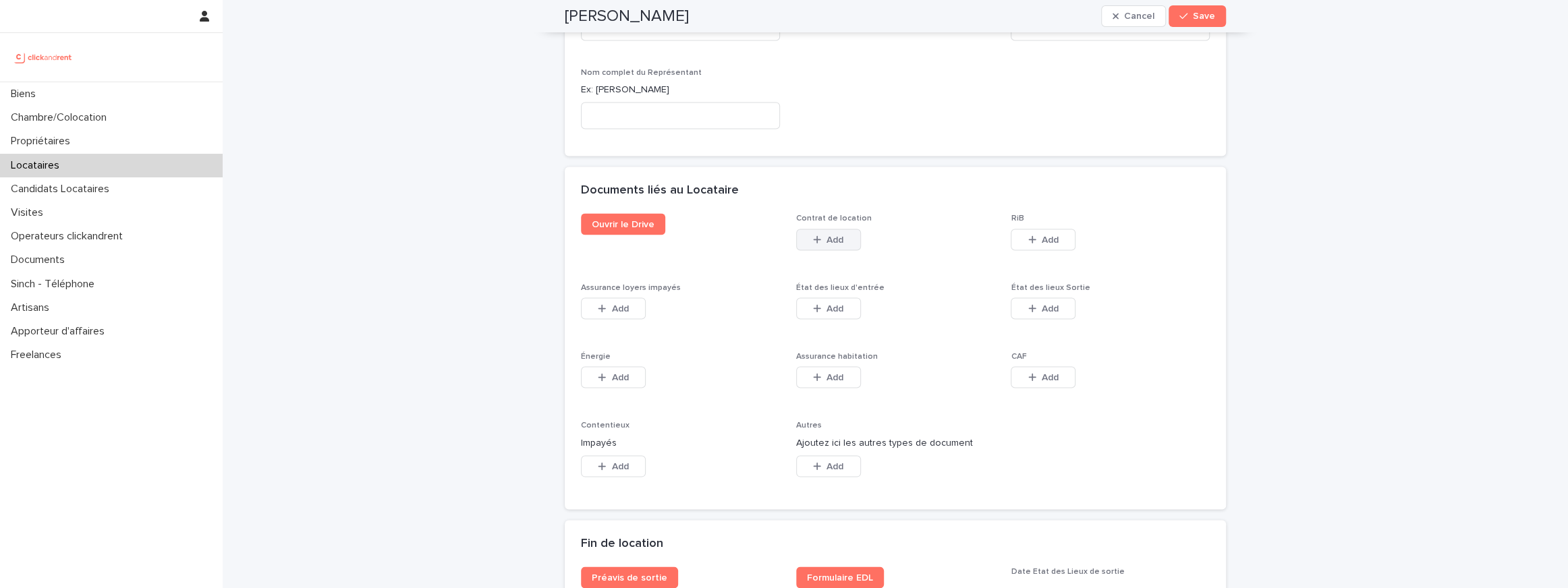
click at [827, 237] on span "Add" at bounding box center [834, 239] width 17 height 10
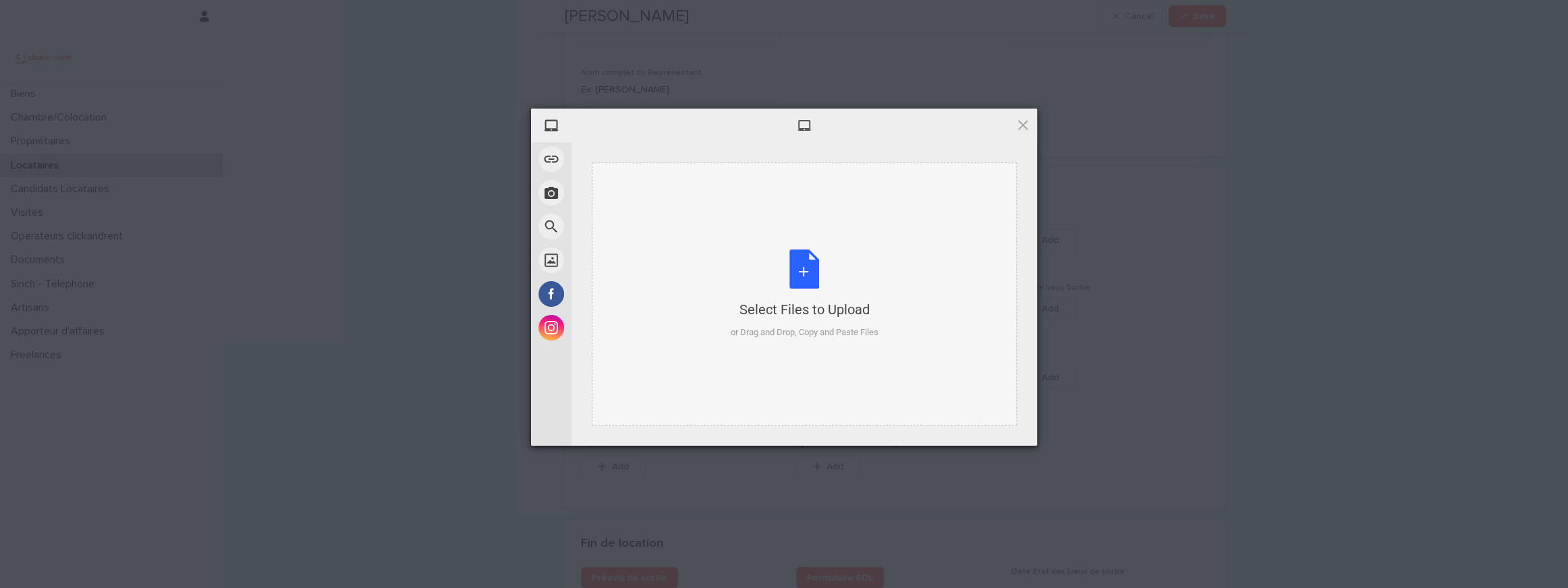
click at [804, 248] on div "Select Files to Upload or Drag and Drop, Copy and Paste Files" at bounding box center [804, 294] width 425 height 263
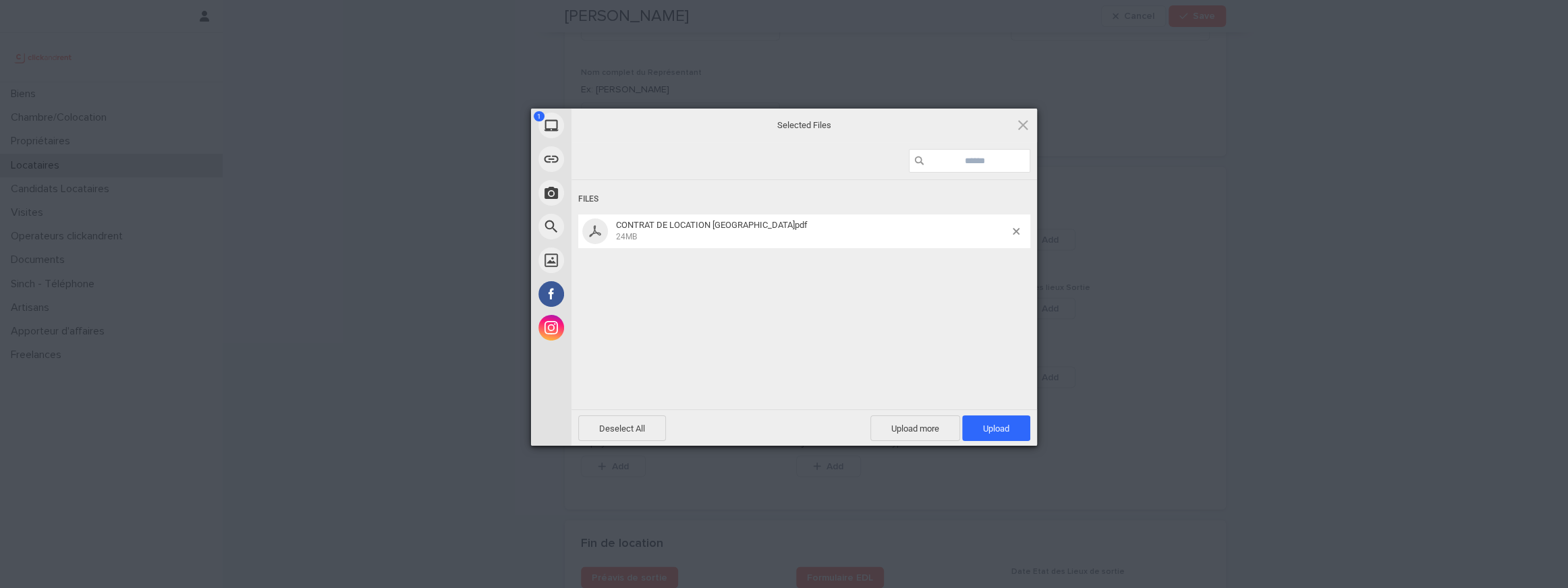
click at [1014, 440] on span "Upload 1" at bounding box center [996, 428] width 68 height 26
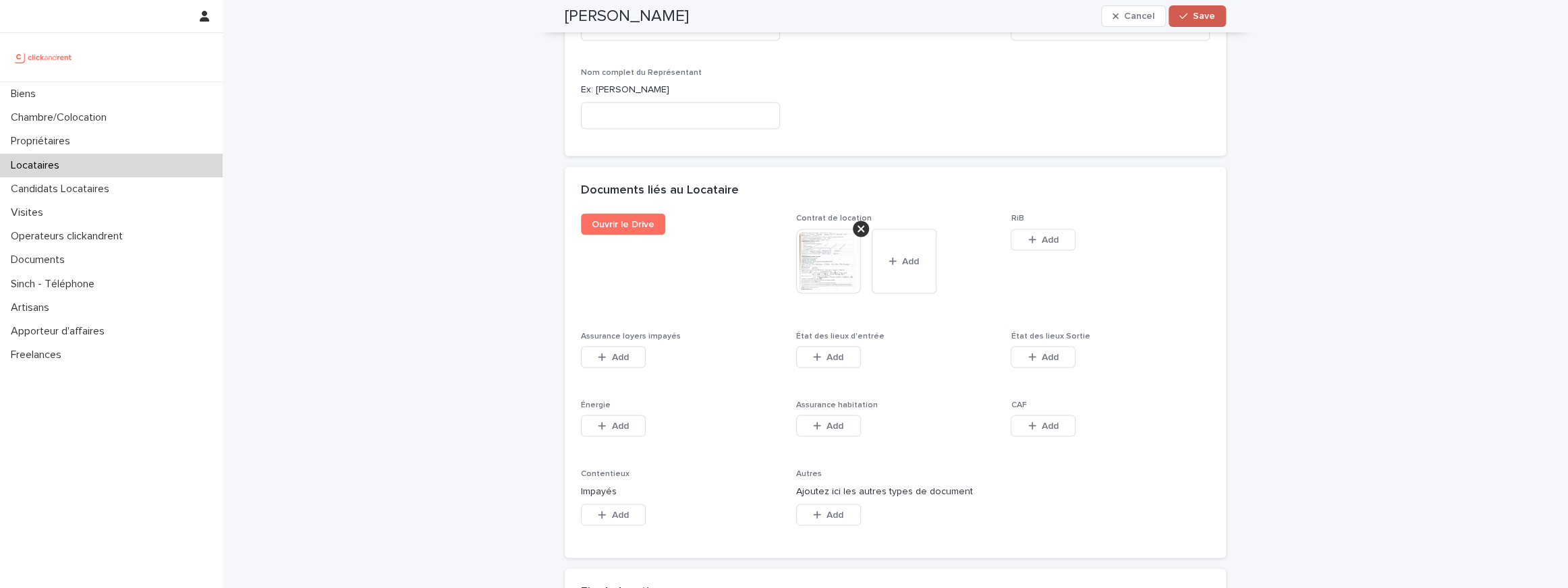
click at [1207, 19] on span "Save" at bounding box center [1204, 16] width 23 height 10
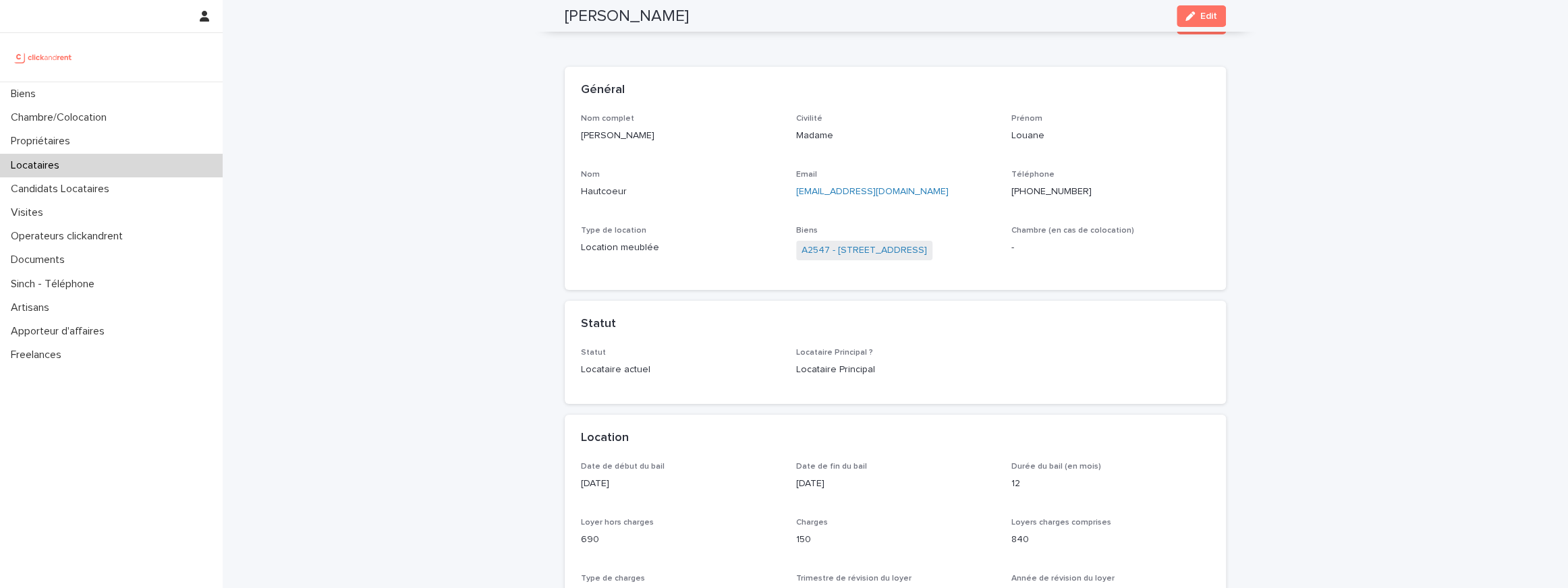
scroll to position [0, 0]
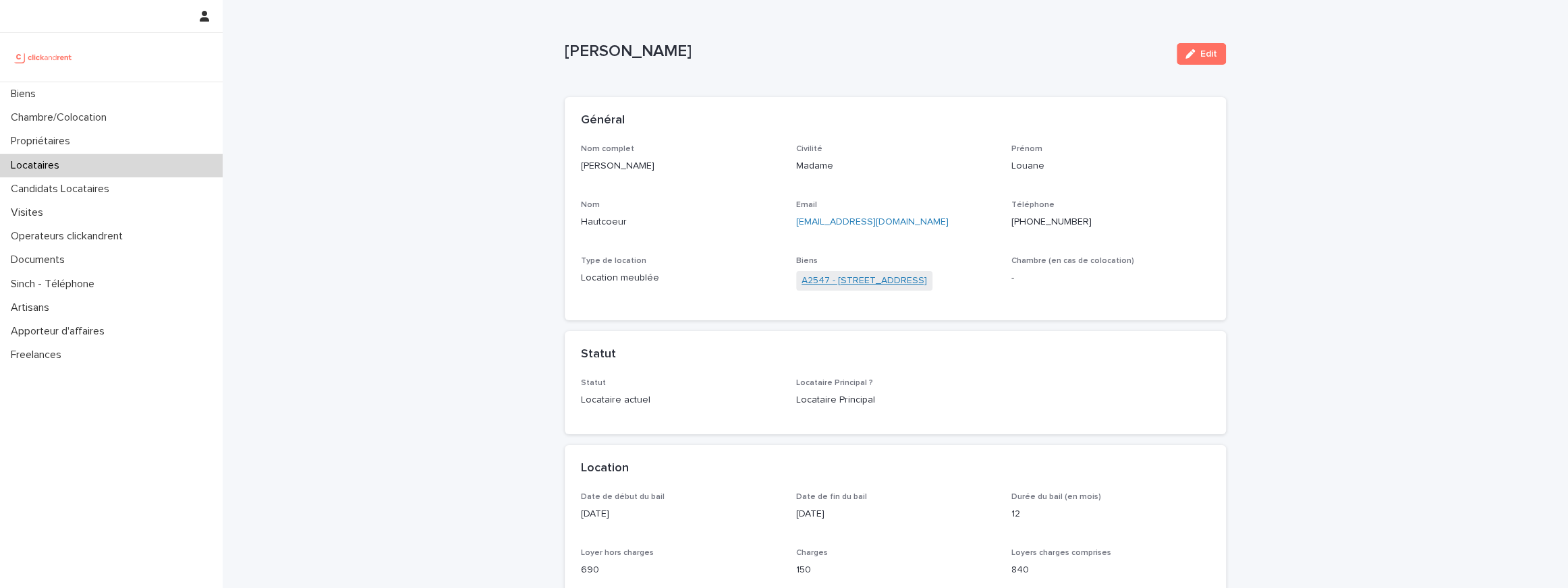
click at [905, 281] on link "A2547 - 9 Rue du Château d'Eau, Ris-Orangis 91130" at bounding box center [865, 280] width 126 height 14
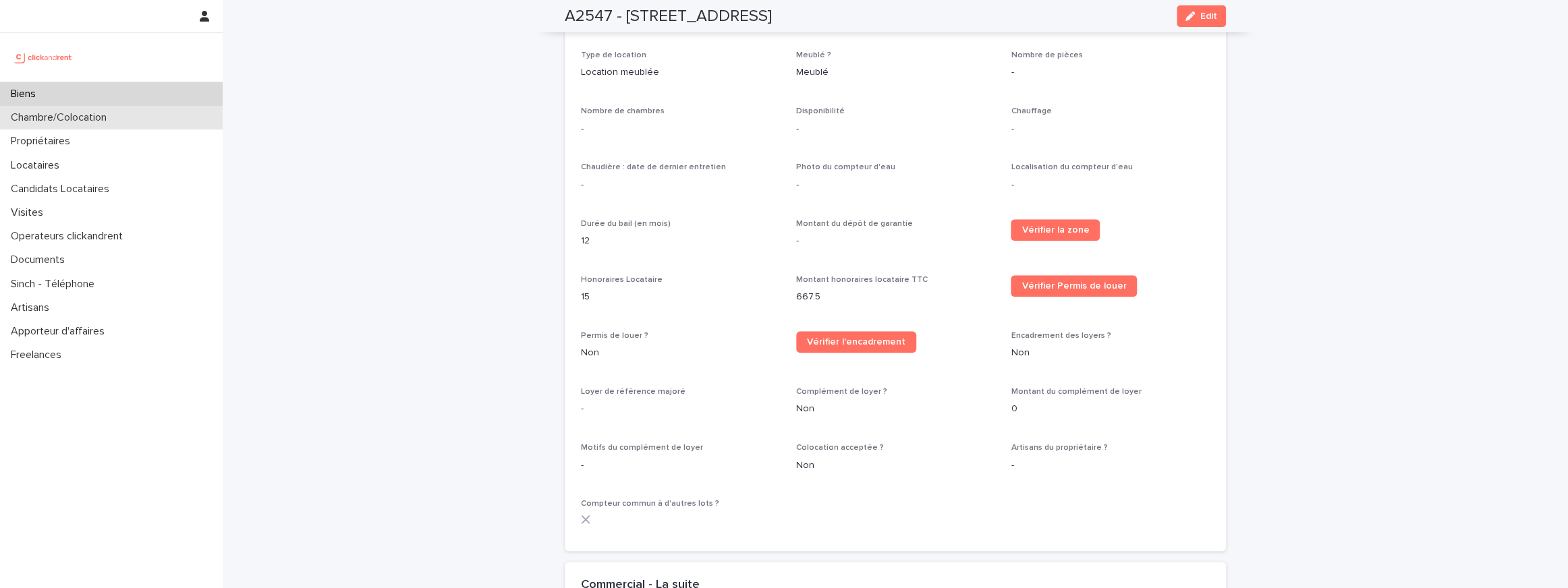
scroll to position [1504, 0]
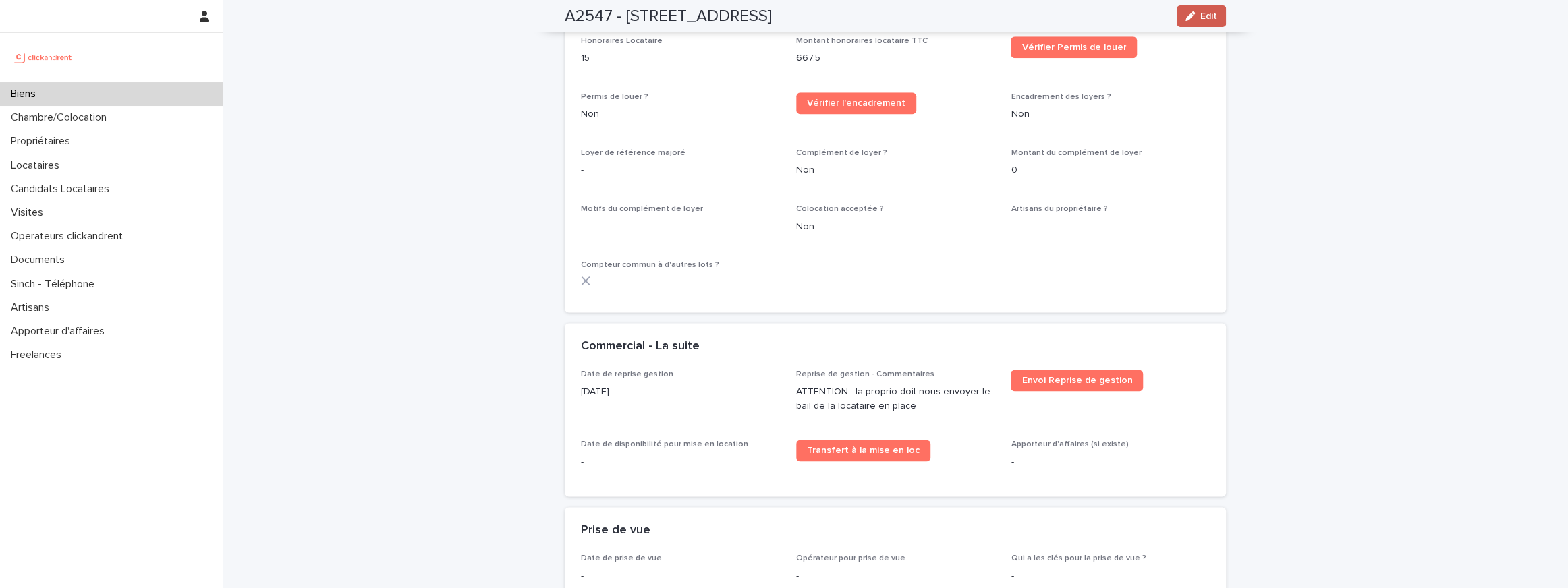
click at [1196, 17] on div "button" at bounding box center [1193, 16] width 15 height 10
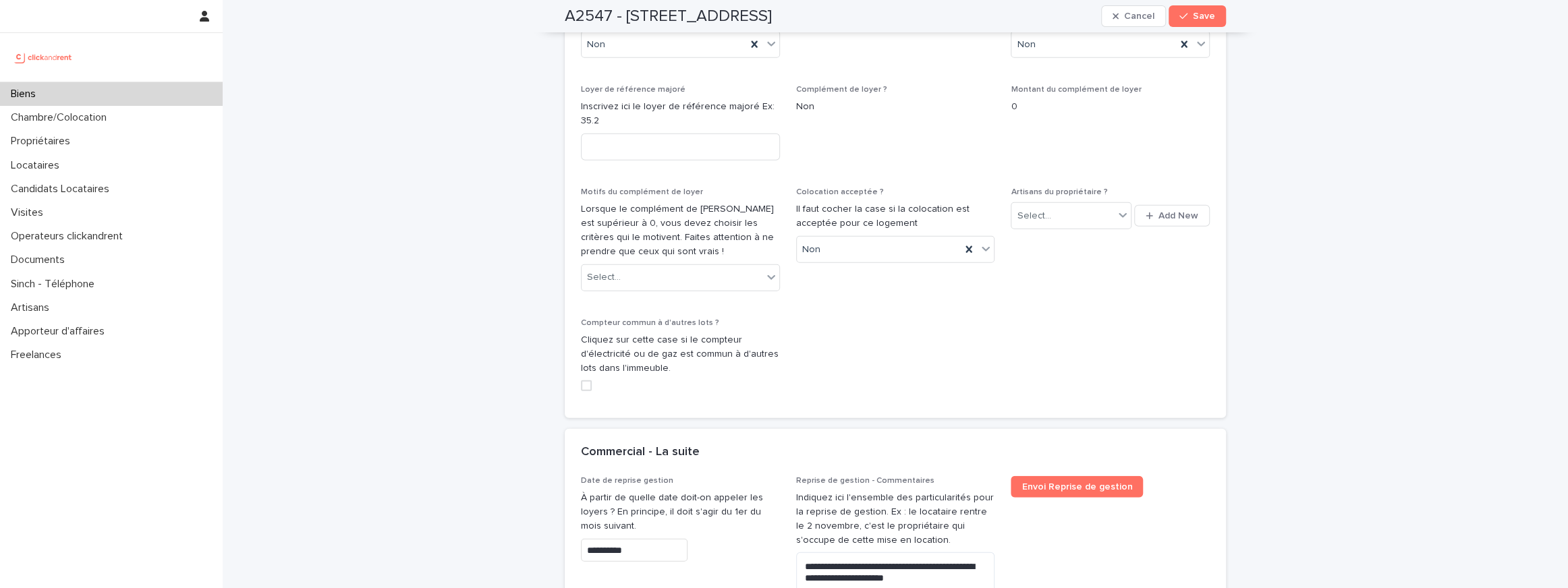
scroll to position [2984, 0]
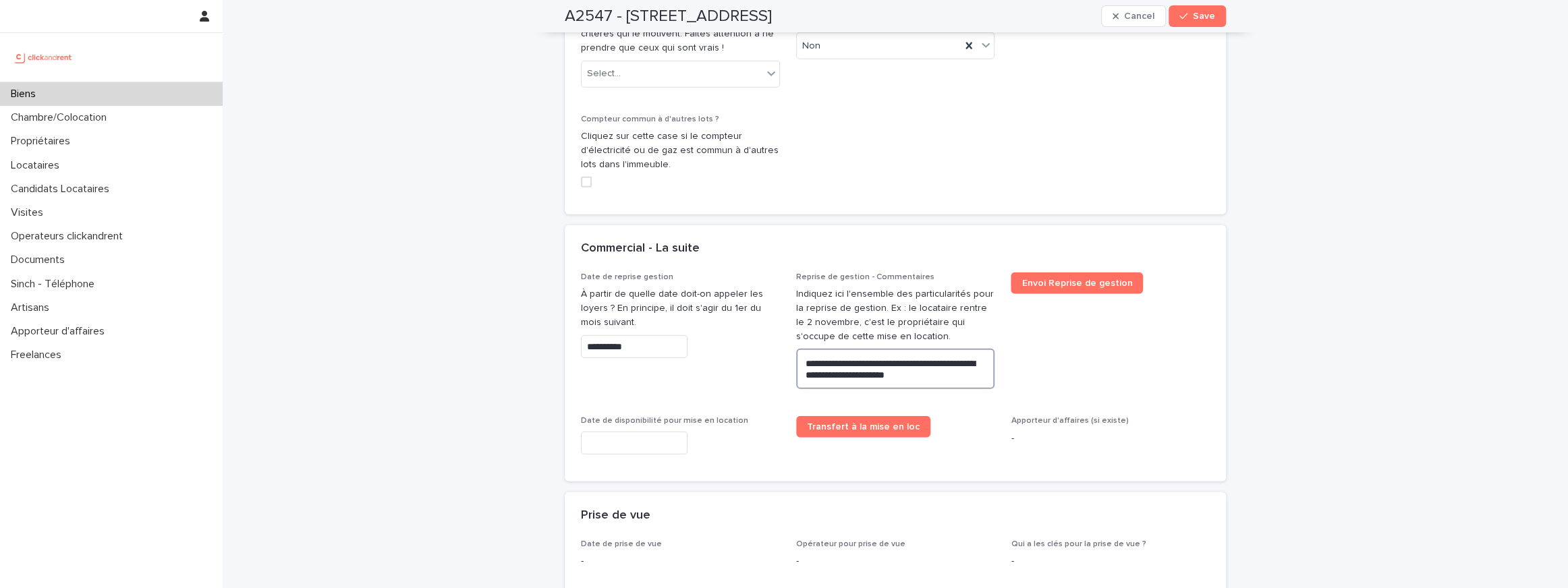
click at [877, 349] on textarea "**********" at bounding box center [896, 368] width 199 height 40
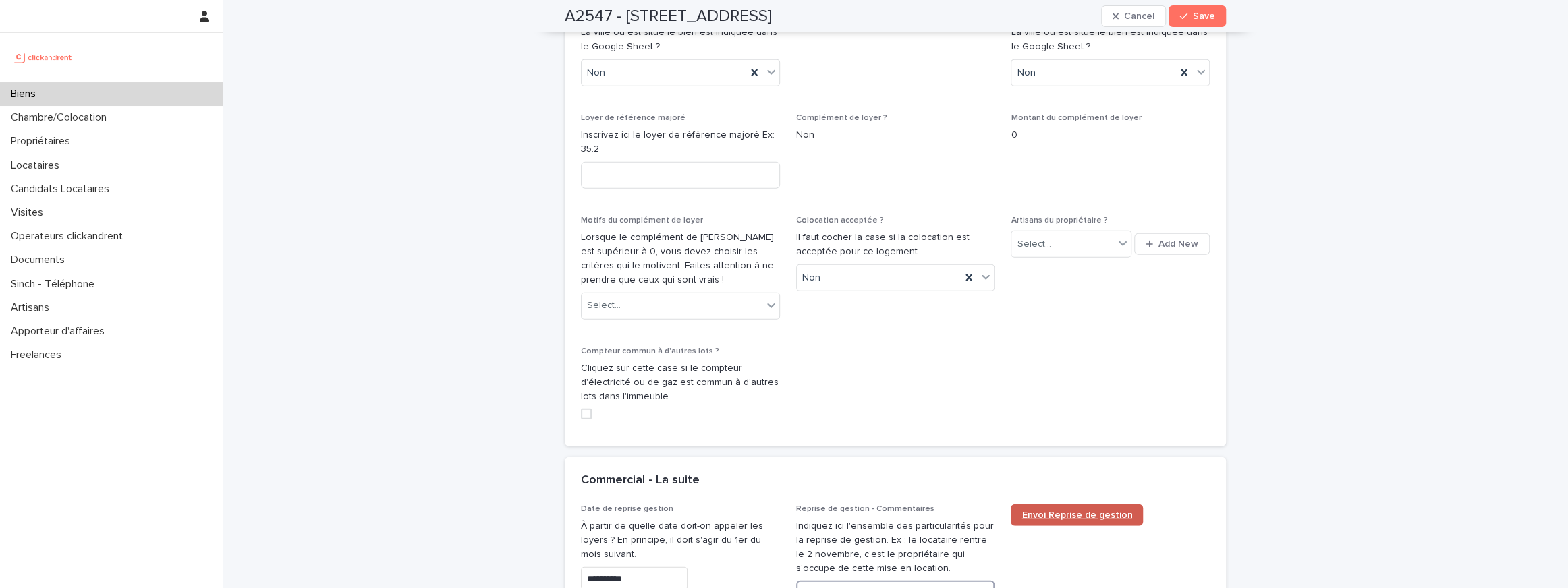
scroll to position [2701, 0]
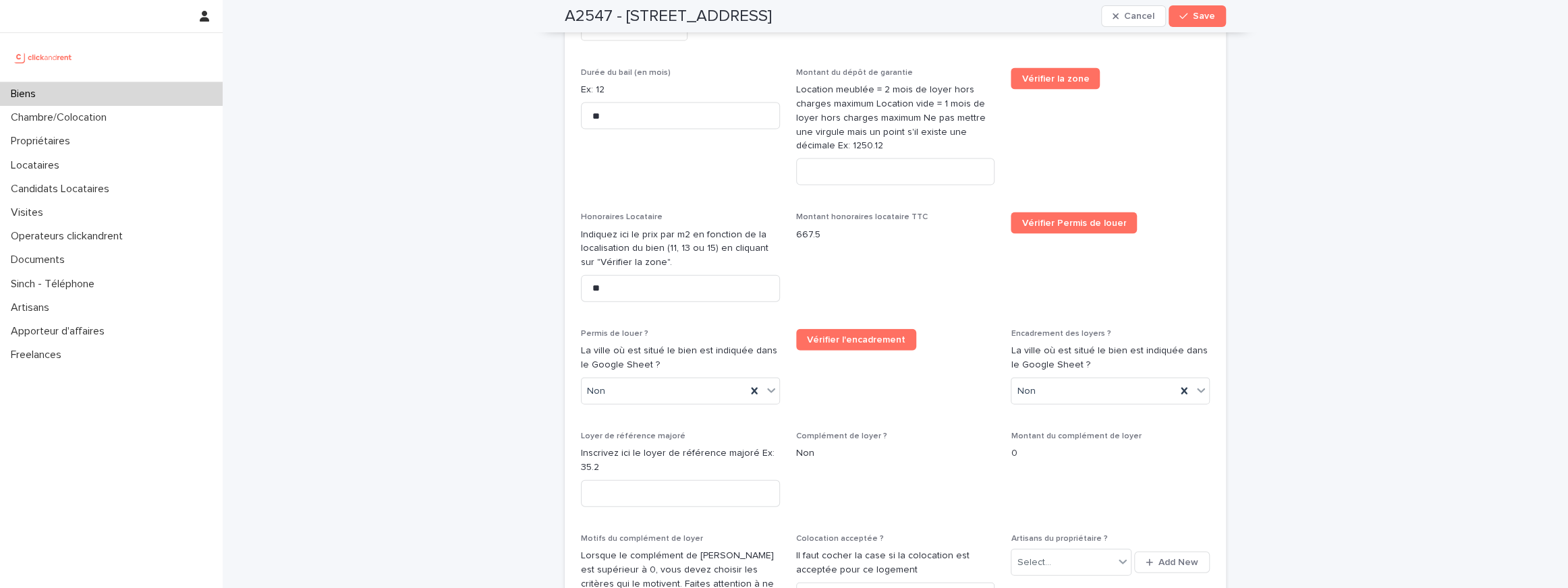
scroll to position [2235, 0]
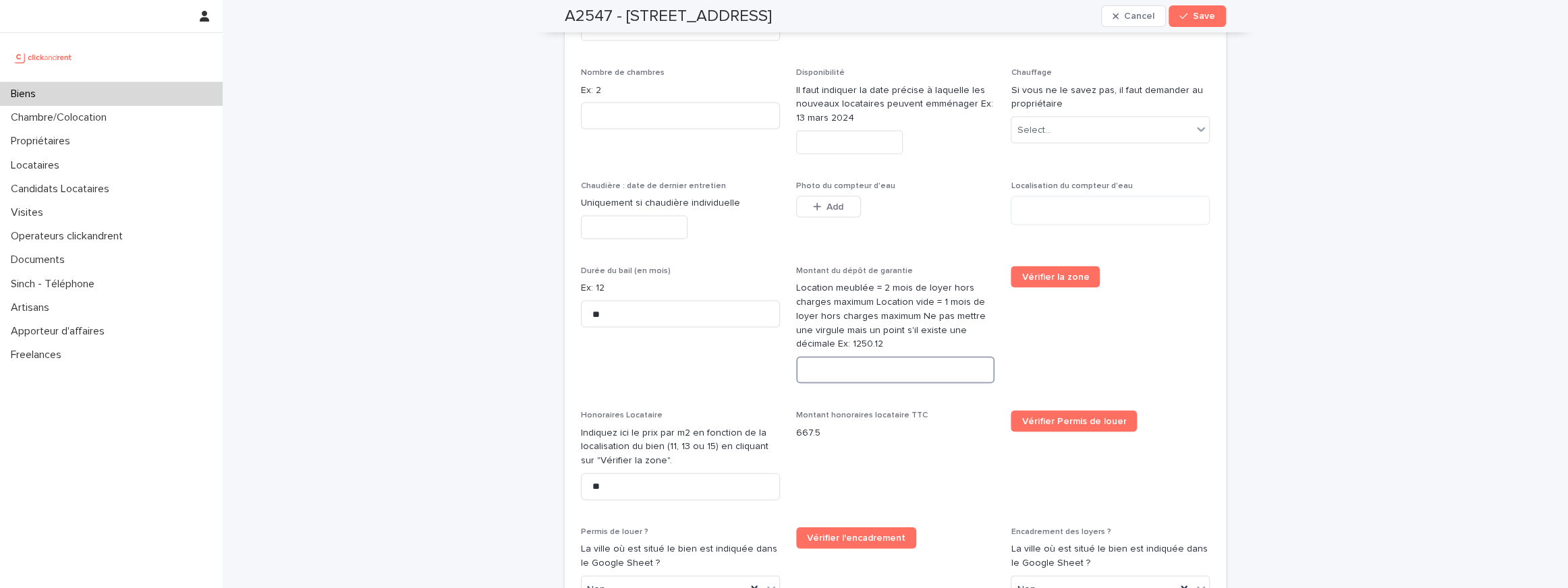
click at [865, 357] on input at bounding box center [896, 370] width 199 height 27
click at [893, 357] on input at bounding box center [896, 370] width 199 height 27
type input "****"
click at [855, 445] on span "Montant honoraires locataire TTC 667.5" at bounding box center [896, 460] width 199 height 100
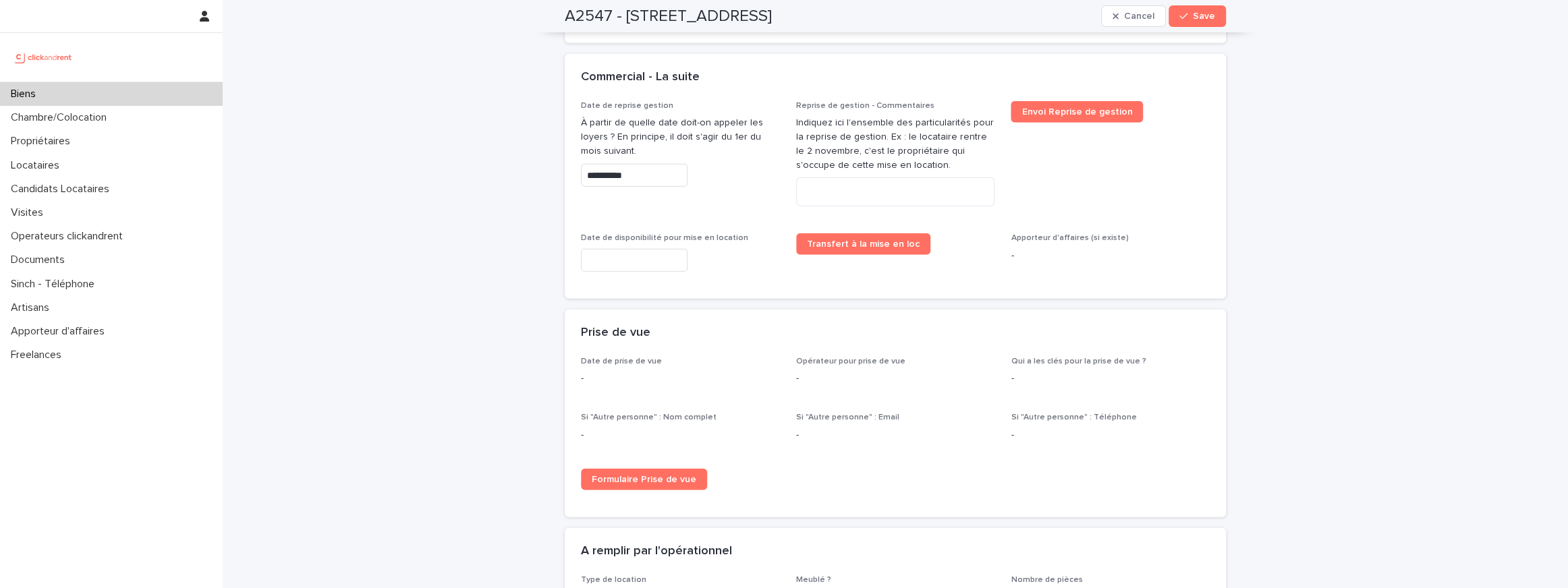
scroll to position [3098, 0]
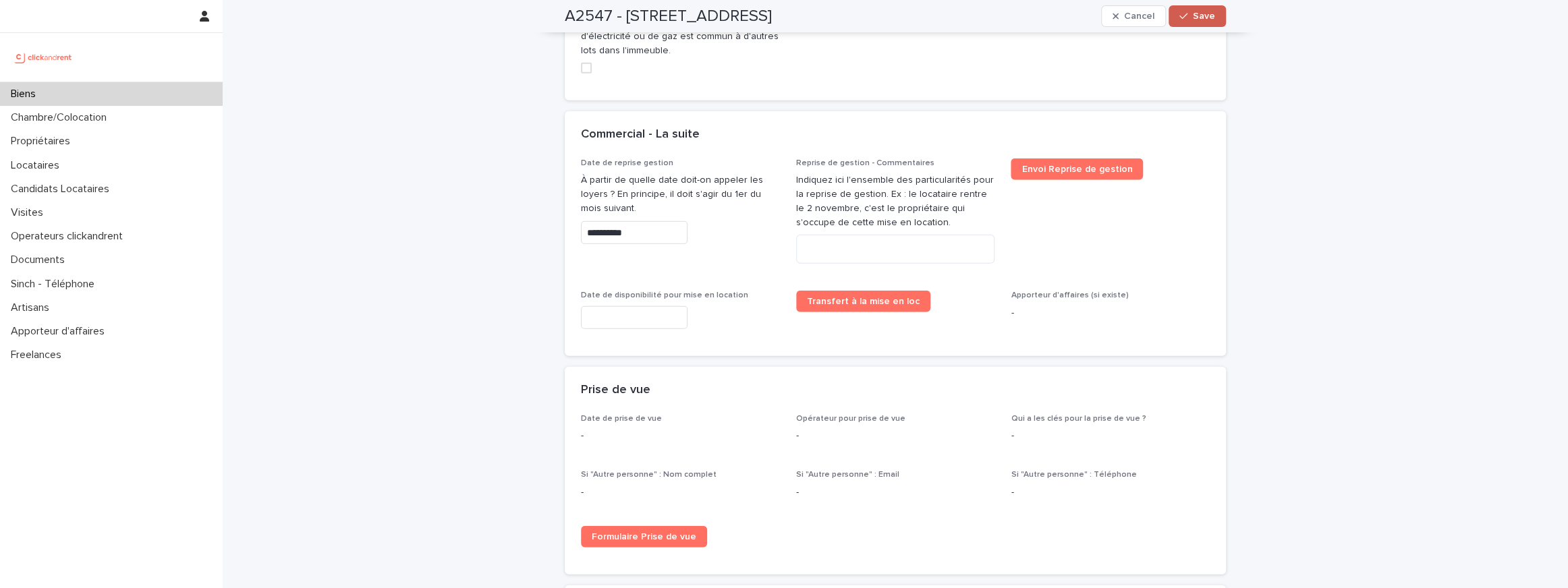
click at [1187, 20] on icon "button" at bounding box center [1183, 16] width 8 height 10
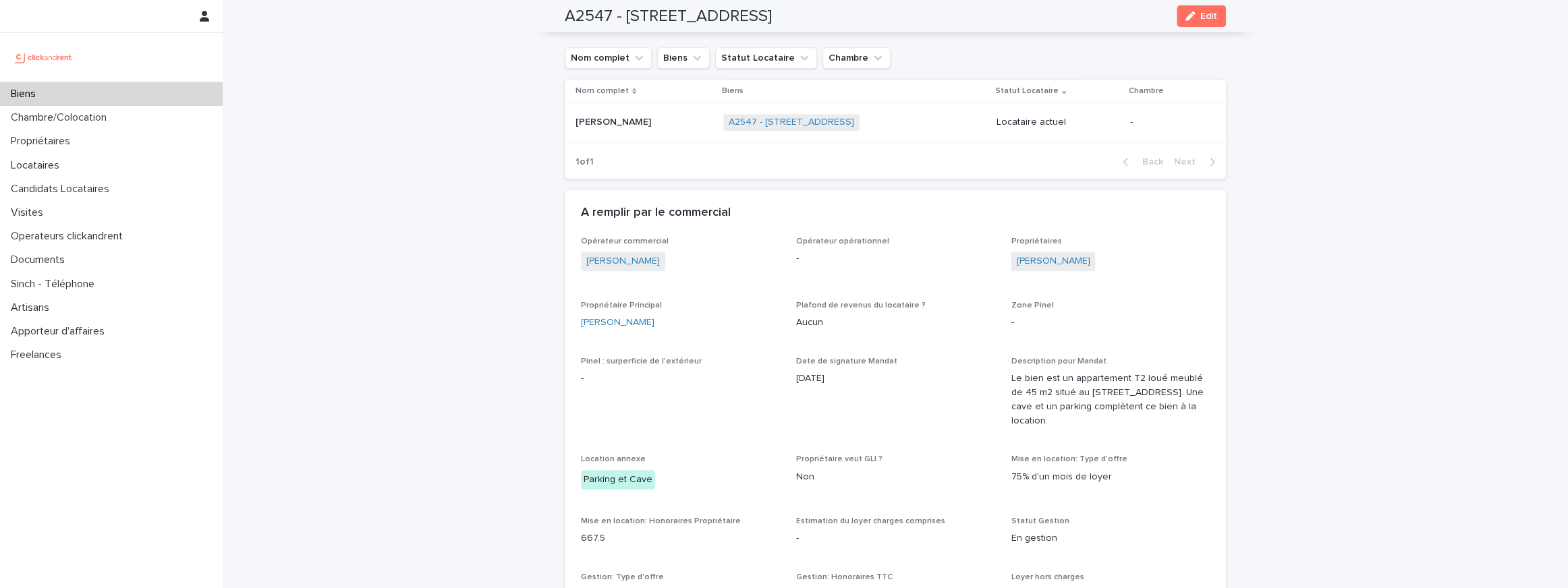
scroll to position [236, 0]
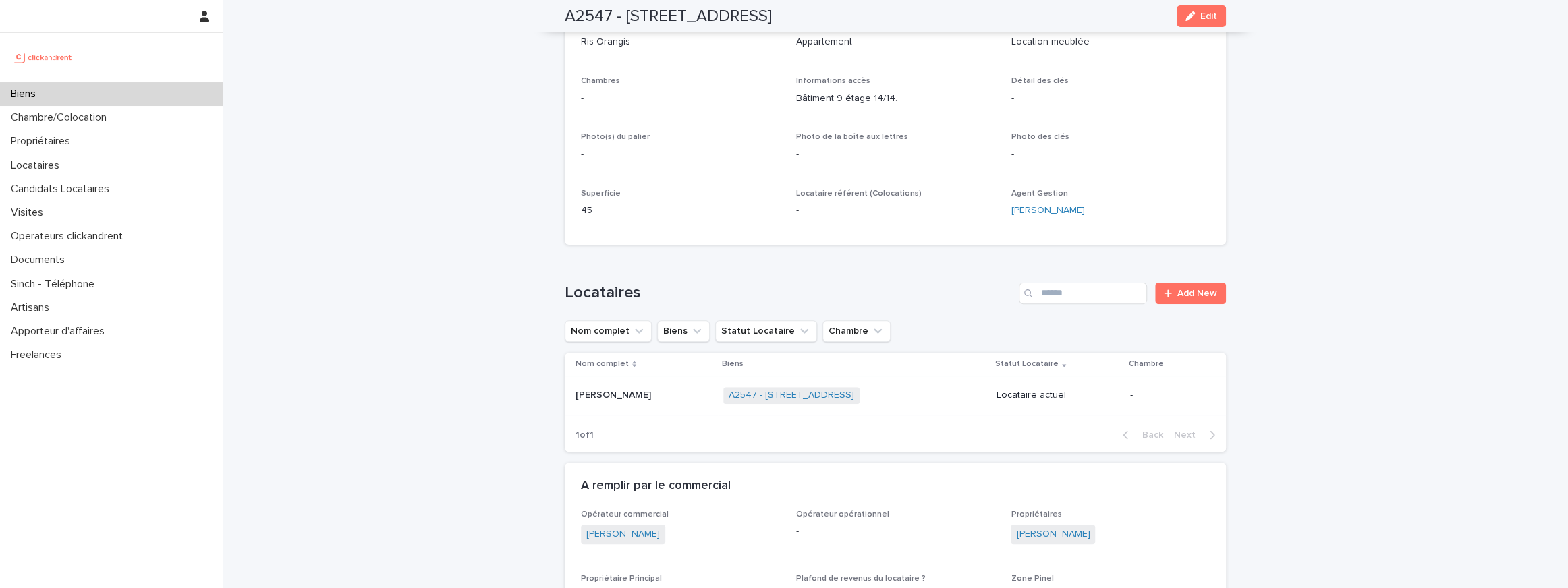
click at [600, 396] on p "Louane Hautcoeur" at bounding box center [614, 394] width 78 height 14
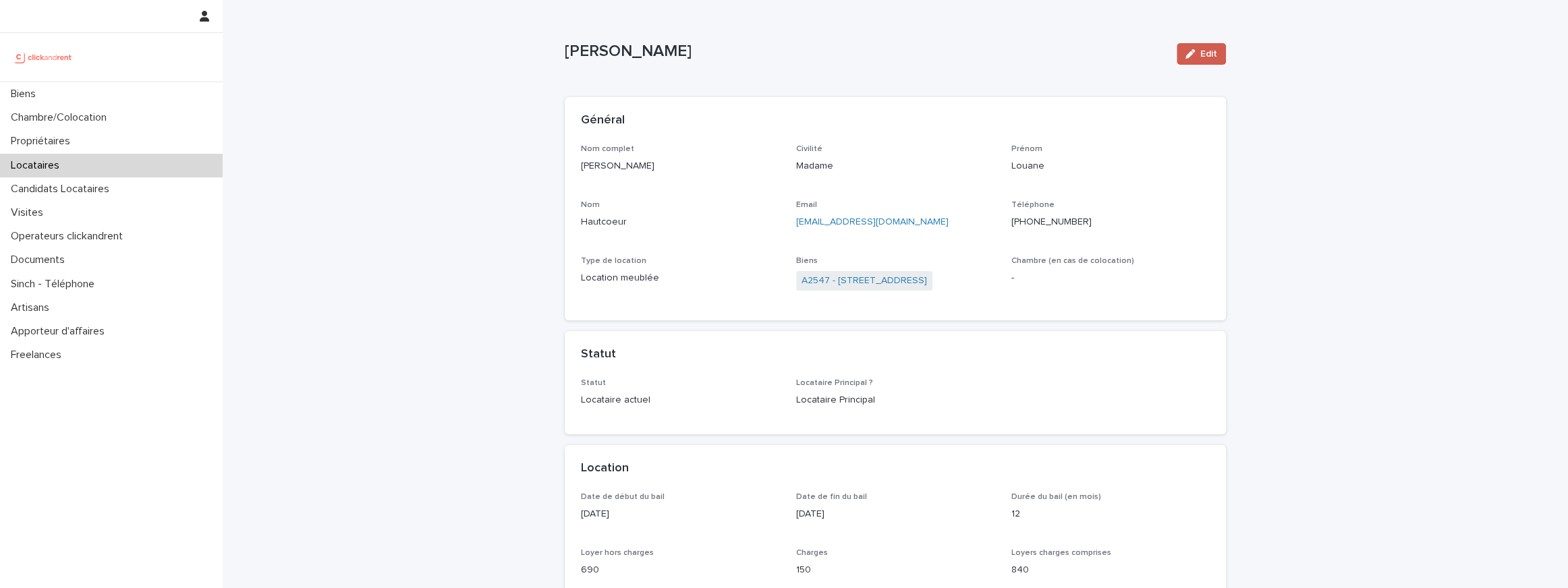
click at [1189, 59] on button "Edit" at bounding box center [1201, 54] width 49 height 22
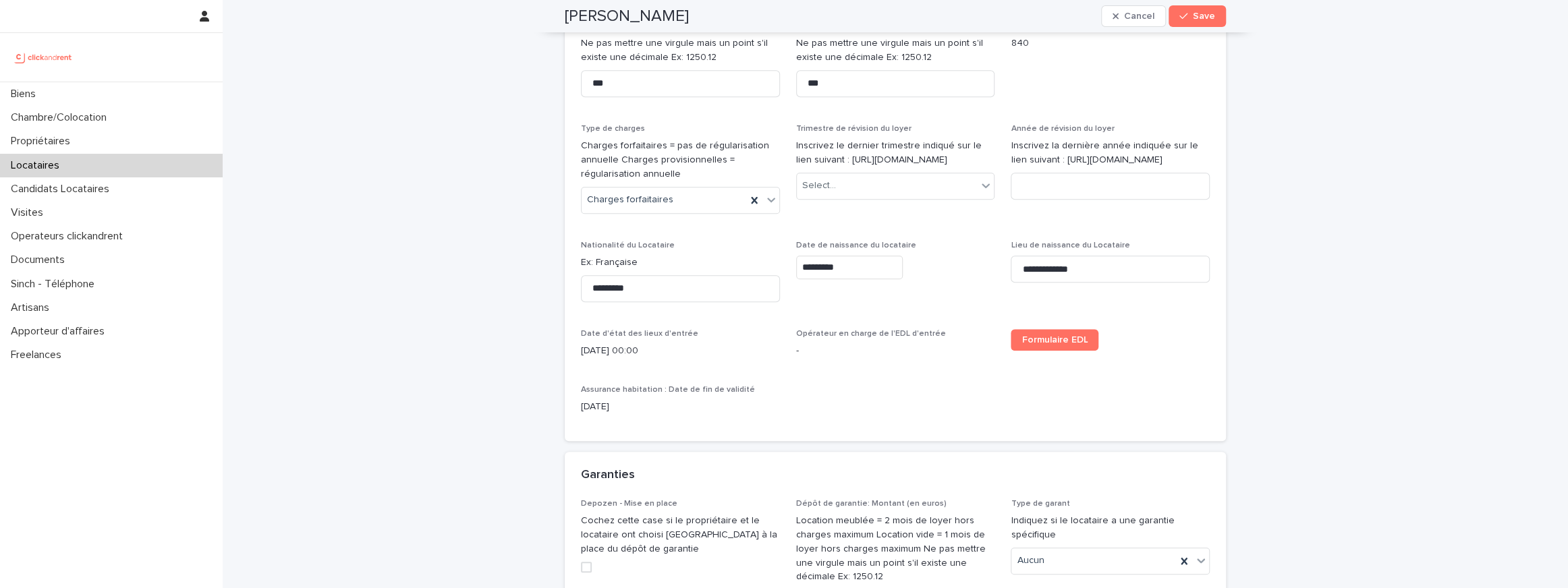
scroll to position [857, 0]
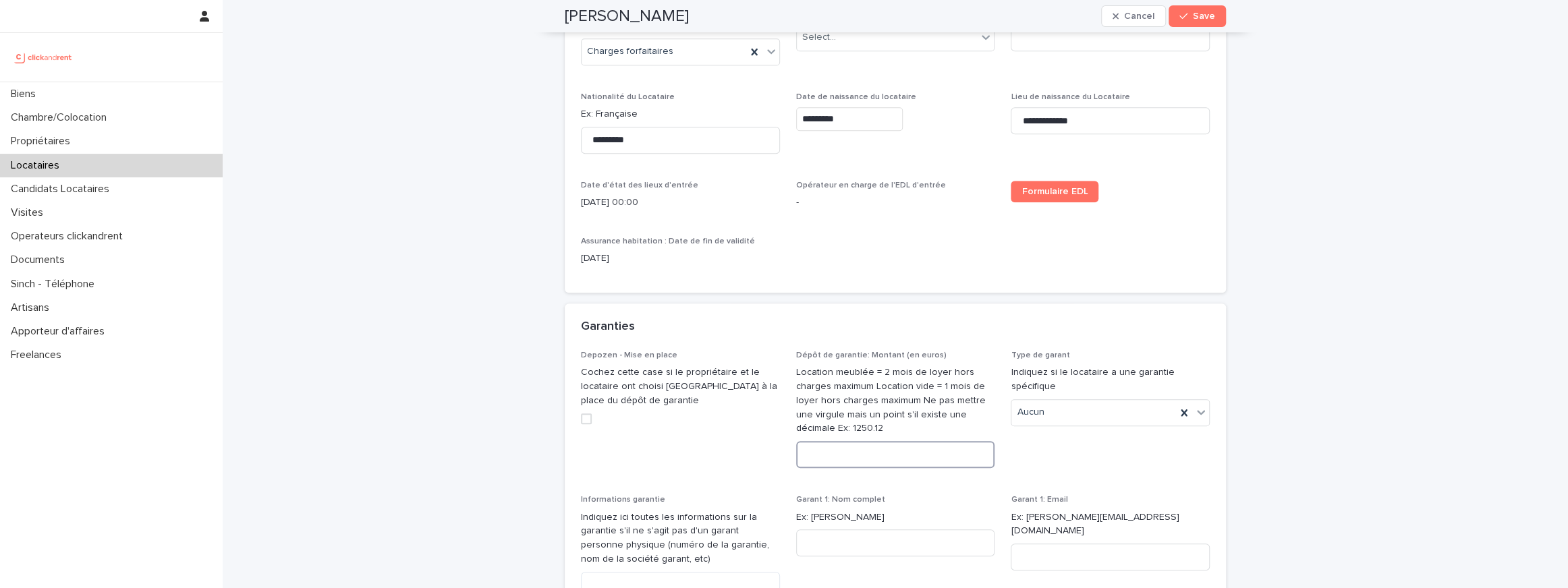
click at [864, 468] on input at bounding box center [896, 455] width 199 height 27
type input "****"
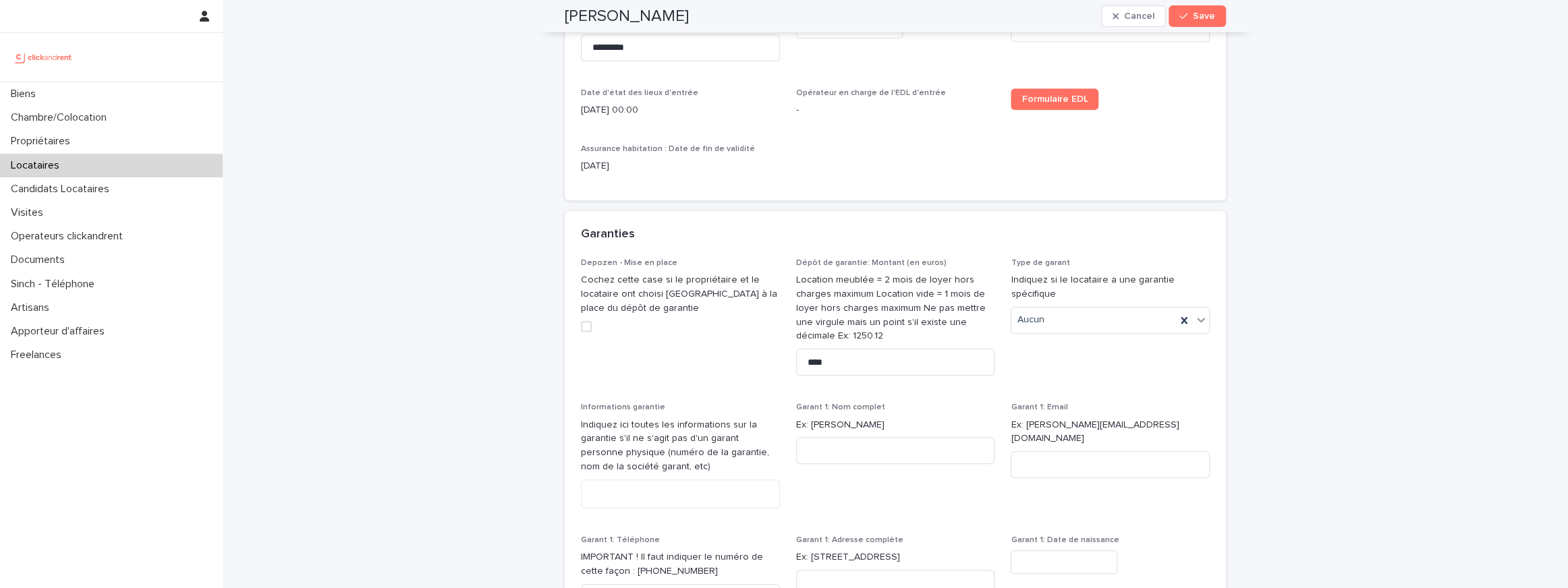
scroll to position [951, 0]
click at [1196, 14] on span "Save" at bounding box center [1204, 16] width 23 height 10
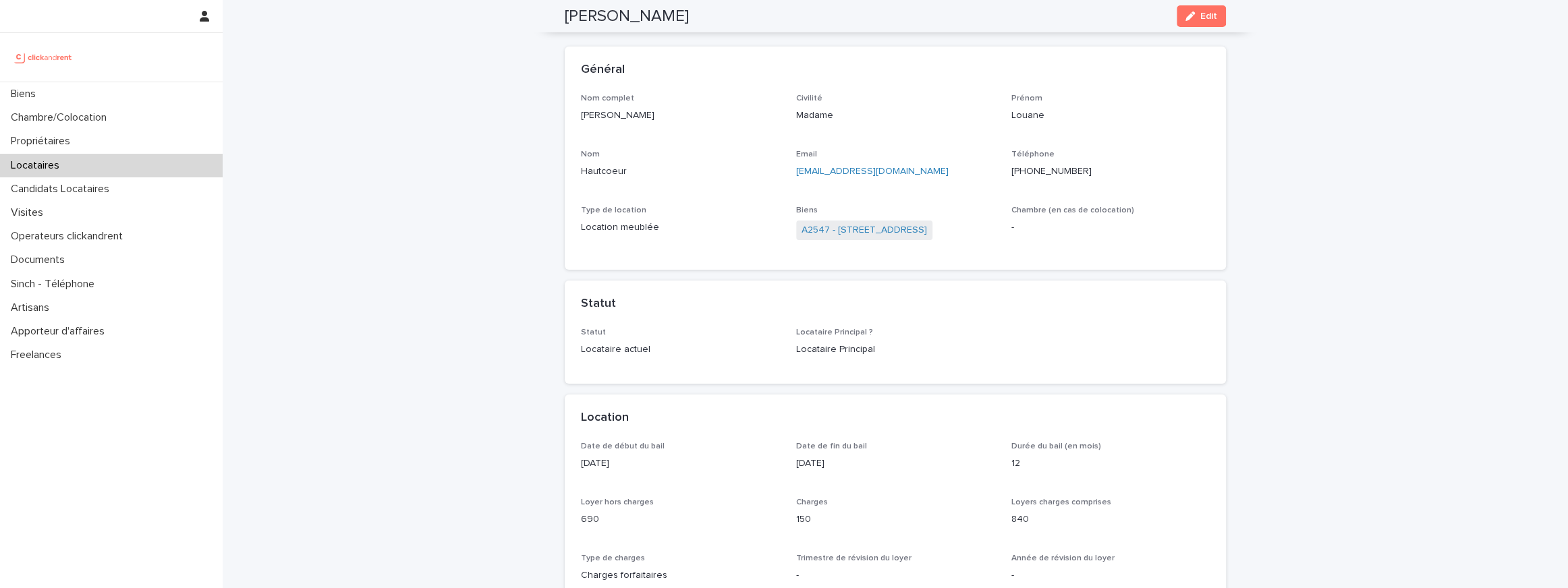
scroll to position [0, 0]
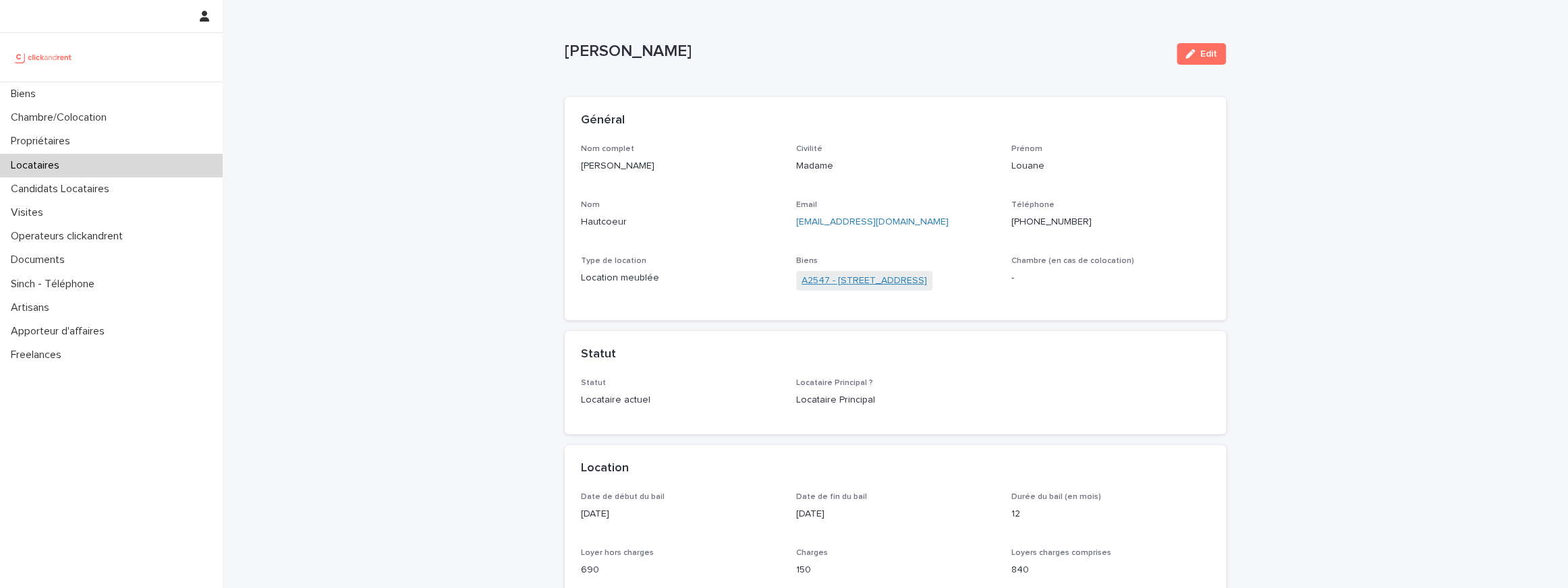
click at [880, 286] on link "A2547 - 9 Rue du Château d'Eau, Ris-Orangis 91130" at bounding box center [865, 280] width 126 height 14
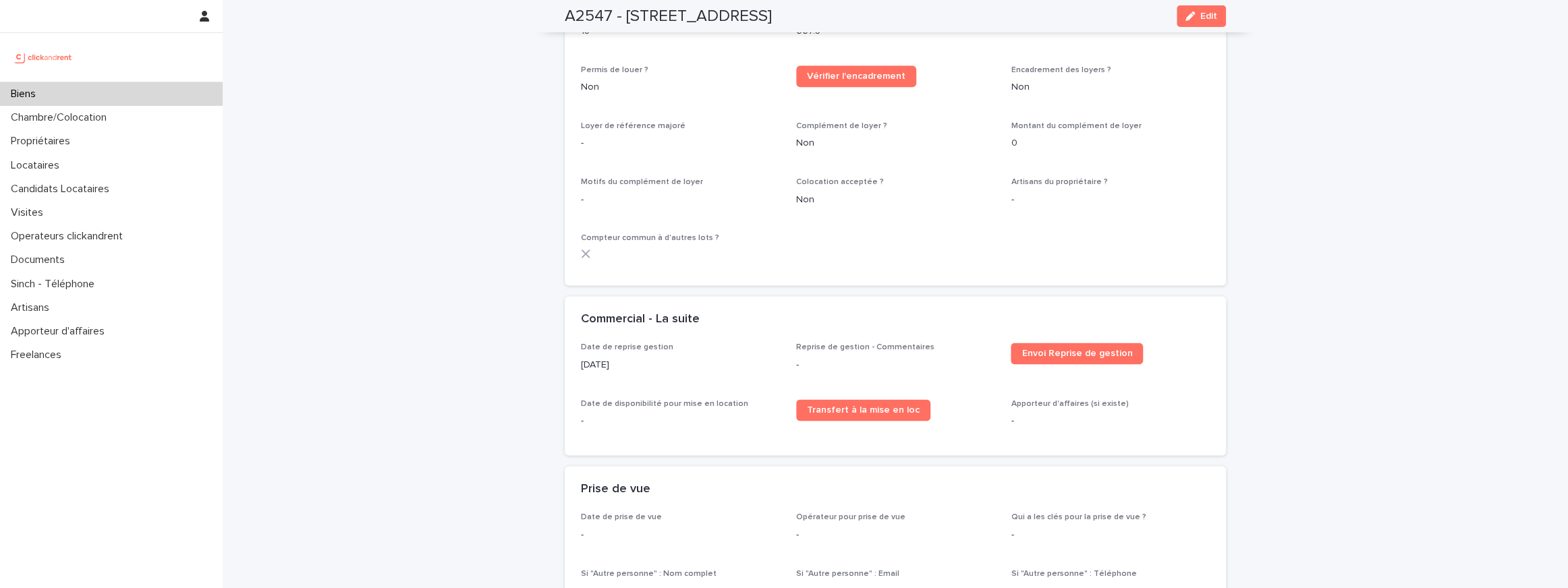
scroll to position [1630, 0]
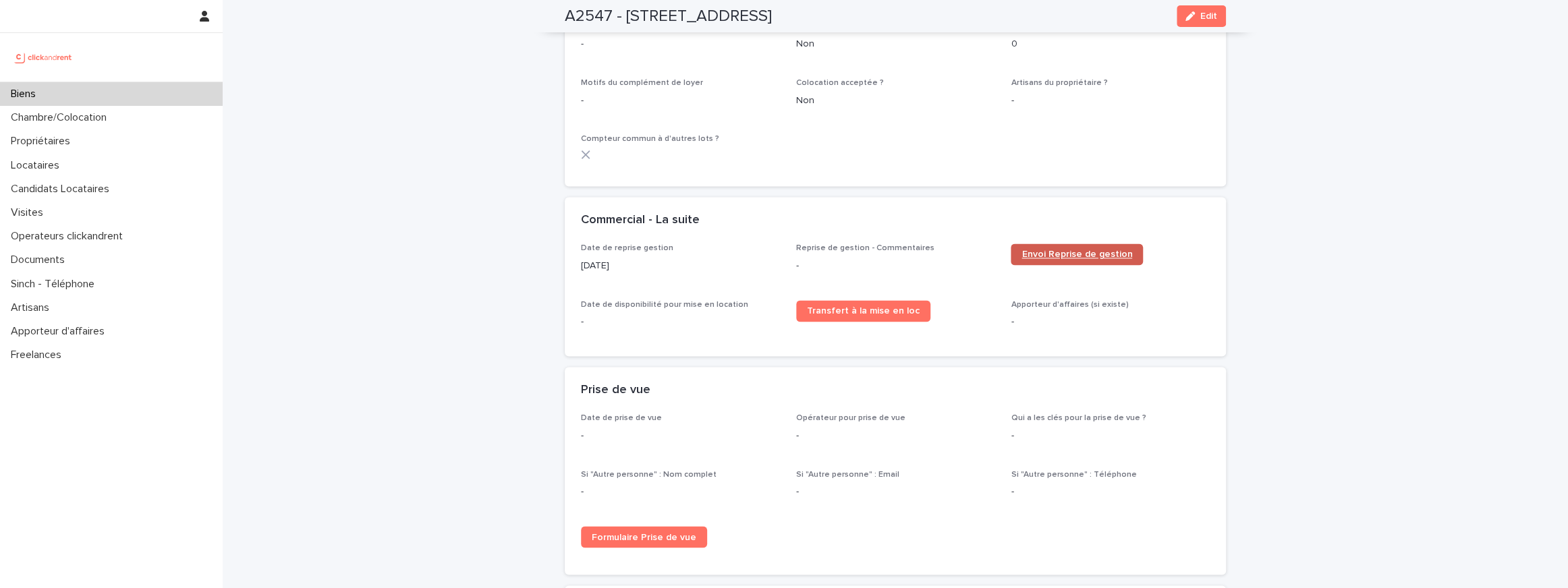
click at [1097, 250] on span "Envoi Reprise de gestion" at bounding box center [1077, 254] width 111 height 10
click at [1195, 12] on div "button" at bounding box center [1193, 16] width 15 height 10
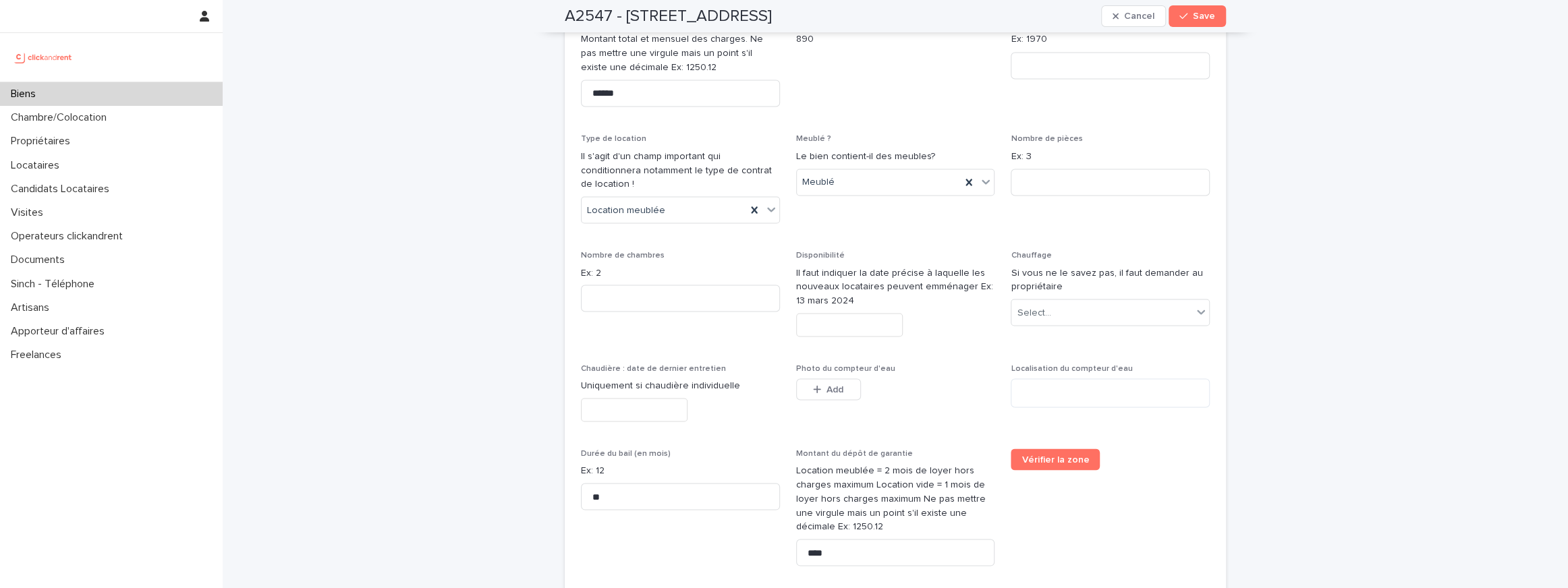
scroll to position [2067, 0]
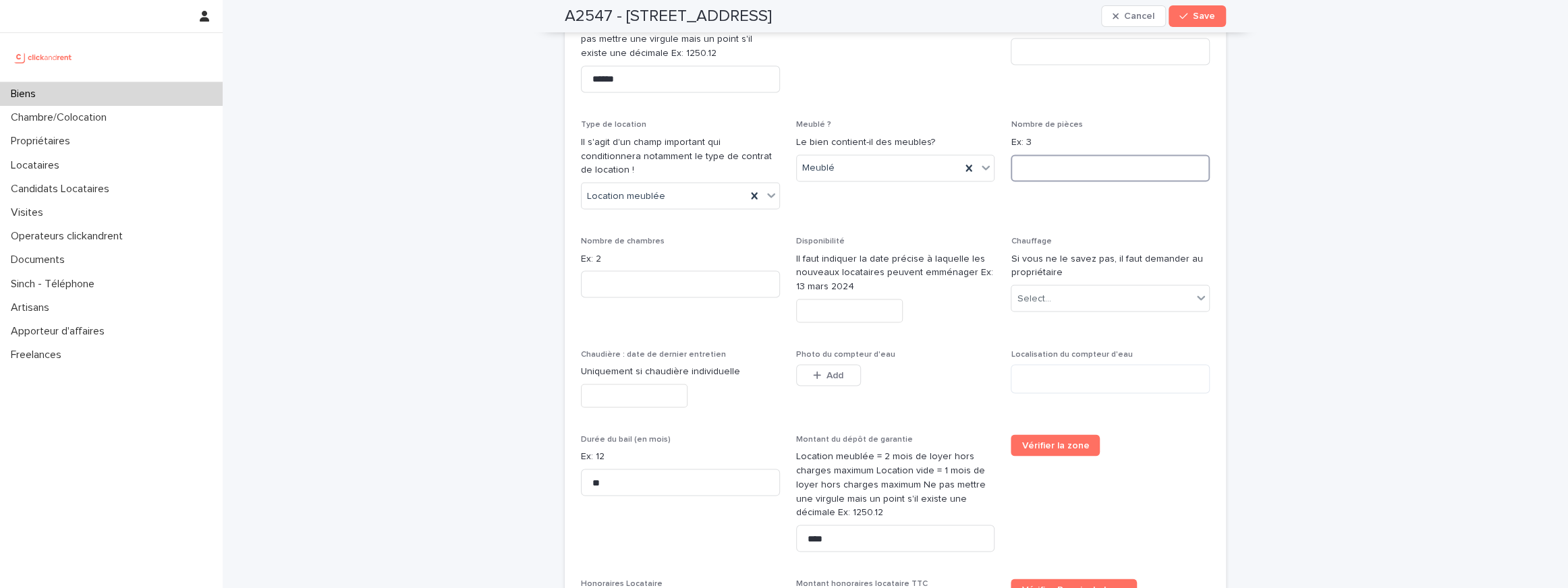
click at [1066, 176] on input at bounding box center [1110, 168] width 199 height 27
type input "*"
click at [677, 276] on input at bounding box center [680, 284] width 199 height 27
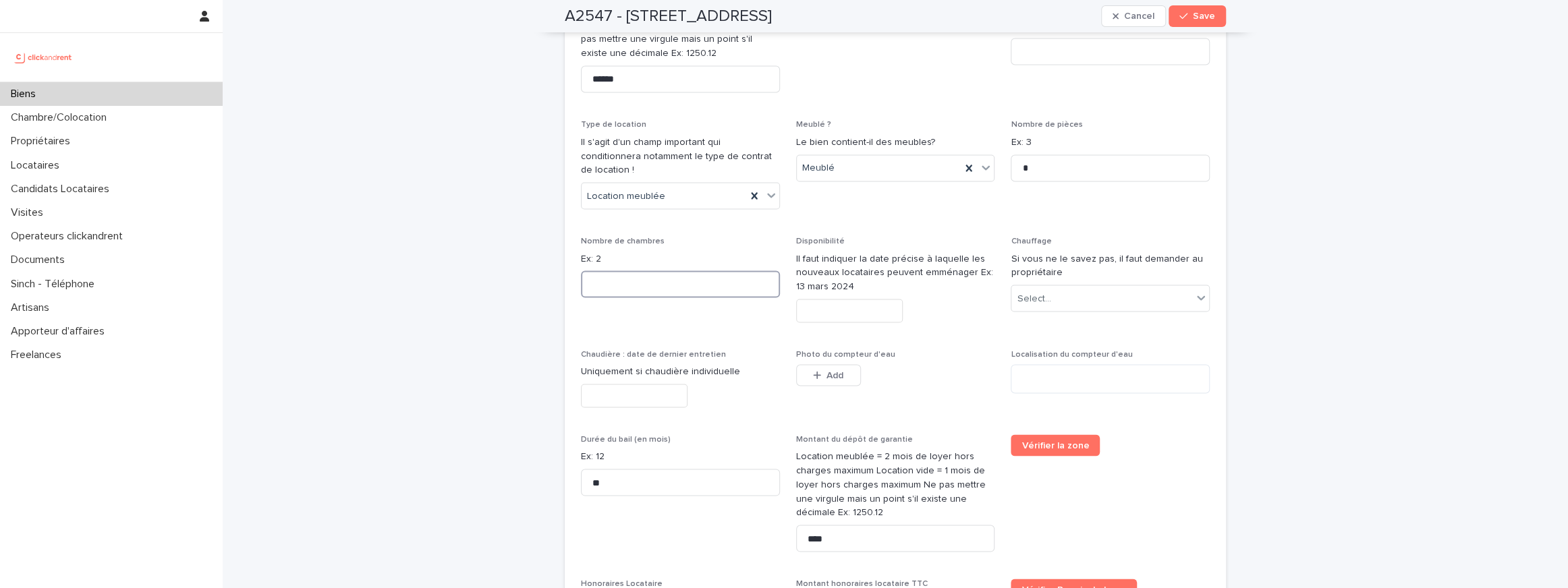
type input "*"
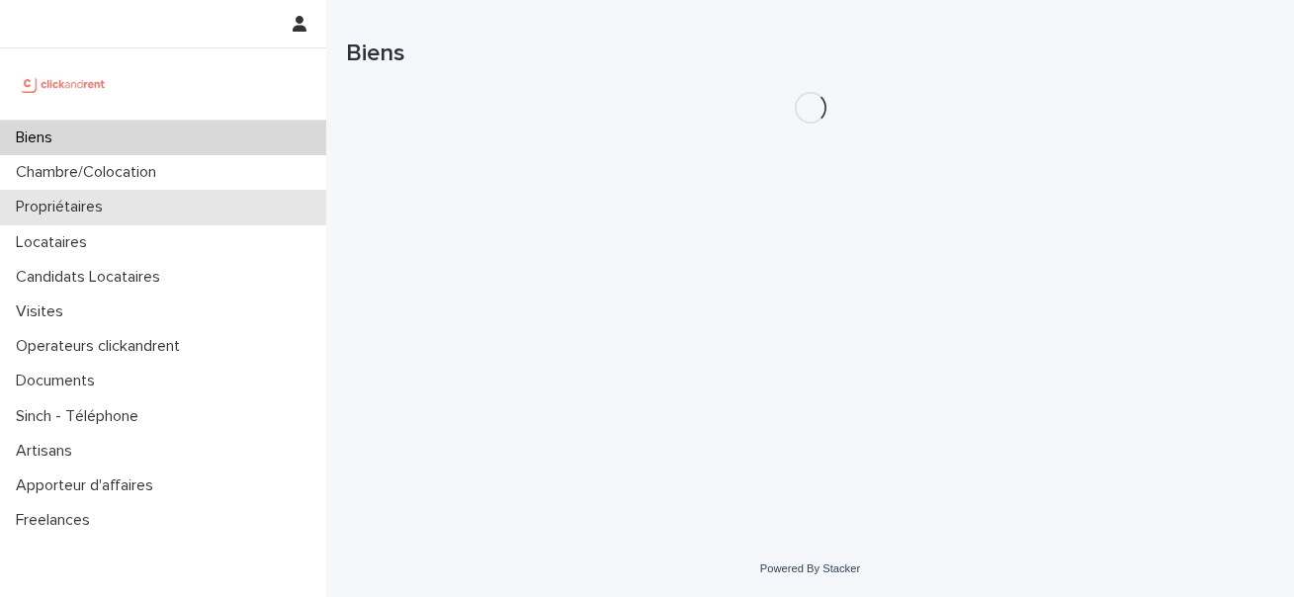
click at [148, 211] on div "Propriétaires" at bounding box center [163, 207] width 326 height 35
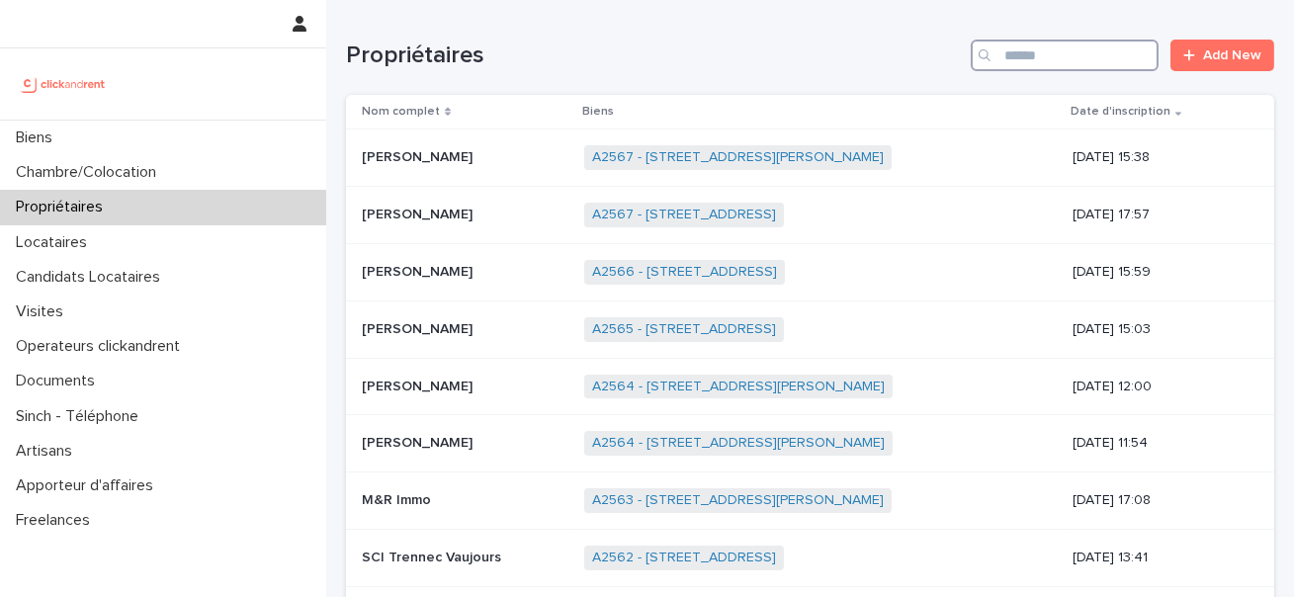
click at [1062, 52] on input "Search" at bounding box center [1065, 56] width 188 height 32
type input "*"
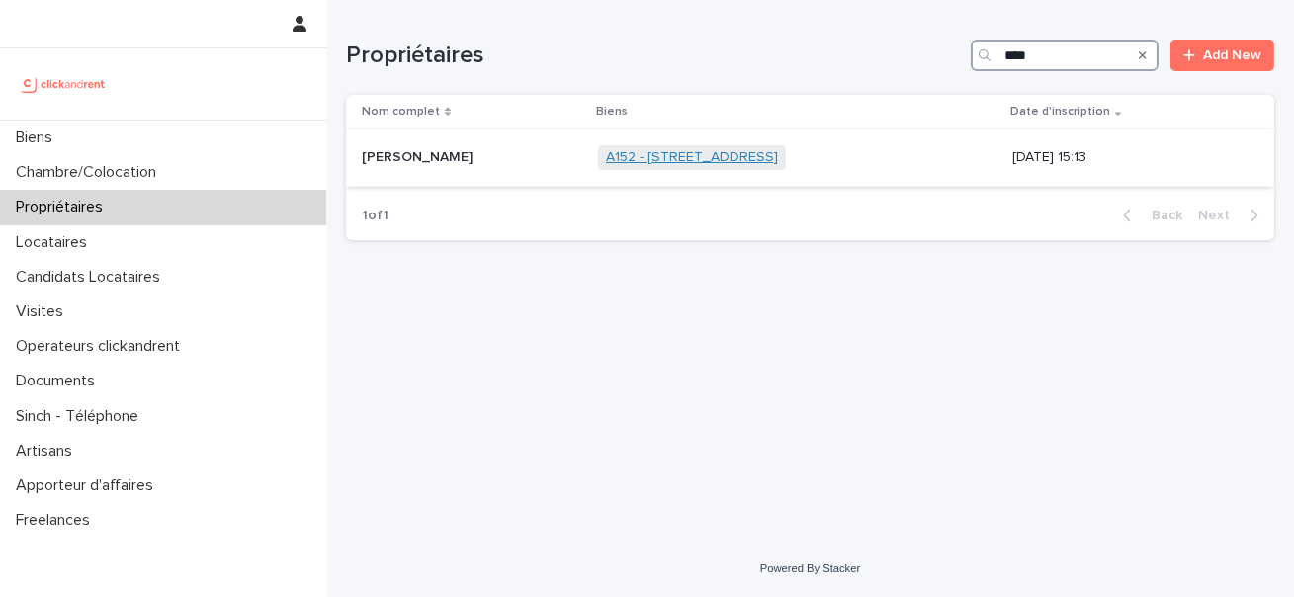
type input "****"
click at [606, 158] on link "A152 - [STREET_ADDRESS]" at bounding box center [692, 157] width 172 height 17
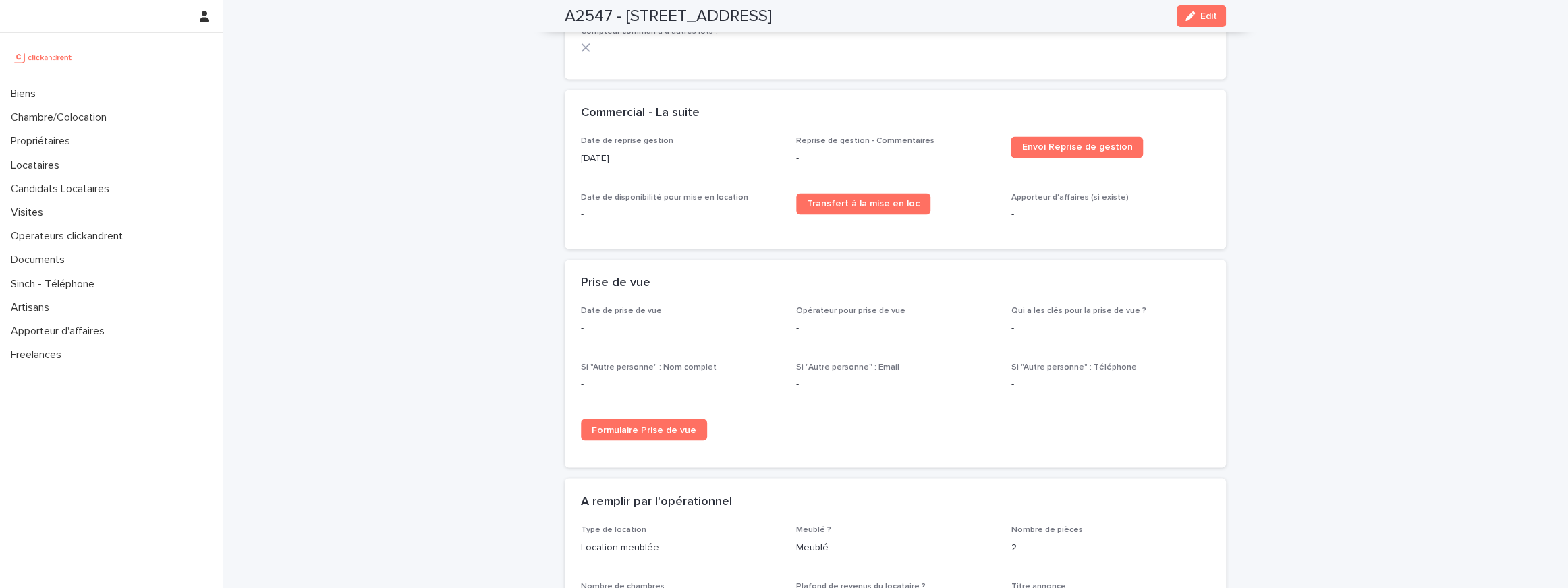
scroll to position [1686, 0]
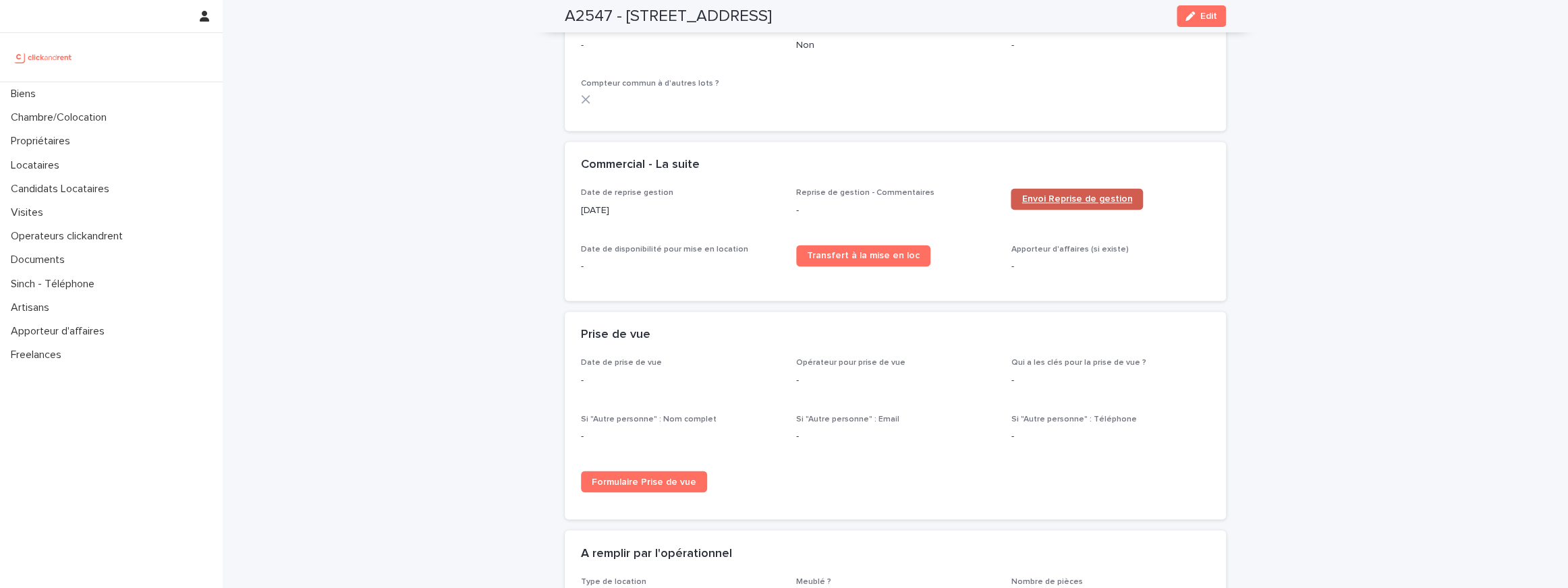
click at [1073, 194] on span "Envoi Reprise de gestion" at bounding box center [1077, 199] width 111 height 10
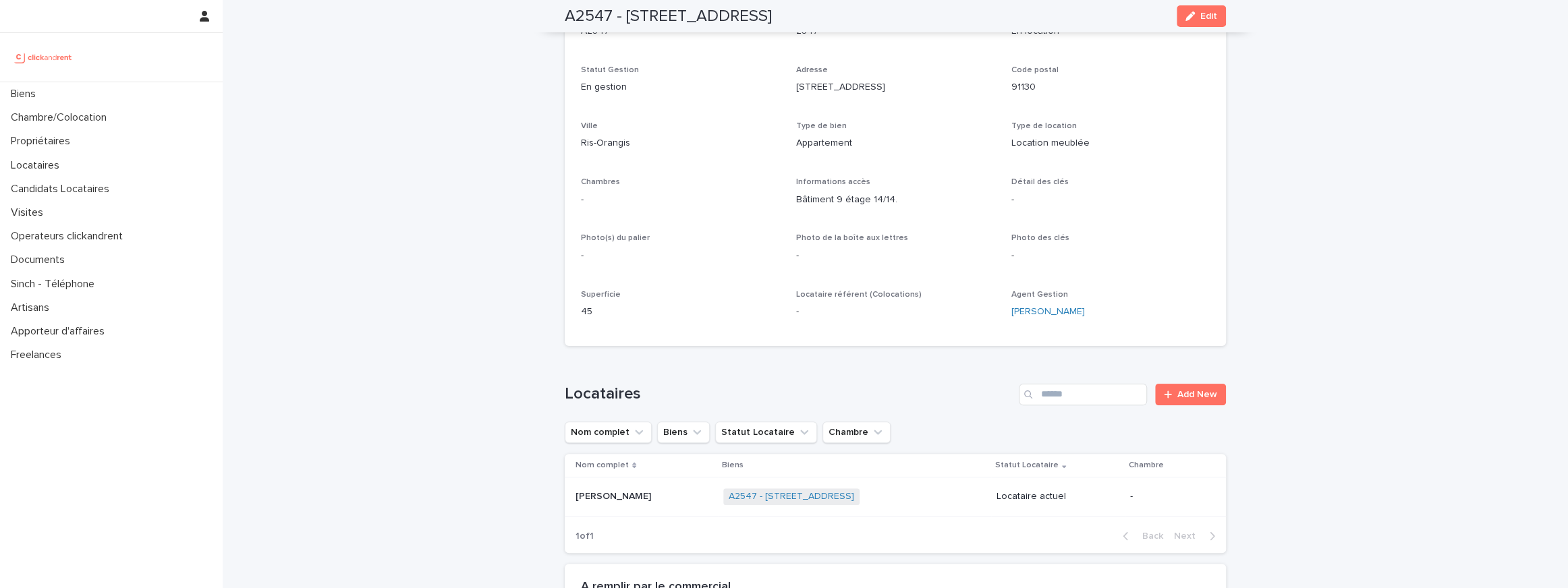
scroll to position [47, 0]
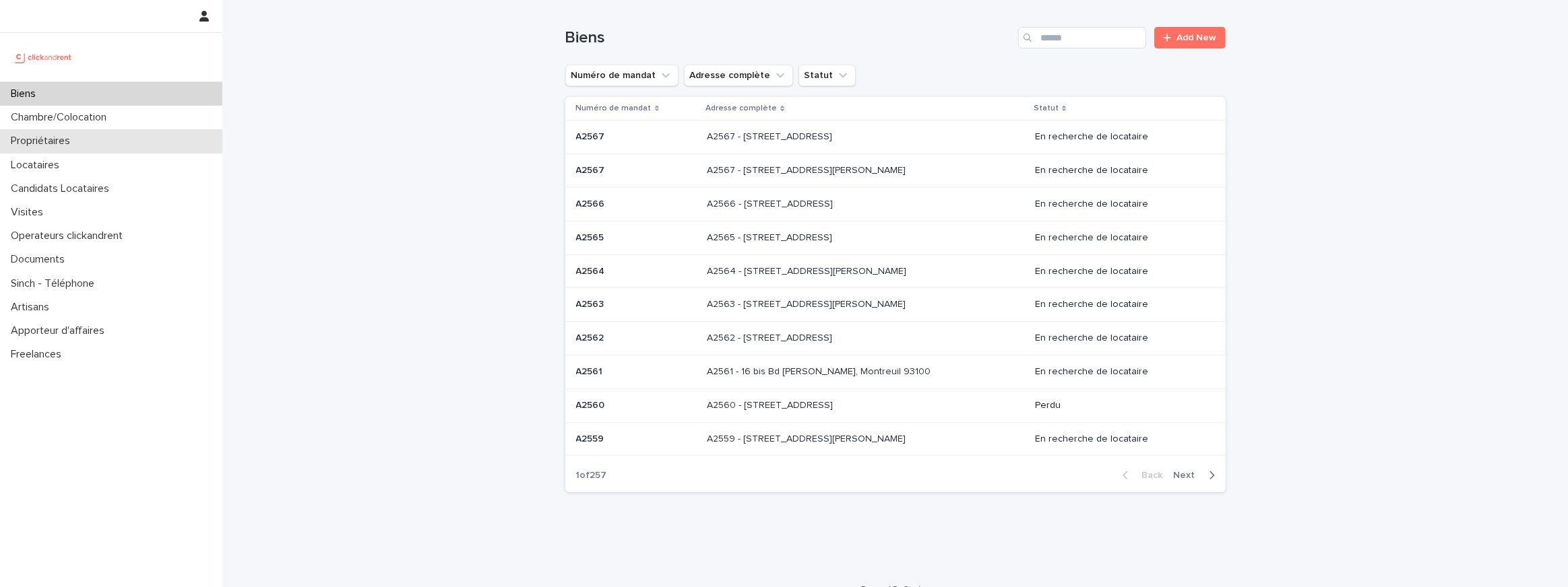
click at [55, 150] on div "Propriétaires" at bounding box center [111, 141] width 222 height 24
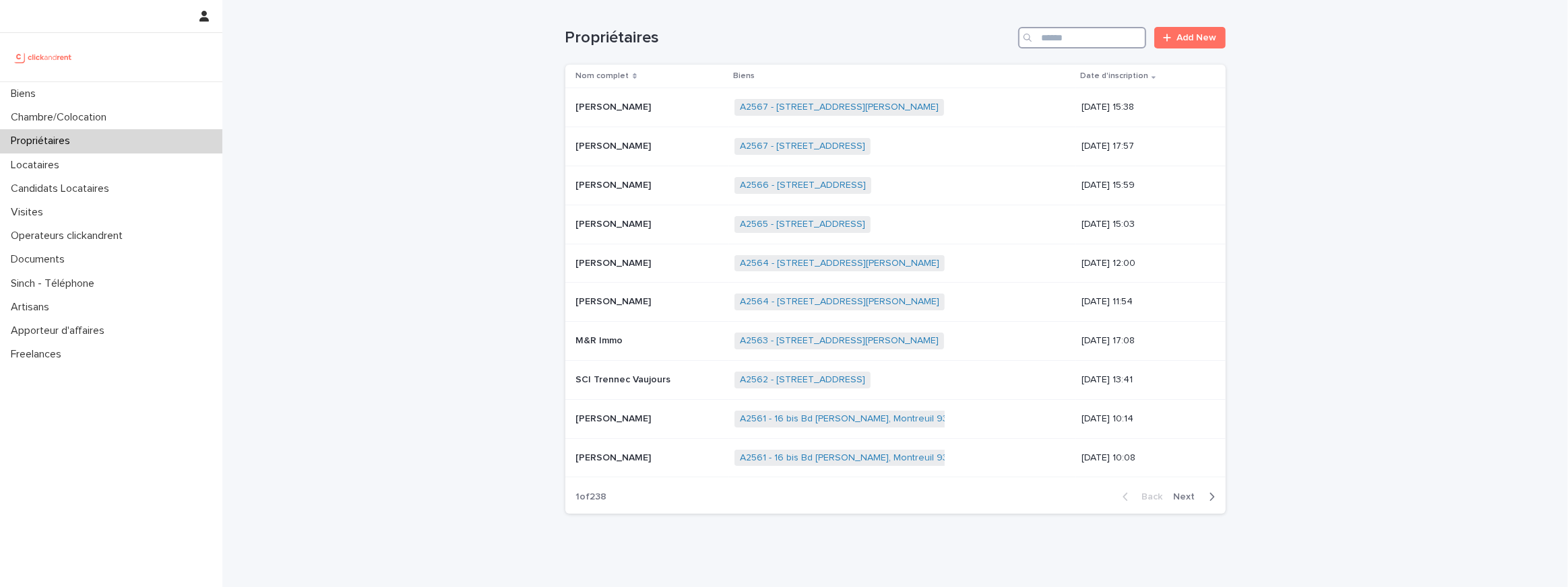
click at [1092, 42] on input "Search" at bounding box center [1082, 38] width 128 height 22
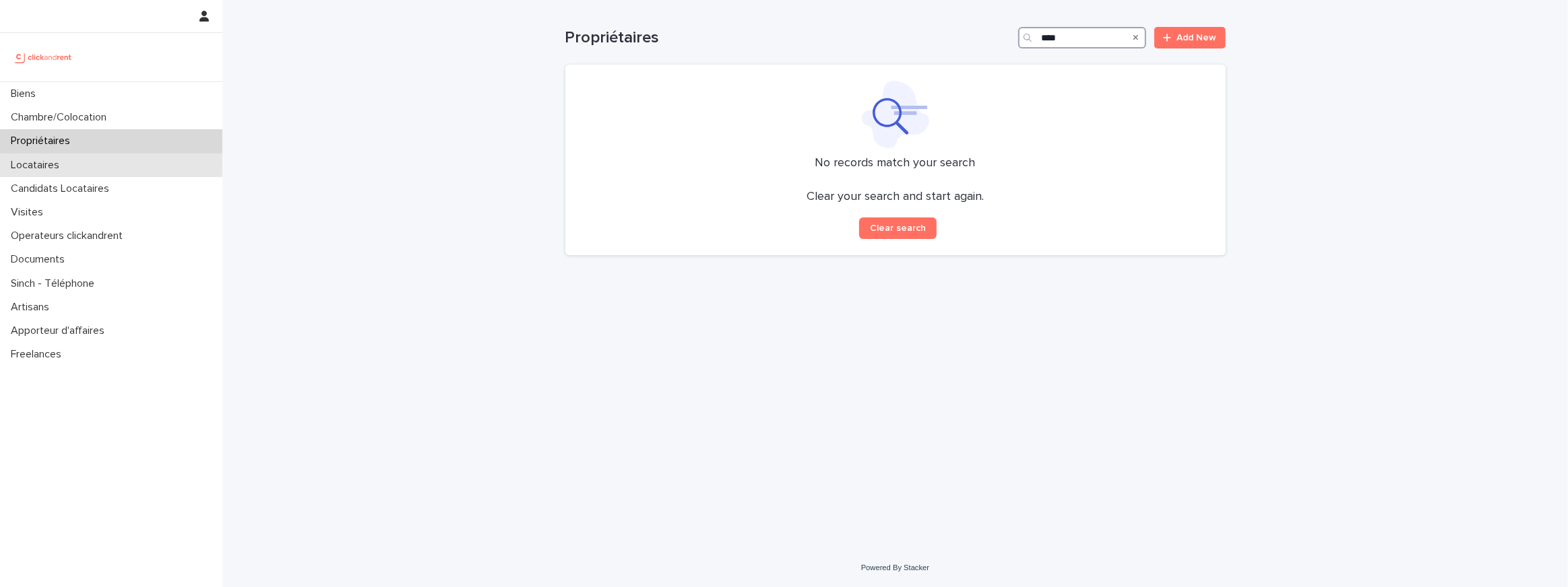
type input "****"
click at [91, 155] on div "Locataires" at bounding box center [111, 165] width 222 height 24
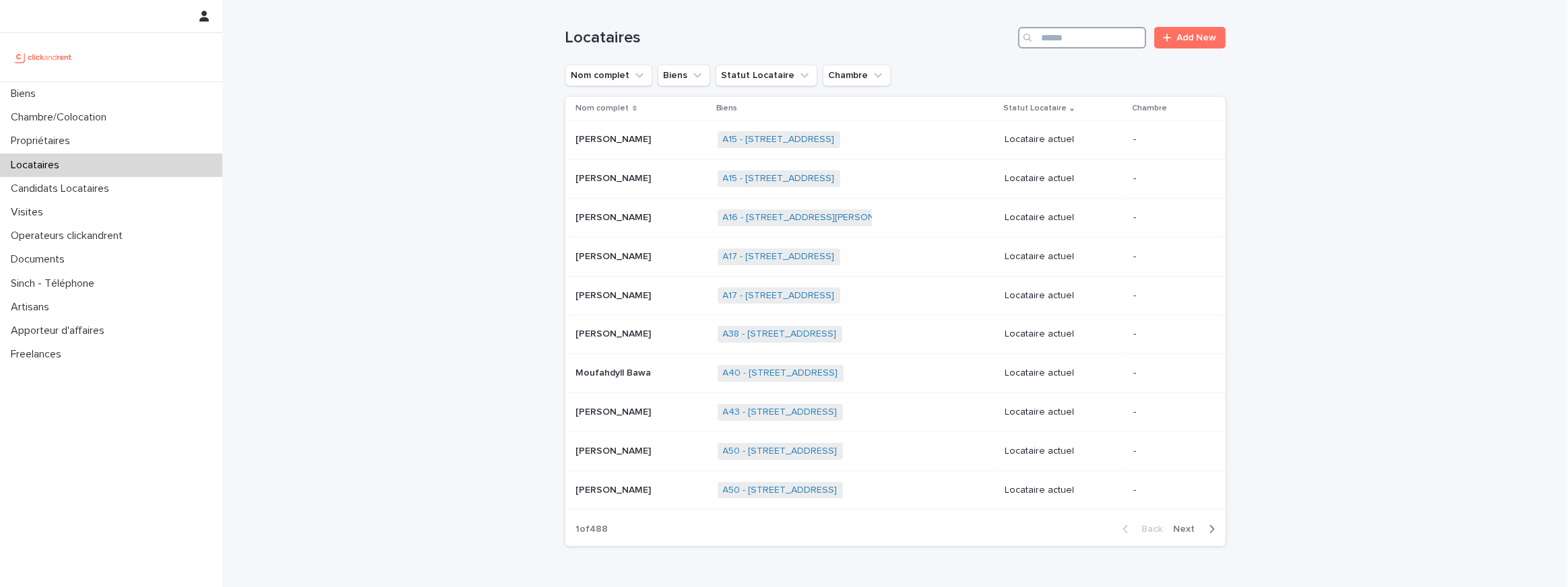
click at [1069, 44] on input "Search" at bounding box center [1082, 38] width 128 height 22
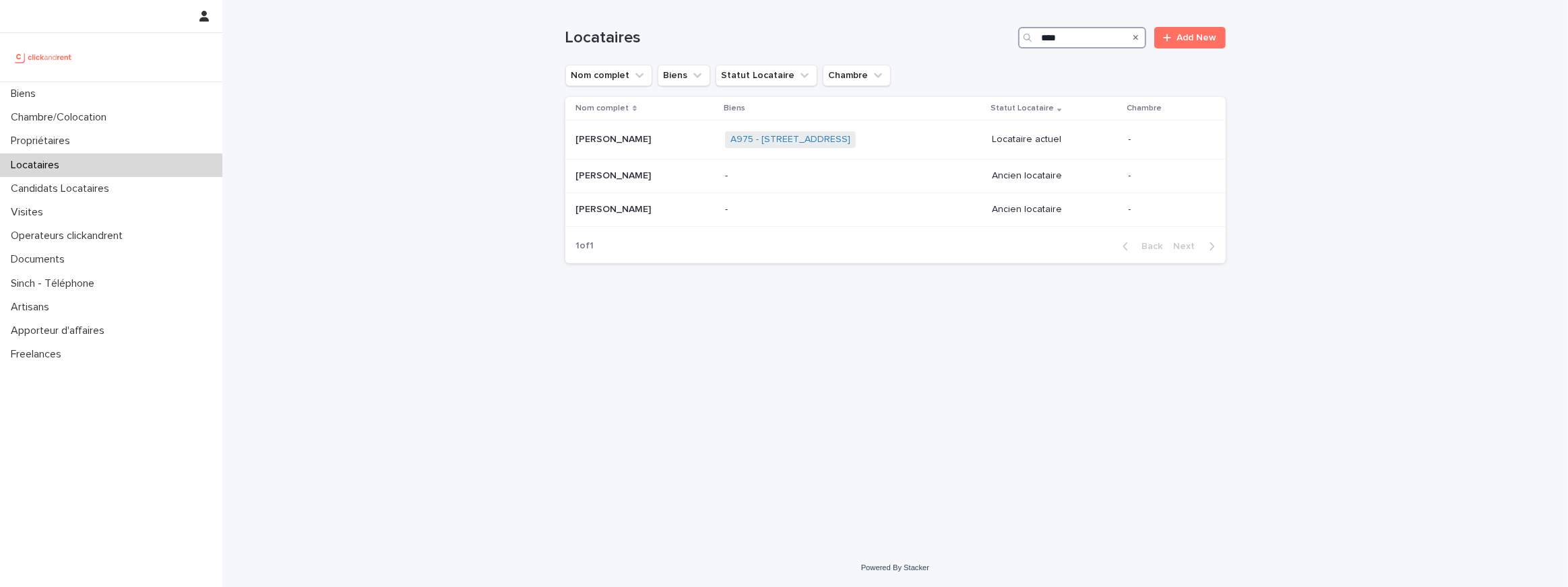
type input "****"
